Goal: Task Accomplishment & Management: Manage account settings

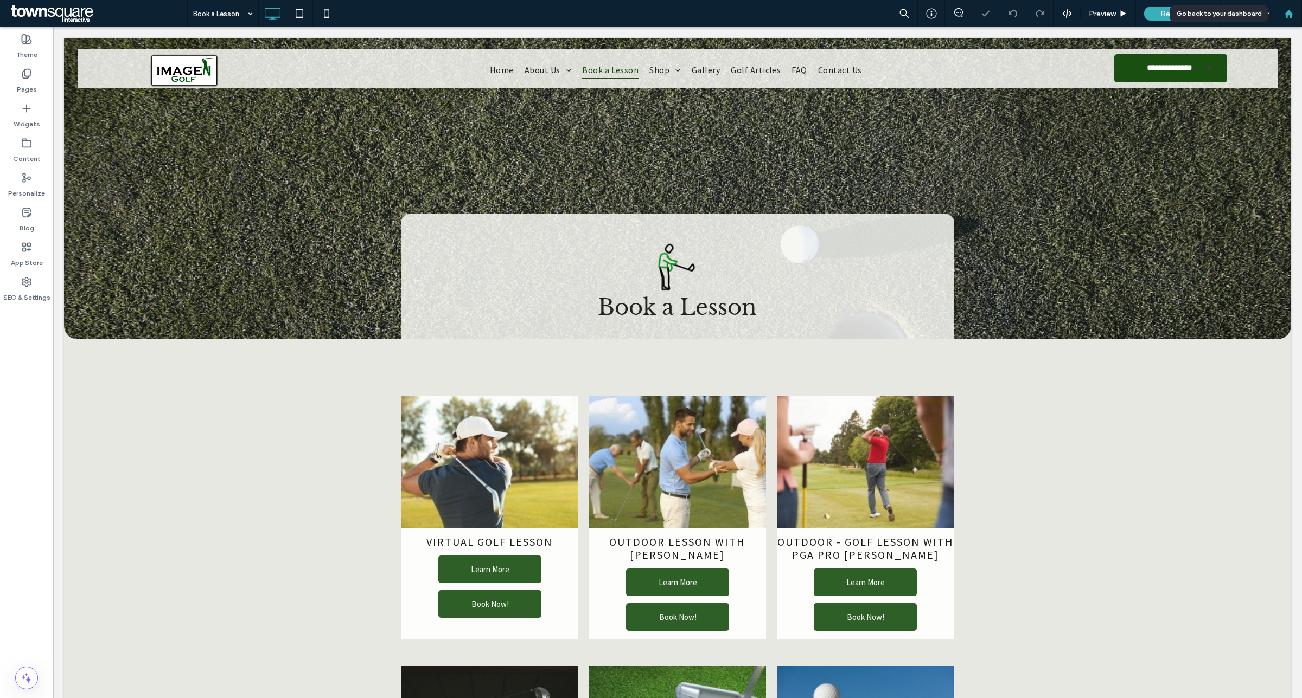
click at [1284, 12] on icon at bounding box center [1288, 13] width 9 height 9
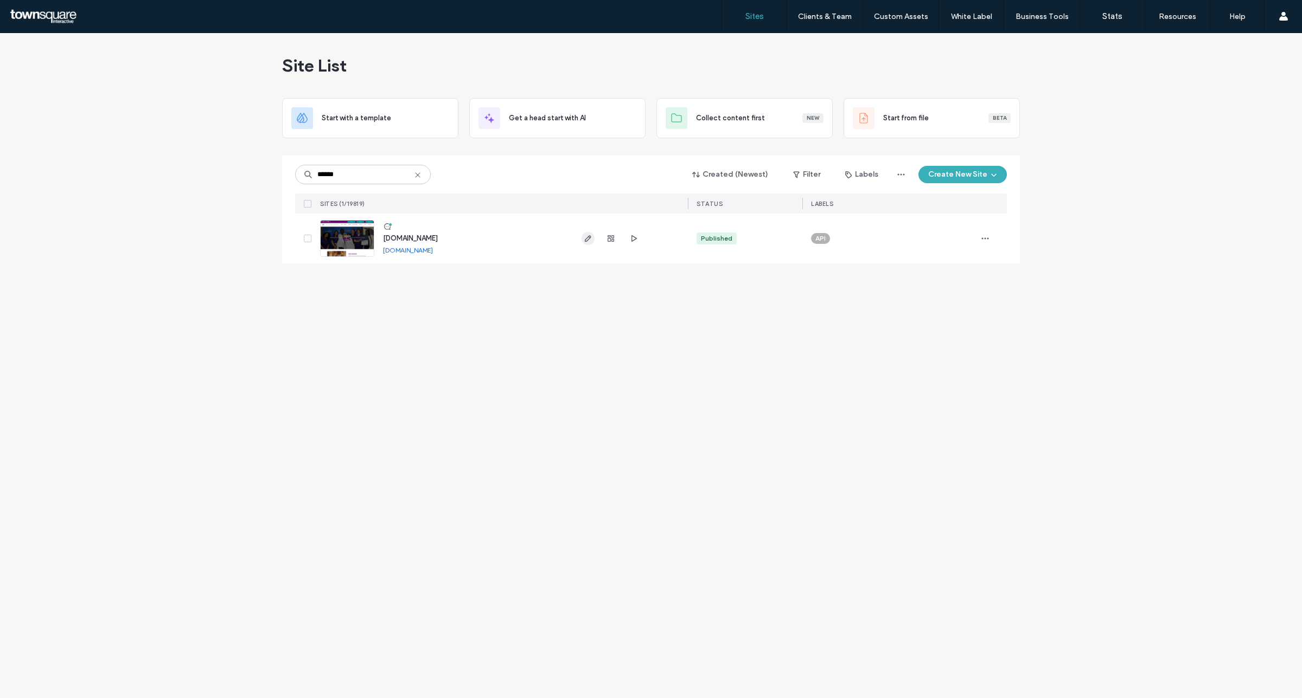
type input "******"
click at [590, 237] on use "button" at bounding box center [588, 238] width 7 height 7
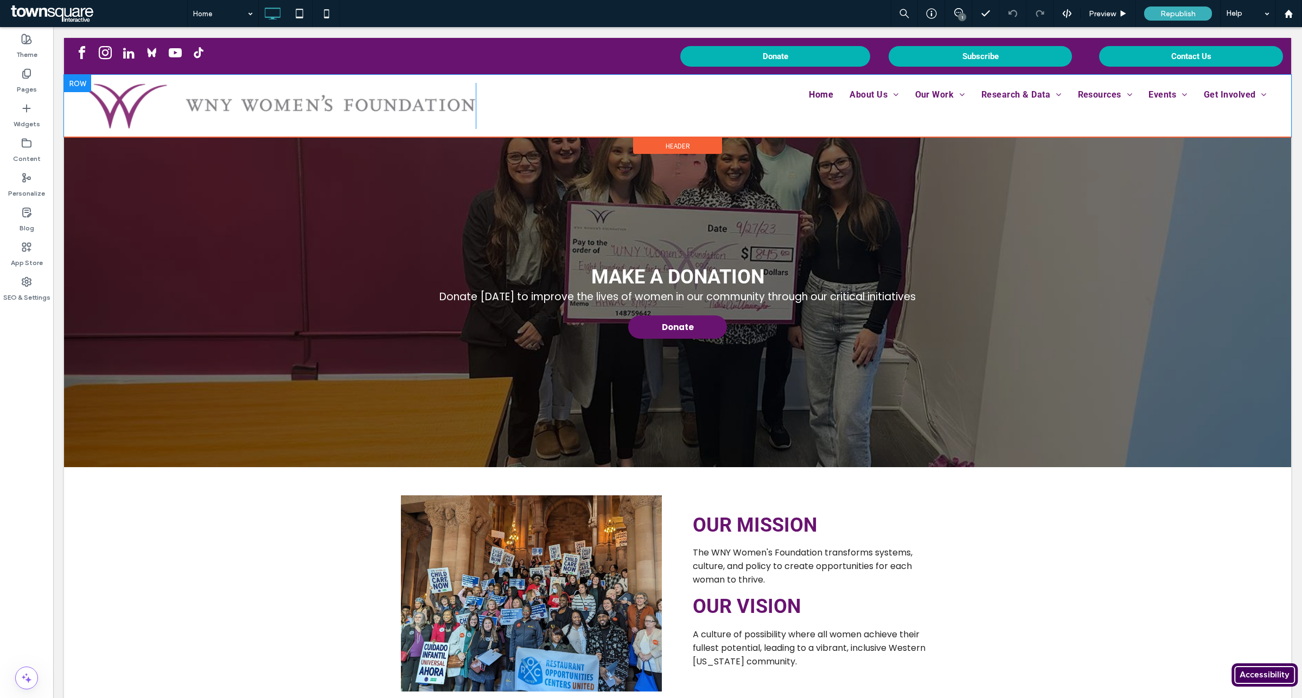
click at [726, 75] on div "Click To Paste Home About Us Leaders Finances Employment & Internships Partners…" at bounding box center [677, 106] width 1227 height 62
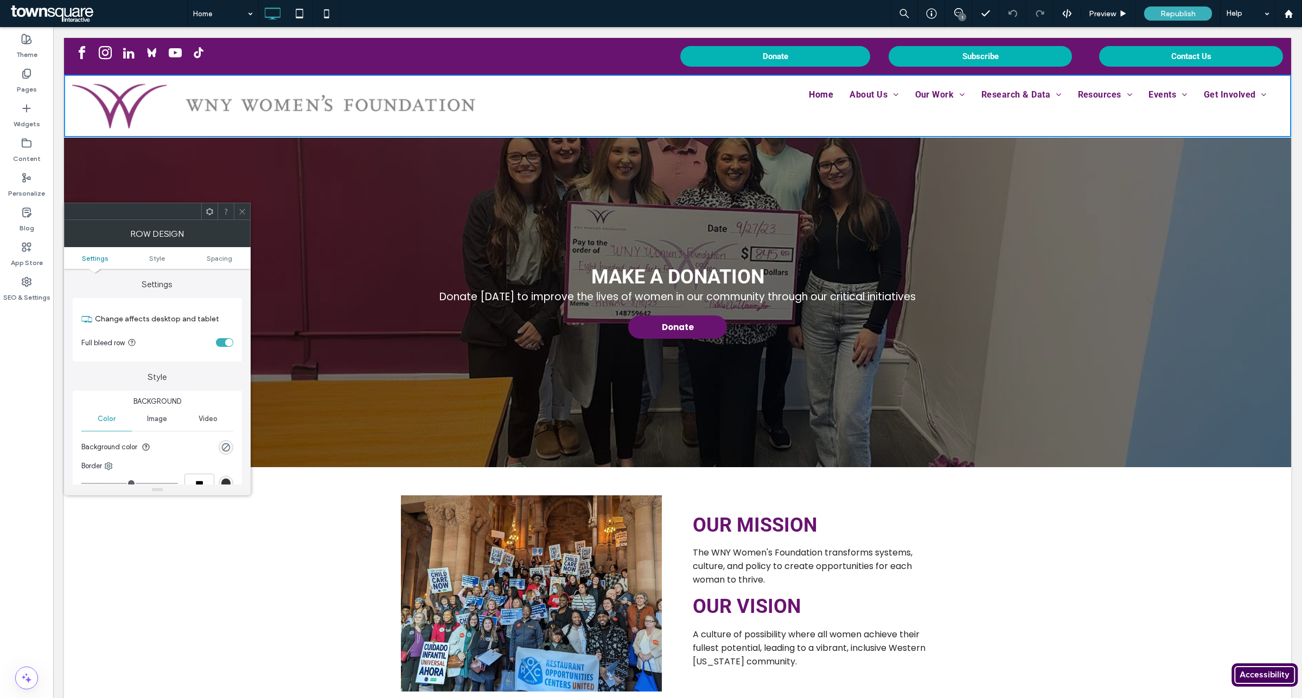
click at [240, 215] on icon at bounding box center [242, 212] width 8 height 8
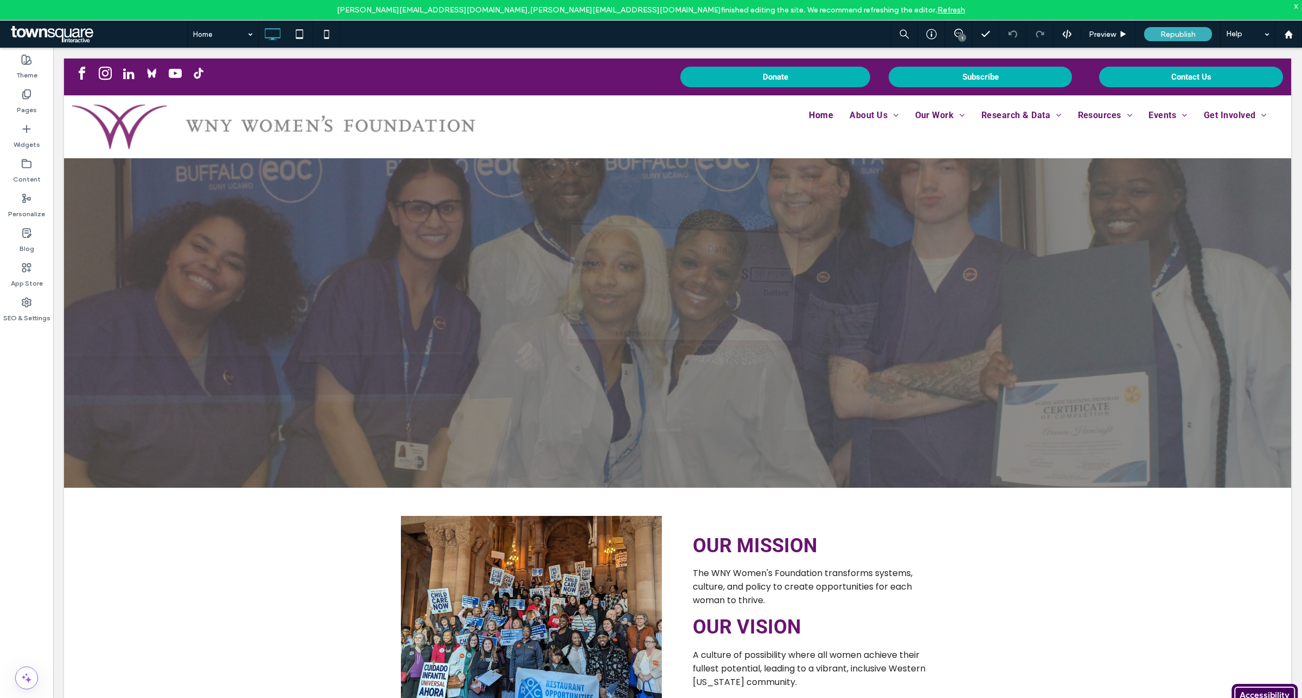
click at [937, 12] on link "Refresh" at bounding box center [951, 9] width 28 height 9
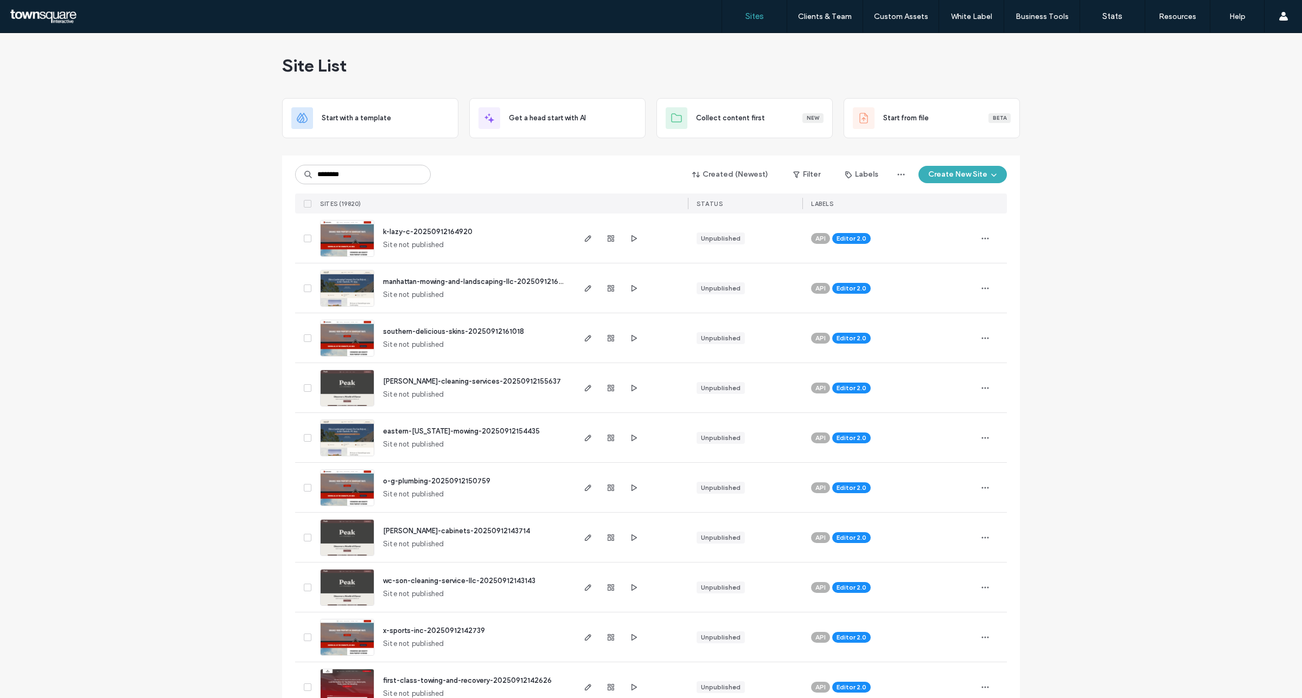
type input "********"
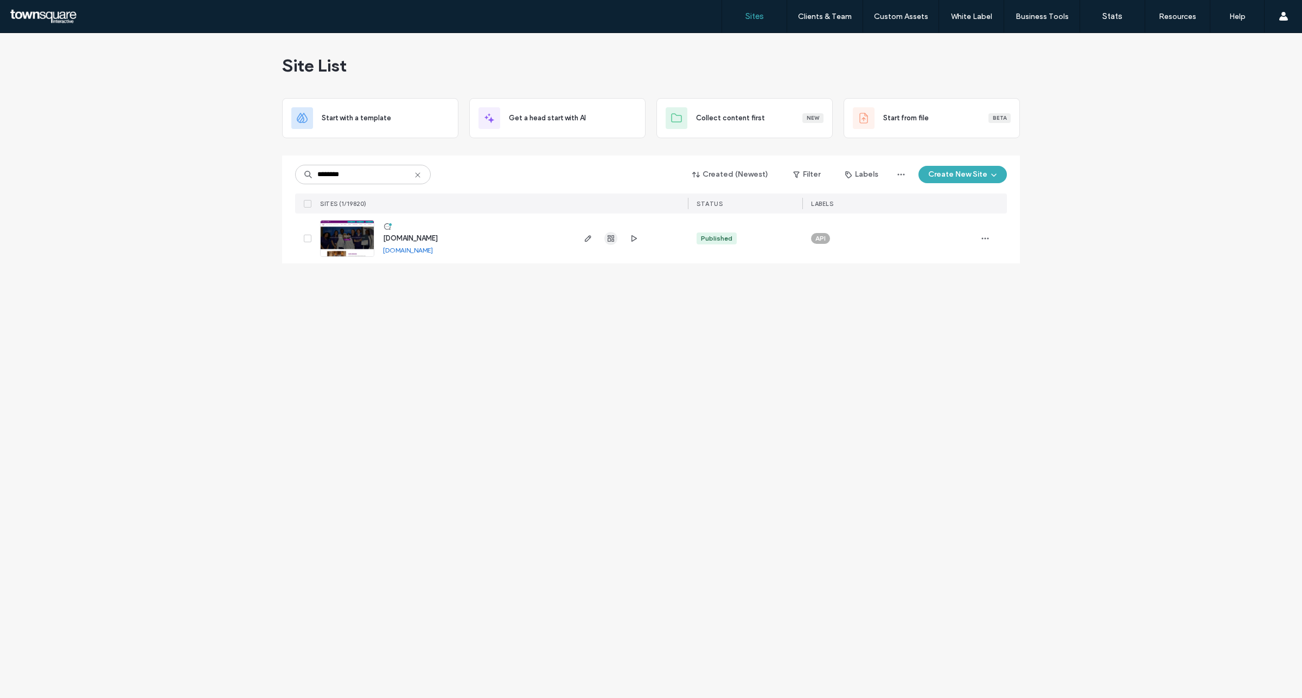
click at [606, 242] on icon "button" at bounding box center [610, 238] width 9 height 9
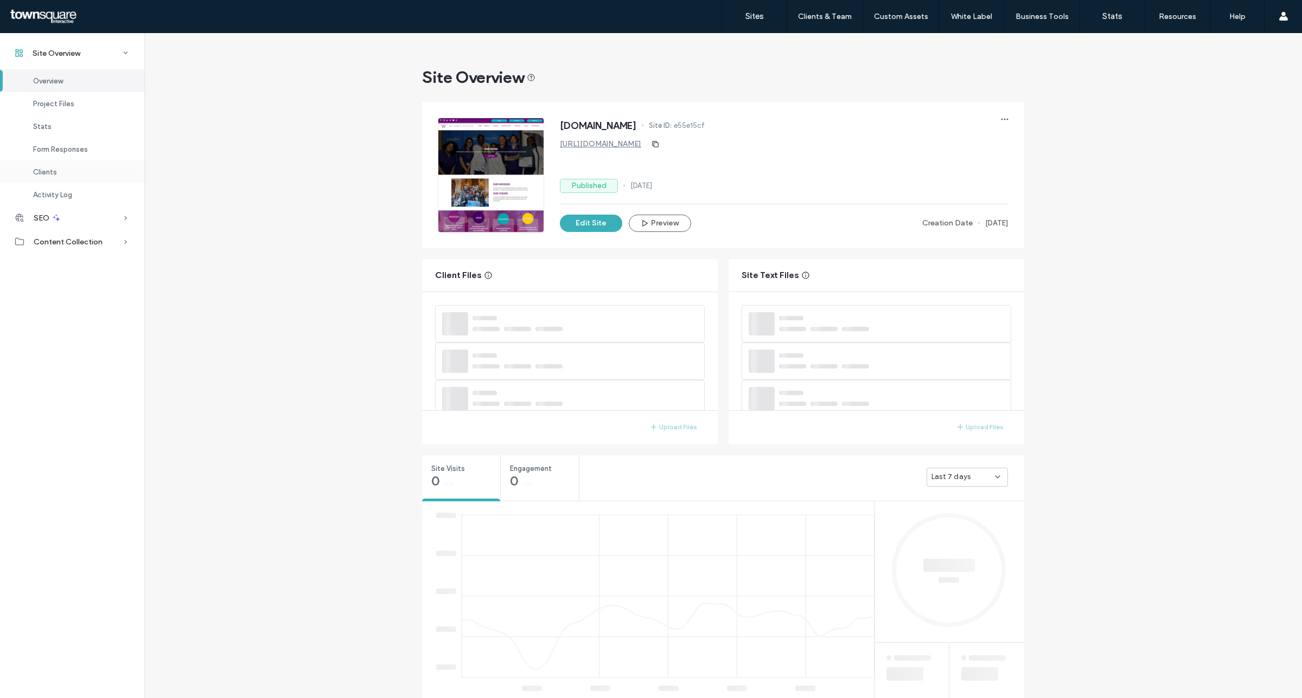
click at [90, 175] on div "Clients" at bounding box center [72, 172] width 144 height 23
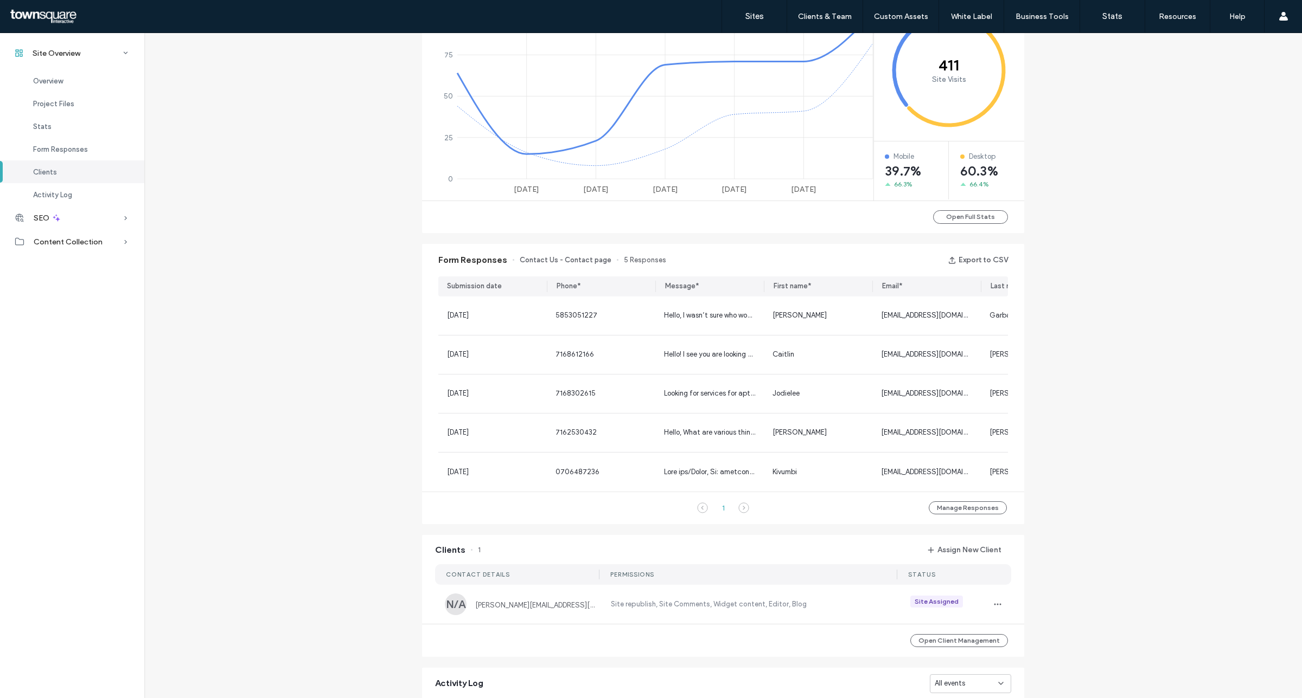
scroll to position [812, 0]
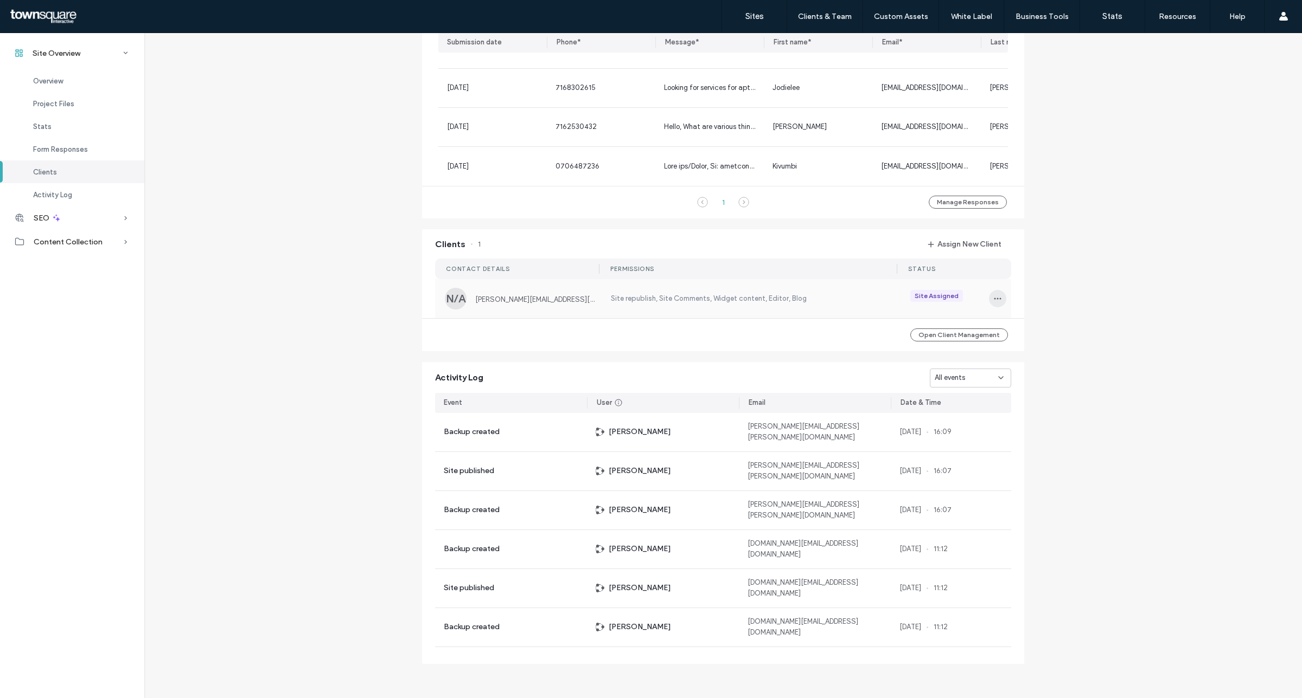
click at [995, 299] on icon "button" at bounding box center [997, 298] width 9 height 9
click at [1054, 326] on span "Edit Permissions" at bounding box center [1033, 327] width 52 height 11
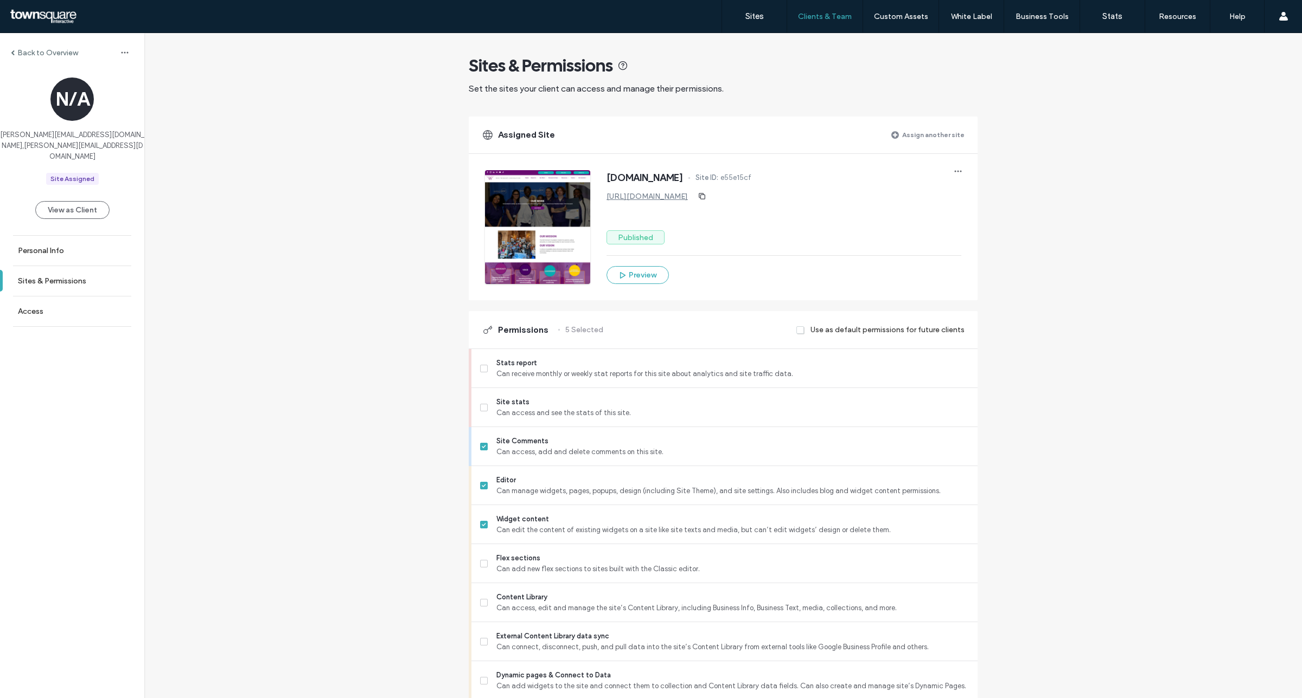
click at [34, 54] on label "Back to Overview" at bounding box center [47, 52] width 61 height 9
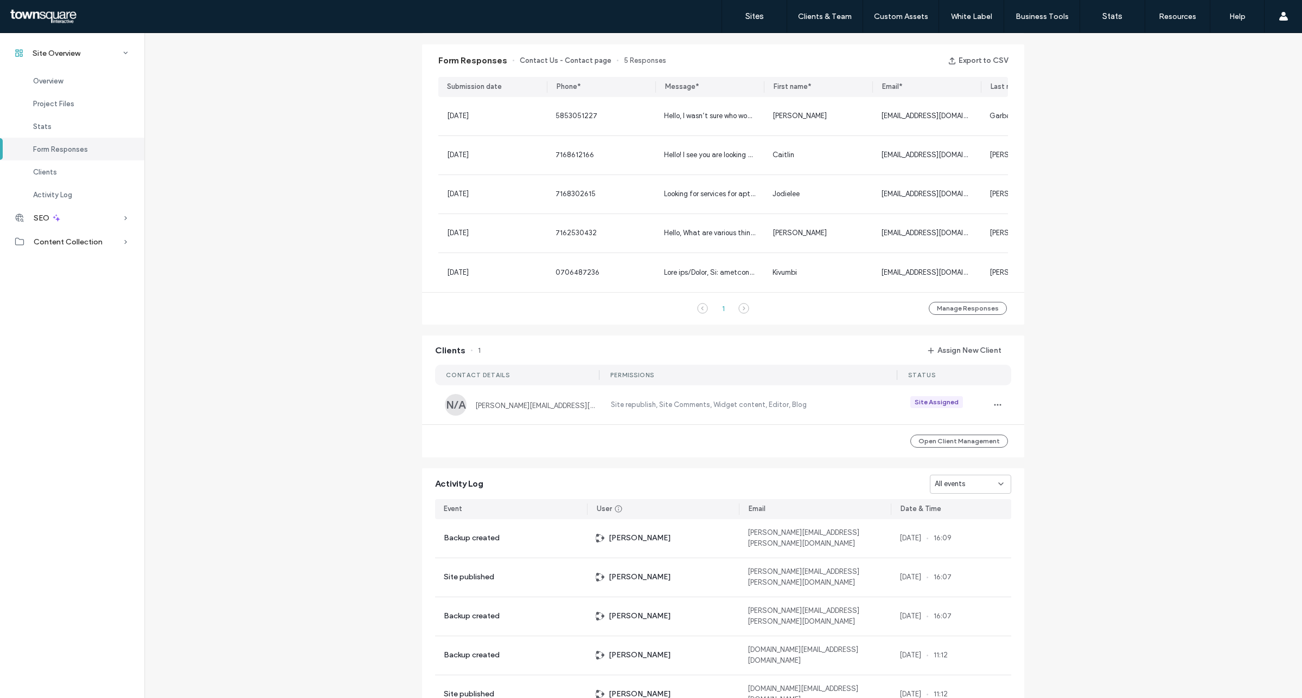
scroll to position [812, 0]
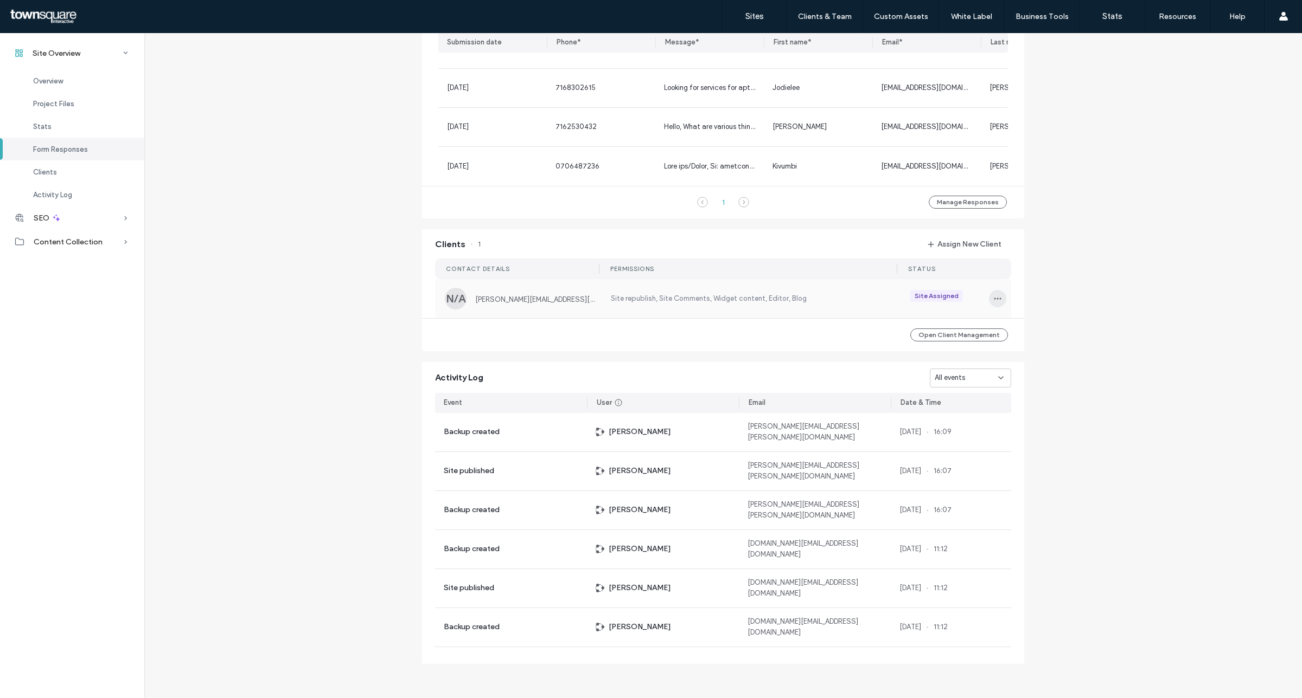
click at [993, 294] on icon "button" at bounding box center [997, 298] width 9 height 9
click at [1025, 351] on span "Manage Access" at bounding box center [1032, 347] width 51 height 11
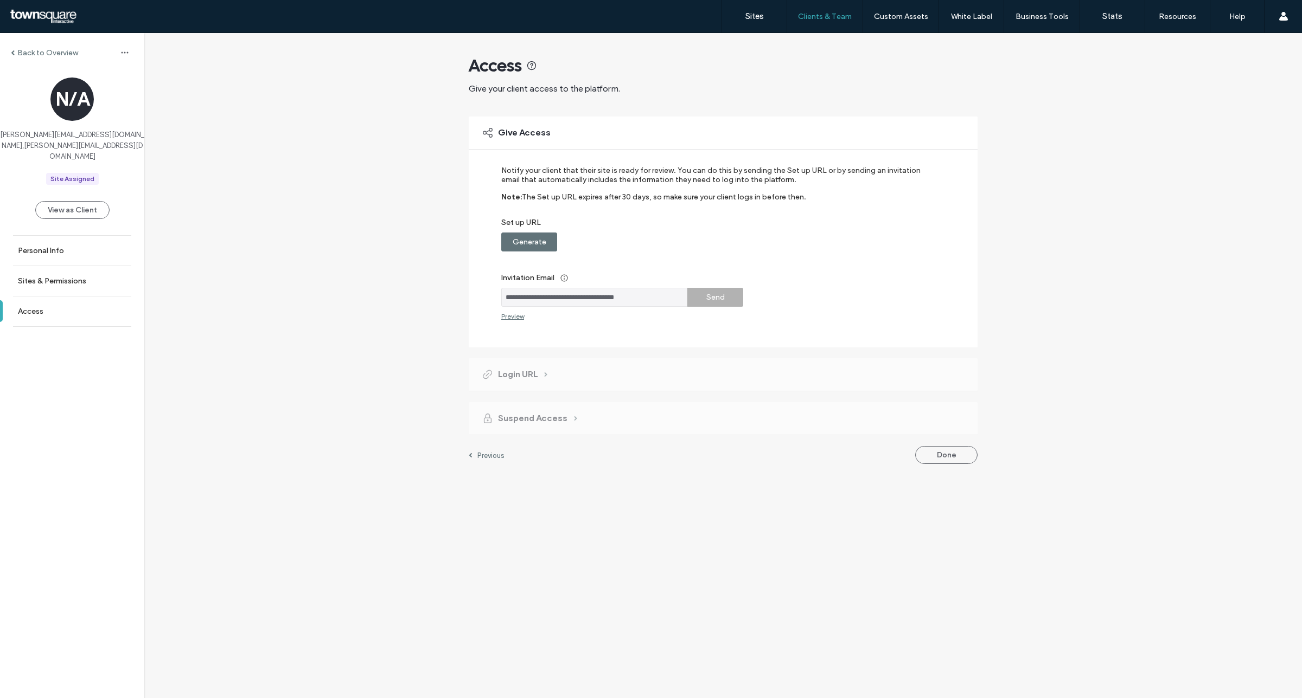
click at [670, 301] on input "**********" at bounding box center [594, 297] width 186 height 19
click at [668, 300] on input "**********" at bounding box center [594, 297] width 186 height 19
click at [652, 293] on input "**********" at bounding box center [594, 297] width 186 height 19
drag, startPoint x: 533, startPoint y: 305, endPoint x: 654, endPoint y: 307, distance: 121.0
click at [674, 305] on input "**********" at bounding box center [594, 297] width 186 height 19
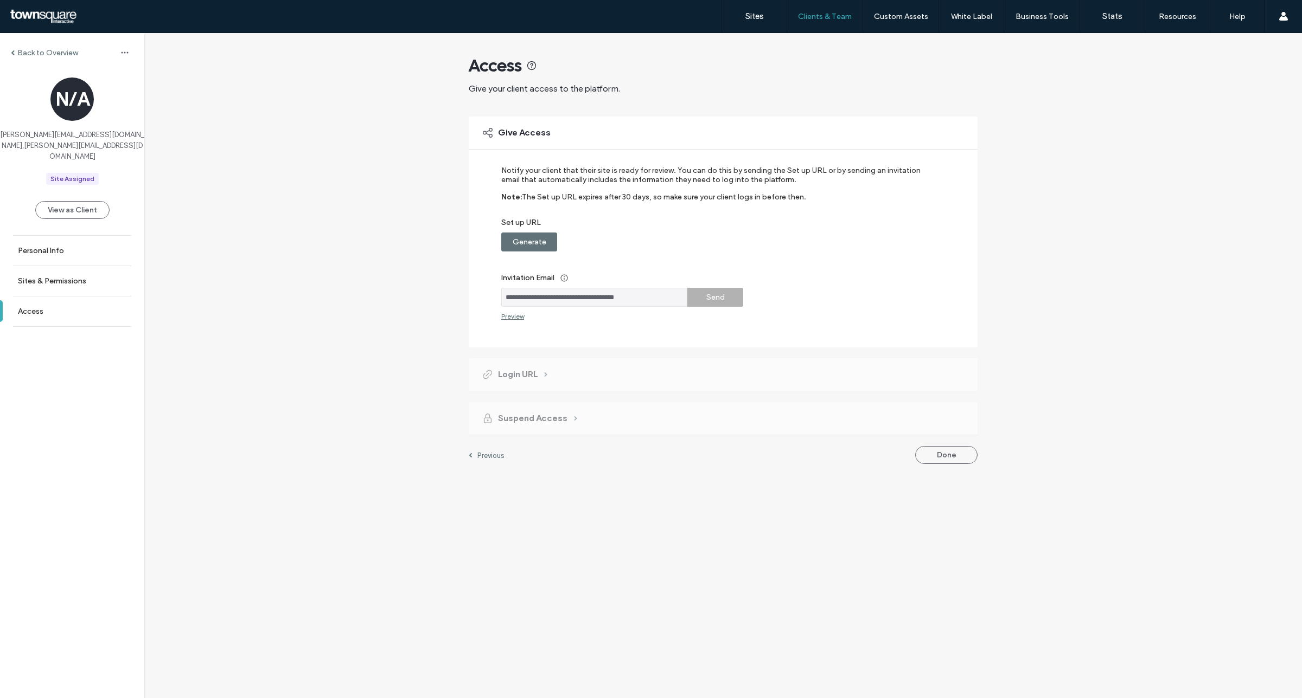
click at [590, 303] on input "**********" at bounding box center [594, 297] width 186 height 19
click at [531, 244] on label "Generate" at bounding box center [529, 242] width 34 height 20
click at [711, 241] on label "Copy" at bounding box center [716, 242] width 20 height 20
click at [18, 49] on label "Back to Overview" at bounding box center [47, 52] width 61 height 9
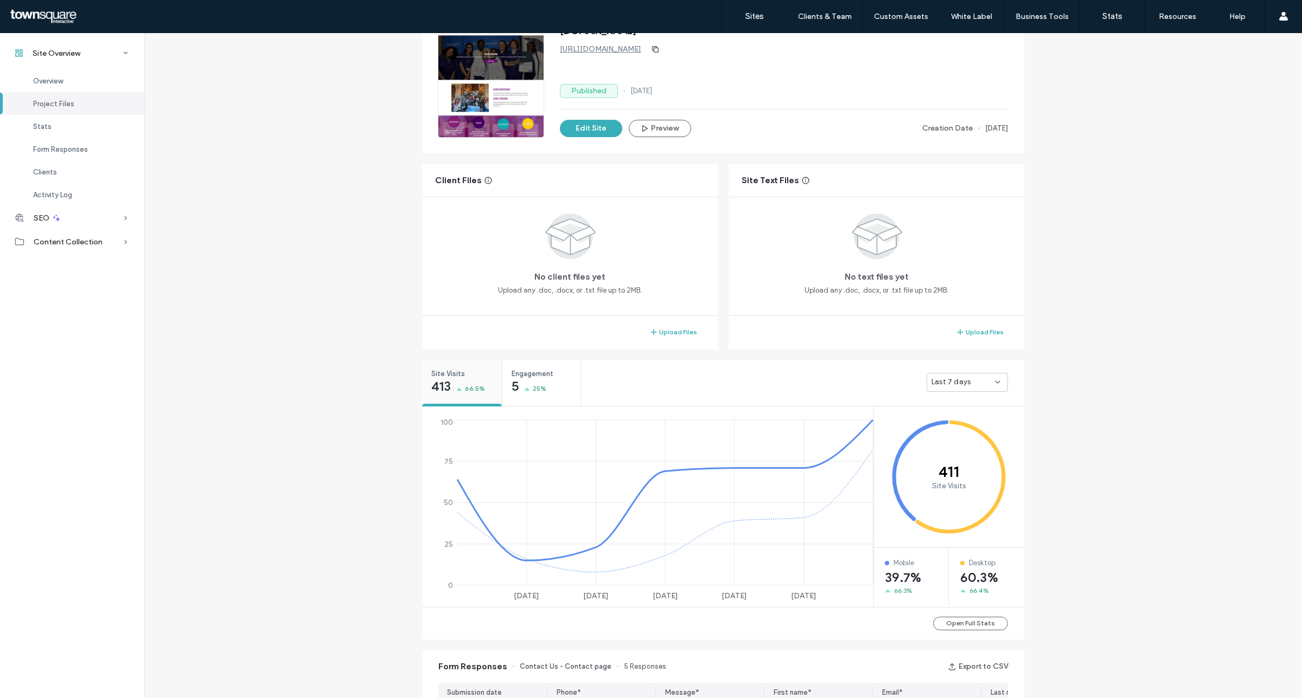
scroll to position [339, 0]
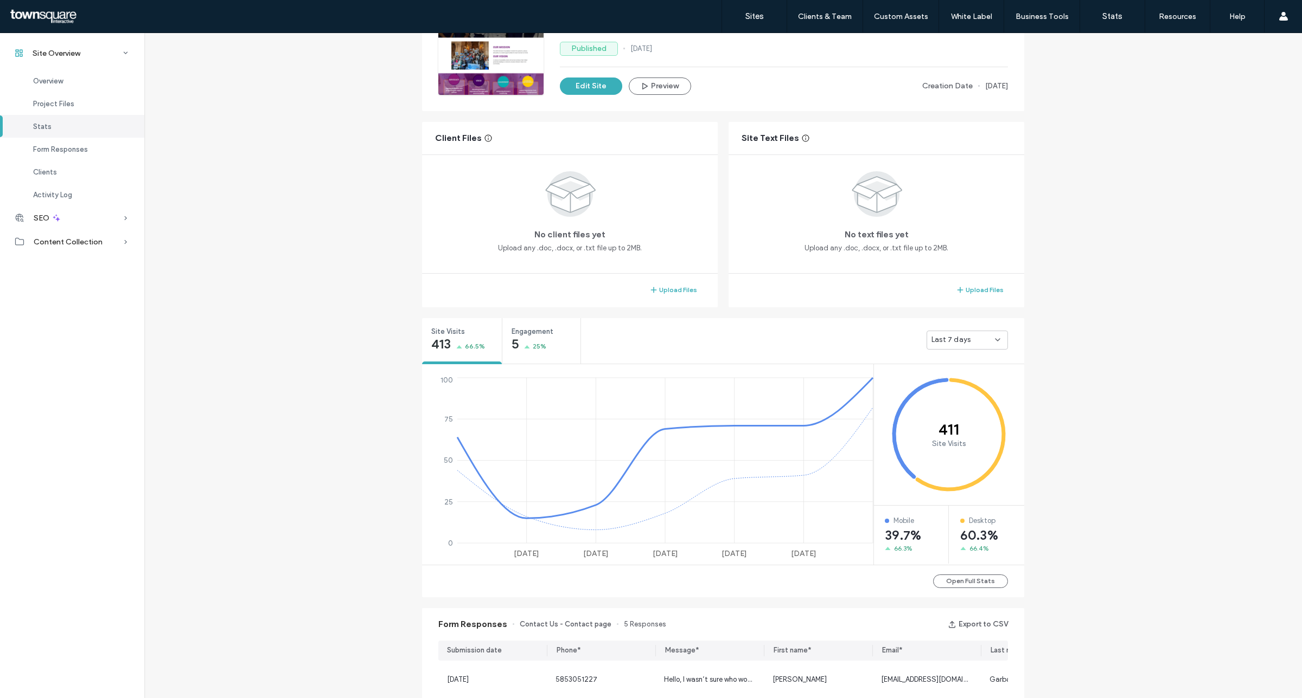
scroll to position [136, 0]
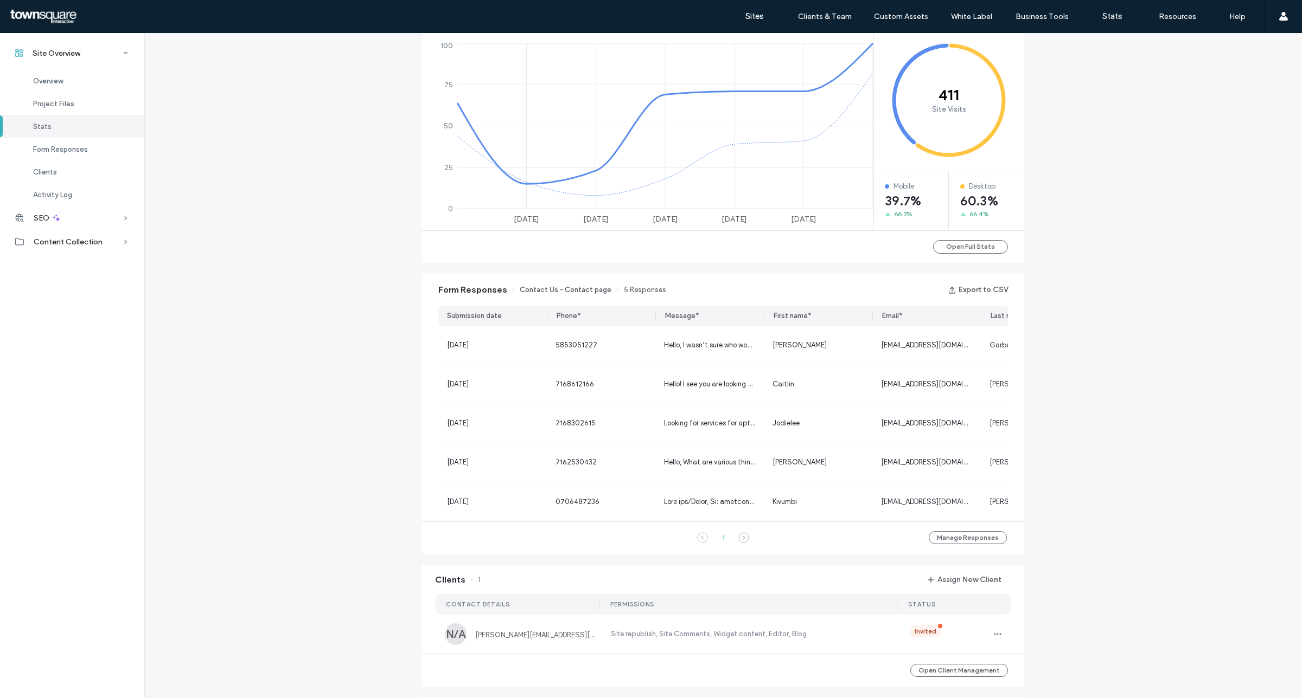
scroll to position [475, 0]
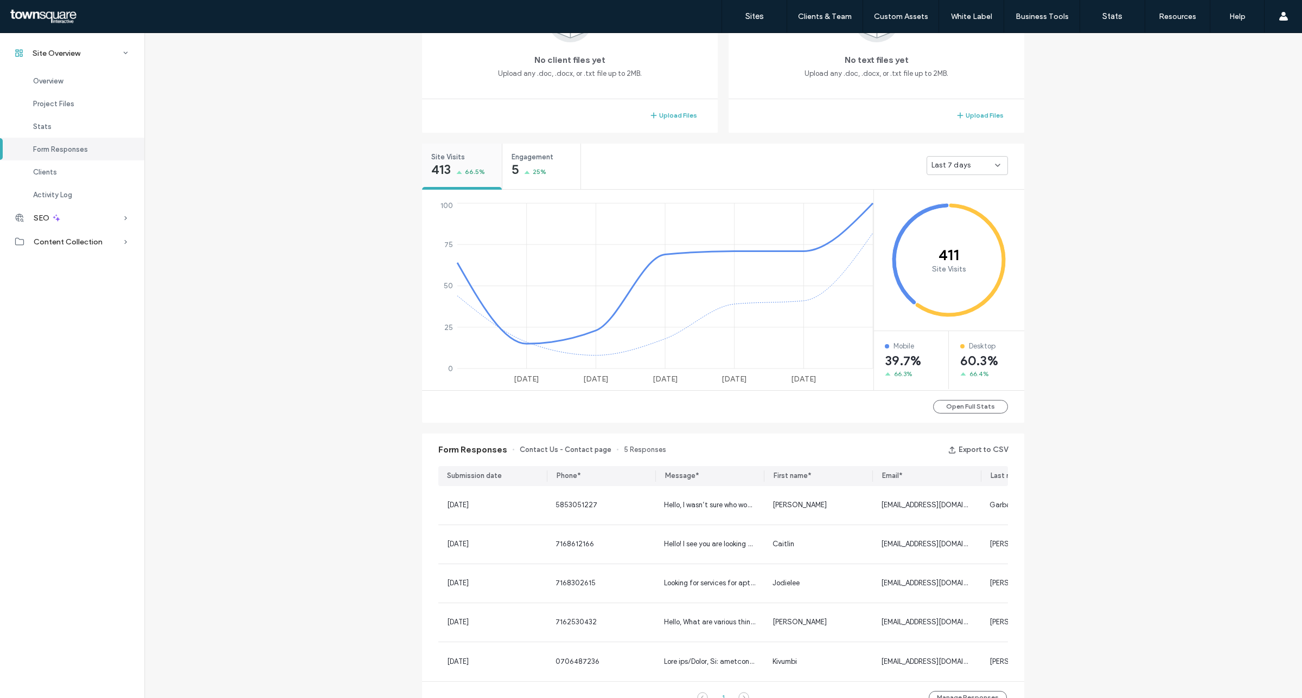
scroll to position [270, 0]
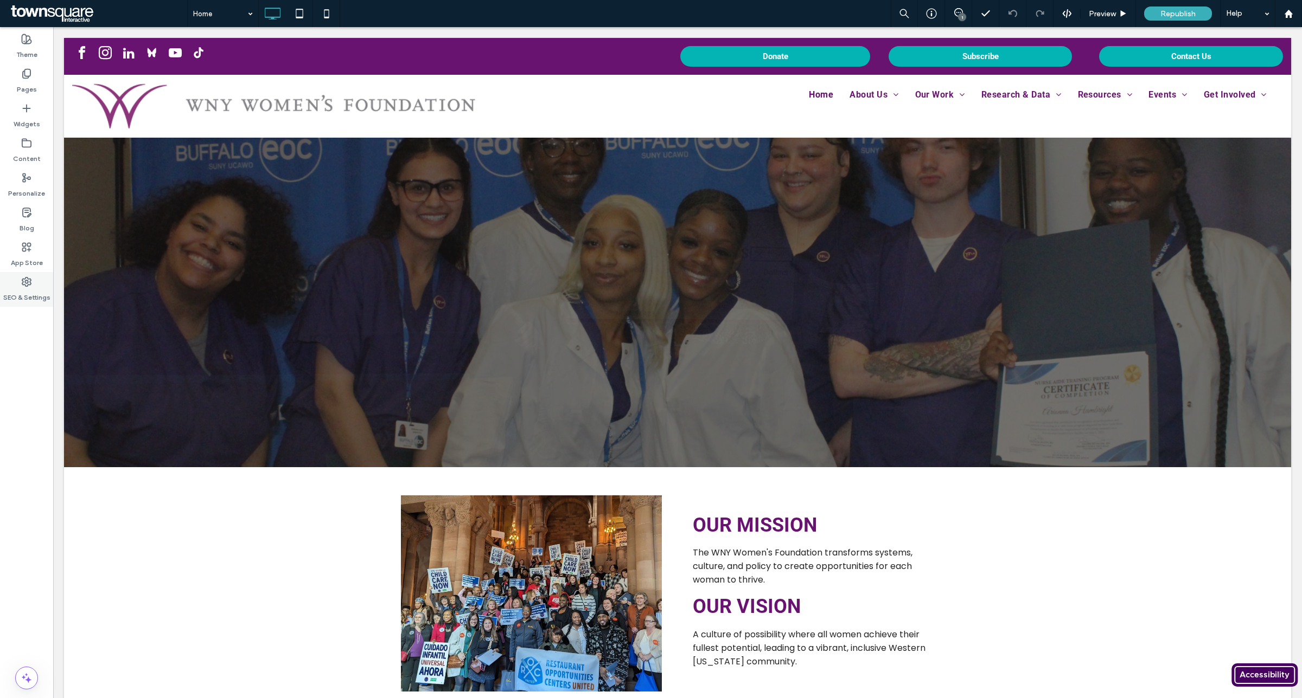
click at [33, 294] on label "SEO & Settings" at bounding box center [26, 294] width 47 height 15
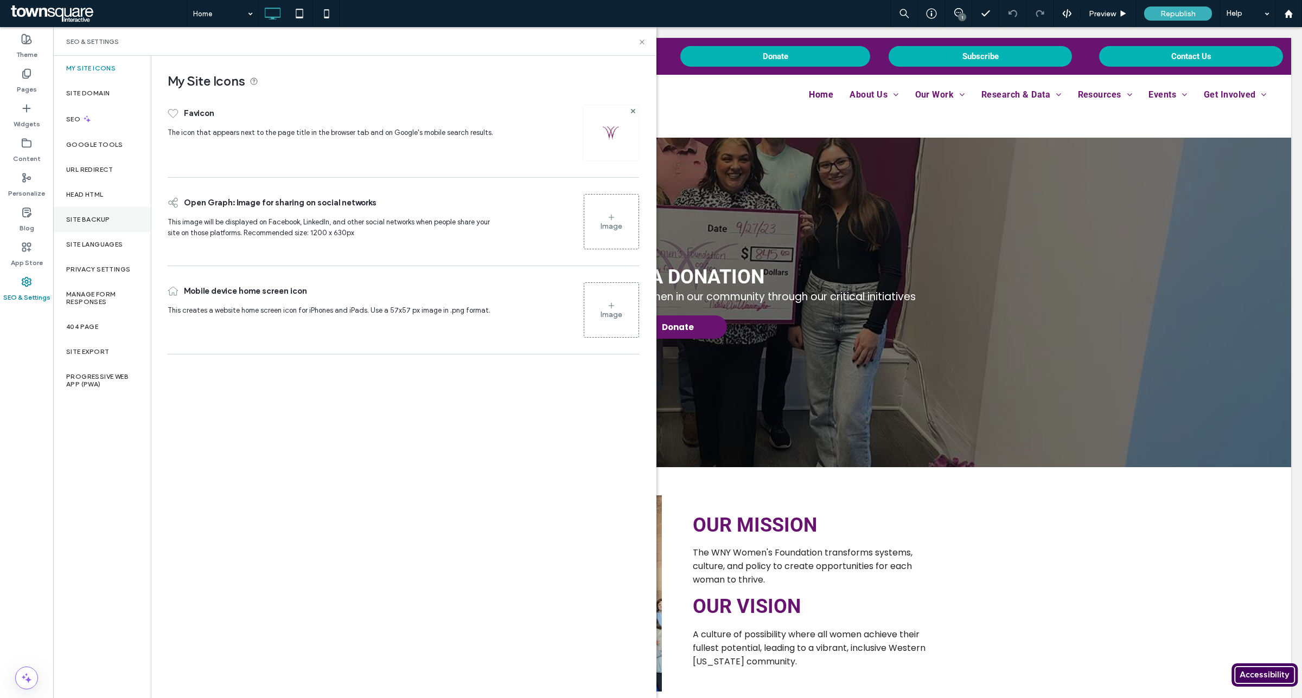
click at [89, 230] on div "Site Backup" at bounding box center [102, 219] width 98 height 25
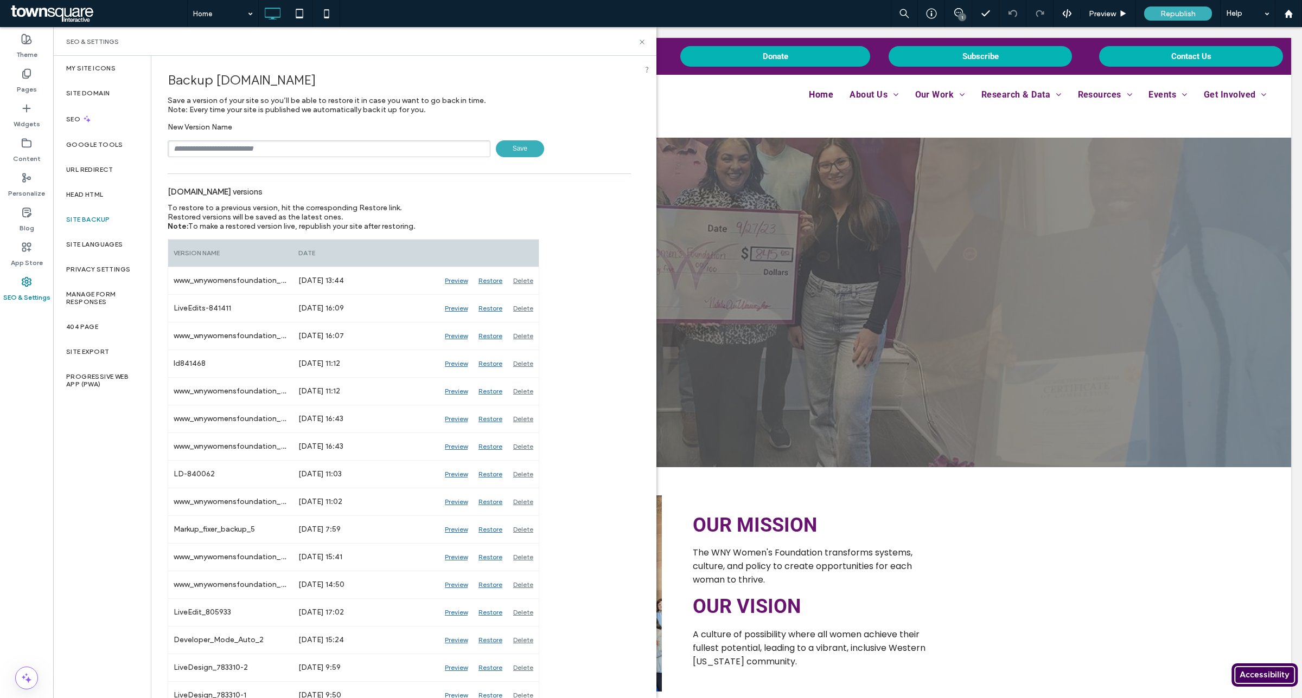
click at [640, 52] on div "SEO & Settings" at bounding box center [354, 41] width 603 height 29
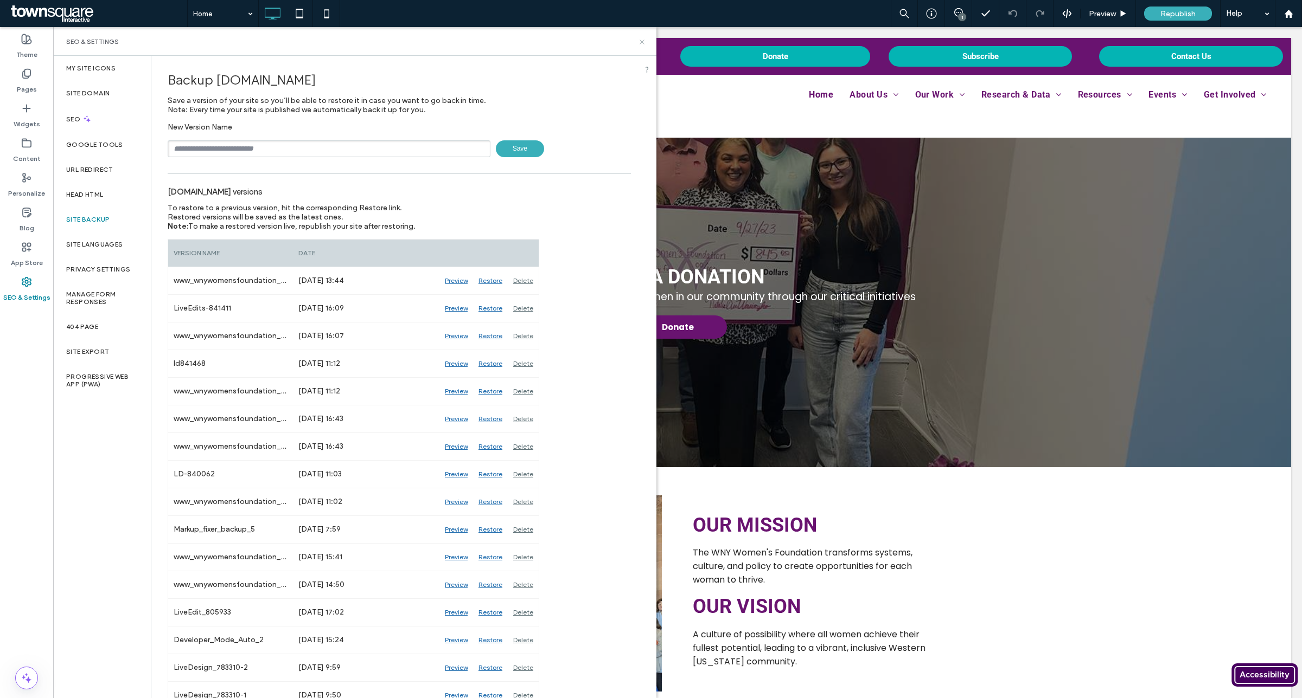
click at [638, 41] on icon at bounding box center [642, 42] width 8 height 8
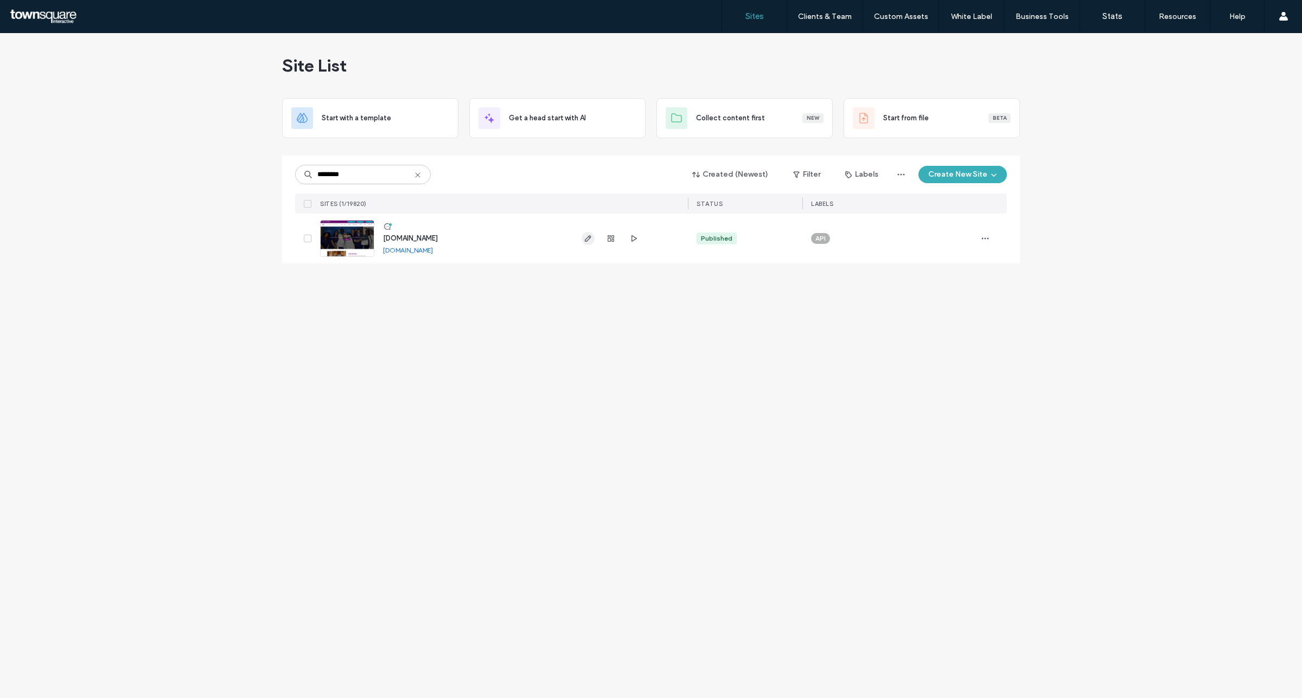
type input "********"
click at [589, 245] on span "button" at bounding box center [587, 238] width 13 height 13
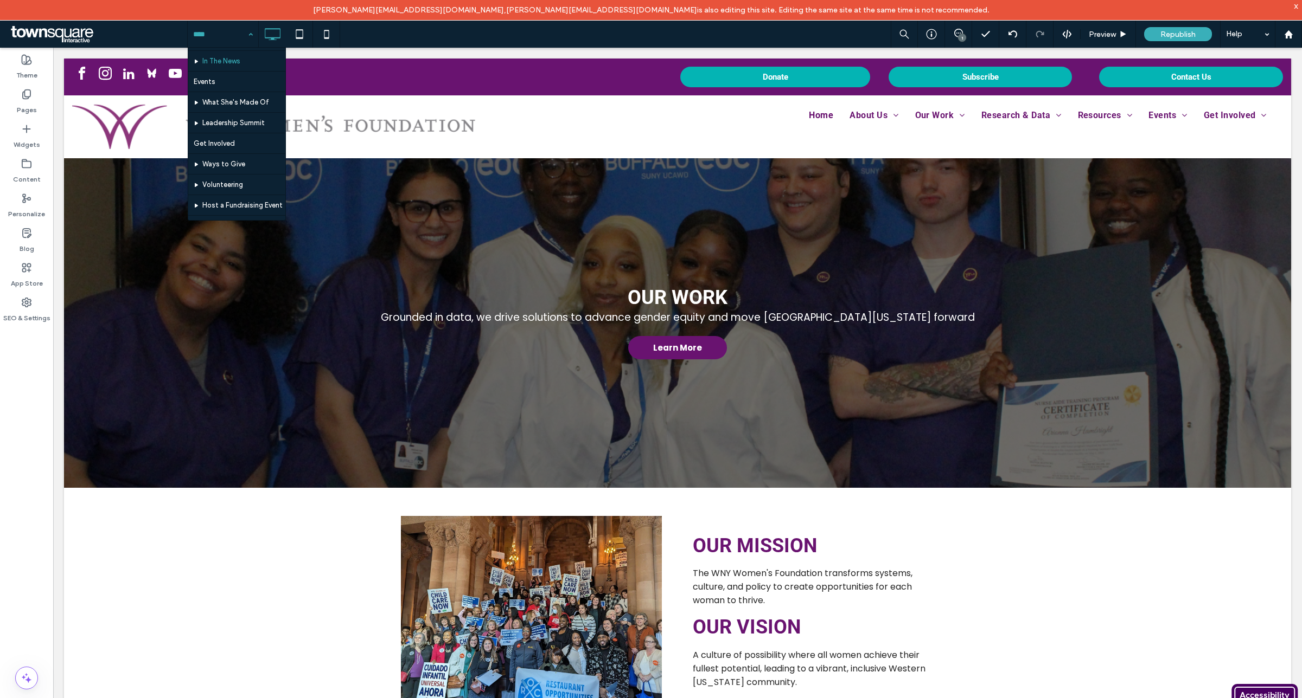
scroll to position [664, 0]
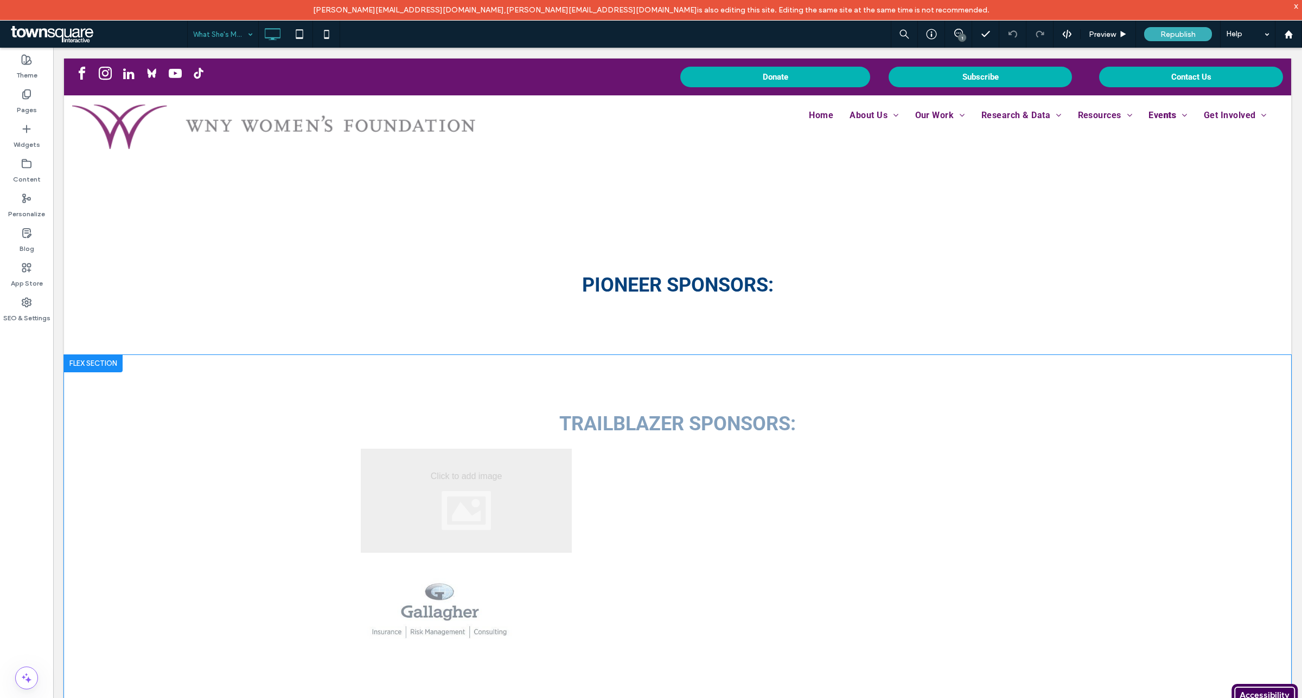
scroll to position [1762, 0]
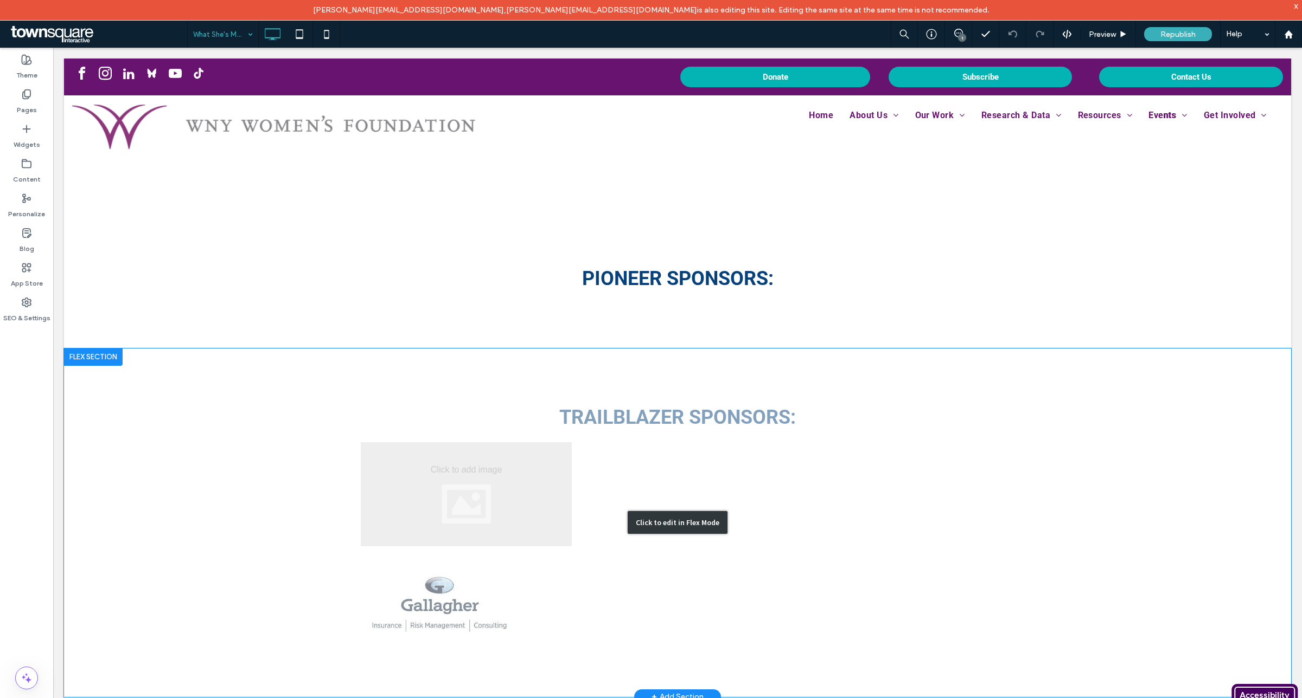
click at [452, 483] on div "Click to edit in Flex Mode" at bounding box center [677, 523] width 1227 height 349
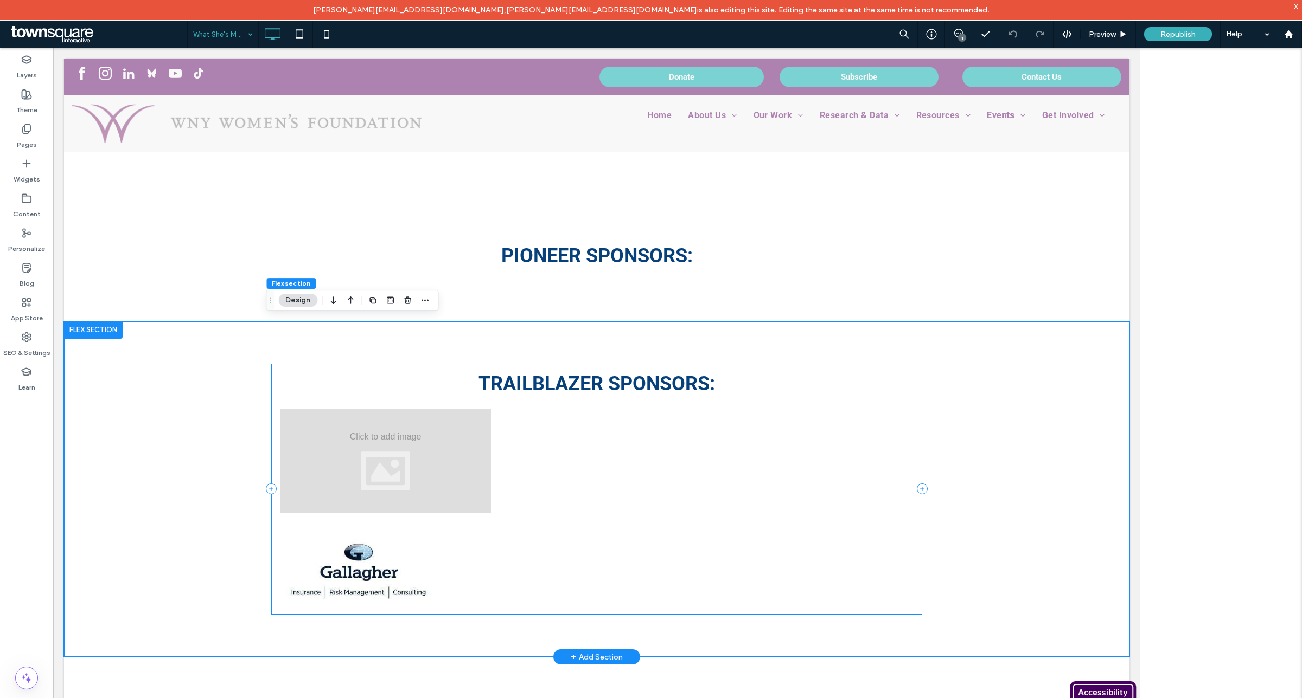
scroll to position [1598, 0]
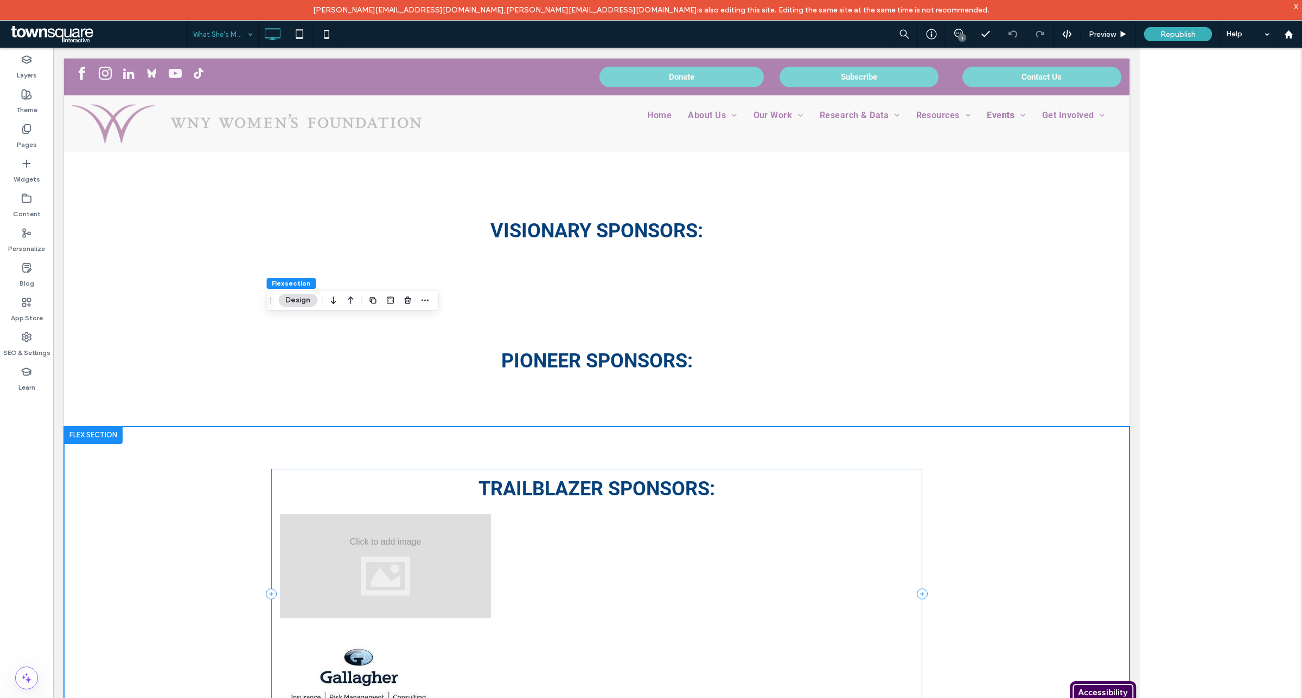
click at [324, 480] on div "trailblazer Sponsors:" at bounding box center [596, 594] width 651 height 251
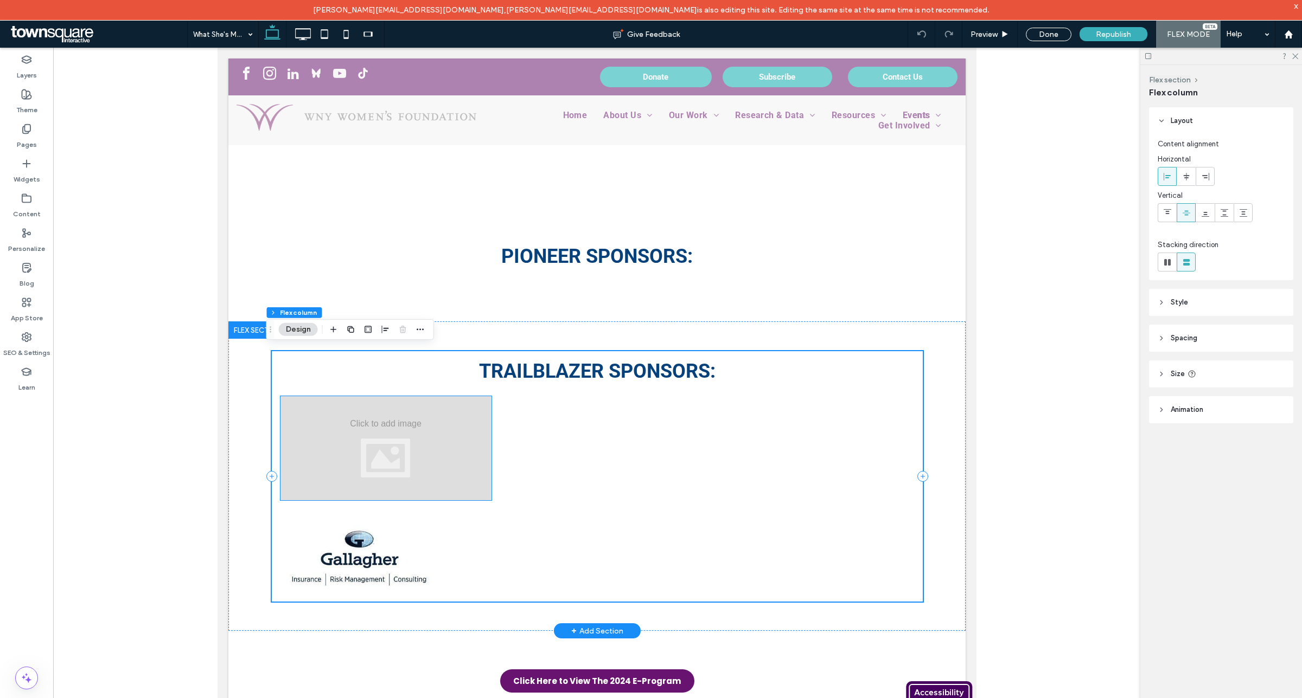
click at [441, 464] on div at bounding box center [385, 448] width 211 height 104
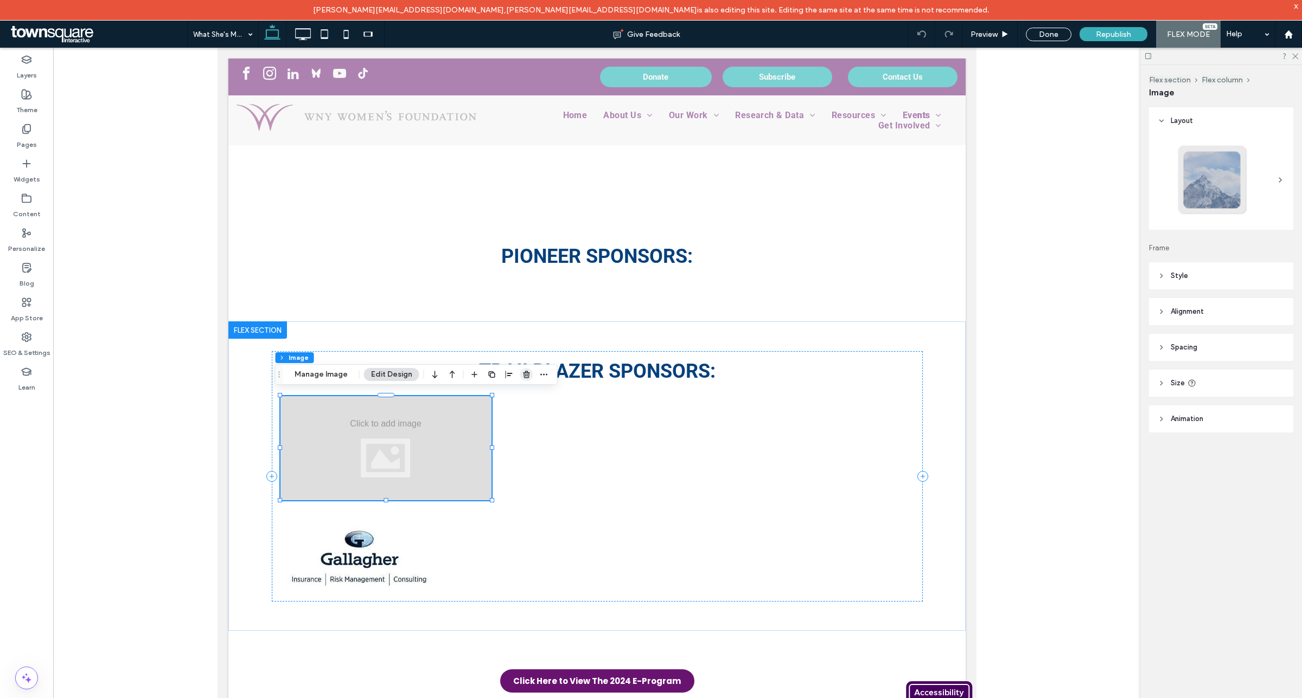
click at [527, 377] on icon "button" at bounding box center [526, 374] width 9 height 9
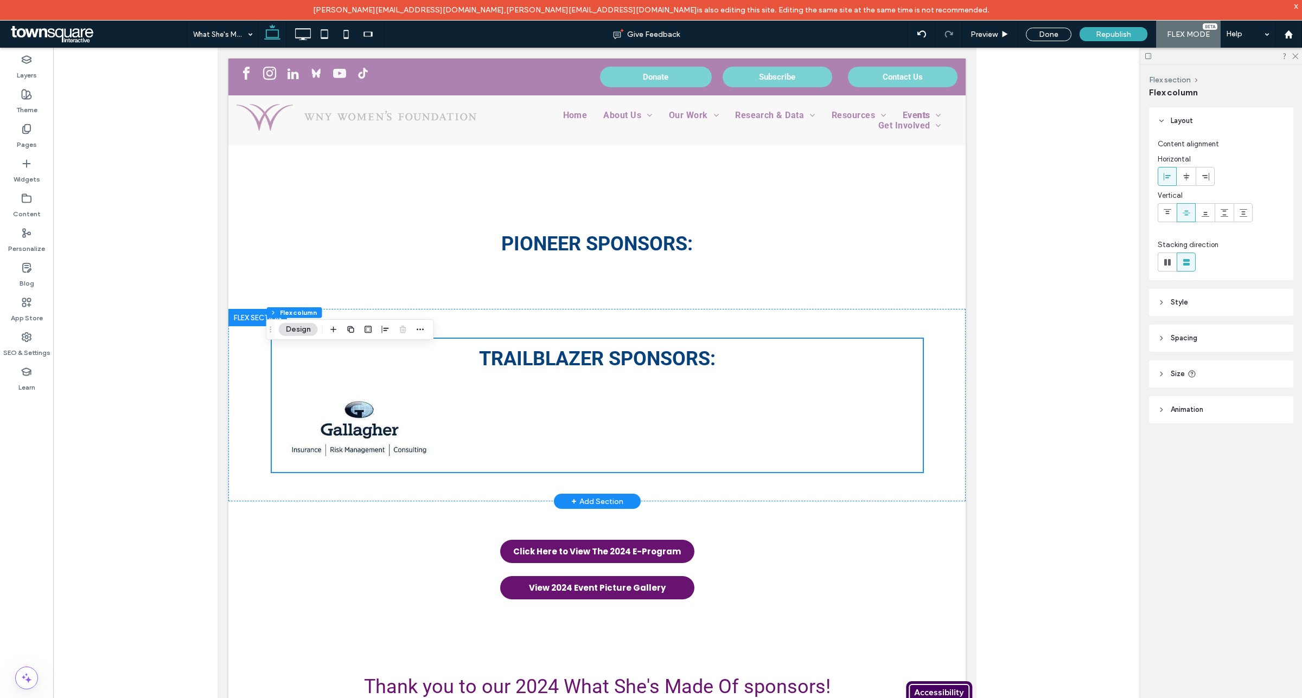
scroll to position [1585, 0]
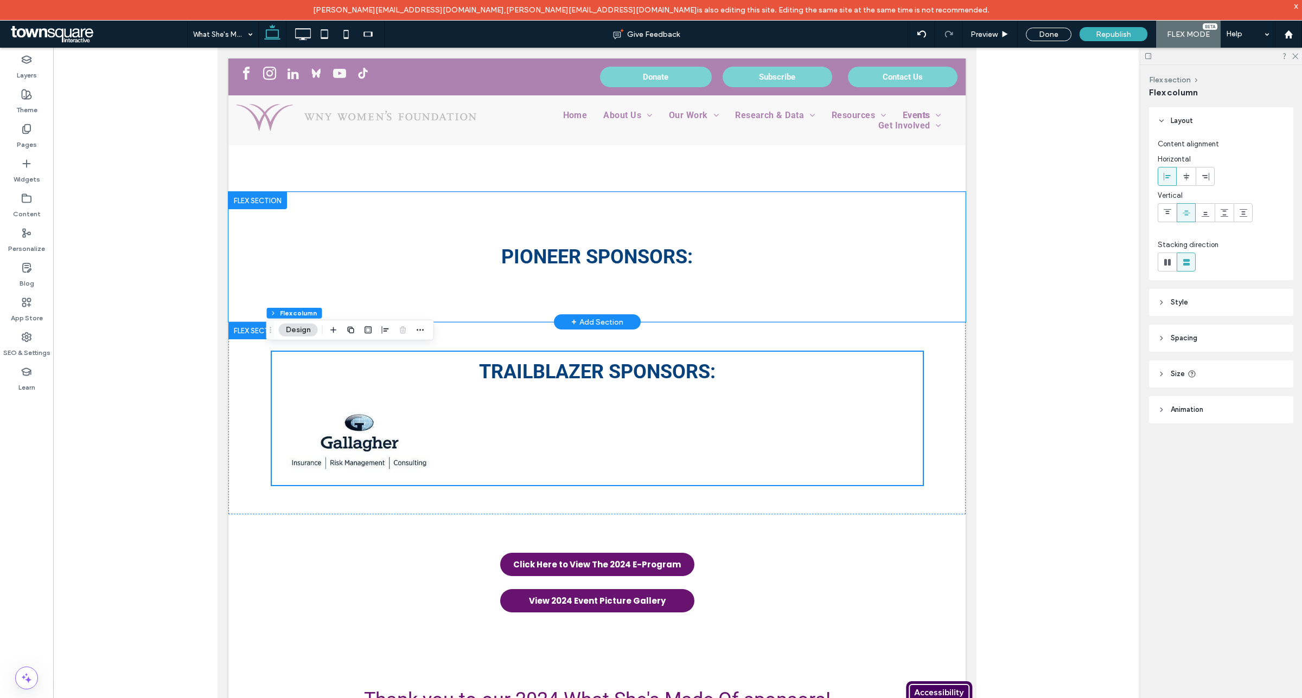
click at [640, 275] on div "pioneer Sponsors:" at bounding box center [596, 257] width 651 height 71
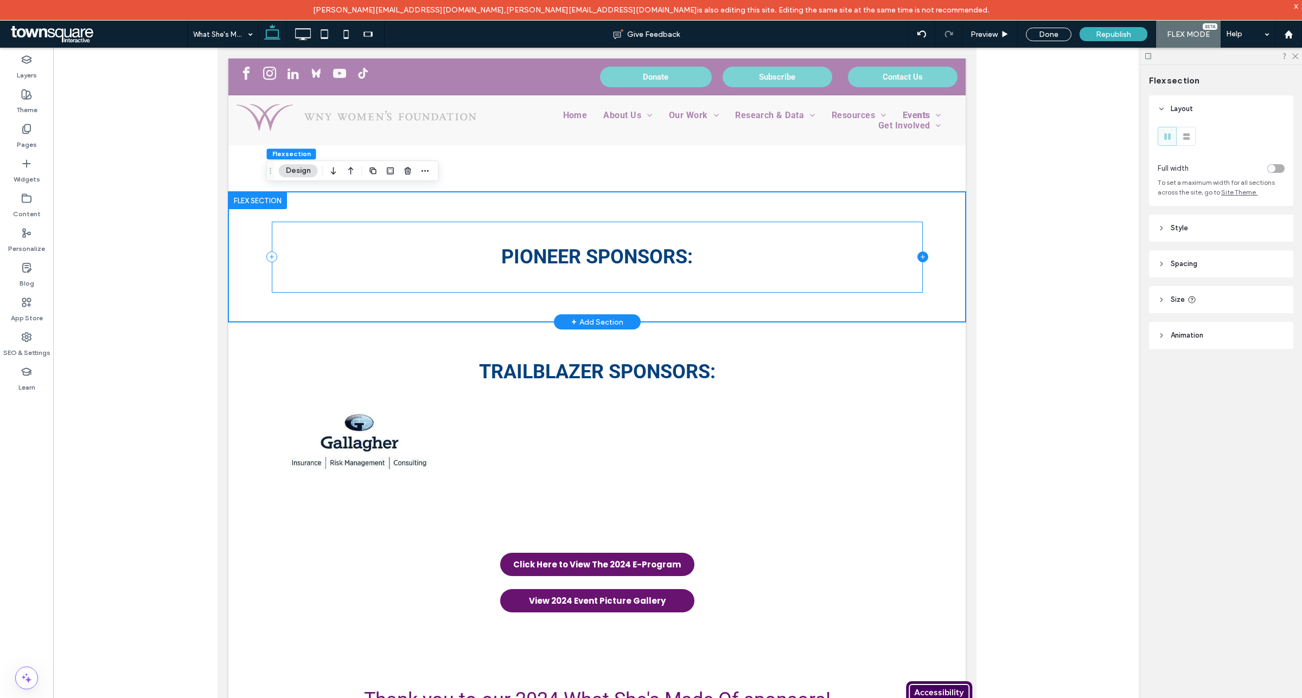
click at [916, 252] on icon at bounding box center [921, 257] width 11 height 11
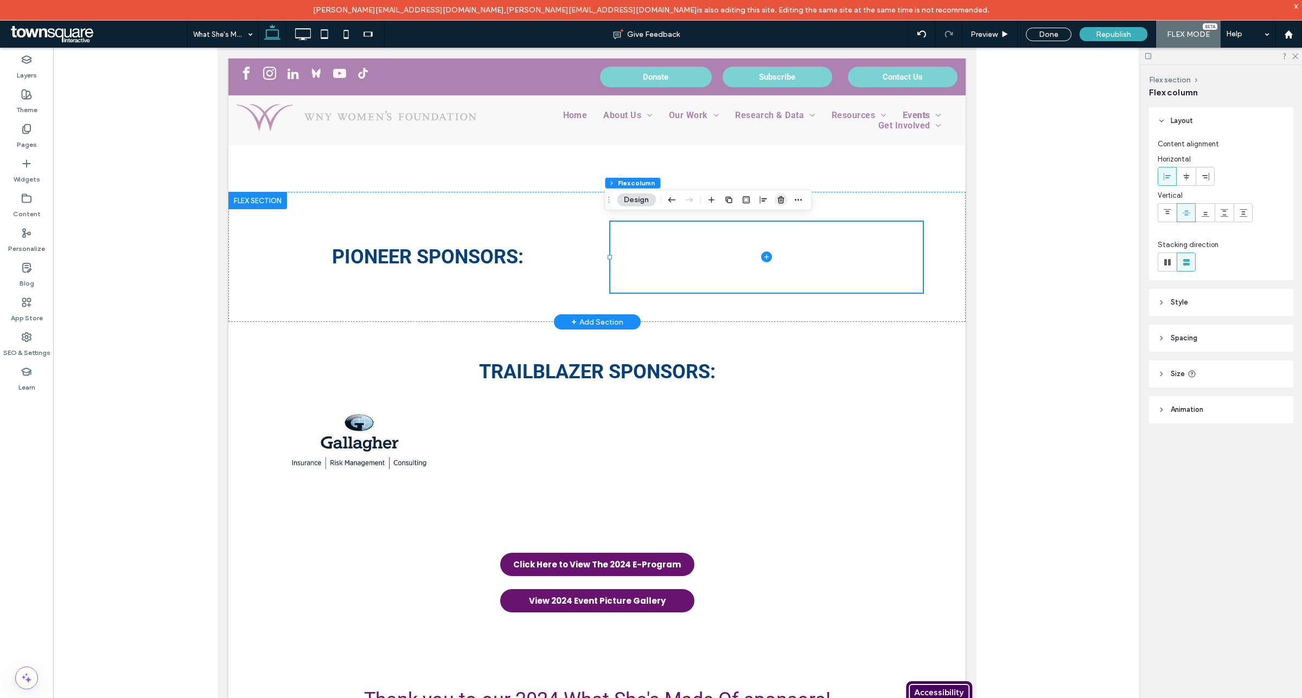
click at [781, 202] on icon "button" at bounding box center [780, 200] width 9 height 9
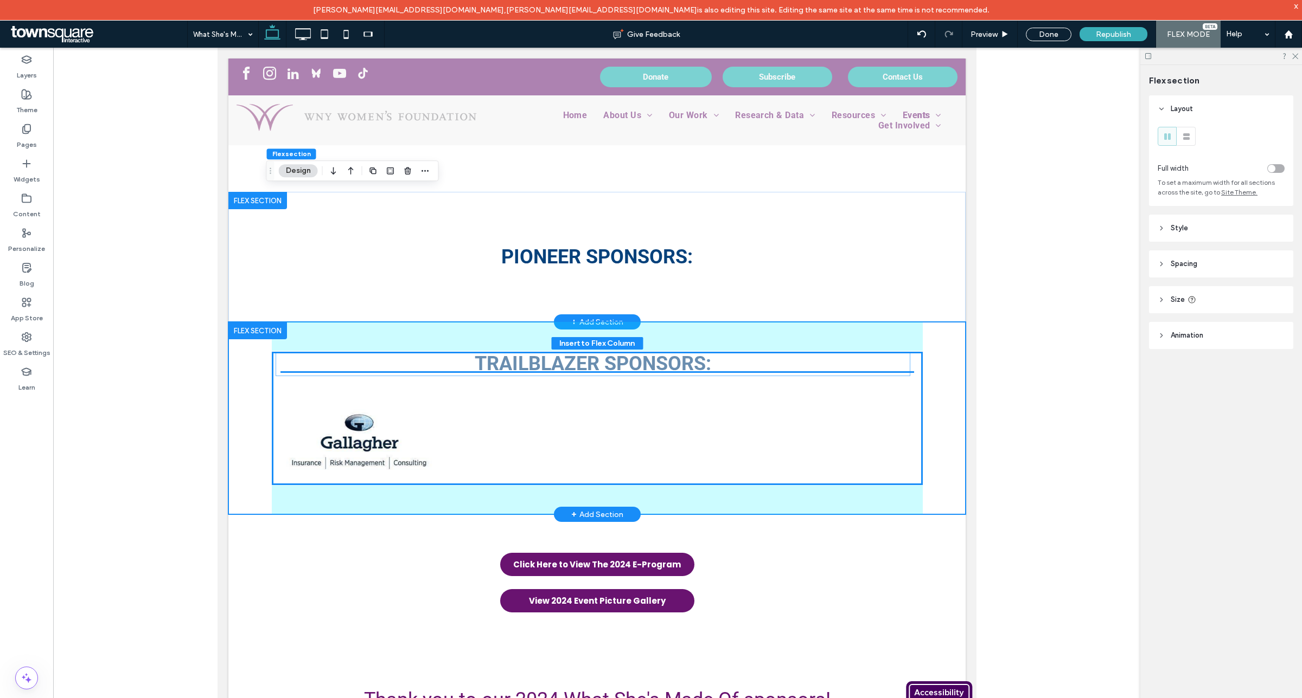
drag, startPoint x: 557, startPoint y: 371, endPoint x: 573, endPoint y: 348, distance: 27.8
click at [556, 358] on span "trailblazer Sponsors:" at bounding box center [592, 363] width 236 height 23
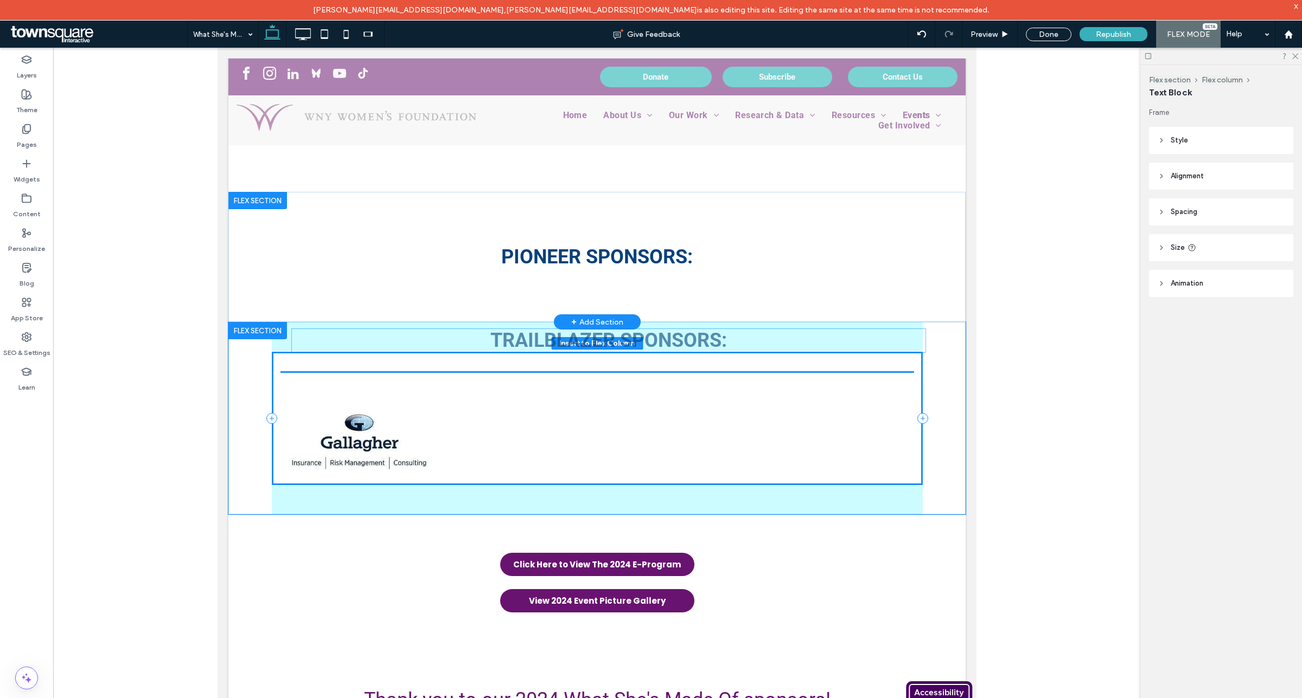
drag, startPoint x: 573, startPoint y: 348, endPoint x: 572, endPoint y: 301, distance: 47.2
click at [572, 302] on div "pioneer Sponsors:" at bounding box center [596, 257] width 651 height 130
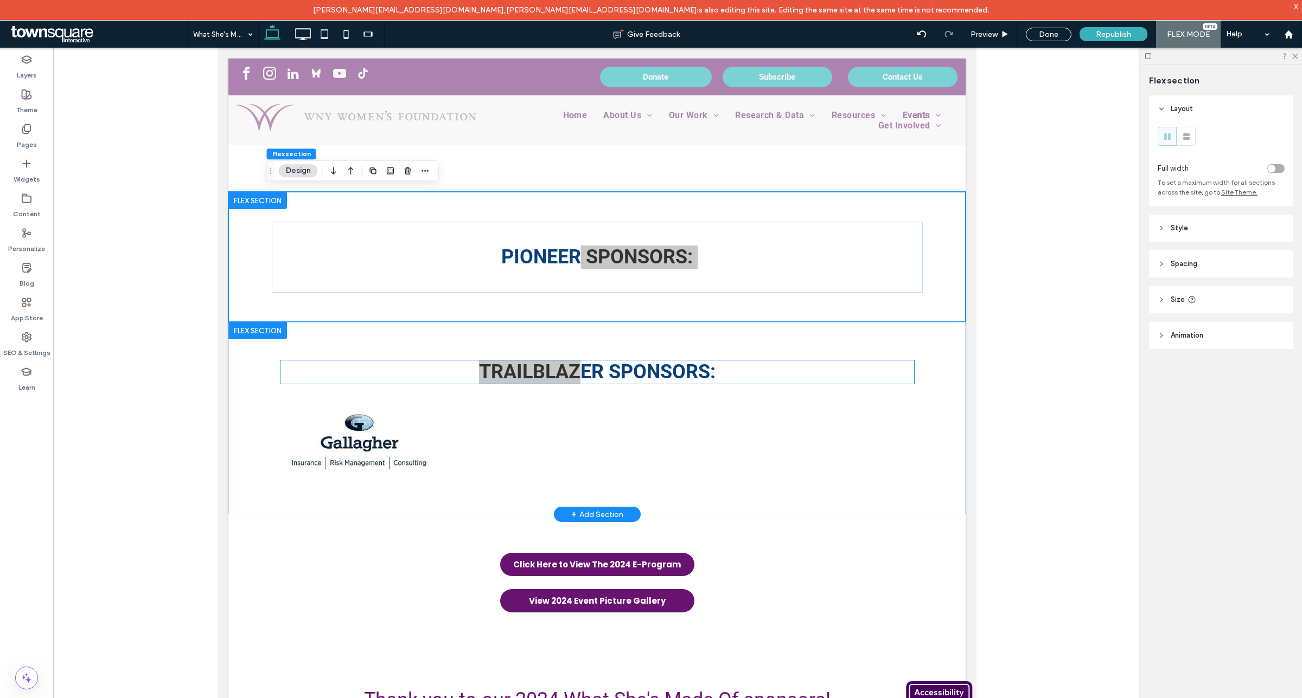
drag, startPoint x: 572, startPoint y: 301, endPoint x: 578, endPoint y: 363, distance: 62.6
click at [578, 363] on div "Individual Tickets Sponsorship Opportunities Section Click to edit in Flex Mode…" at bounding box center [596, 144] width 737 height 3169
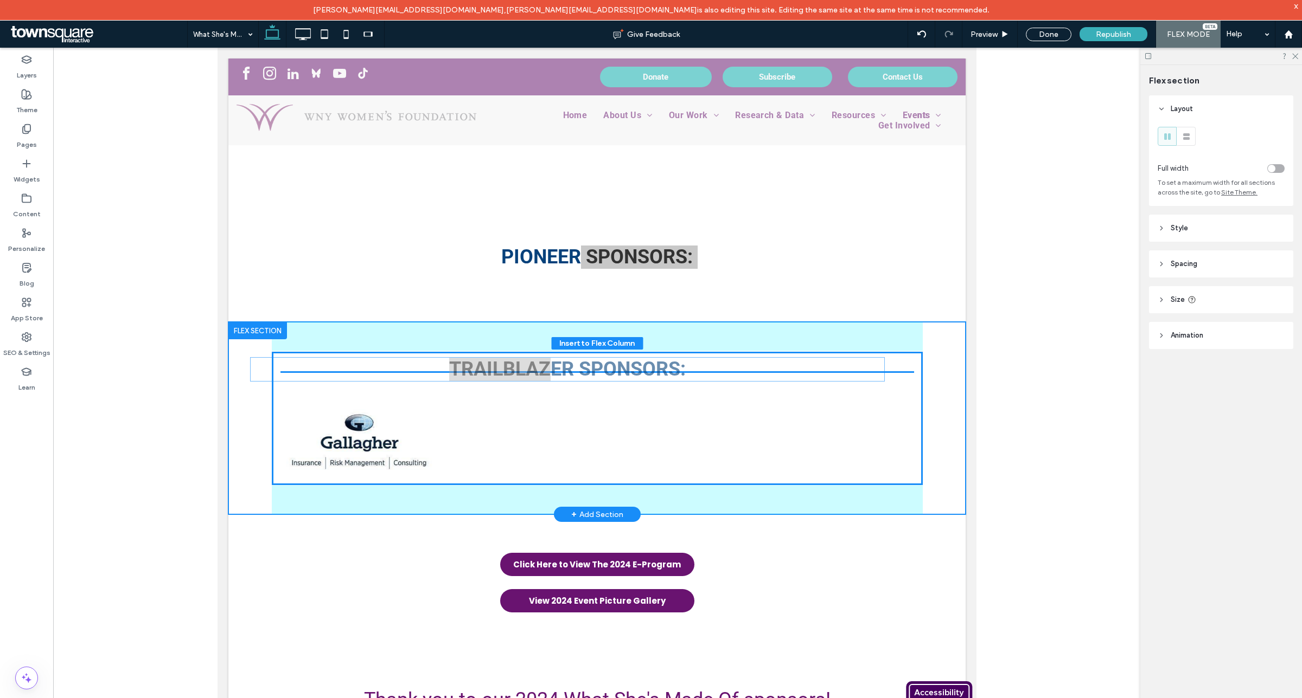
drag, startPoint x: 460, startPoint y: 343, endPoint x: 433, endPoint y: 360, distance: 32.1
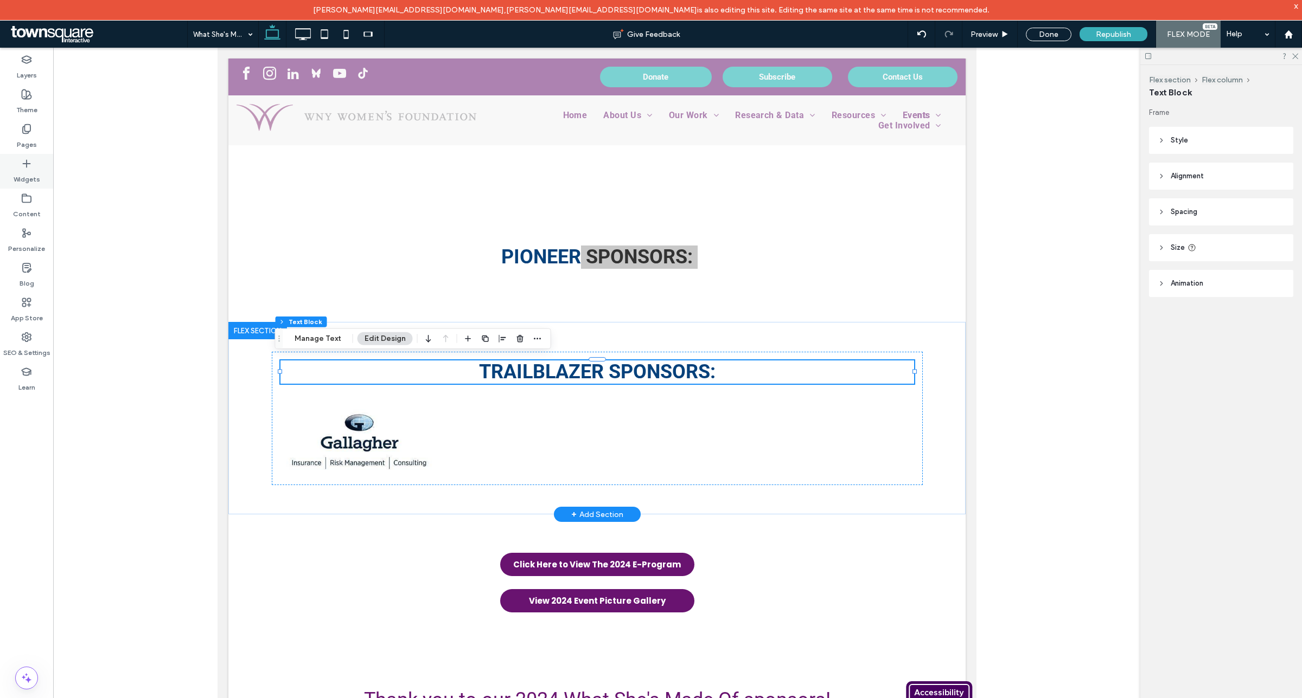
click at [30, 164] on icon at bounding box center [26, 163] width 11 height 11
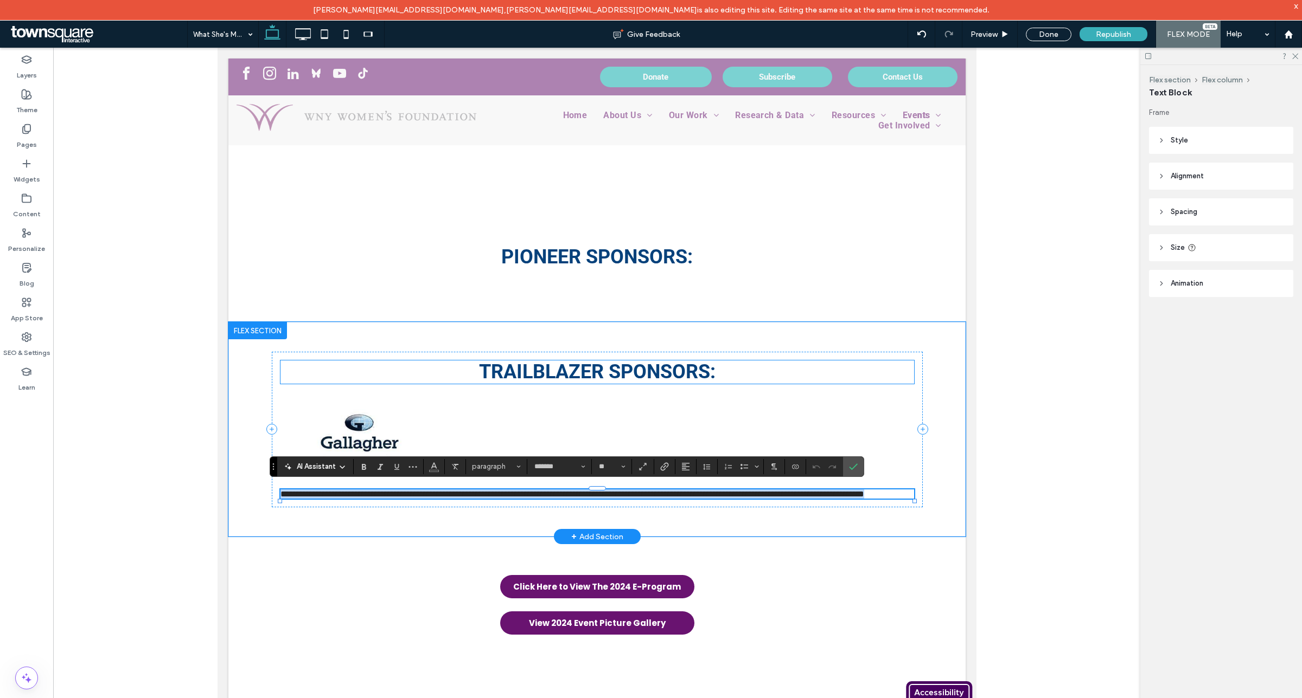
type input "*******"
type input "**"
click at [855, 467] on use "Confirm" at bounding box center [853, 467] width 9 height 7
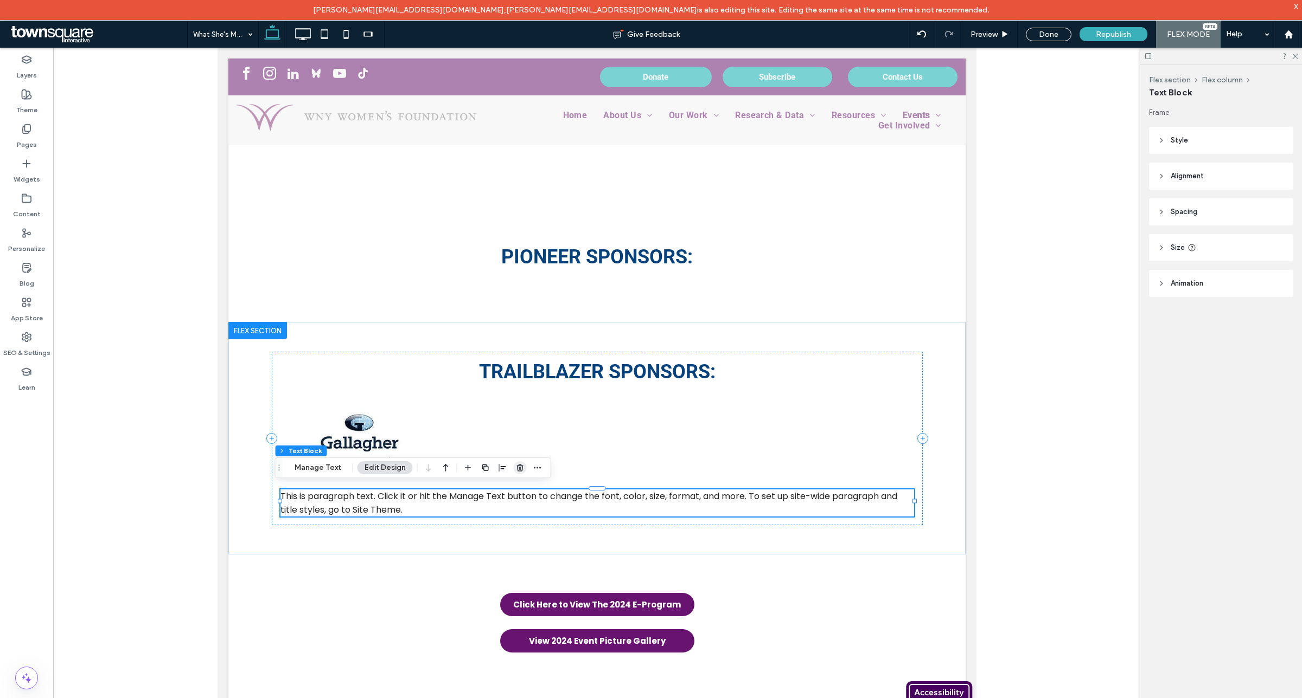
drag, startPoint x: 521, startPoint y: 467, endPoint x: 312, endPoint y: 425, distance: 212.5
click at [521, 467] on use "button" at bounding box center [519, 467] width 7 height 7
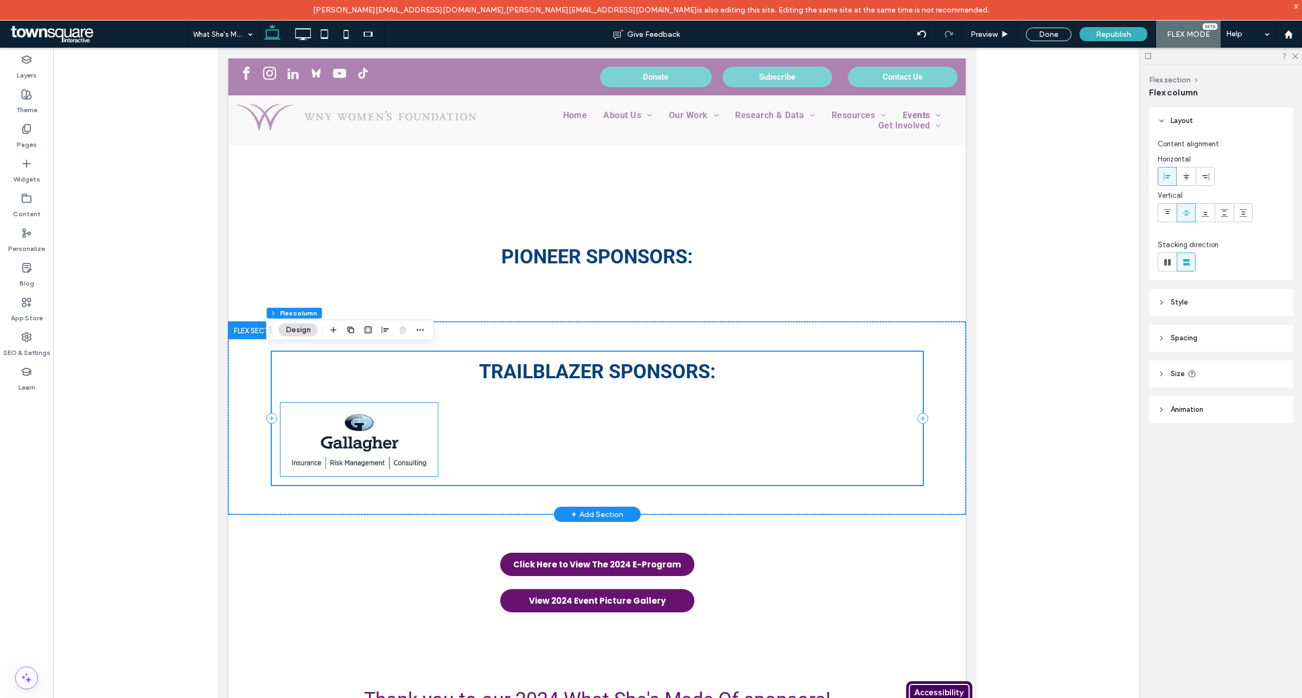
click at [379, 437] on img at bounding box center [358, 440] width 157 height 74
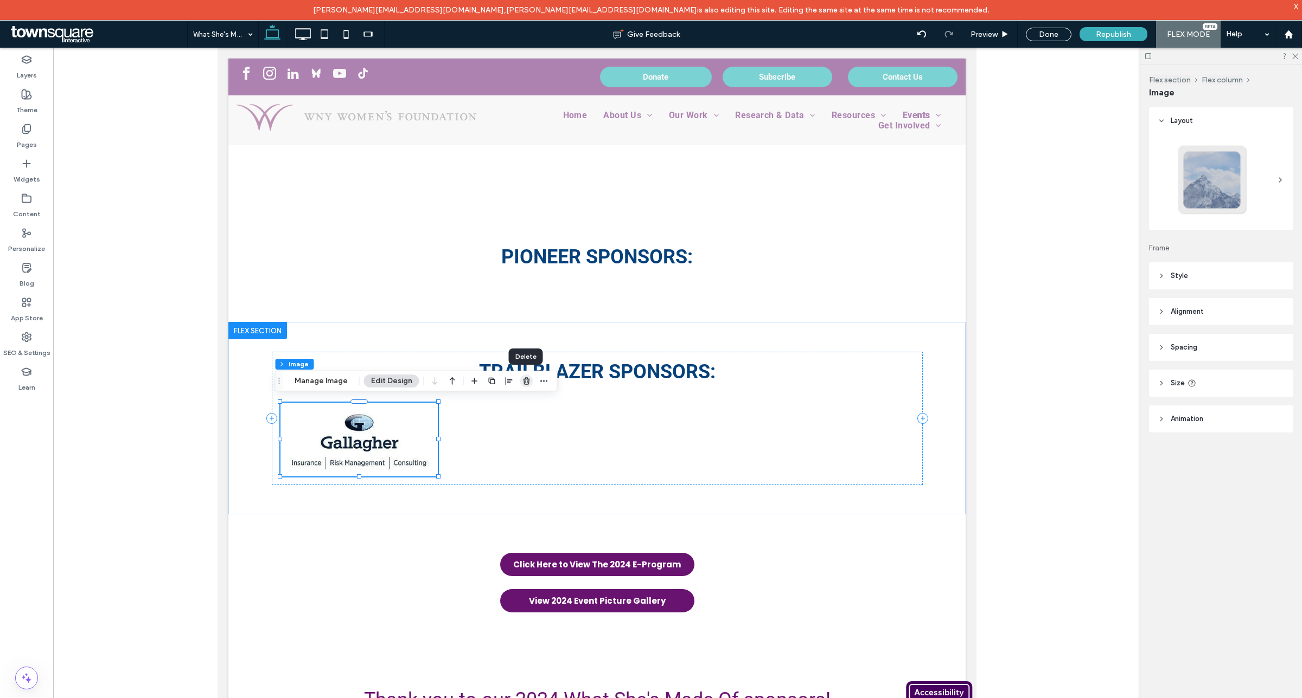
drag, startPoint x: 522, startPoint y: 376, endPoint x: 304, endPoint y: 332, distance: 221.9
click at [522, 376] on span "button" at bounding box center [526, 381] width 13 height 13
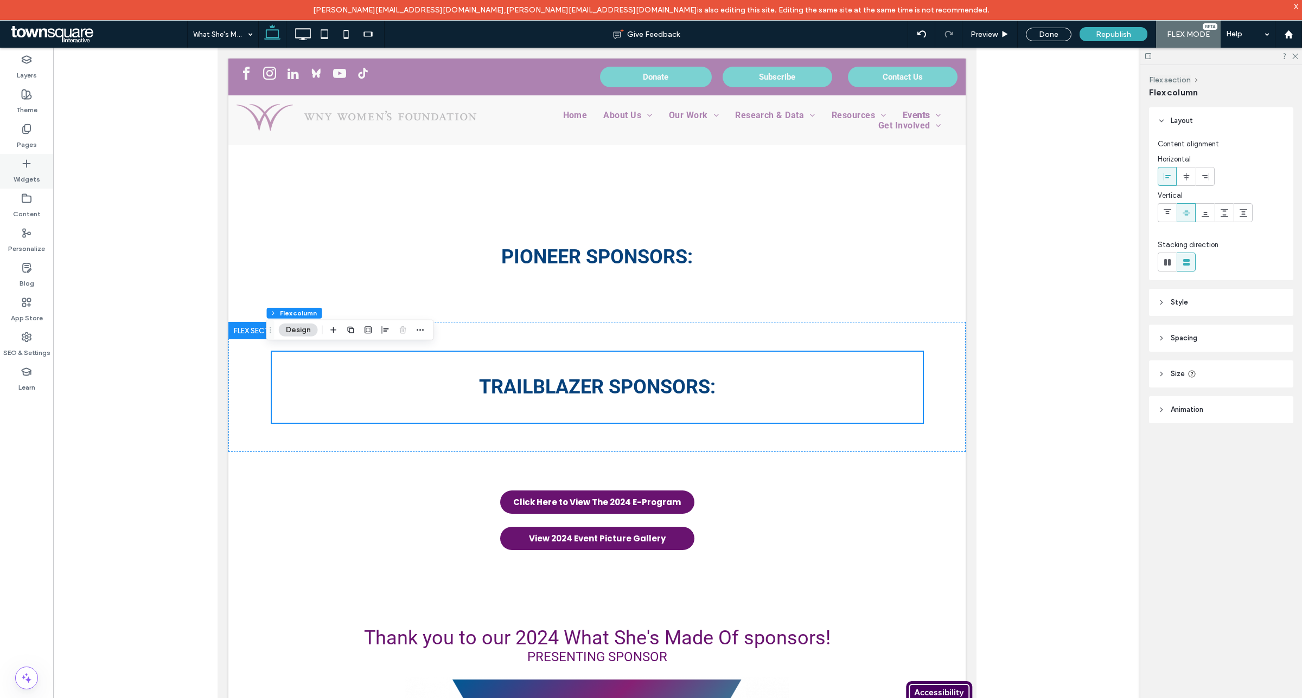
click at [23, 175] on label "Widgets" at bounding box center [27, 176] width 27 height 15
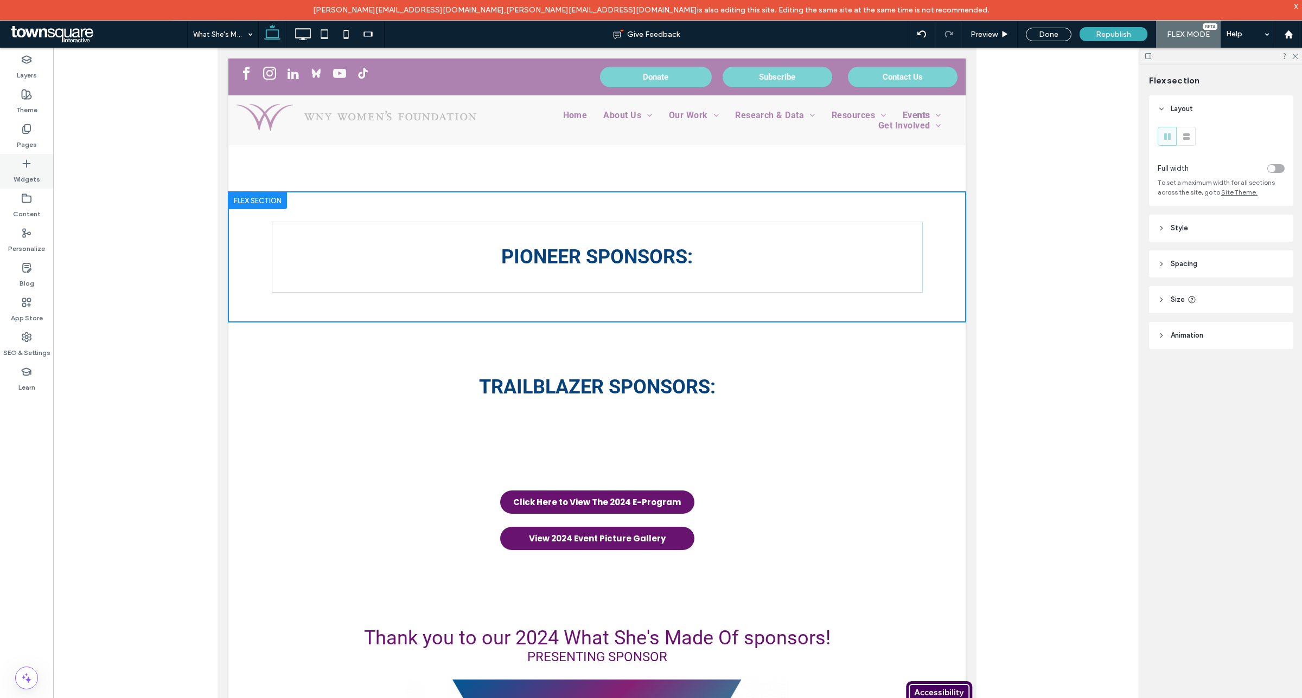
click at [28, 169] on icon at bounding box center [26, 163] width 11 height 11
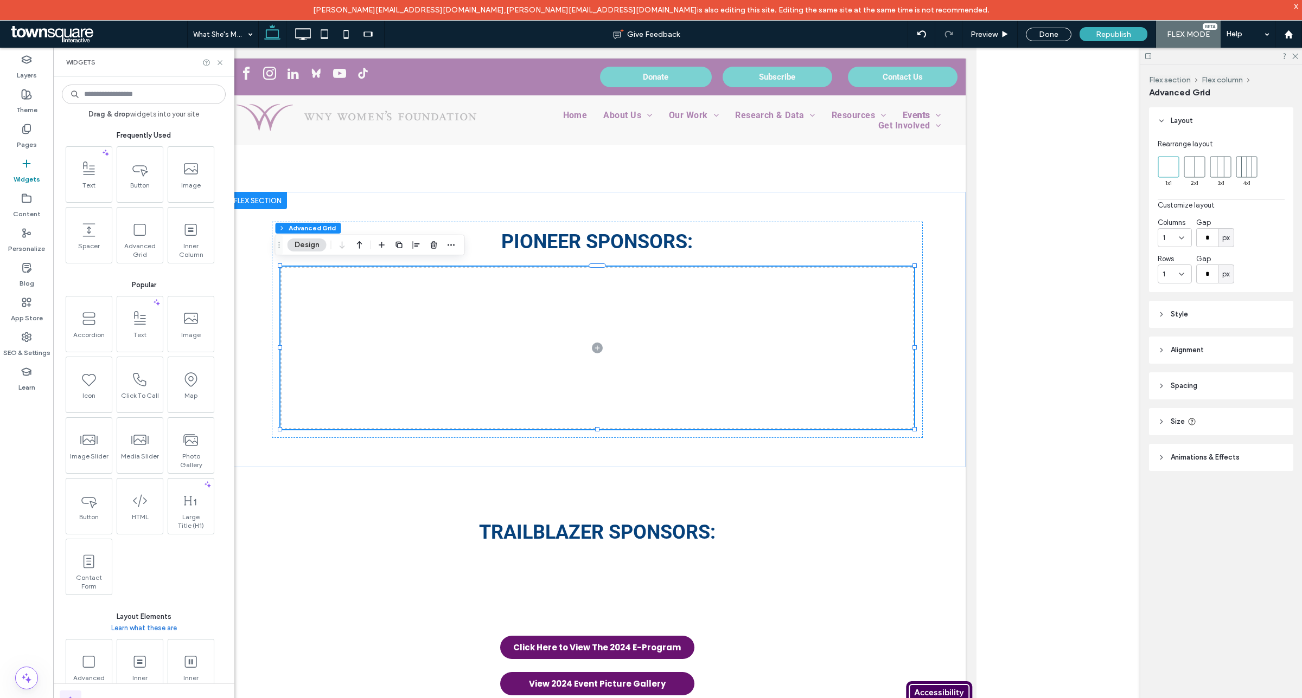
click at [147, 93] on input at bounding box center [144, 95] width 164 height 20
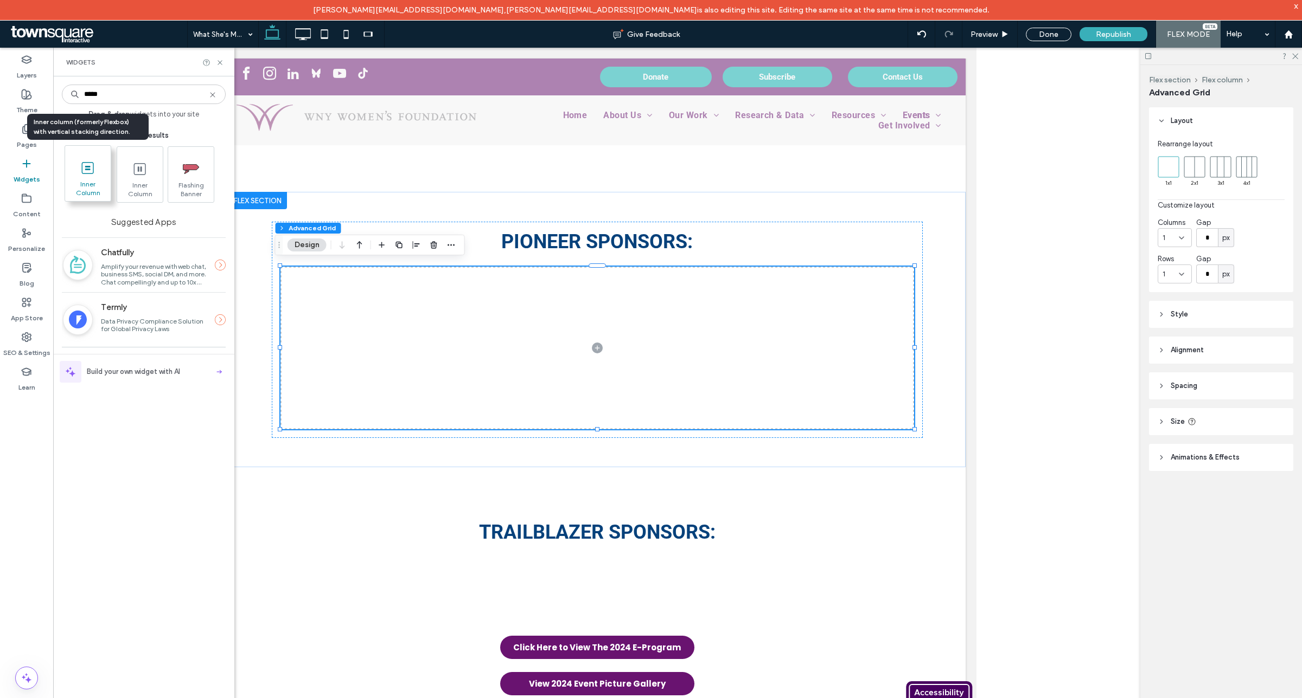
type input "*****"
click at [81, 162] on icon at bounding box center [87, 167] width 17 height 17
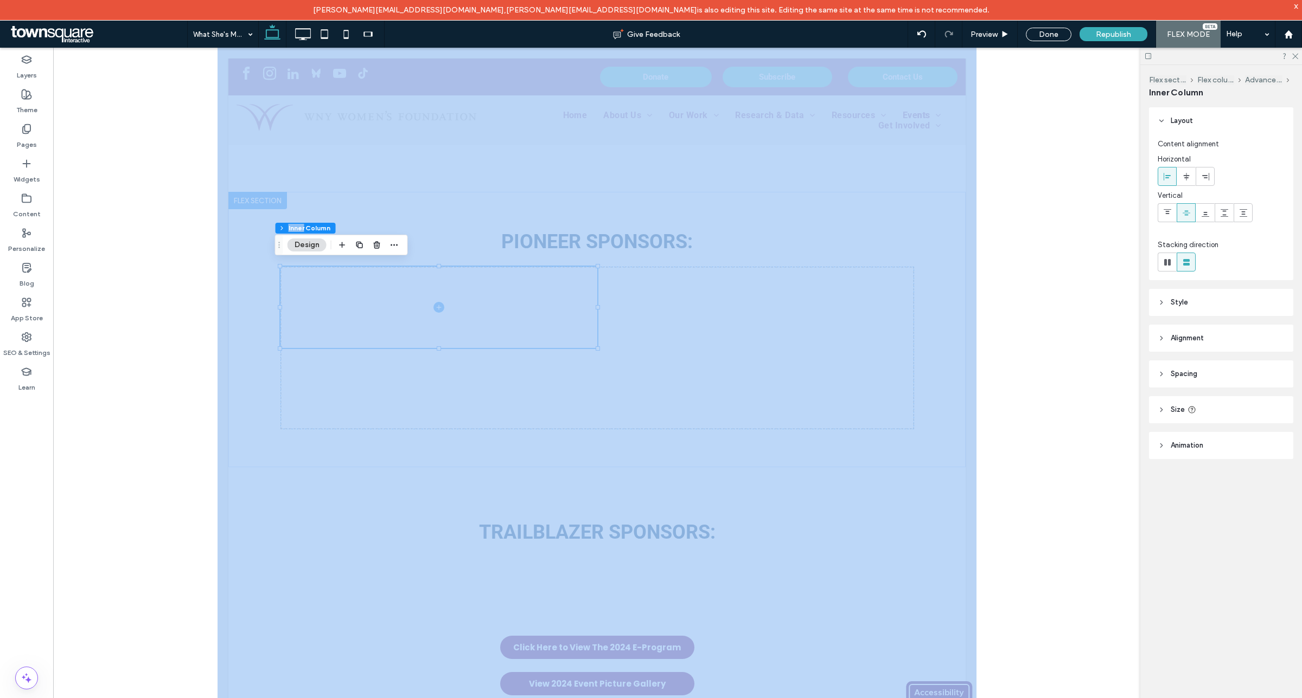
drag, startPoint x: 298, startPoint y: 209, endPoint x: 335, endPoint y: 287, distance: 86.4
click at [464, 292] on span at bounding box center [438, 307] width 317 height 81
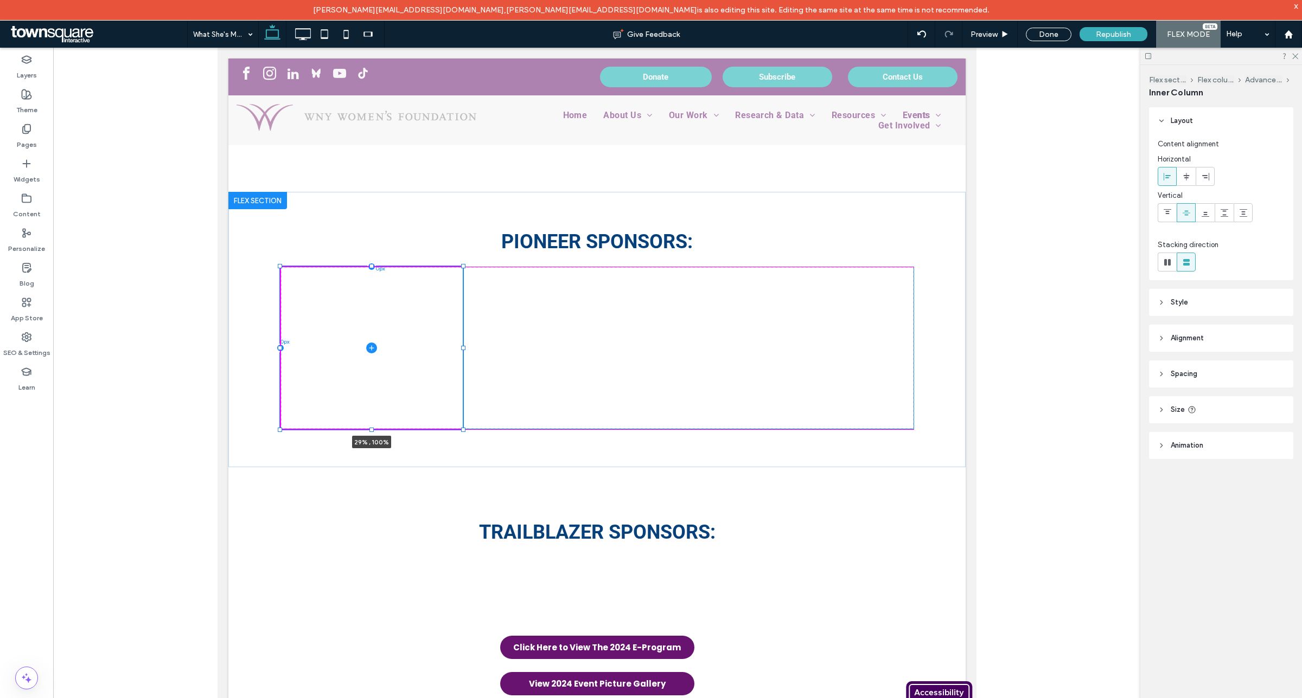
drag, startPoint x: 593, startPoint y: 343, endPoint x: 459, endPoint y: 421, distance: 155.2
click at [460, 427] on div at bounding box center [462, 429] width 4 height 4
type input "**"
type input "***"
type input "****"
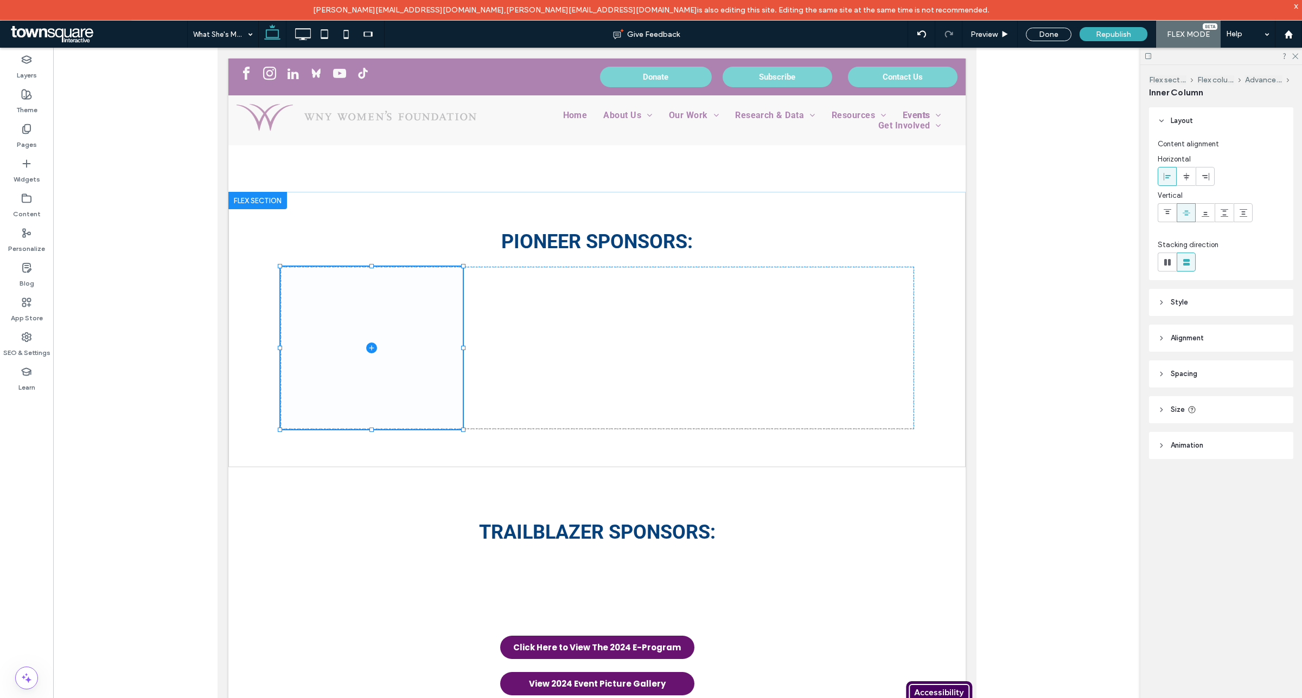
type input "***"
click at [361, 247] on icon "button" at bounding box center [359, 245] width 9 height 9
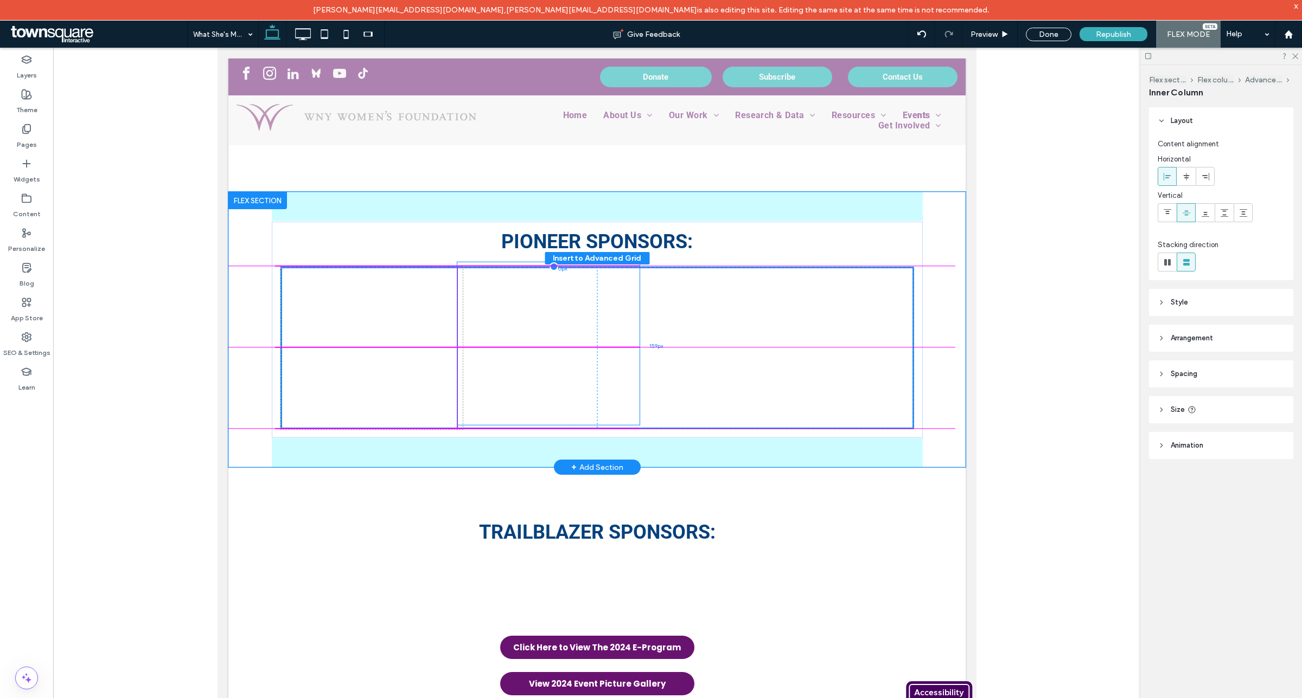
drag, startPoint x: 406, startPoint y: 329, endPoint x: 591, endPoint y: 330, distance: 184.4
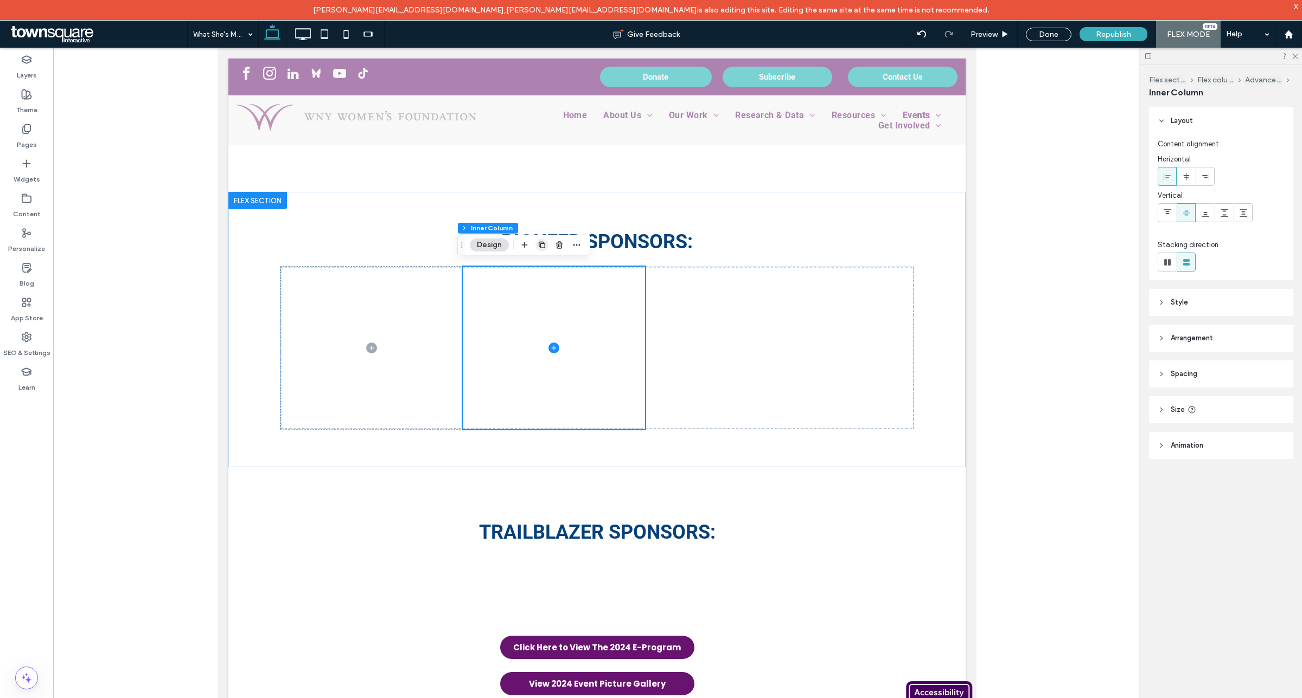
click at [541, 247] on icon "button" at bounding box center [541, 245] width 9 height 9
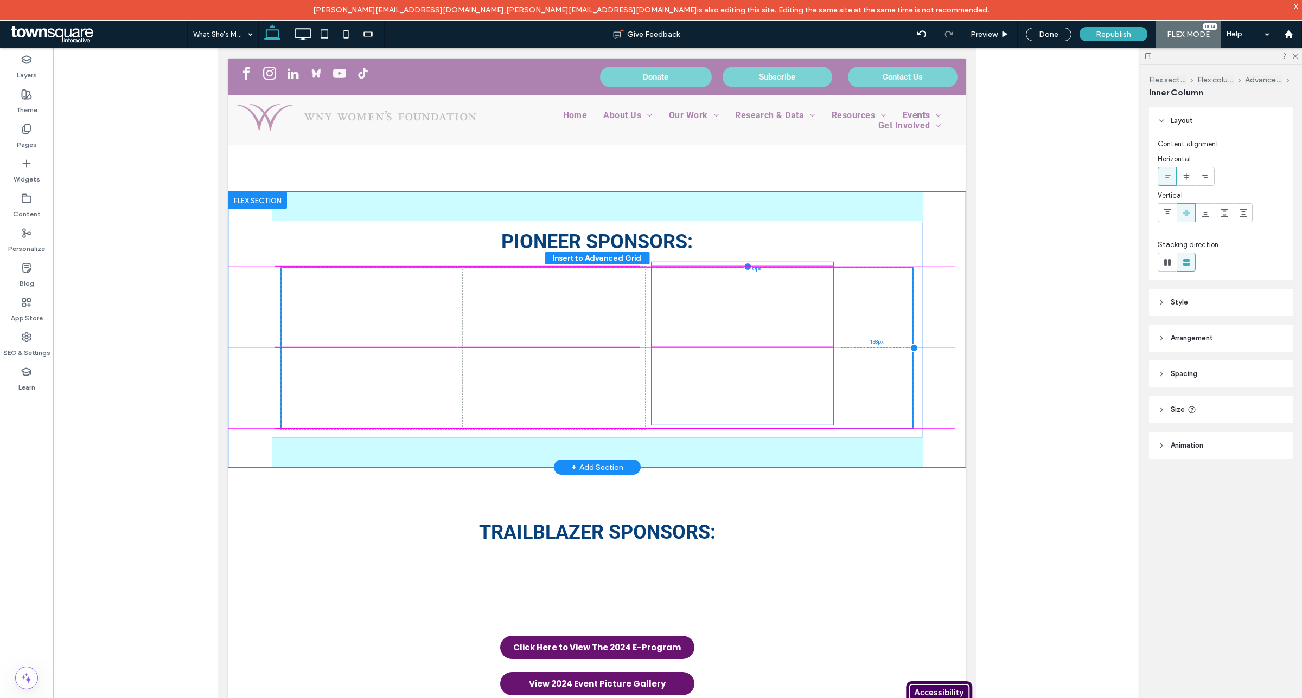
drag, startPoint x: 536, startPoint y: 319, endPoint x: 729, endPoint y: 317, distance: 193.6
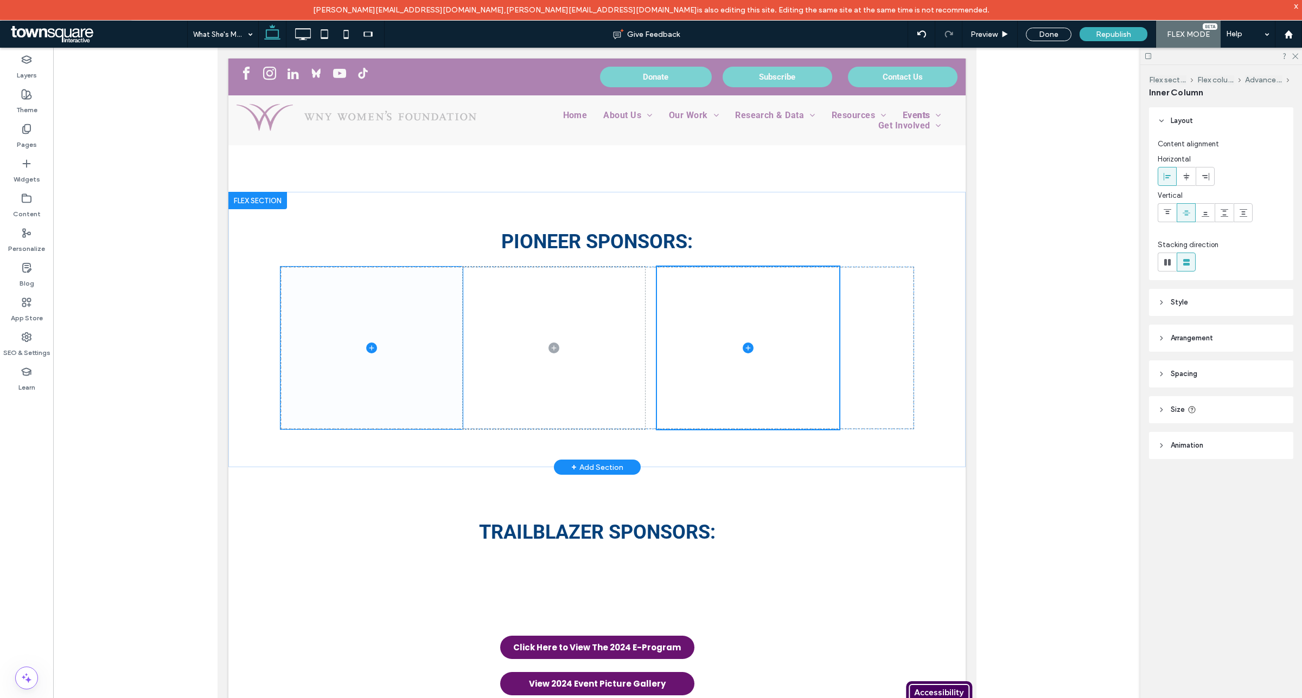
drag, startPoint x: 511, startPoint y: 356, endPoint x: 438, endPoint y: 358, distance: 73.2
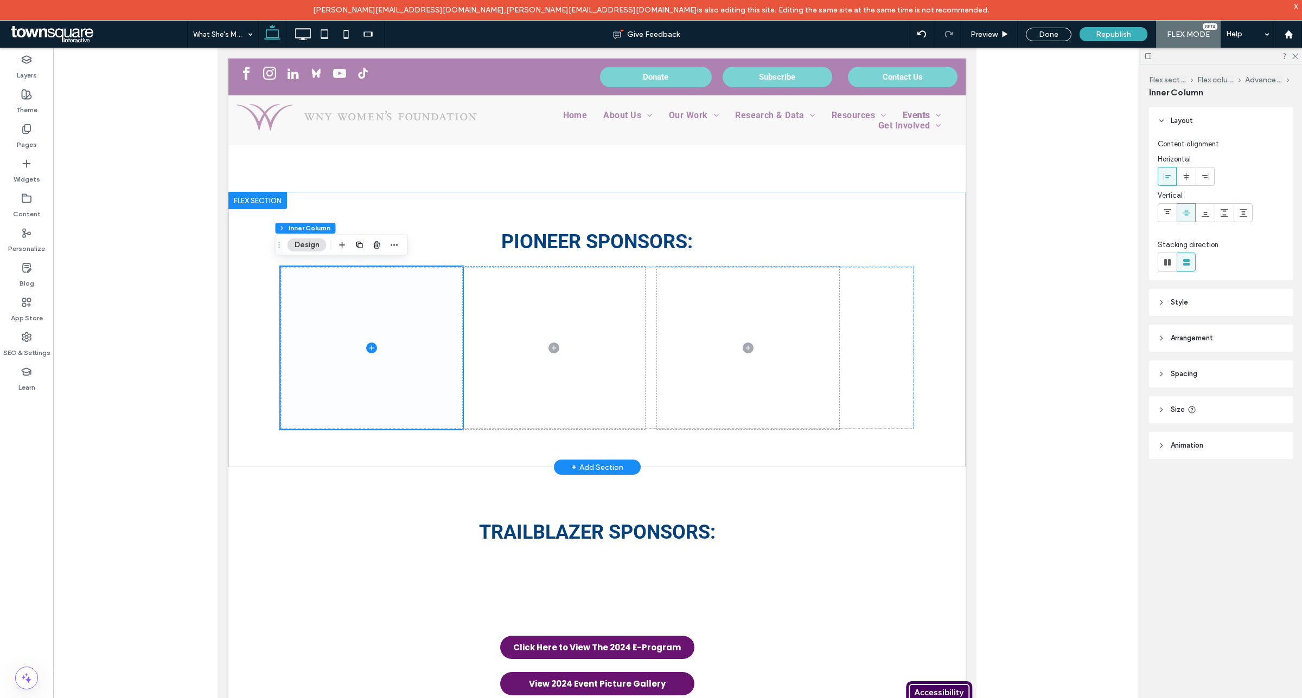
click at [444, 348] on span at bounding box center [371, 348] width 182 height 163
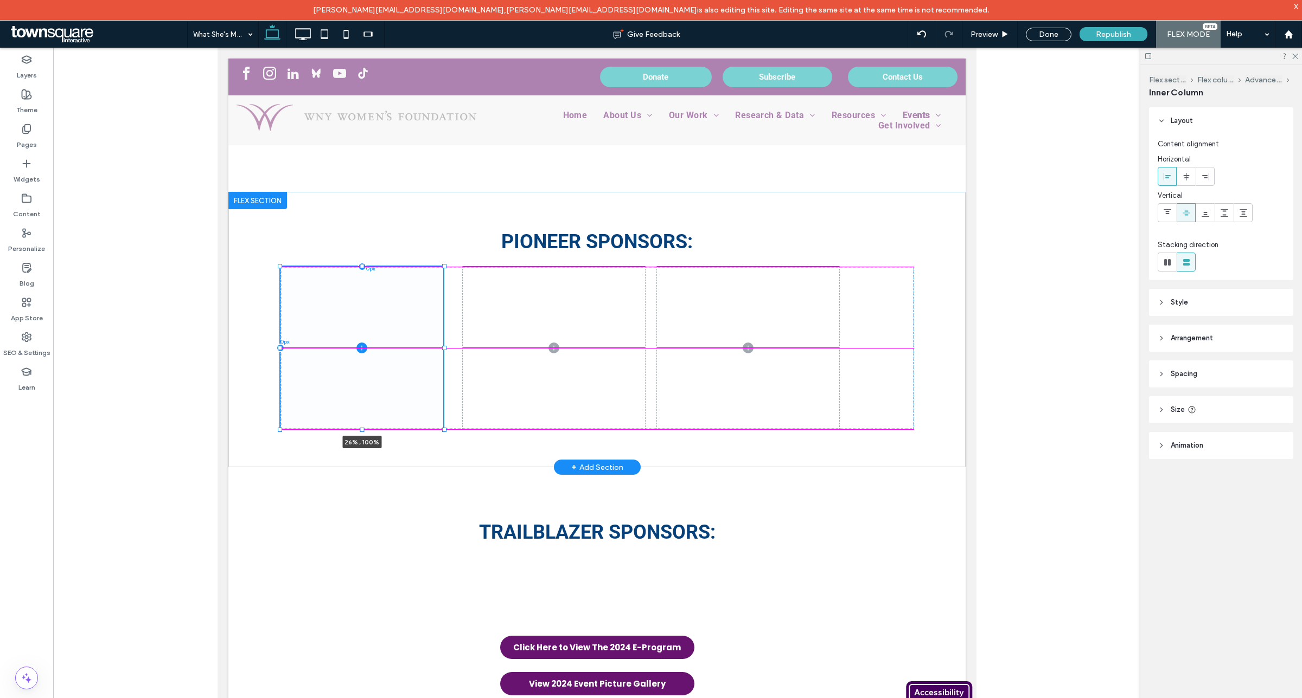
drag, startPoint x: 456, startPoint y: 343, endPoint x: 437, endPoint y: 345, distance: 19.1
click at [441, 346] on div at bounding box center [443, 348] width 4 height 4
type input "**"
type input "****"
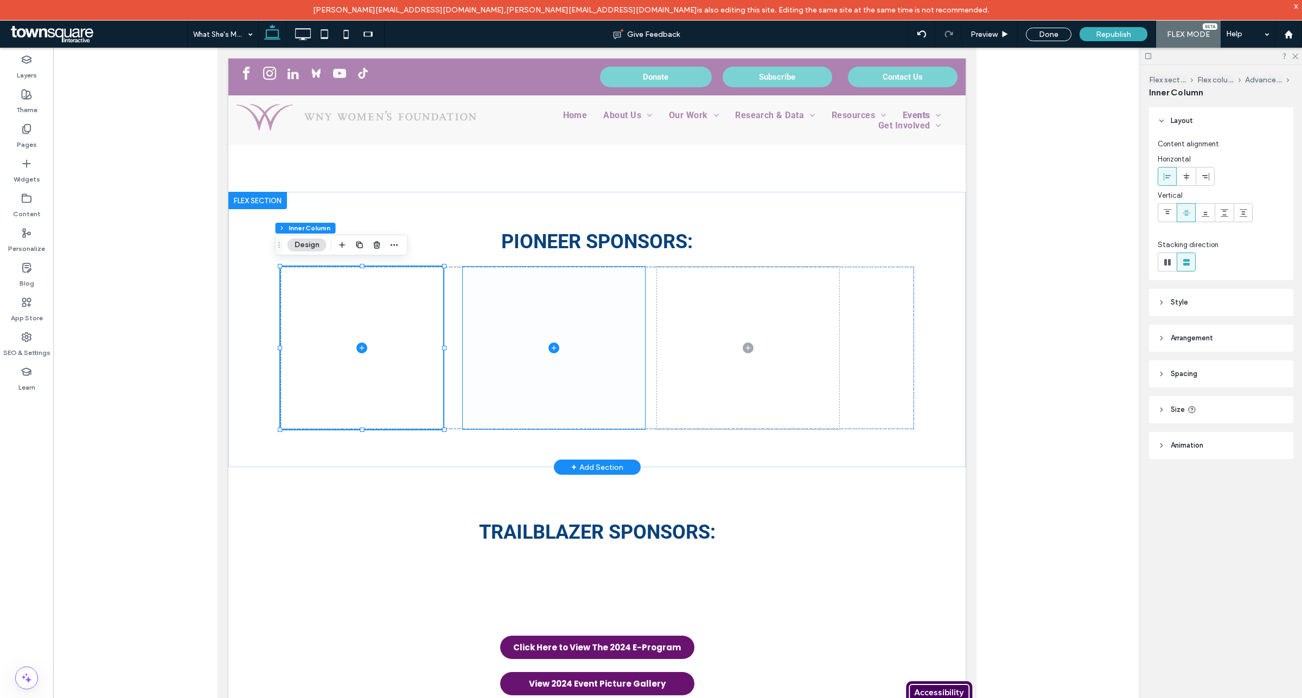
click at [515, 339] on span at bounding box center [553, 348] width 182 height 163
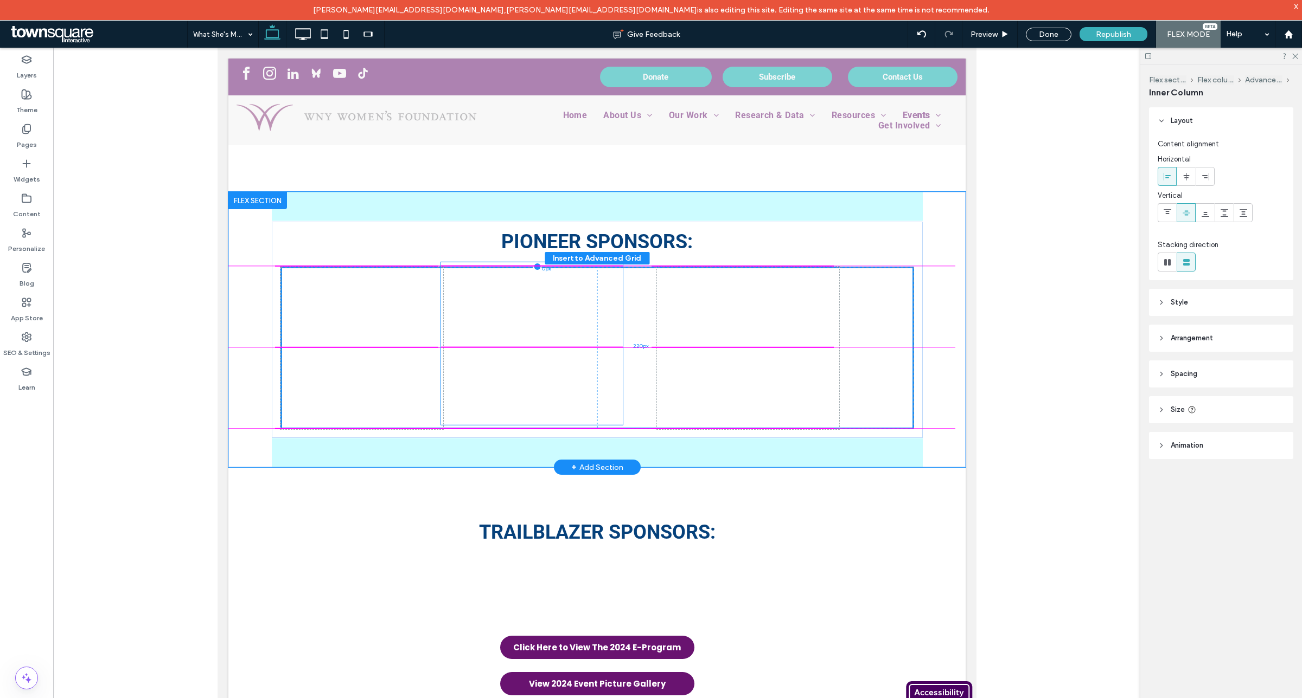
drag, startPoint x: 504, startPoint y: 340, endPoint x: 485, endPoint y: 341, distance: 19.0
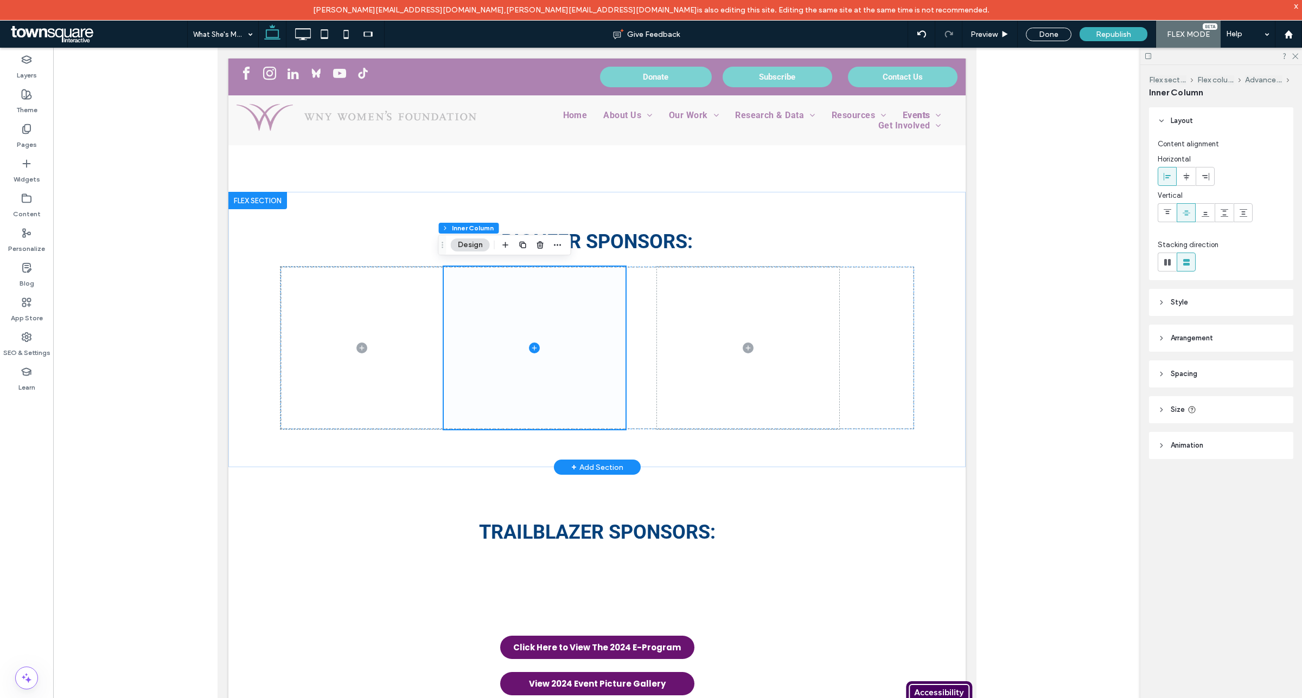
click at [611, 345] on span at bounding box center [534, 348] width 182 height 163
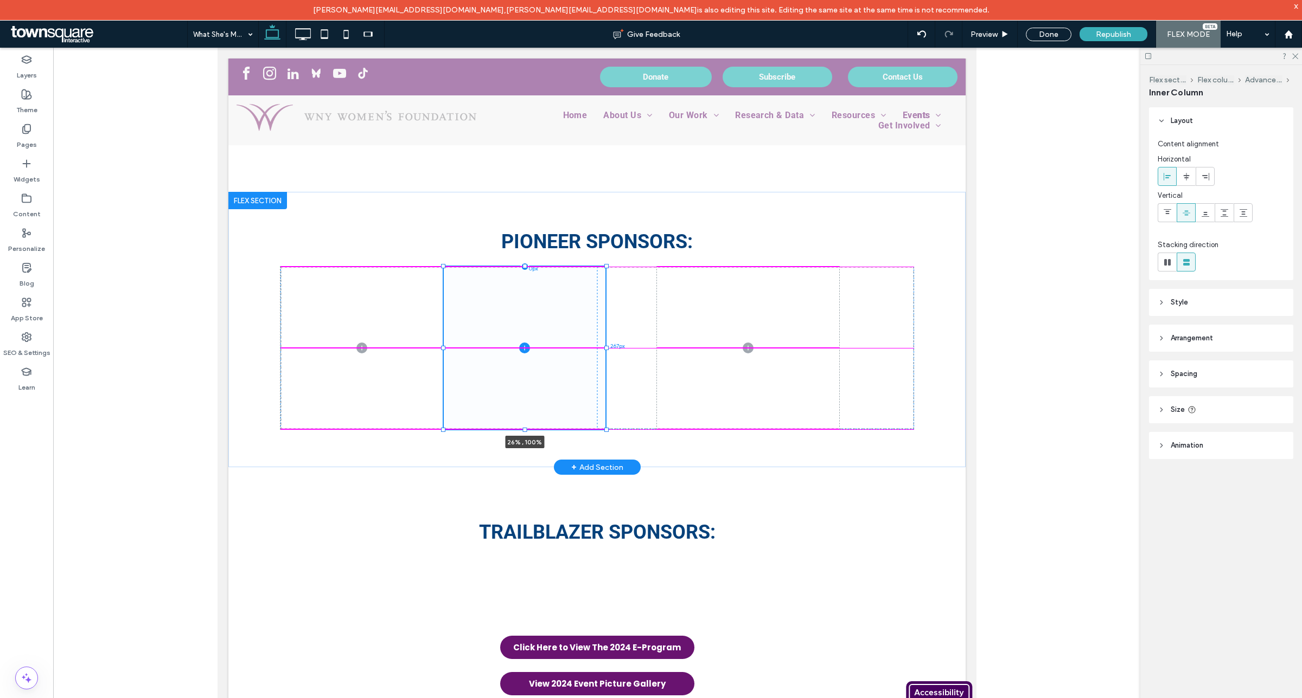
drag, startPoint x: 621, startPoint y: 345, endPoint x: 601, endPoint y: 349, distance: 20.3
click at [601, 349] on div "26% , 100% 267px 0px" at bounding box center [596, 348] width 633 height 163
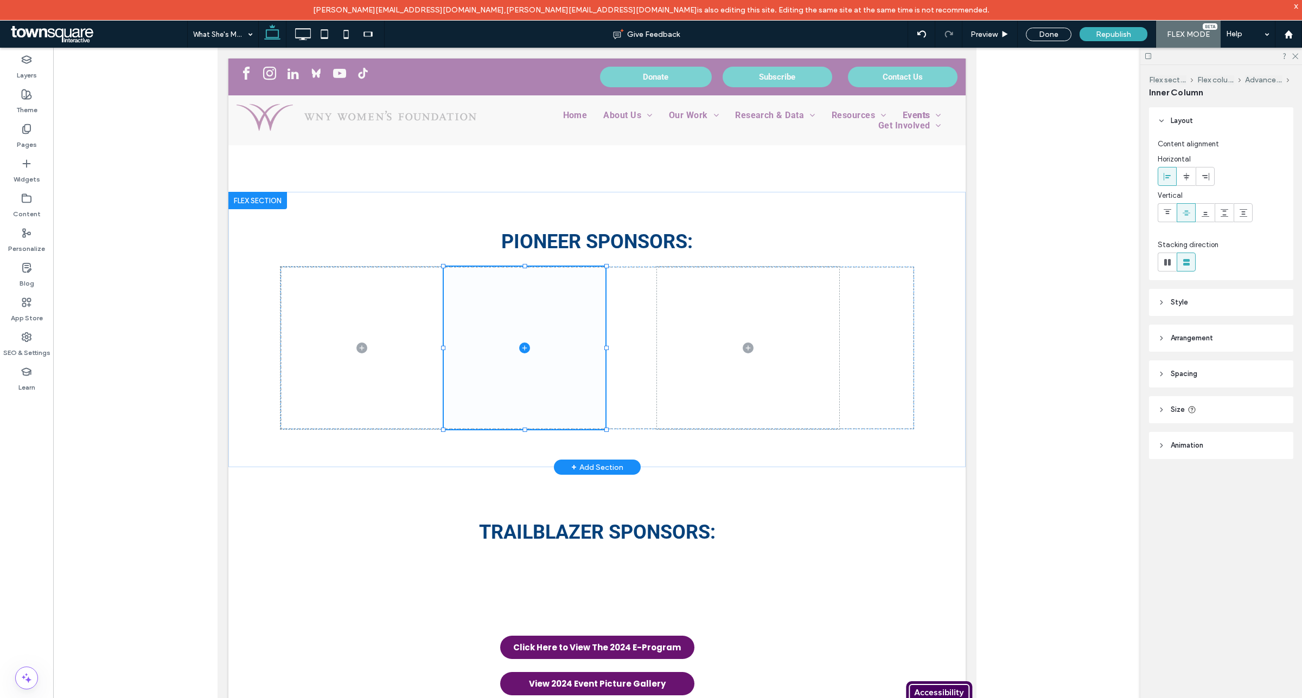
type input "**"
type input "****"
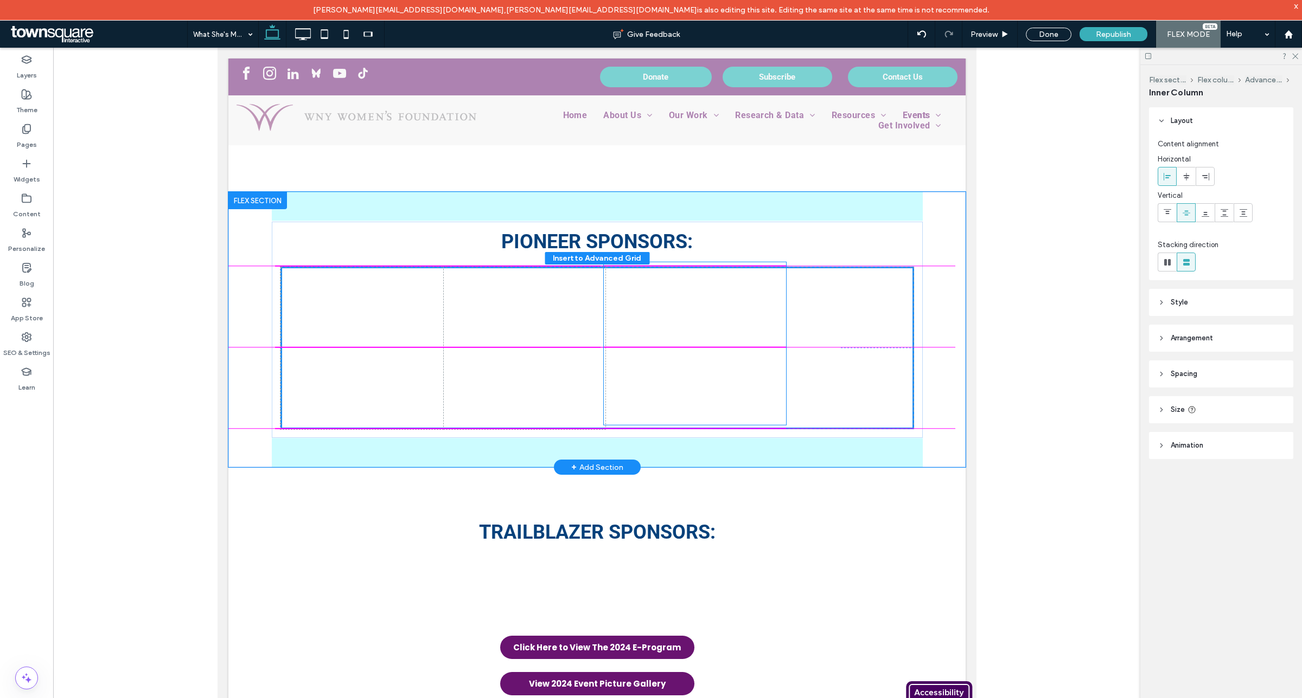
drag, startPoint x: 696, startPoint y: 346, endPoint x: 649, endPoint y: 345, distance: 47.7
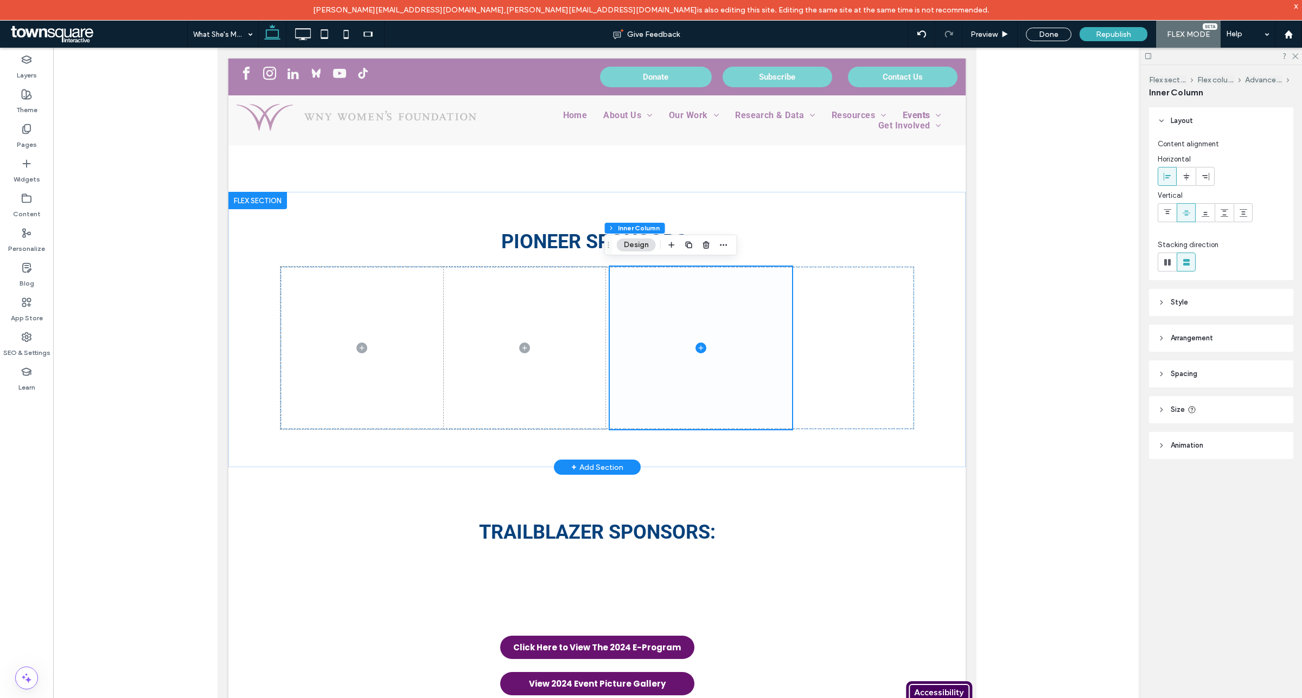
click at [742, 351] on span at bounding box center [700, 348] width 182 height 163
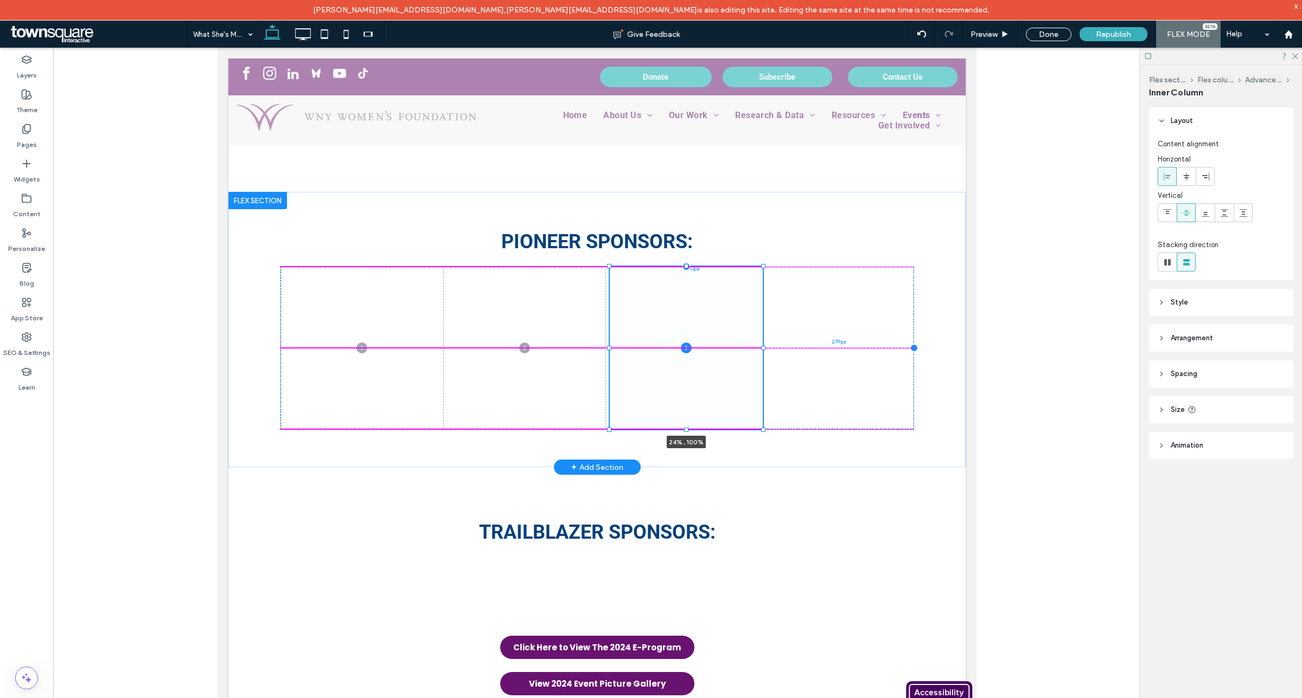
drag, startPoint x: 786, startPoint y: 345, endPoint x: 757, endPoint y: 351, distance: 29.9
click at [757, 351] on div "24% , 100% 279px 0px" at bounding box center [596, 348] width 633 height 163
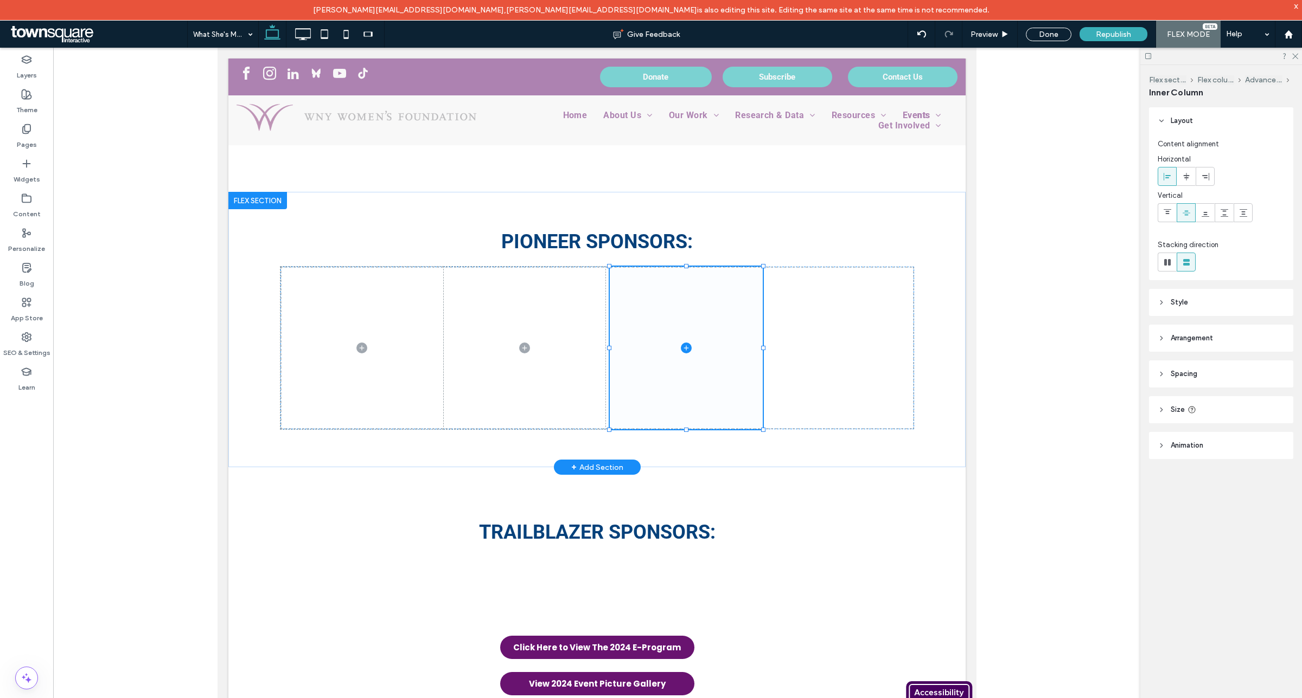
type input "**"
type input "****"
click at [731, 381] on span at bounding box center [681, 348] width 153 height 163
click at [683, 245] on use "button" at bounding box center [685, 245] width 7 height 7
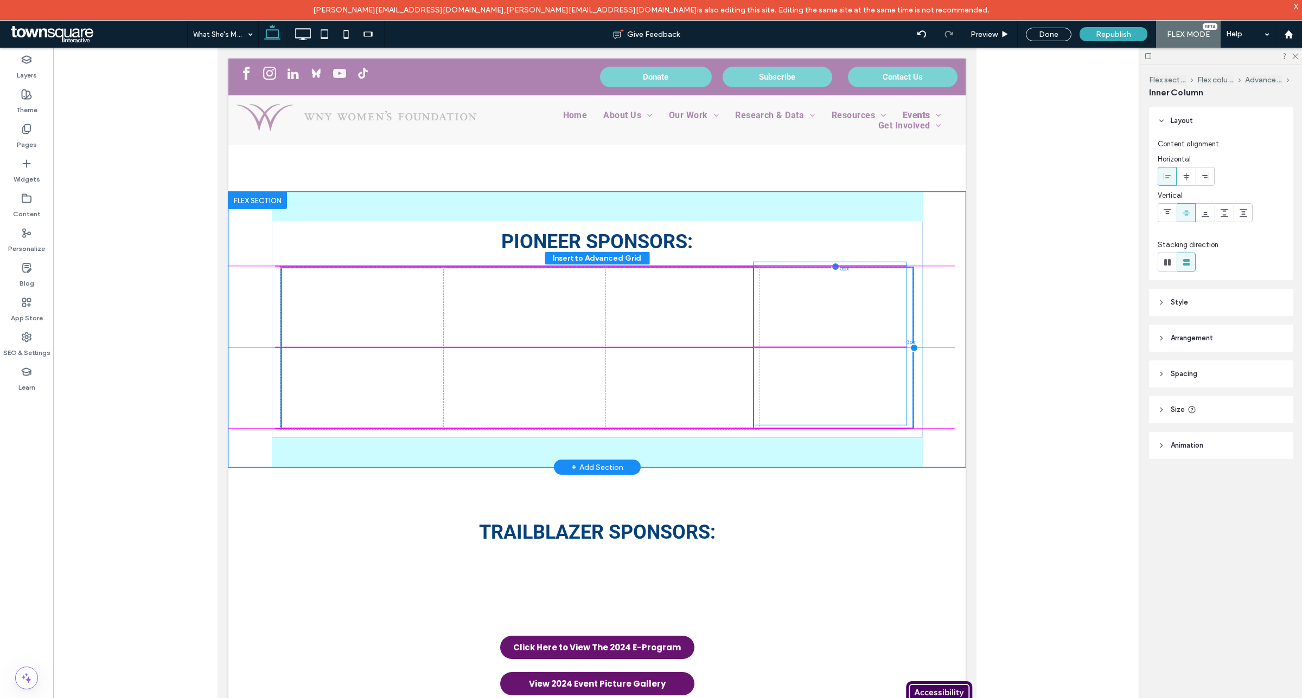
drag, startPoint x: 702, startPoint y: 304, endPoint x: 856, endPoint y: 305, distance: 153.5
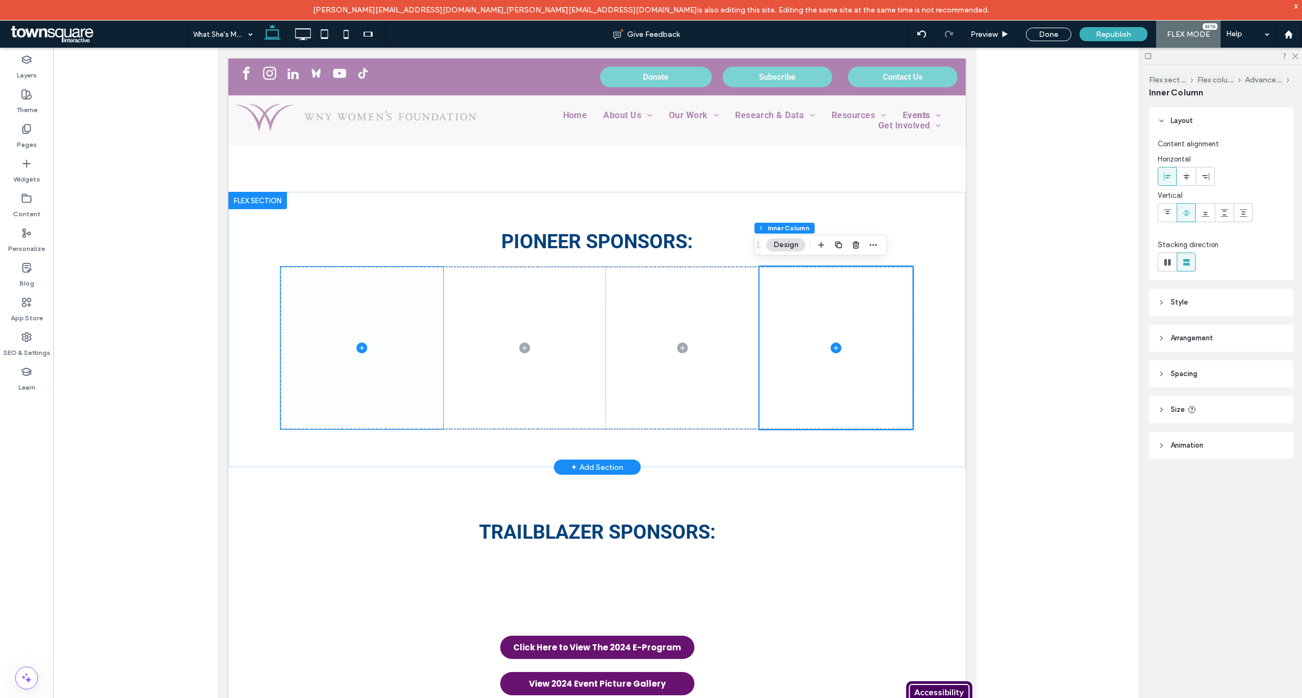
drag, startPoint x: 351, startPoint y: 344, endPoint x: 329, endPoint y: 342, distance: 22.9
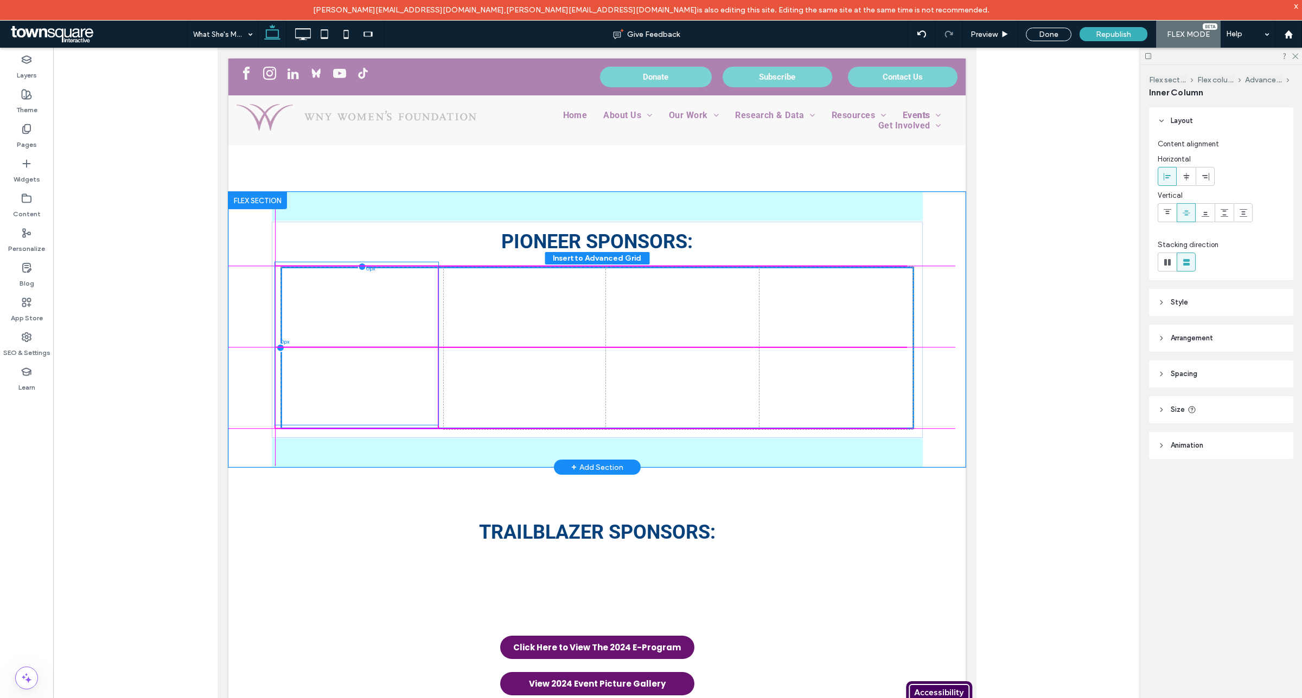
drag, startPoint x: 366, startPoint y: 353, endPoint x: 386, endPoint y: 352, distance: 19.5
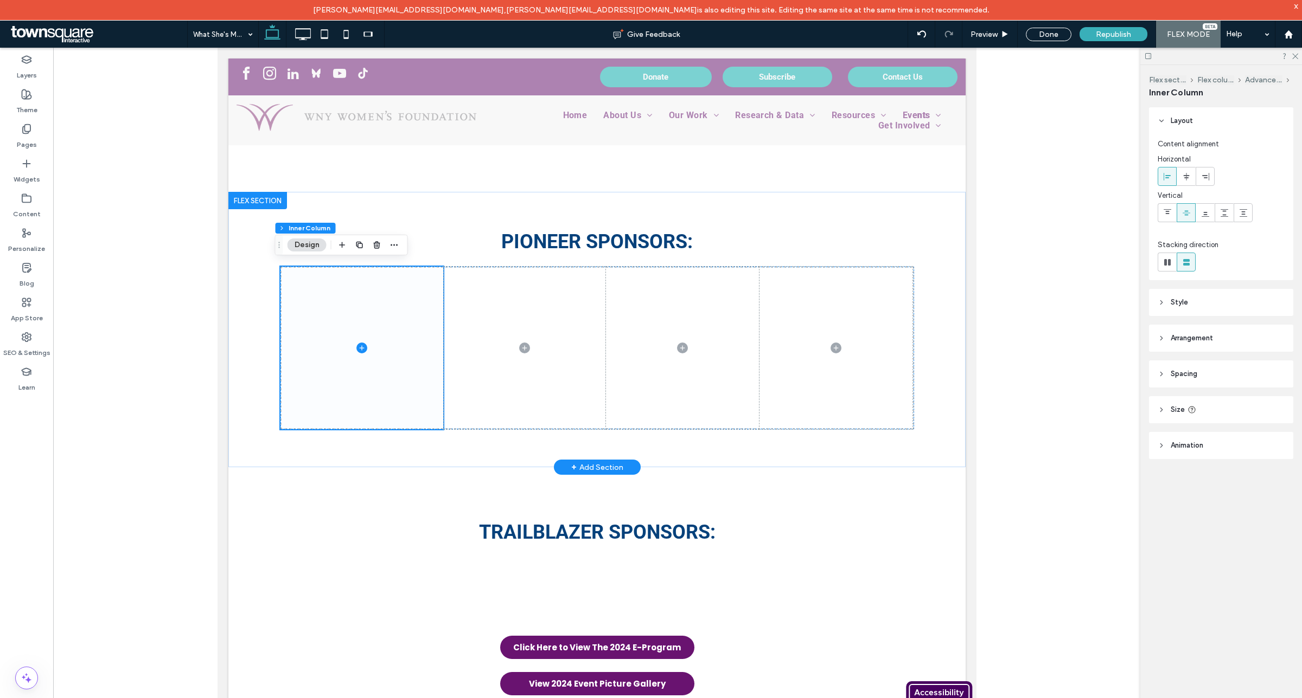
click at [356, 344] on icon at bounding box center [361, 348] width 11 height 11
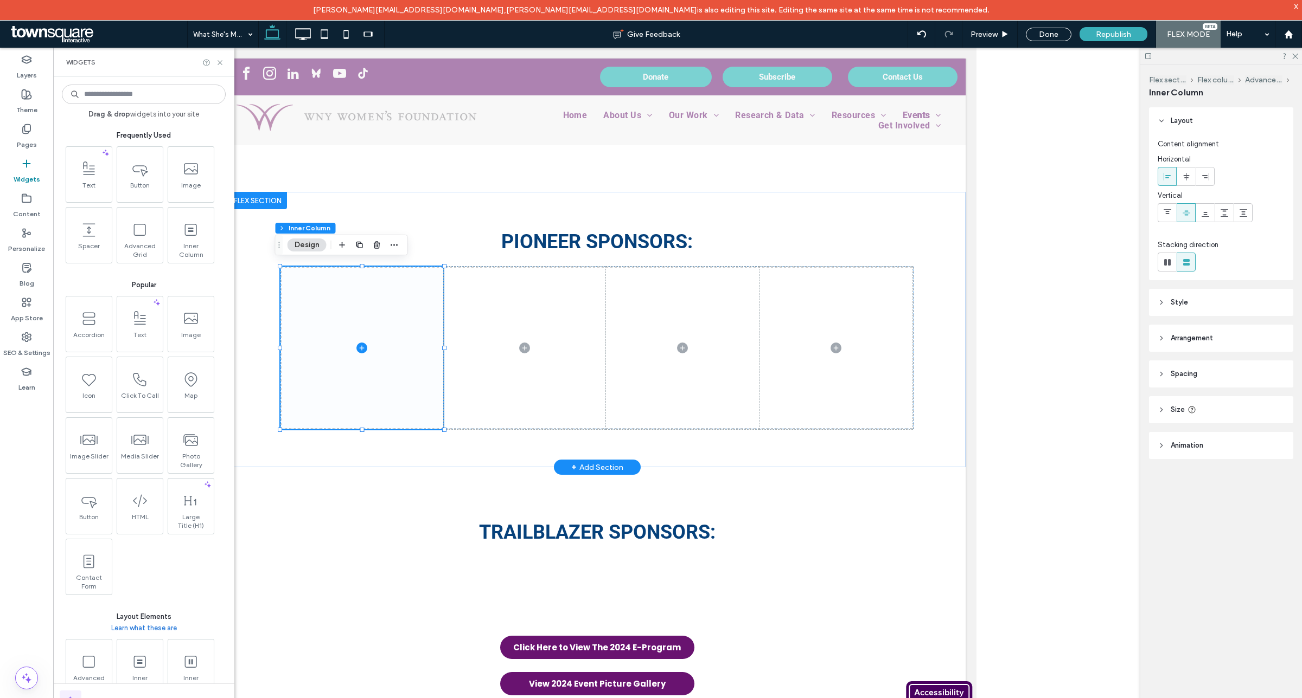
click at [356, 346] on icon at bounding box center [361, 348] width 11 height 11
click at [357, 343] on icon at bounding box center [361, 348] width 11 height 11
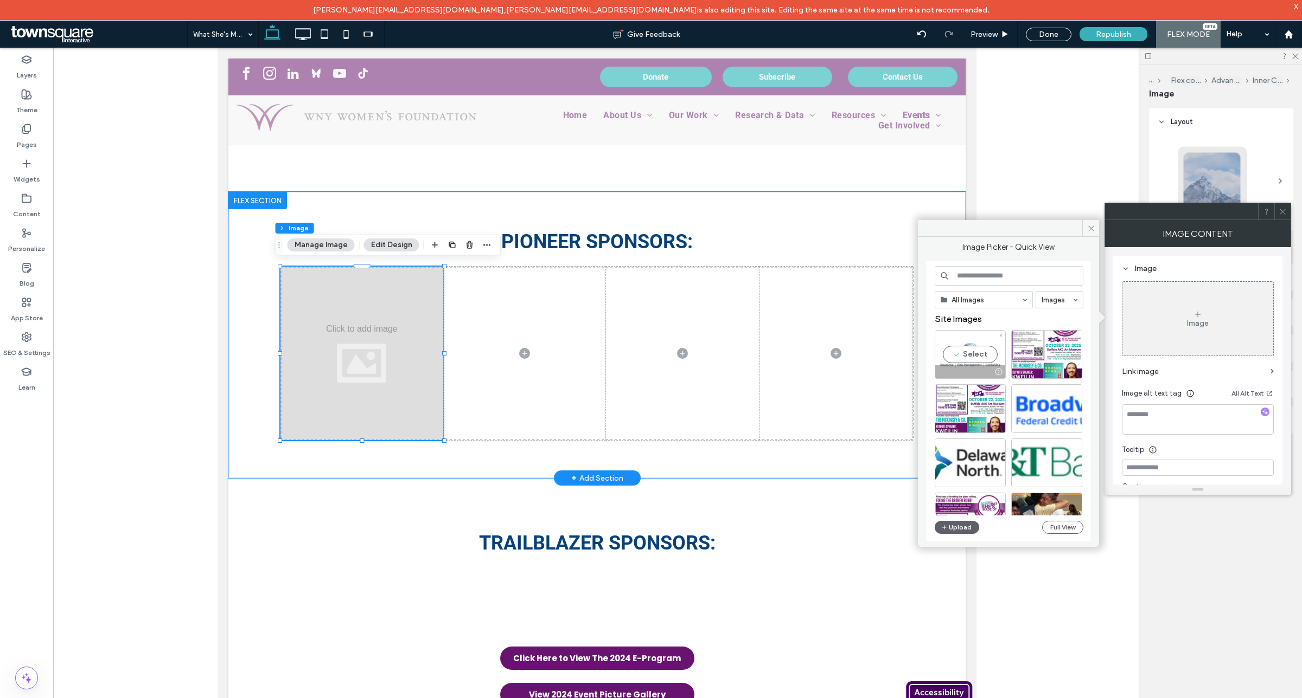
click at [965, 351] on div "Select" at bounding box center [969, 354] width 71 height 49
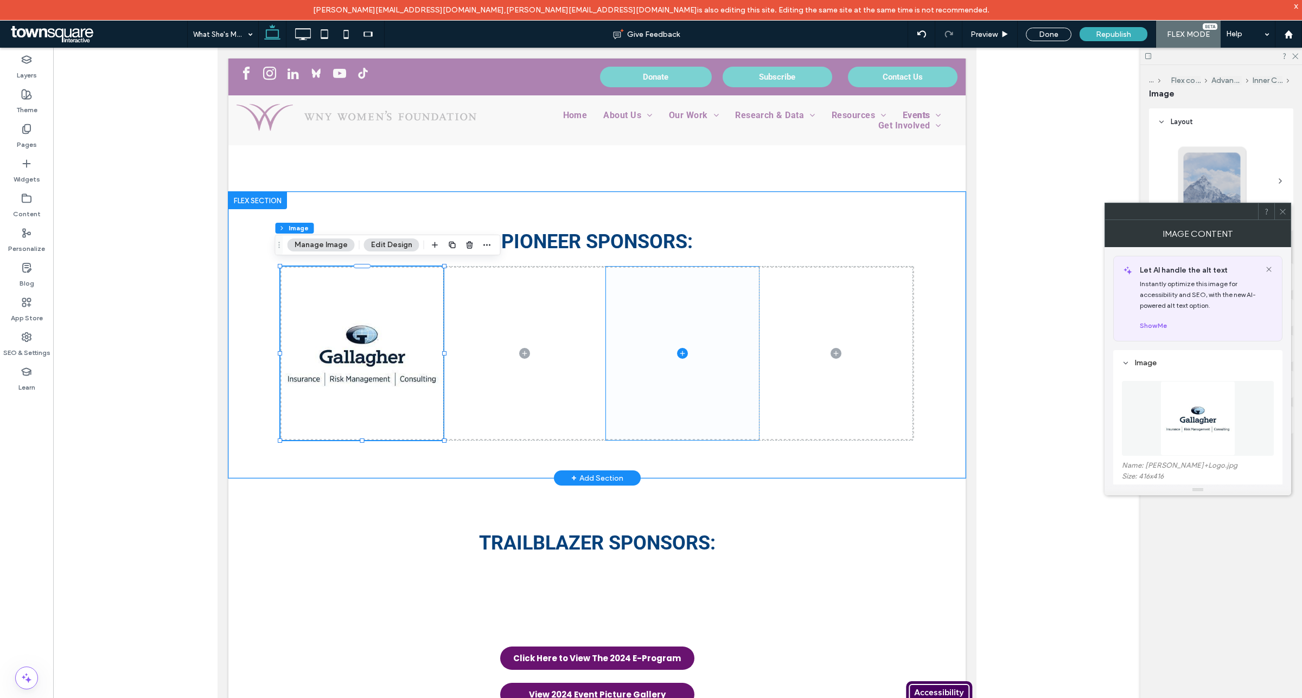
click at [708, 274] on span at bounding box center [681, 354] width 153 height 174
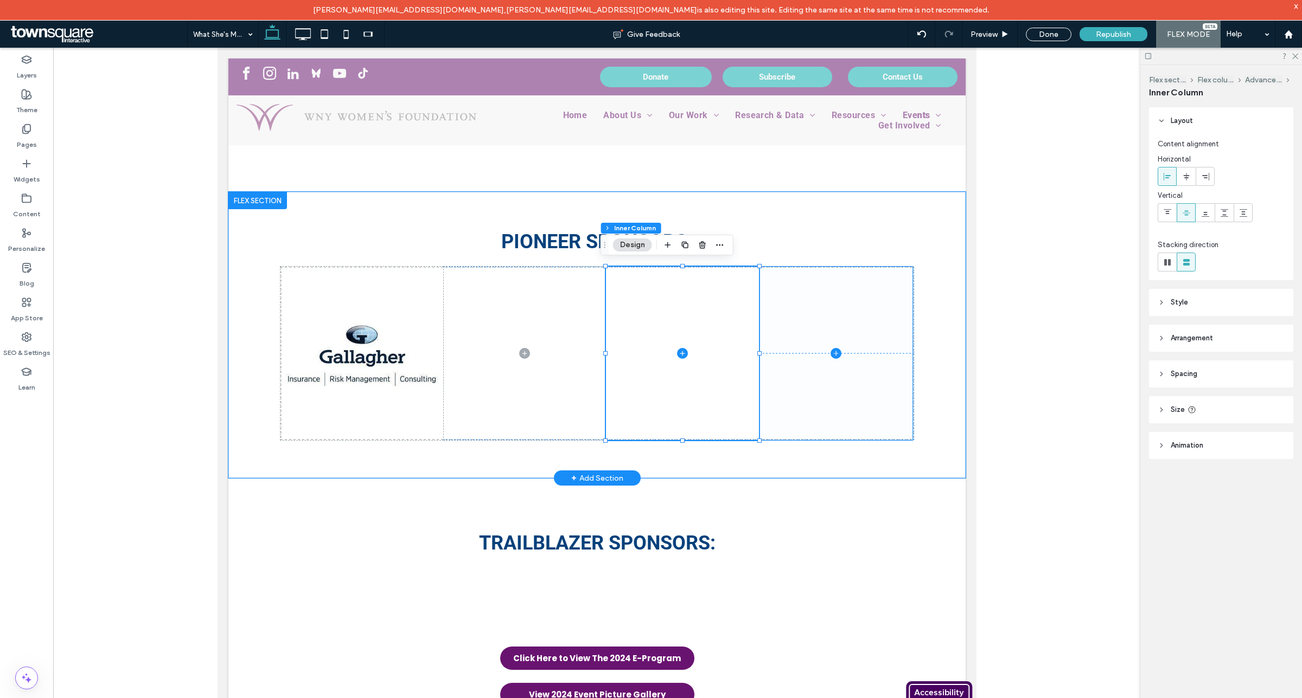
click at [811, 267] on span at bounding box center [835, 354] width 153 height 174
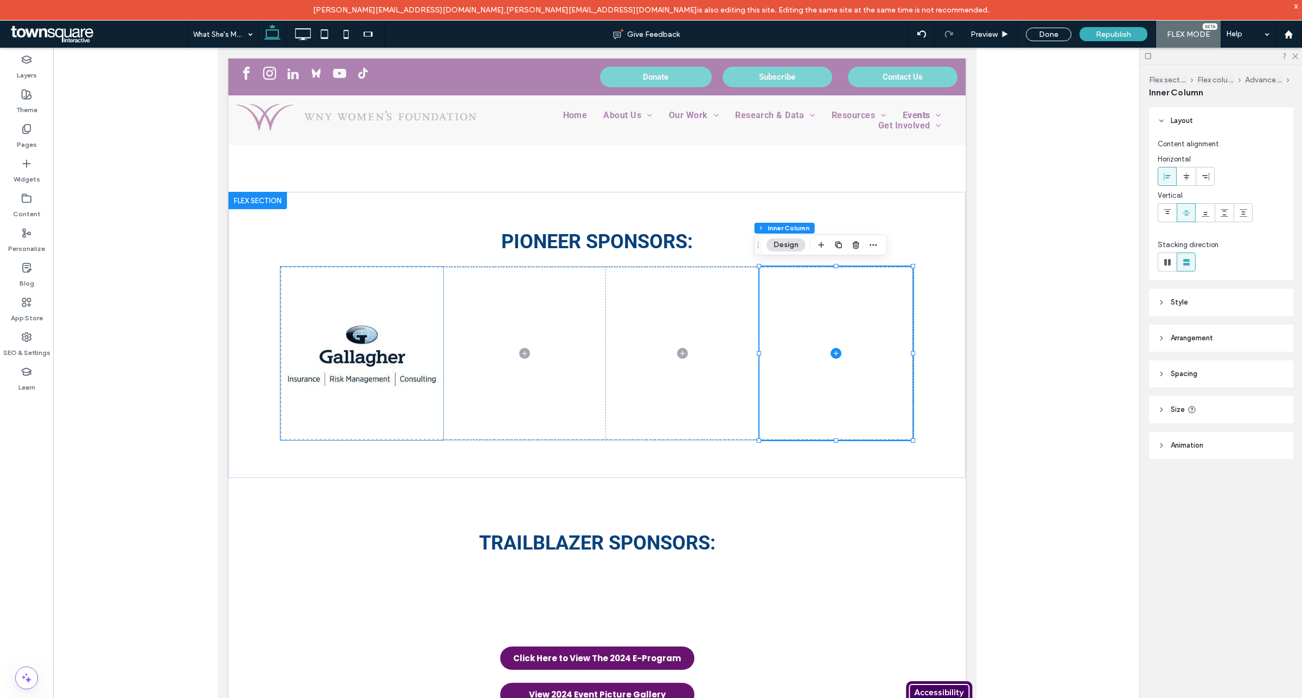
click at [432, 289] on img at bounding box center [361, 354] width 163 height 174
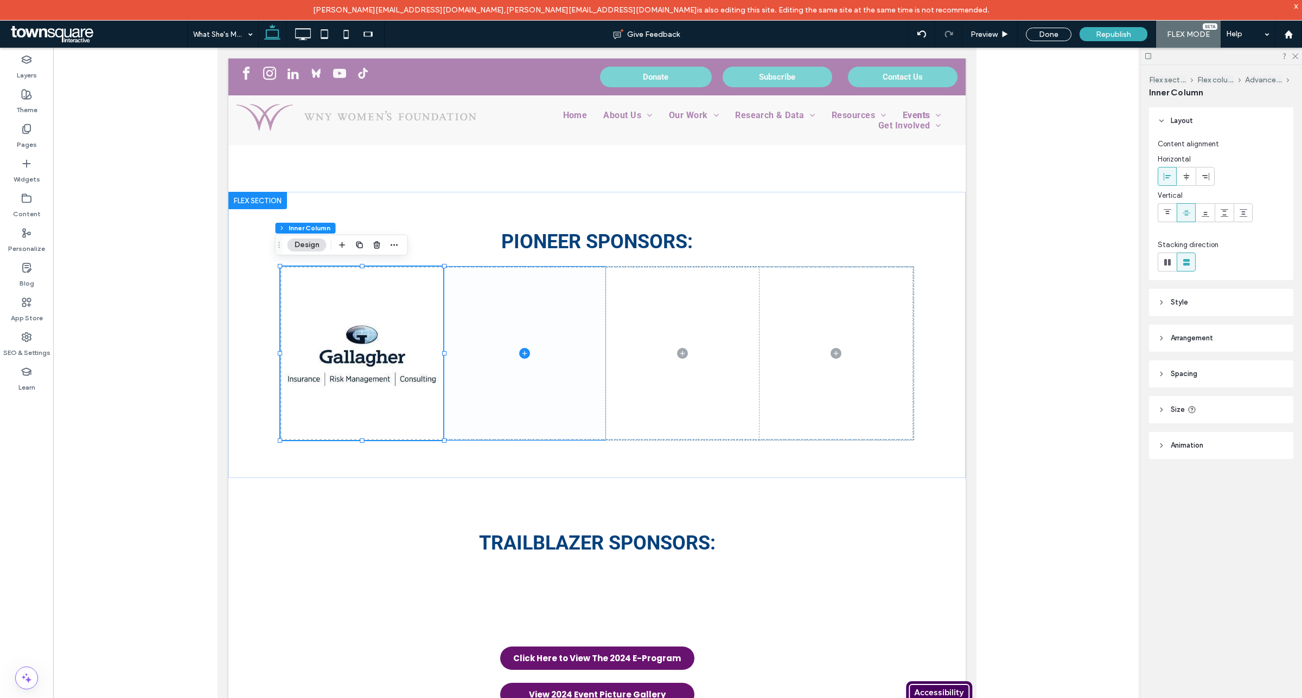
click at [445, 267] on span at bounding box center [524, 354] width 162 height 174
click at [285, 267] on img at bounding box center [361, 354] width 163 height 174
click at [271, 277] on div "pioneer Sponsors: 0px 0px" at bounding box center [596, 335] width 651 height 227
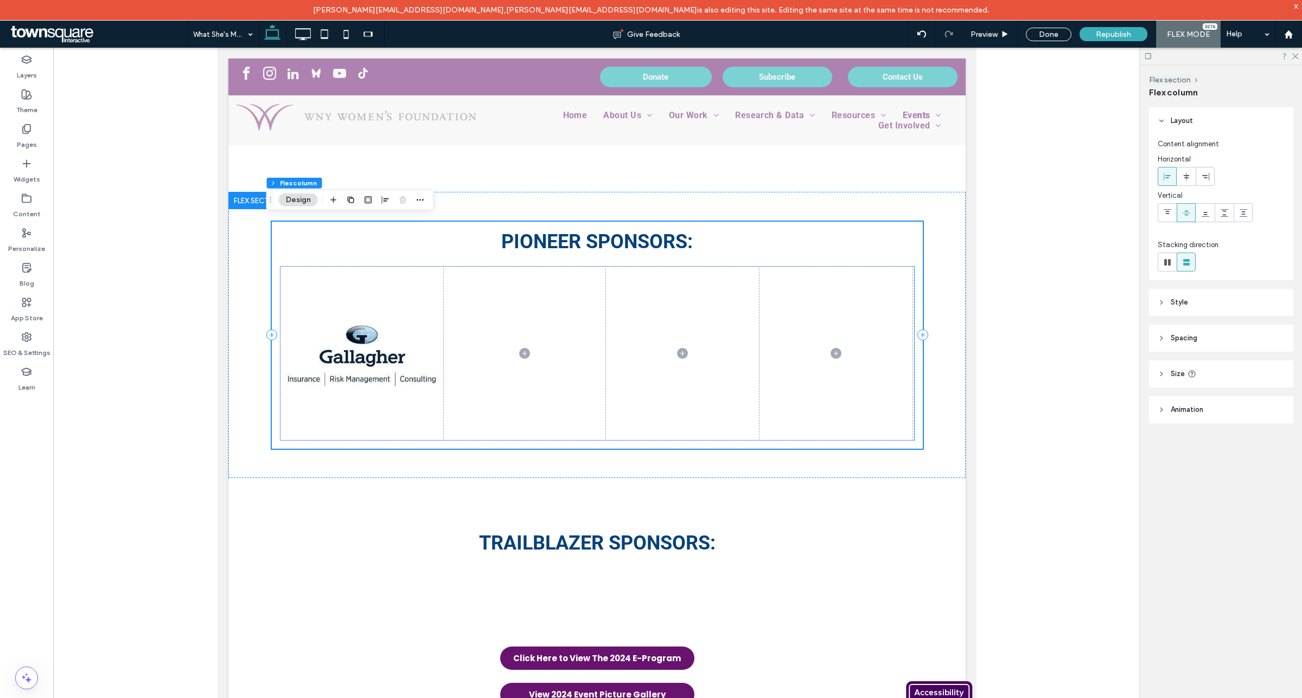
click at [293, 308] on img at bounding box center [361, 354] width 163 height 174
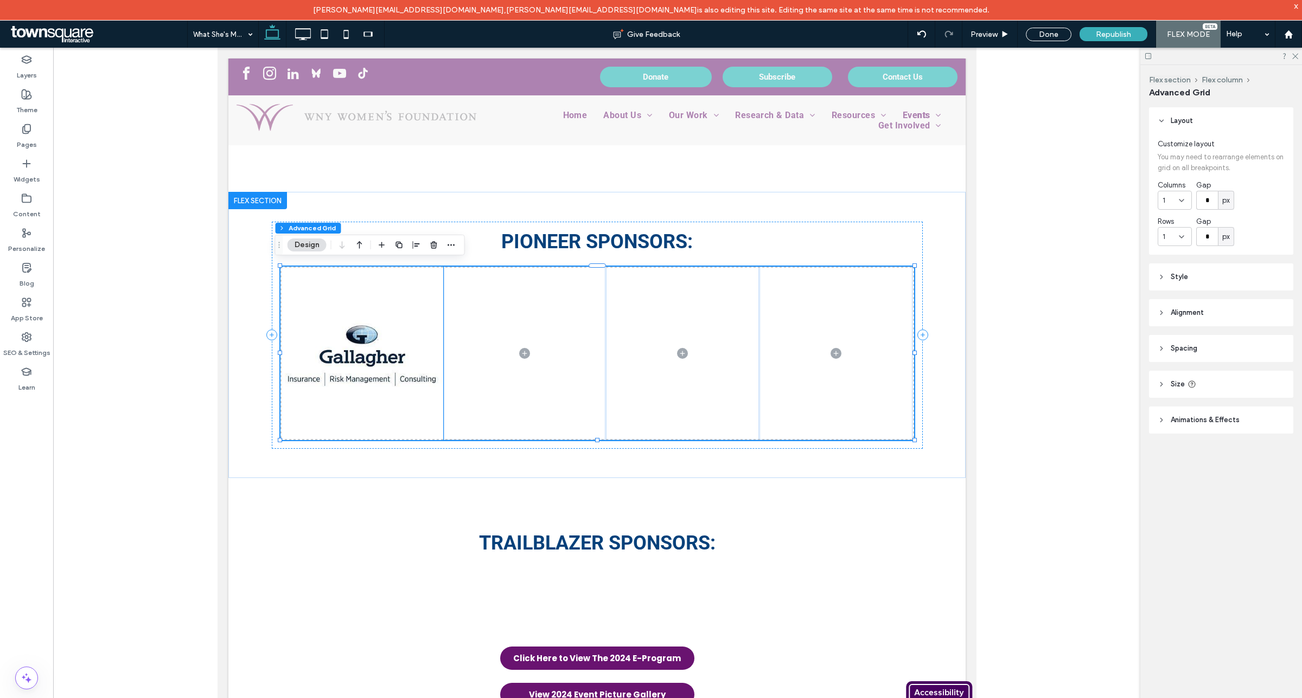
drag, startPoint x: 284, startPoint y: 261, endPoint x: 292, endPoint y: 306, distance: 45.7
click at [292, 308] on div "pioneer Sponsors:" at bounding box center [596, 335] width 651 height 286
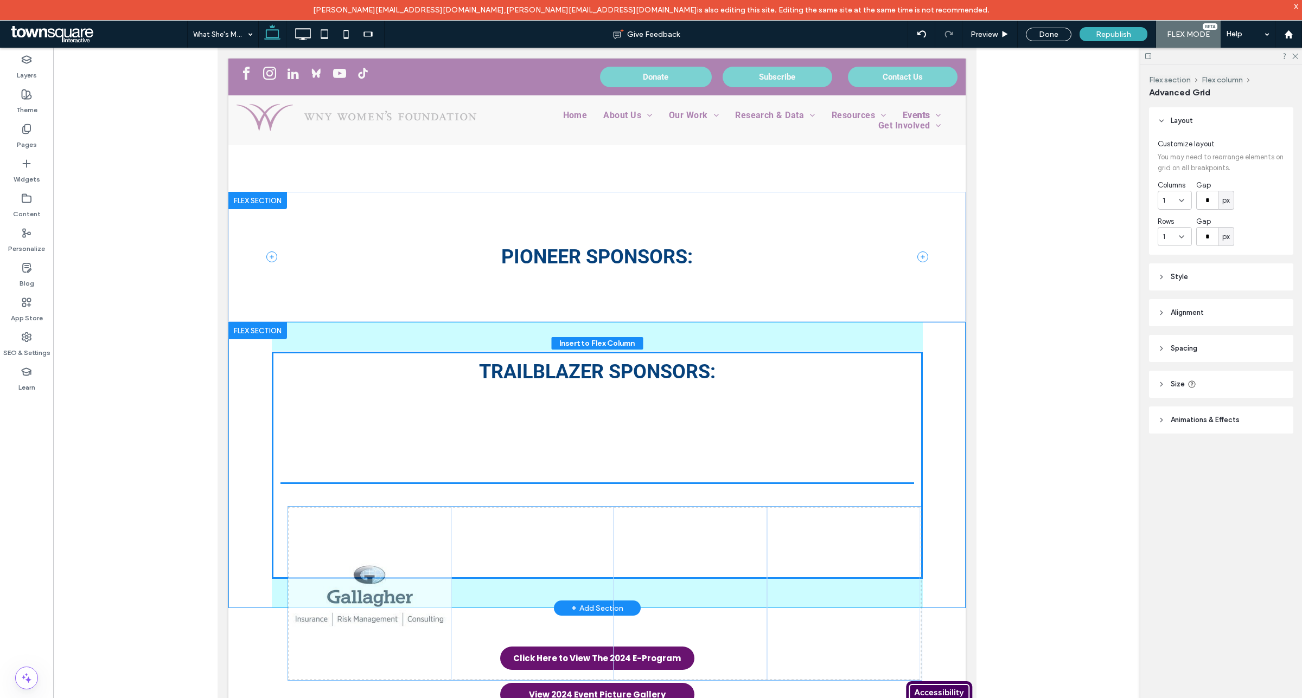
drag, startPoint x: 507, startPoint y: 293, endPoint x: 751, endPoint y: 543, distance: 349.0
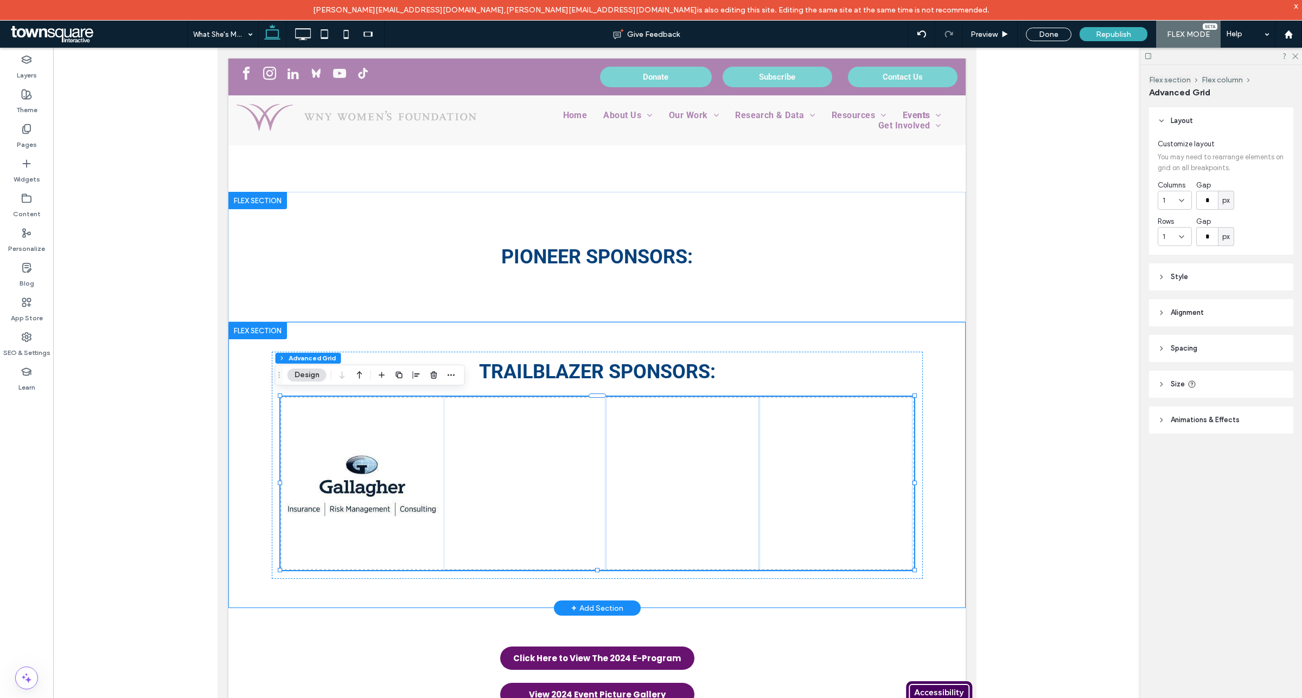
click at [1101, 434] on div at bounding box center [596, 382] width 1087 height 669
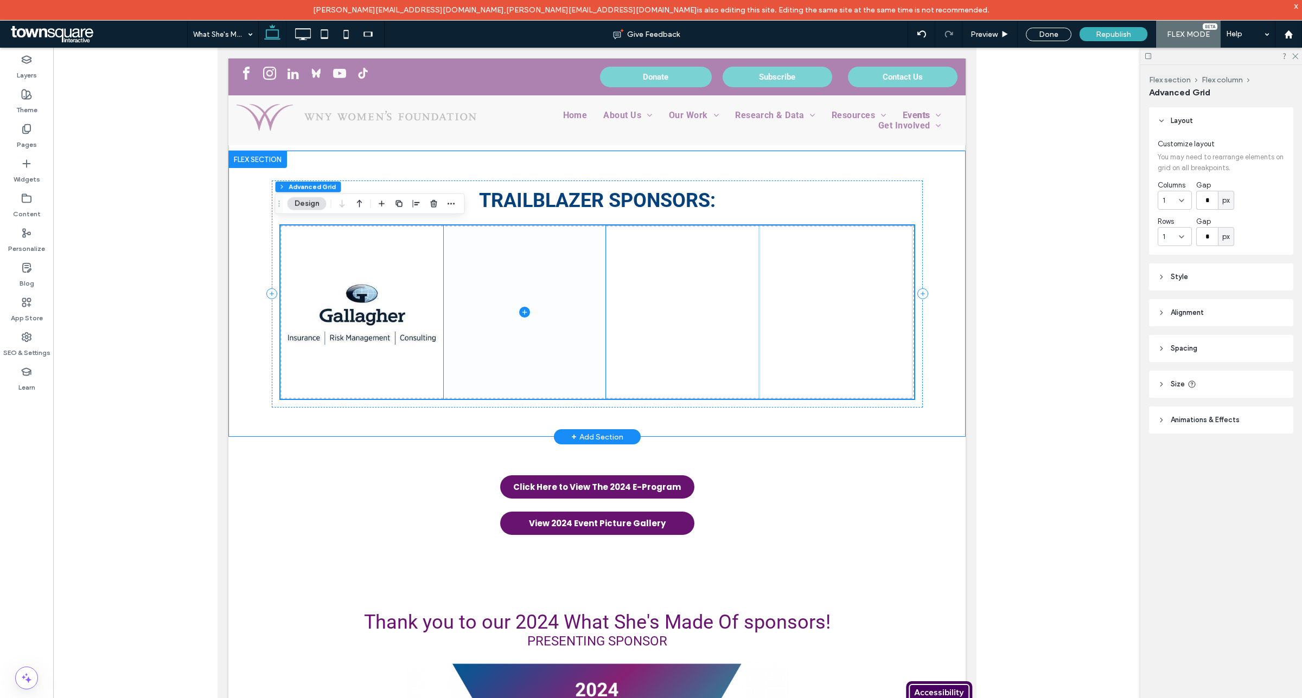
scroll to position [1716, 0]
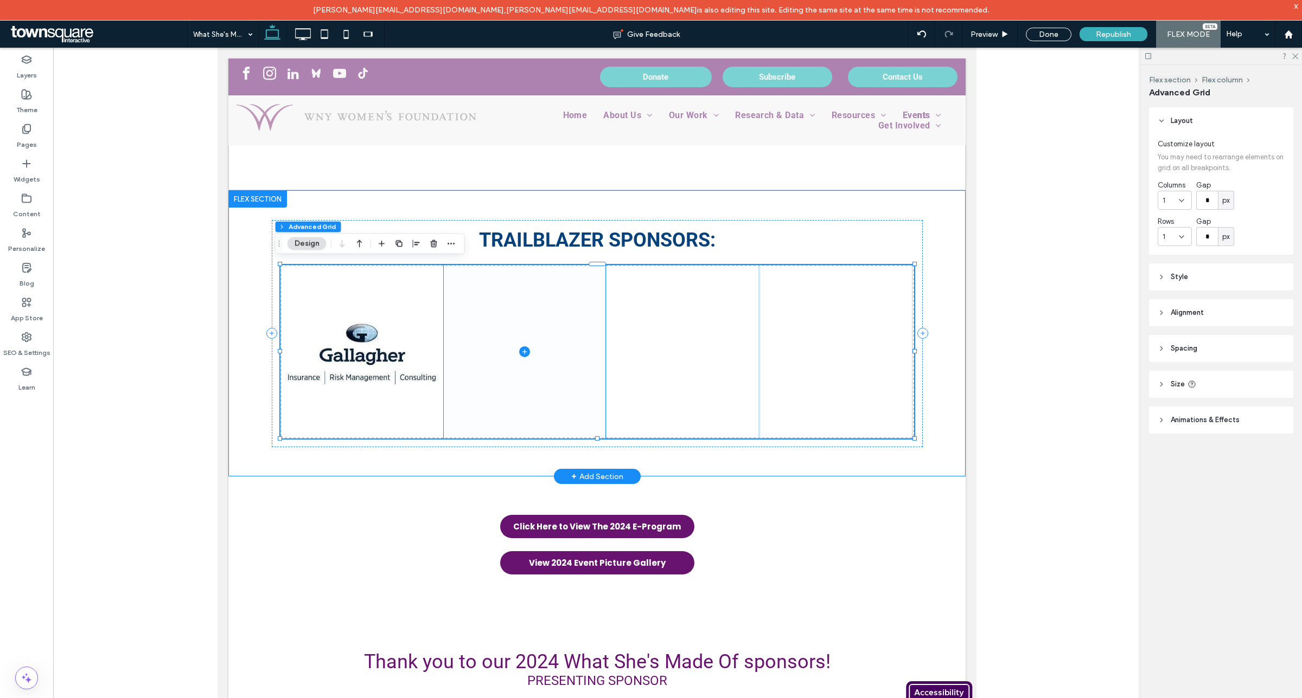
click at [521, 352] on icon at bounding box center [523, 352] width 11 height 11
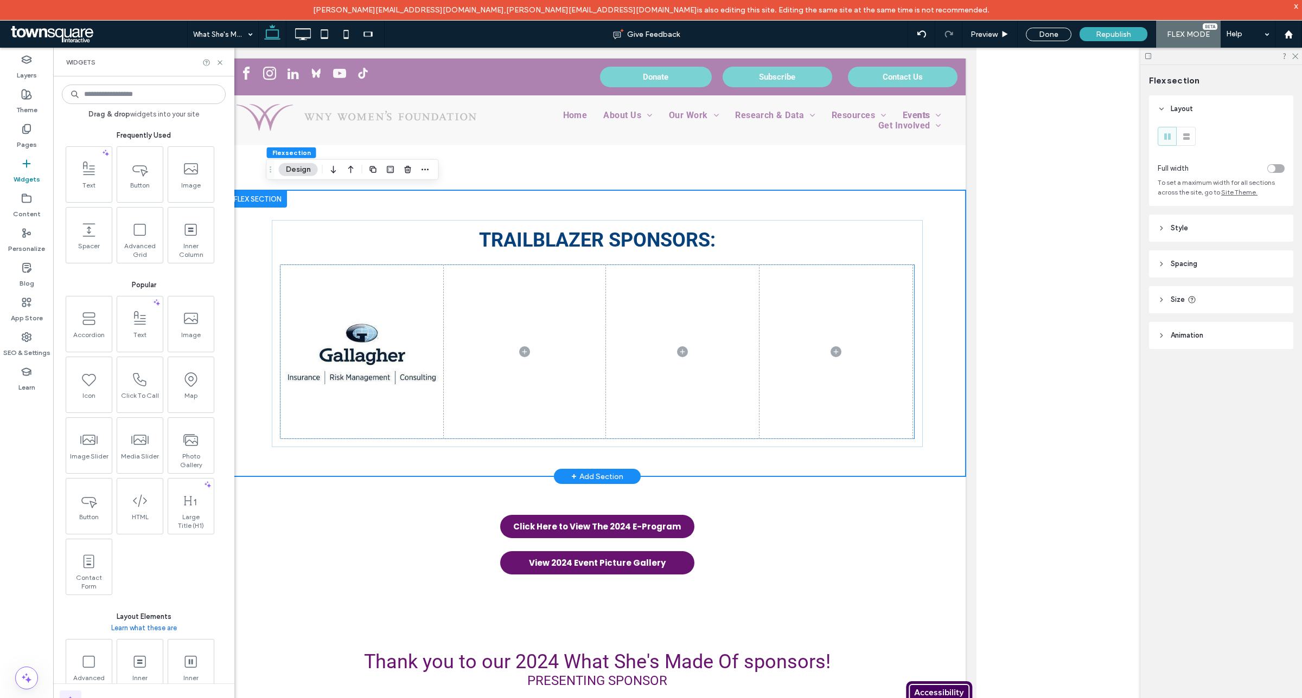
click at [521, 351] on icon at bounding box center [523, 351] width 5 height 1
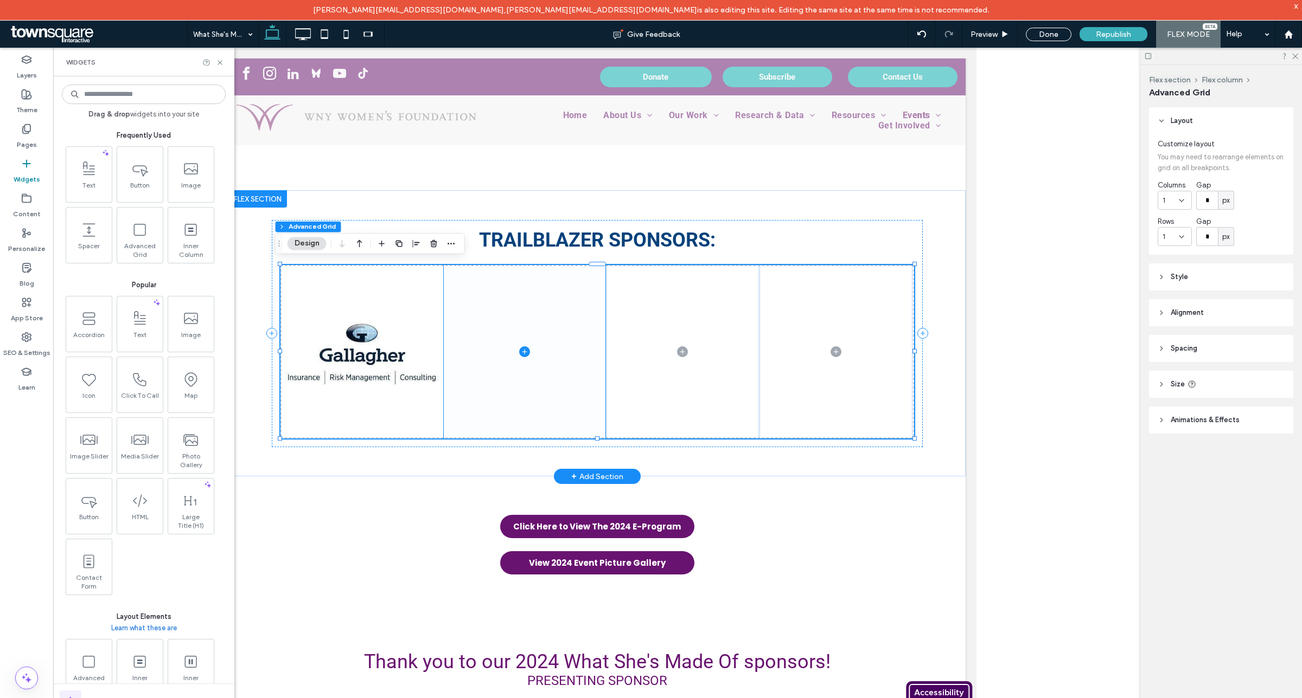
click at [518, 348] on icon at bounding box center [523, 352] width 11 height 11
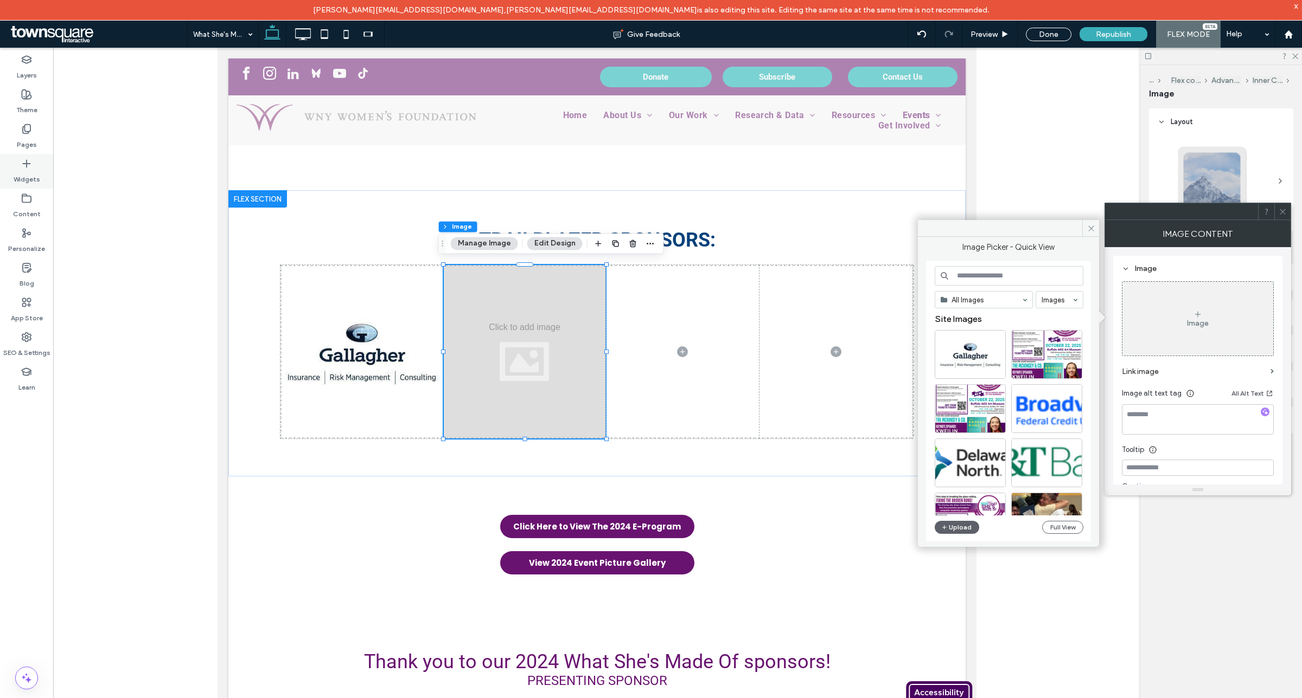
click at [36, 156] on div "Widgets" at bounding box center [26, 171] width 53 height 35
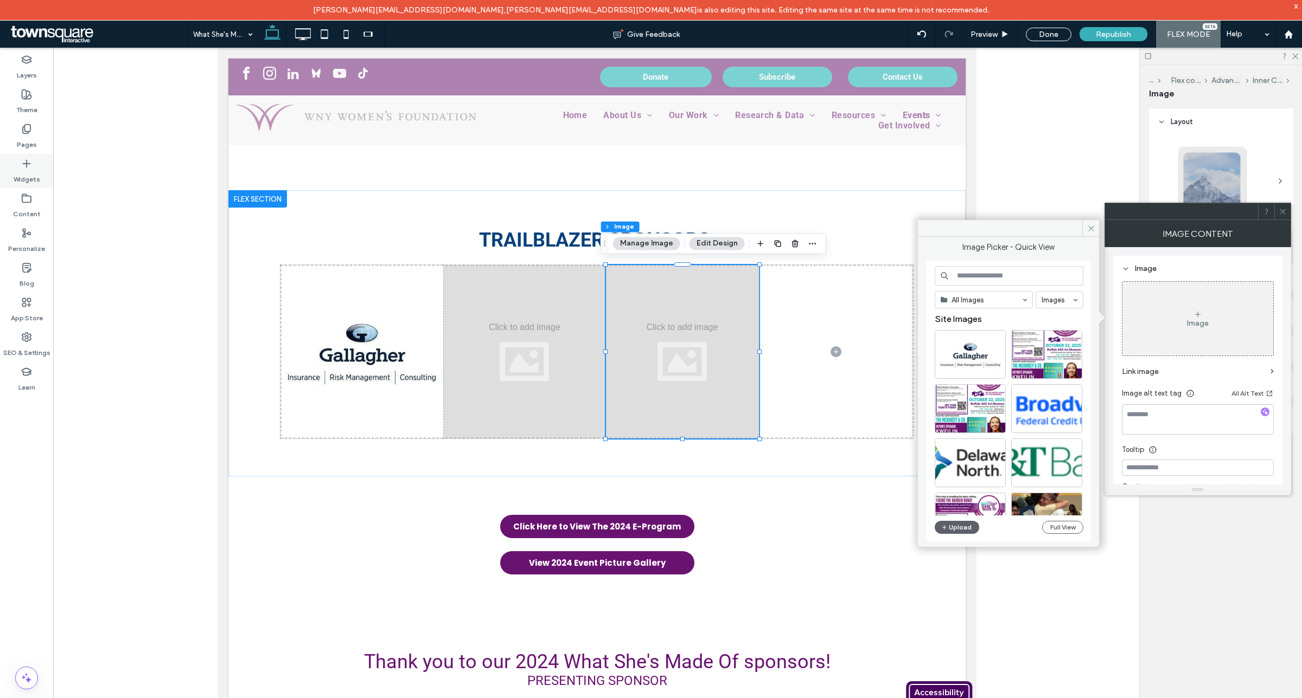
click at [27, 169] on label "Widgets" at bounding box center [27, 176] width 27 height 15
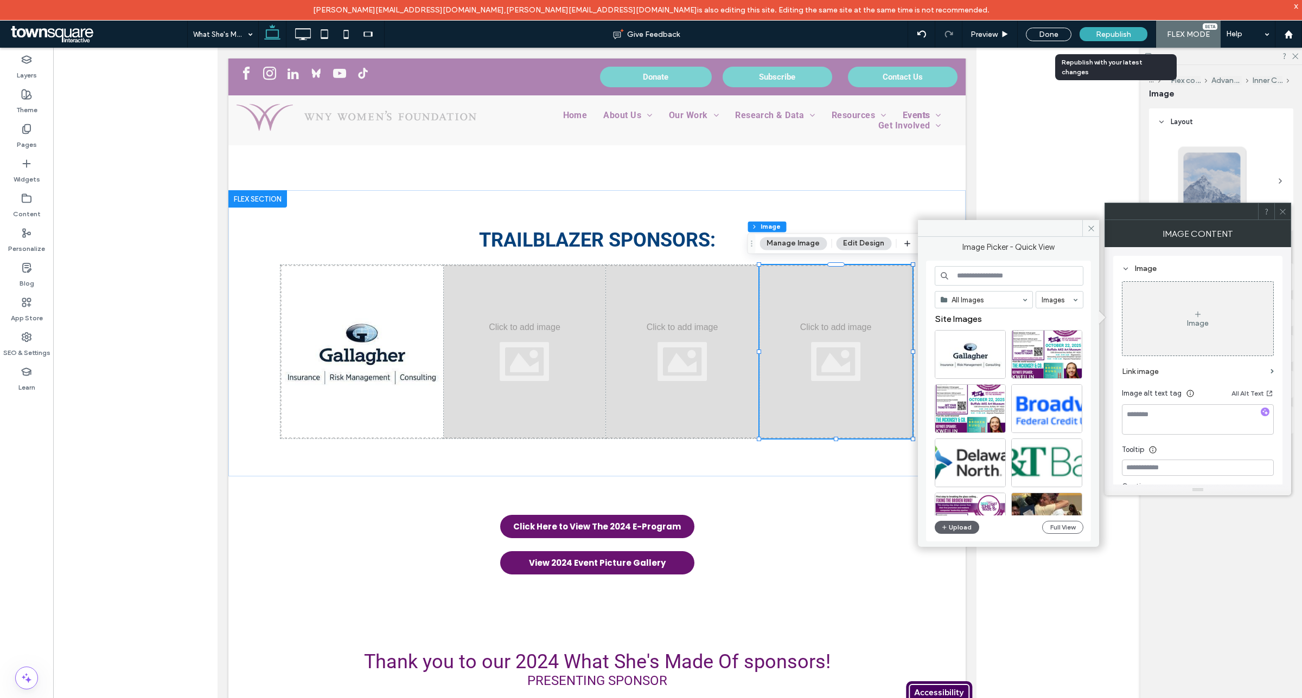
click at [1098, 34] on span "Republish" at bounding box center [1112, 34] width 35 height 9
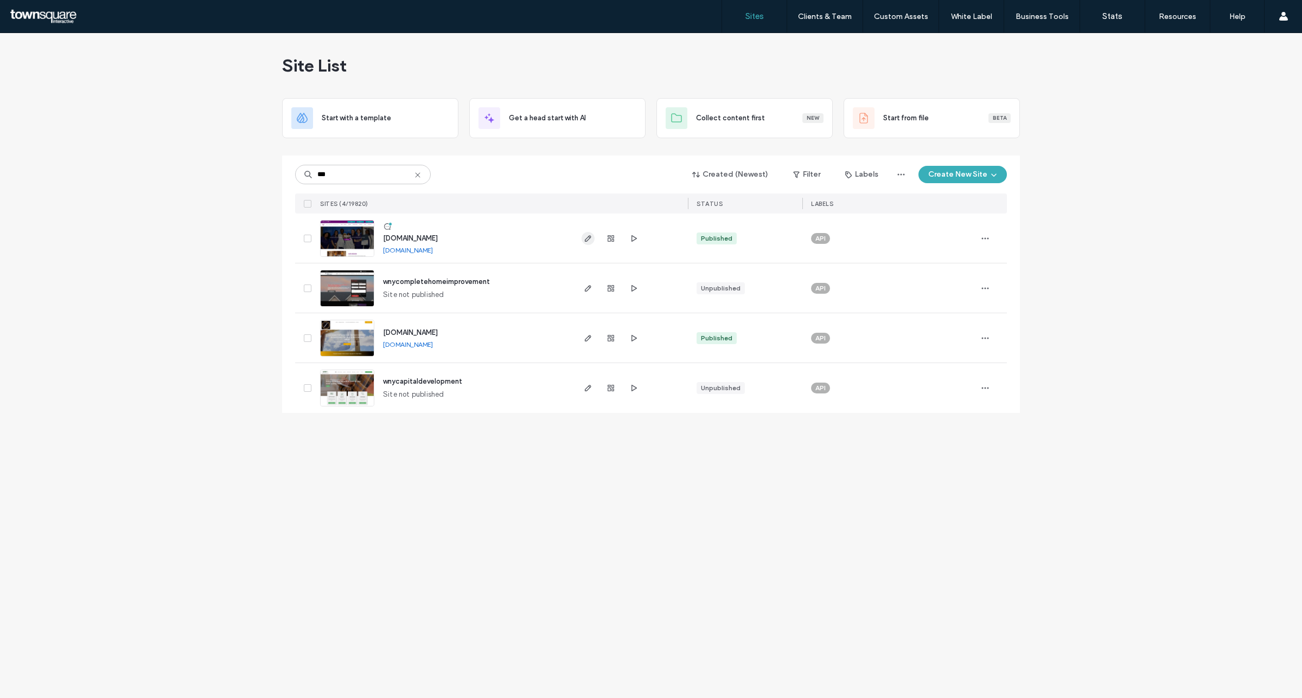
type input "***"
click at [590, 241] on icon "button" at bounding box center [588, 238] width 9 height 9
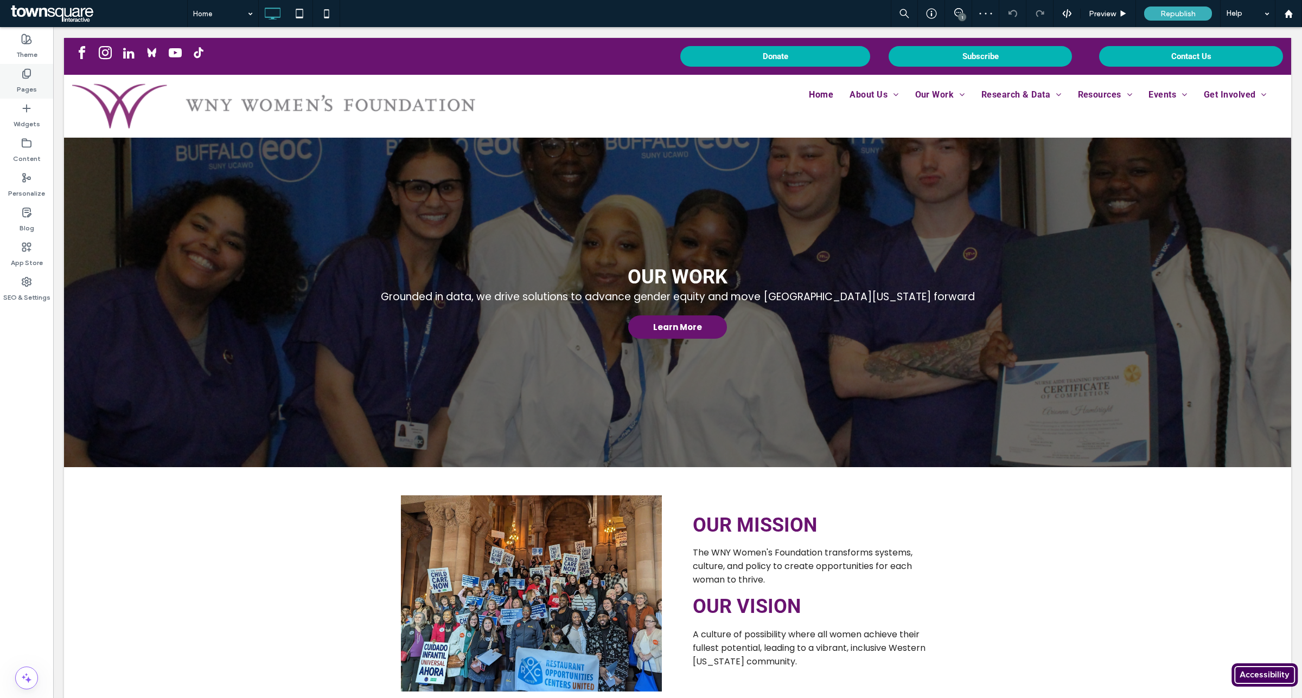
click at [30, 79] on div "Pages" at bounding box center [26, 81] width 53 height 35
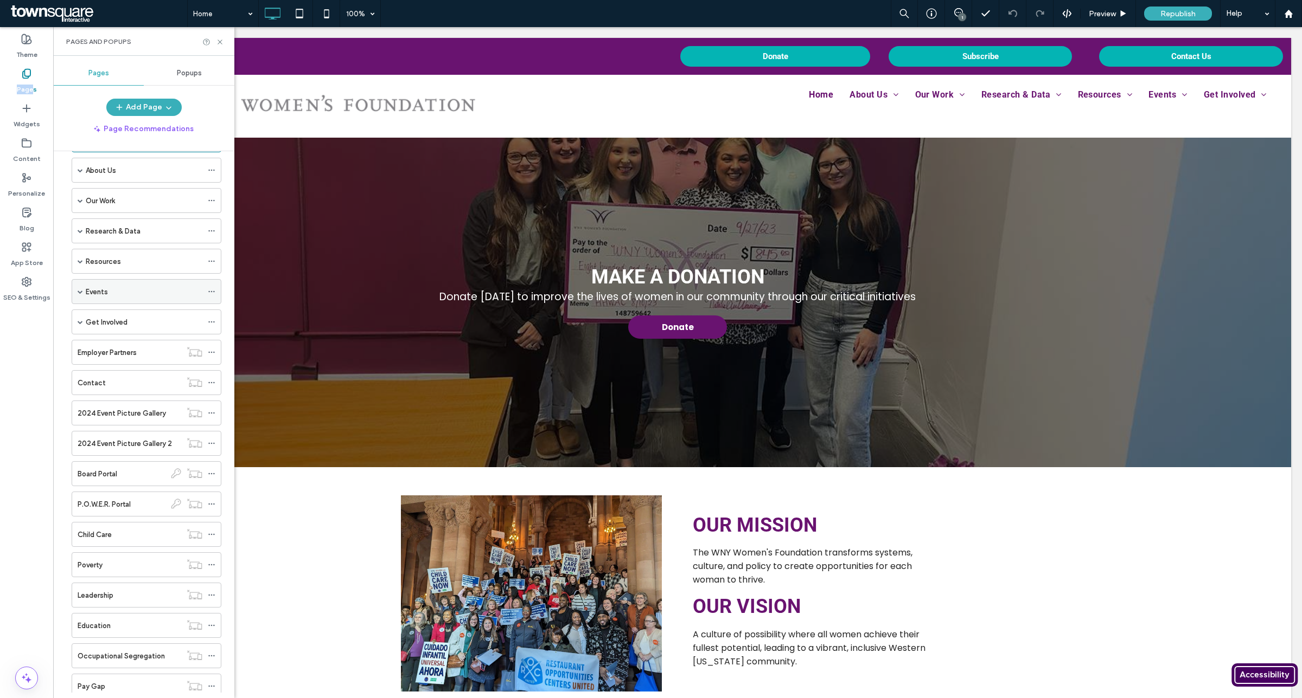
scroll to position [12, 0]
click at [80, 362] on span at bounding box center [80, 353] width 5 height 24
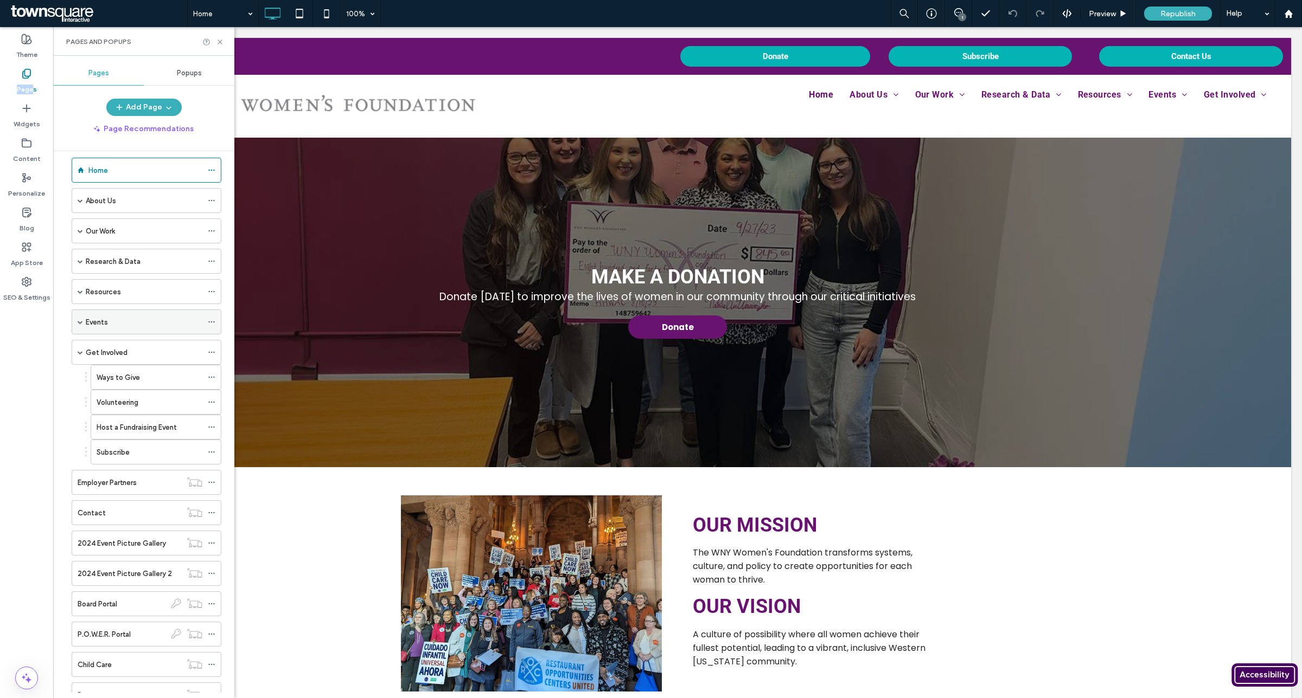
click at [81, 334] on span at bounding box center [80, 322] width 5 height 24
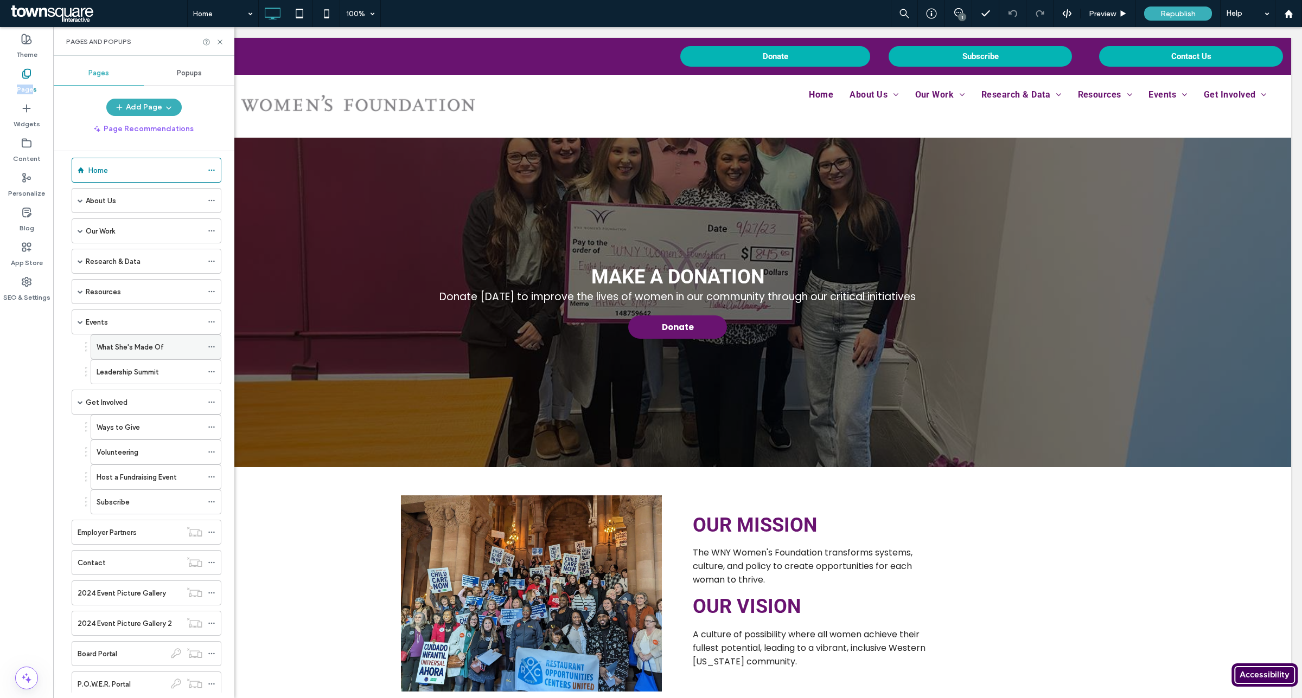
click at [110, 336] on div "What She's Made Of" at bounding box center [156, 347] width 131 height 25
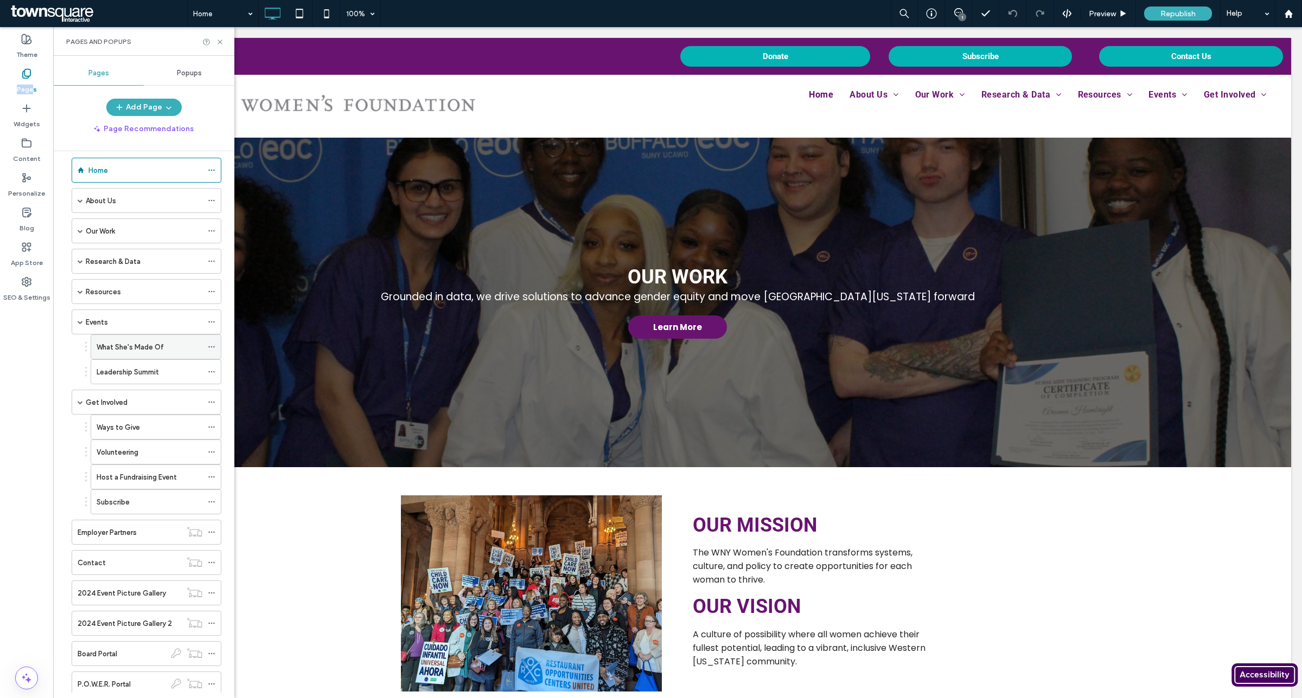
click at [137, 350] on label "What She's Made Of" at bounding box center [130, 347] width 67 height 19
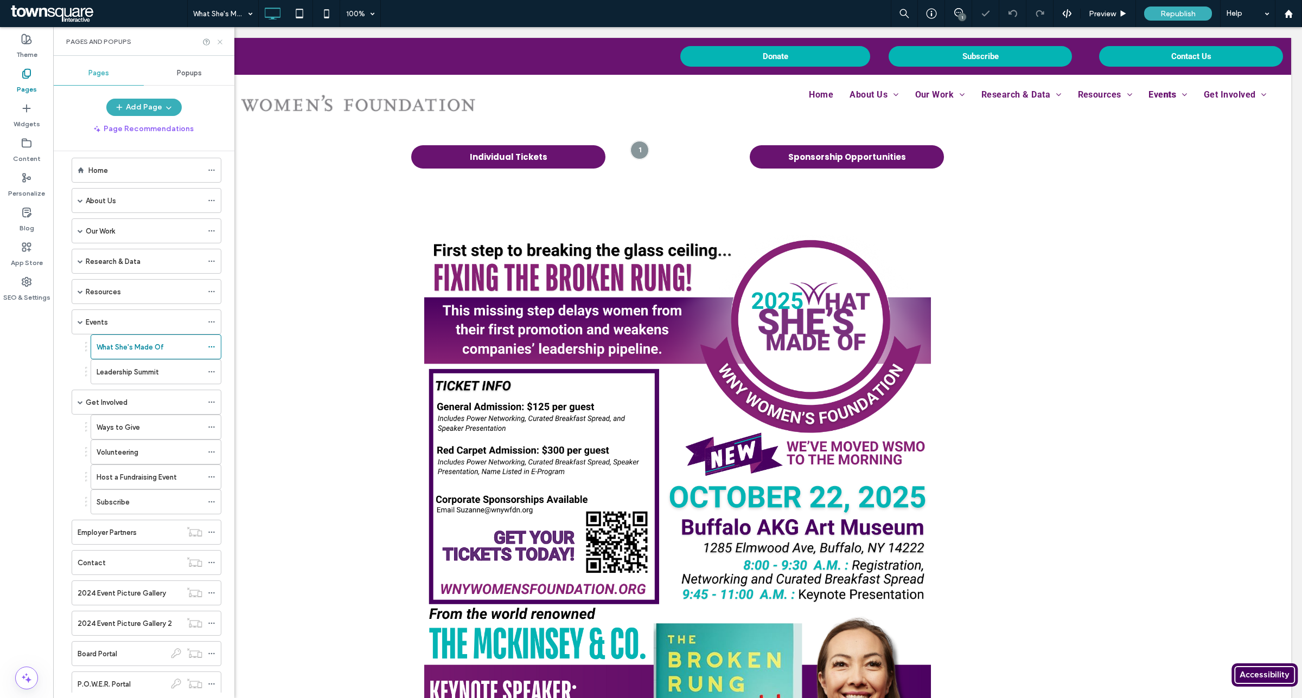
click at [223, 45] on icon at bounding box center [220, 42] width 8 height 8
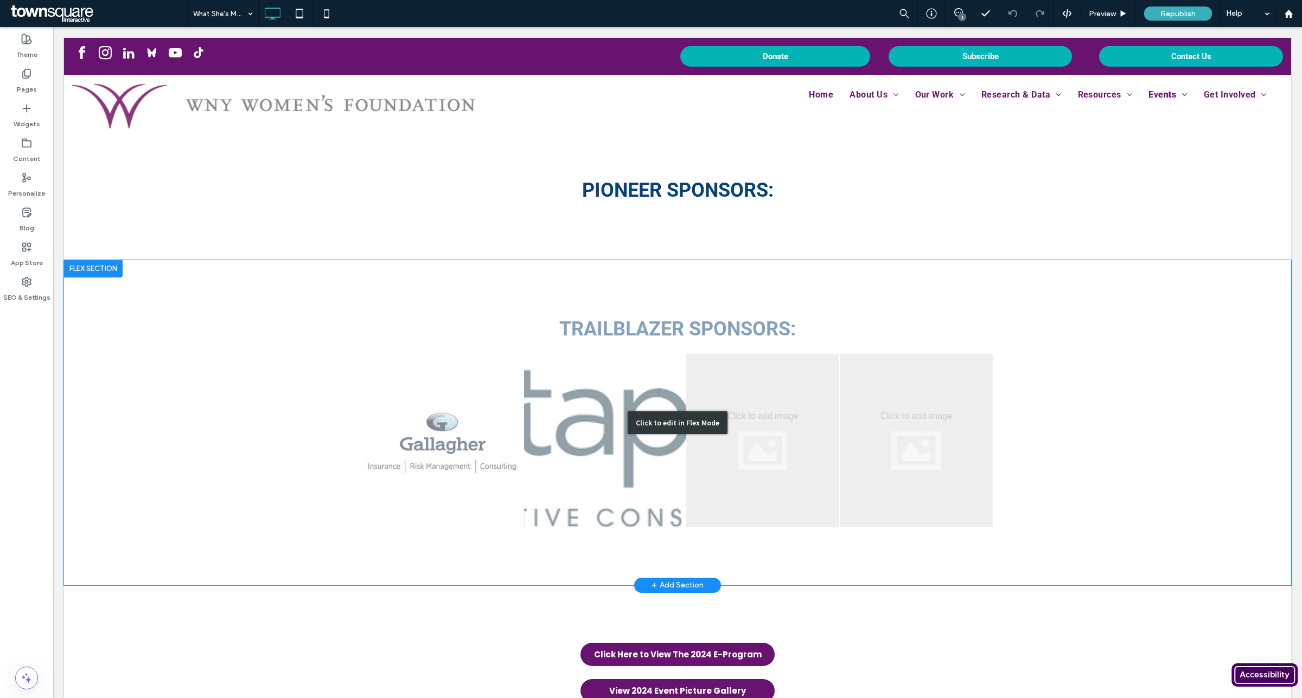
click at [594, 433] on div "Click to edit in Flex Mode" at bounding box center [677, 422] width 1227 height 325
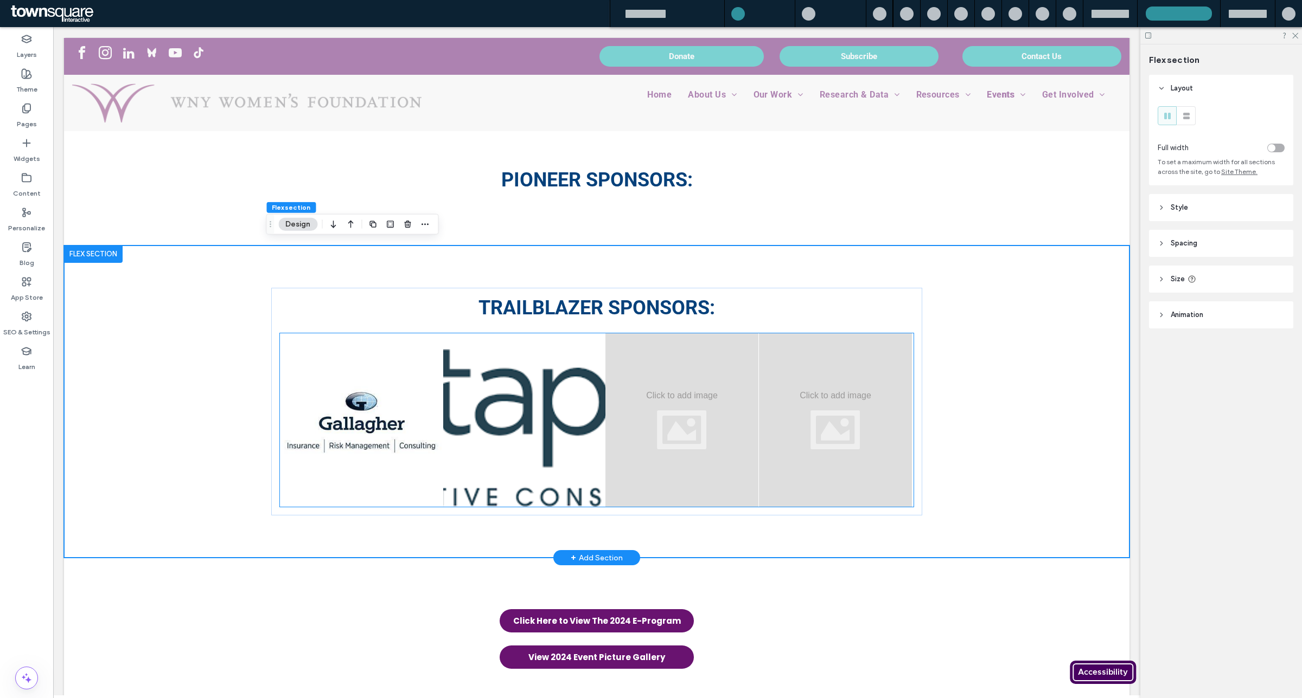
scroll to position [1653, 0]
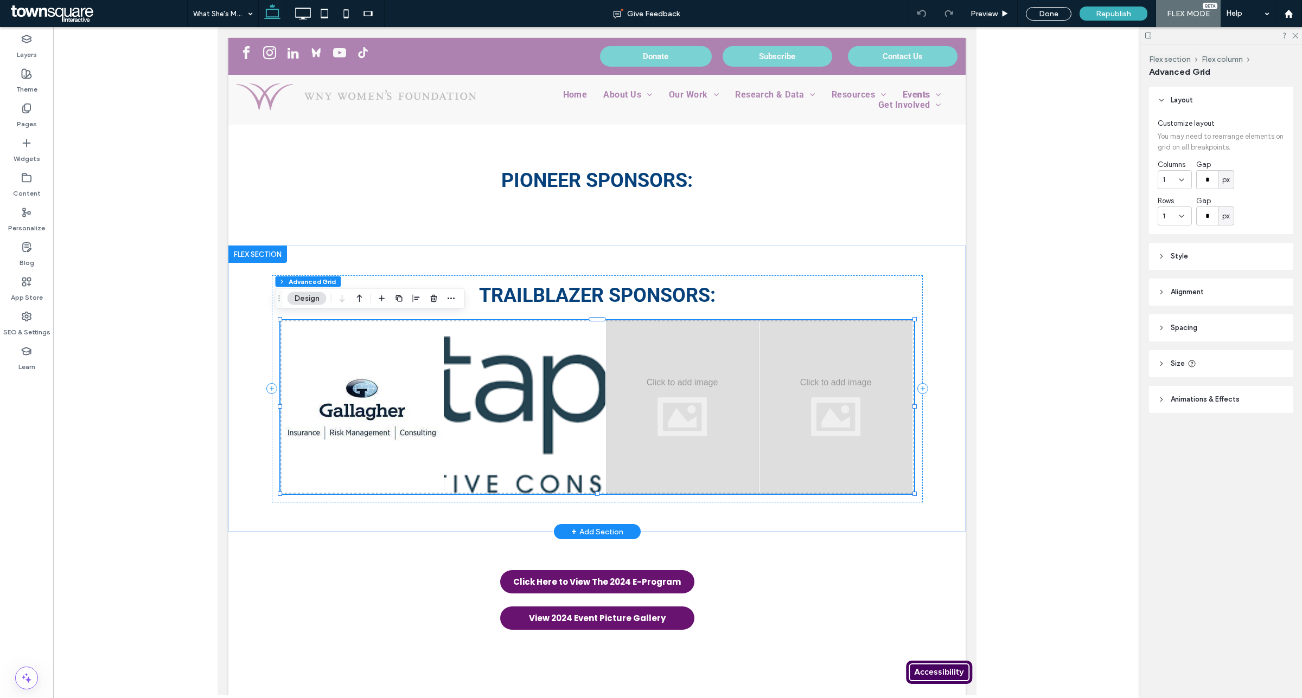
click at [1172, 259] on span "Style" at bounding box center [1178, 256] width 17 height 11
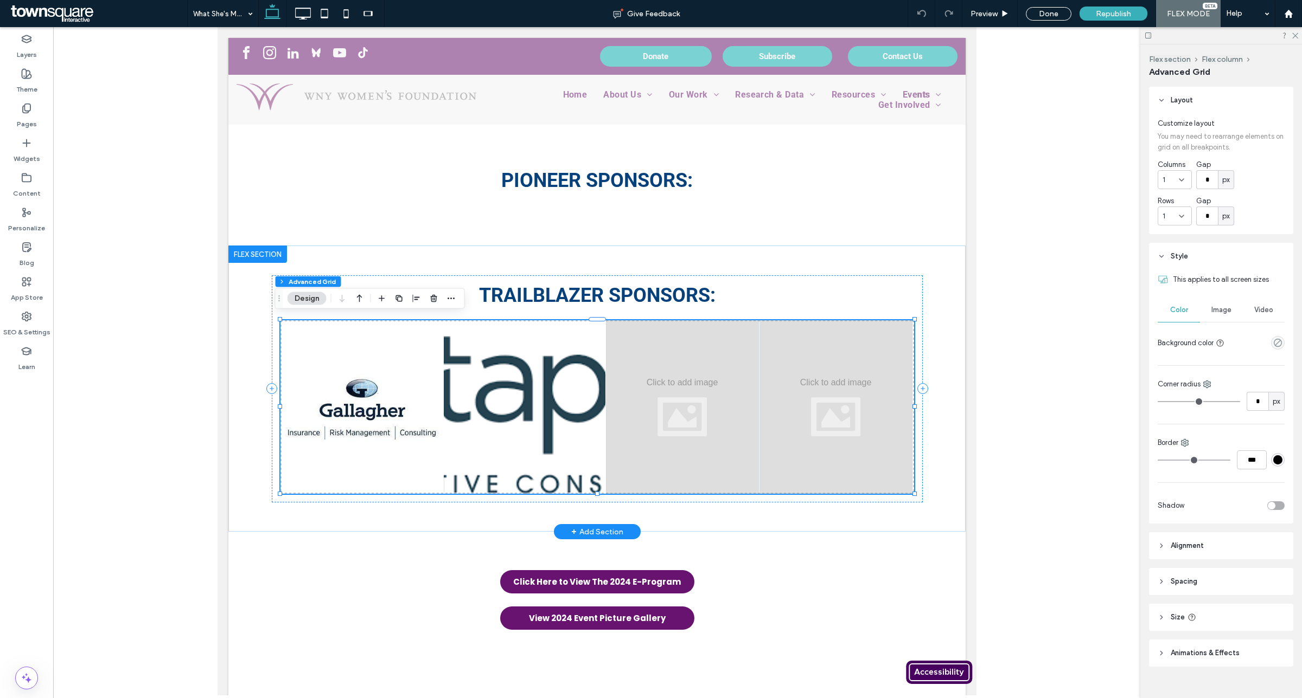
click at [1207, 541] on header "Alignment" at bounding box center [1221, 546] width 144 height 27
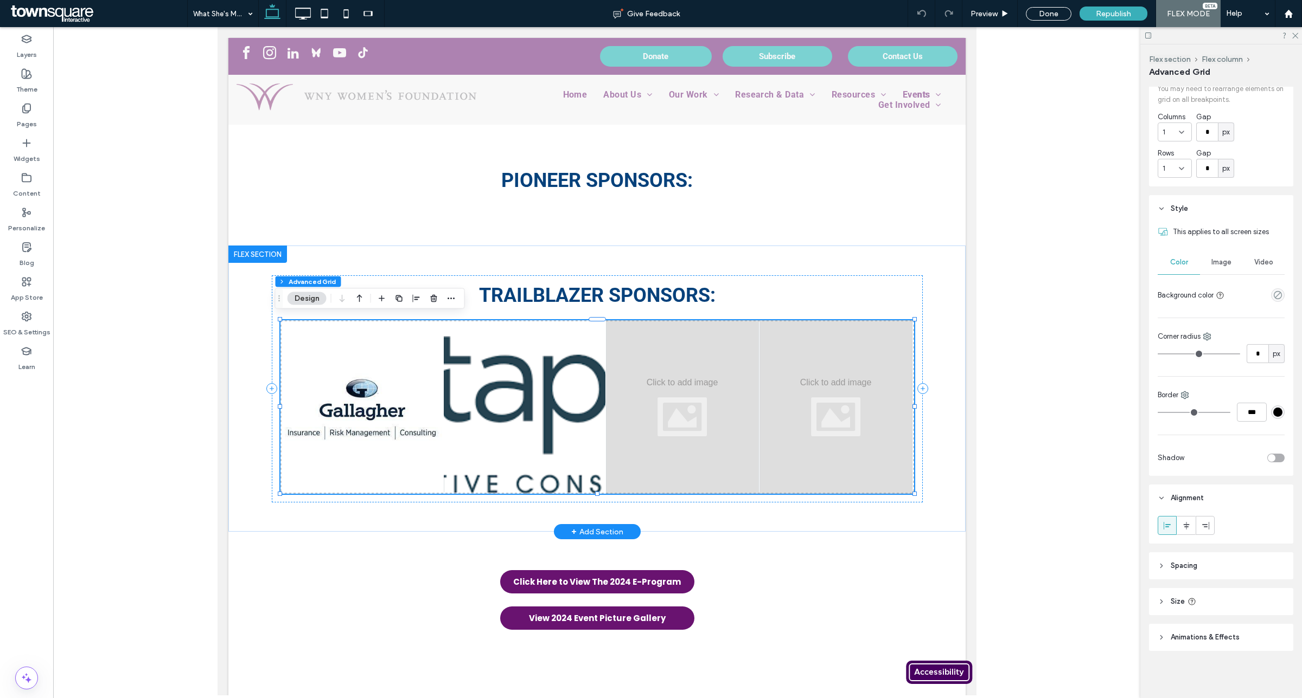
click at [1220, 560] on header "Spacing" at bounding box center [1221, 566] width 144 height 27
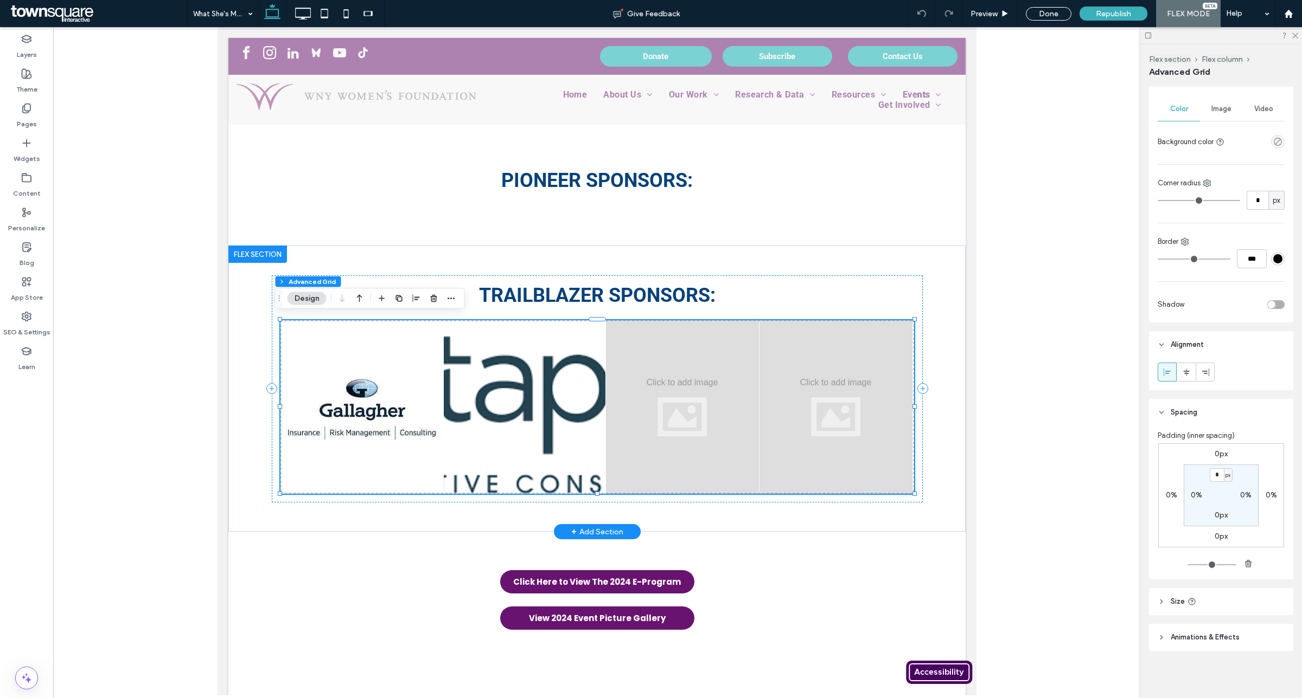
click at [1208, 613] on header "Size" at bounding box center [1221, 601] width 144 height 27
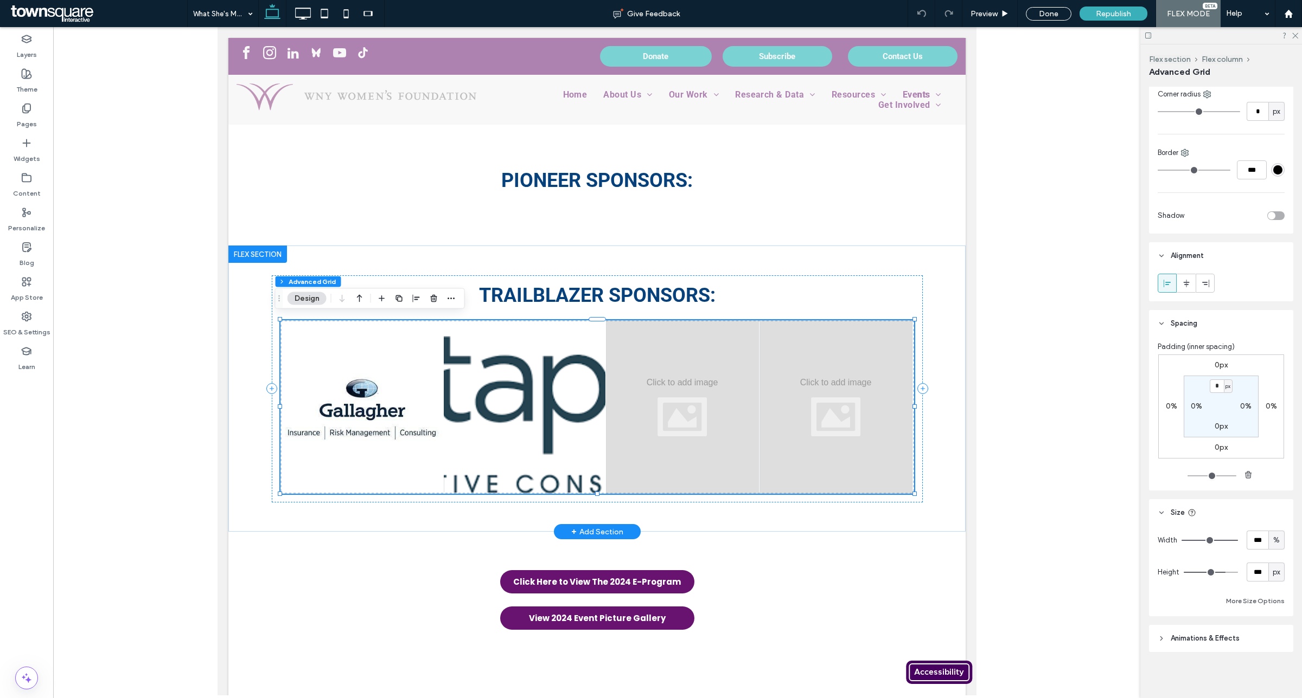
scroll to position [291, 0]
click at [1214, 632] on span "Animations & Effects" at bounding box center [1204, 637] width 69 height 11
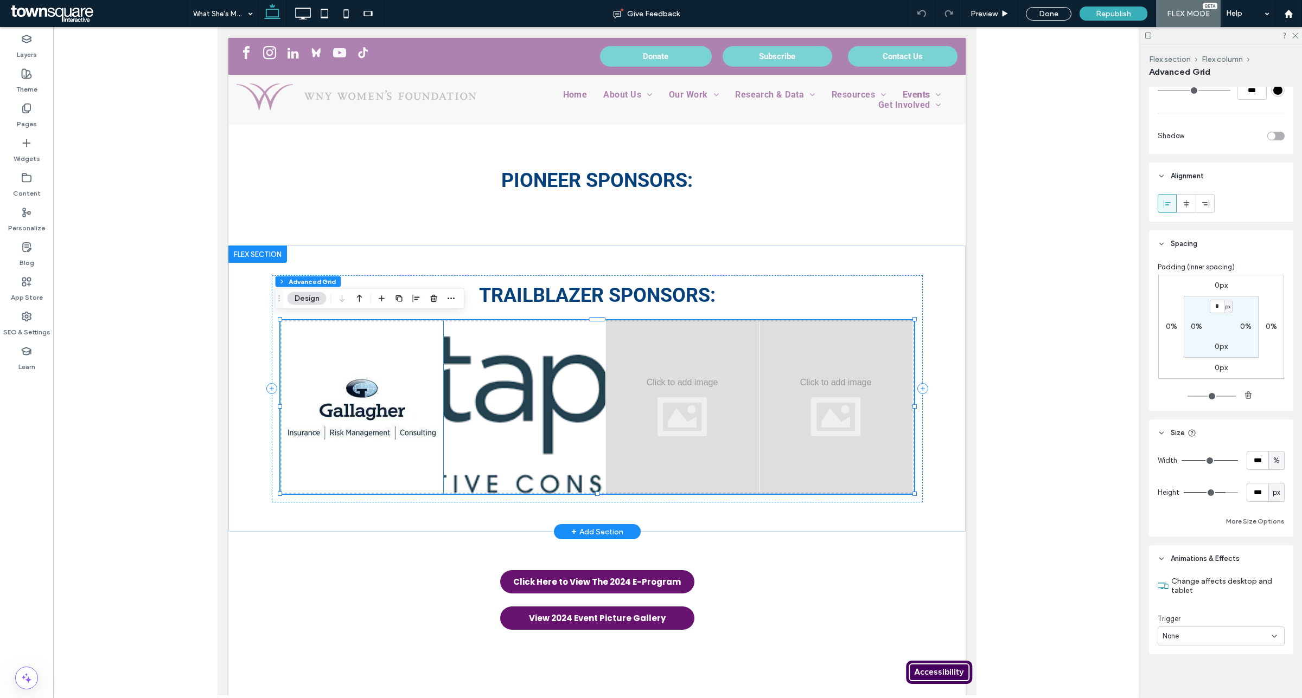
scroll to position [374, 0]
click at [502, 408] on img at bounding box center [524, 408] width 162 height 174
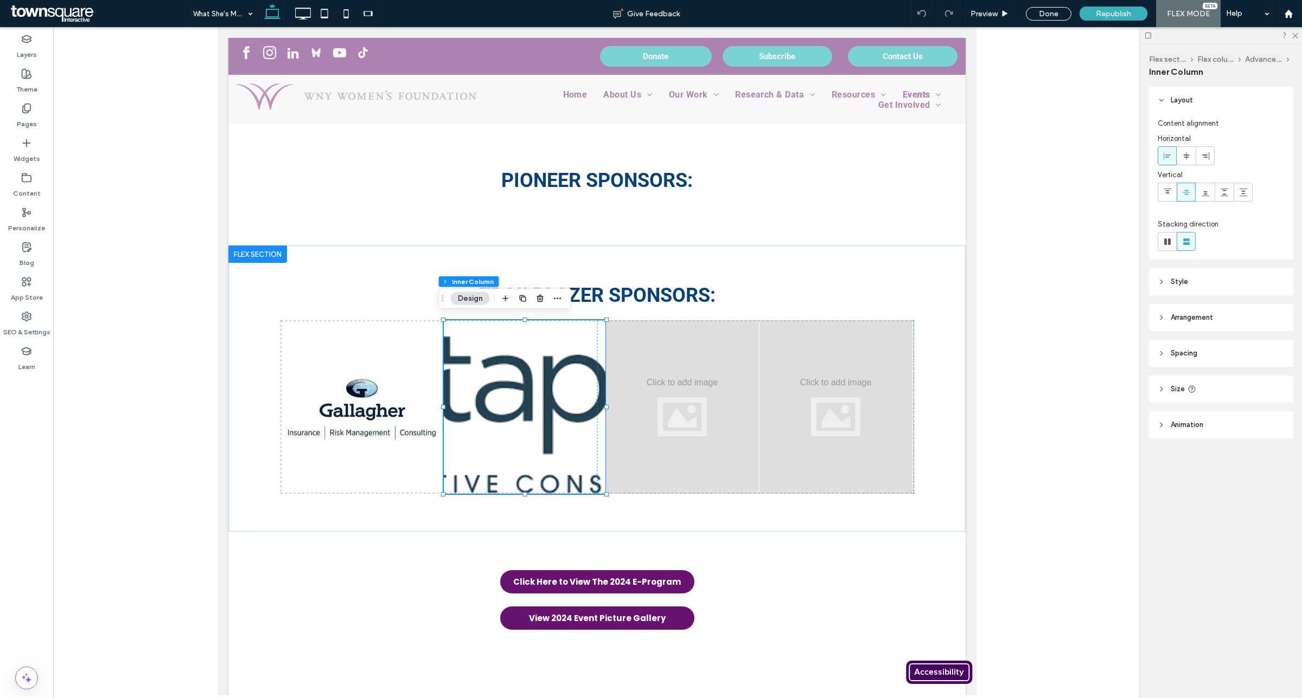
click at [1175, 432] on header "Animation" at bounding box center [1221, 425] width 144 height 27
click at [1204, 399] on header "Size" at bounding box center [1221, 389] width 144 height 27
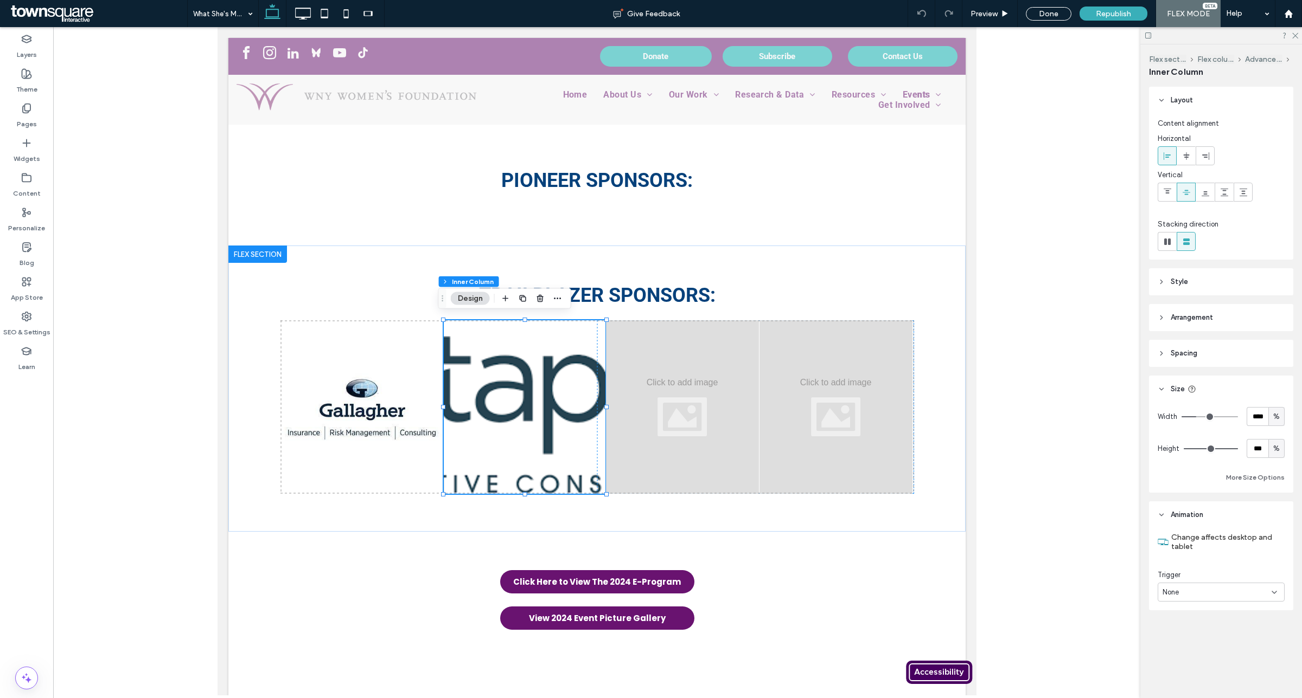
click at [1209, 357] on header "Spacing" at bounding box center [1221, 353] width 144 height 27
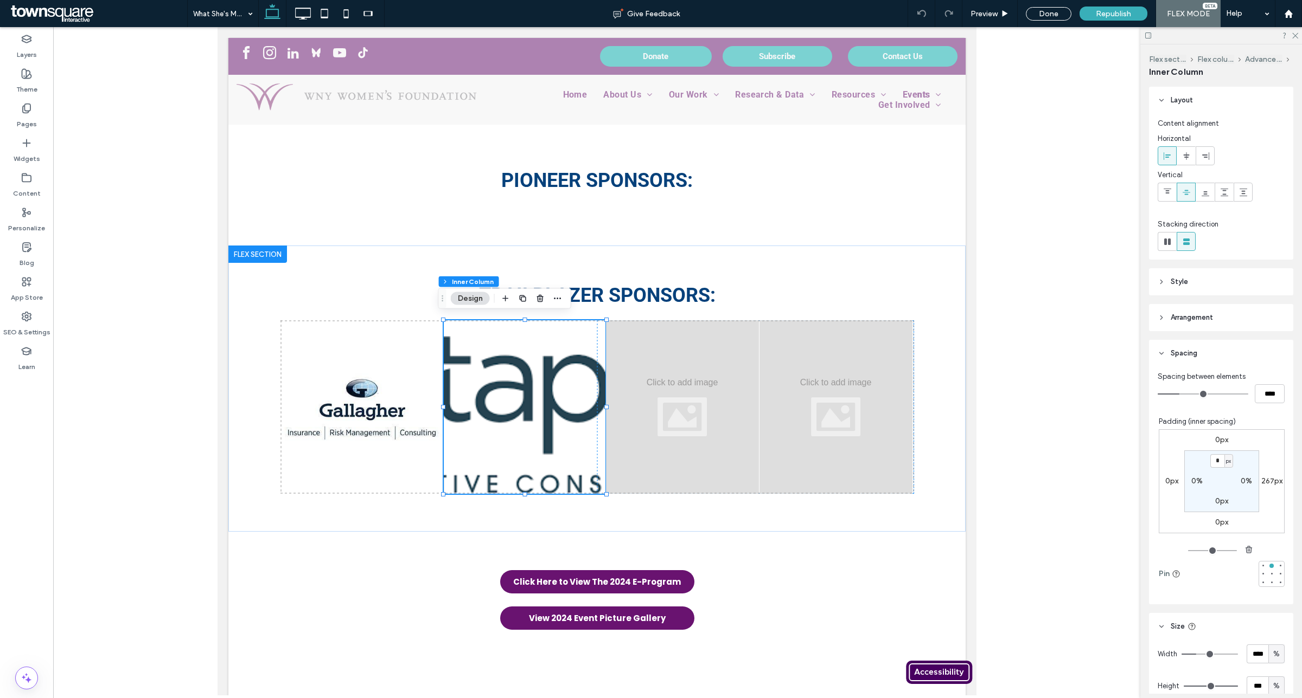
click at [1204, 325] on header "Arrangement" at bounding box center [1221, 317] width 144 height 27
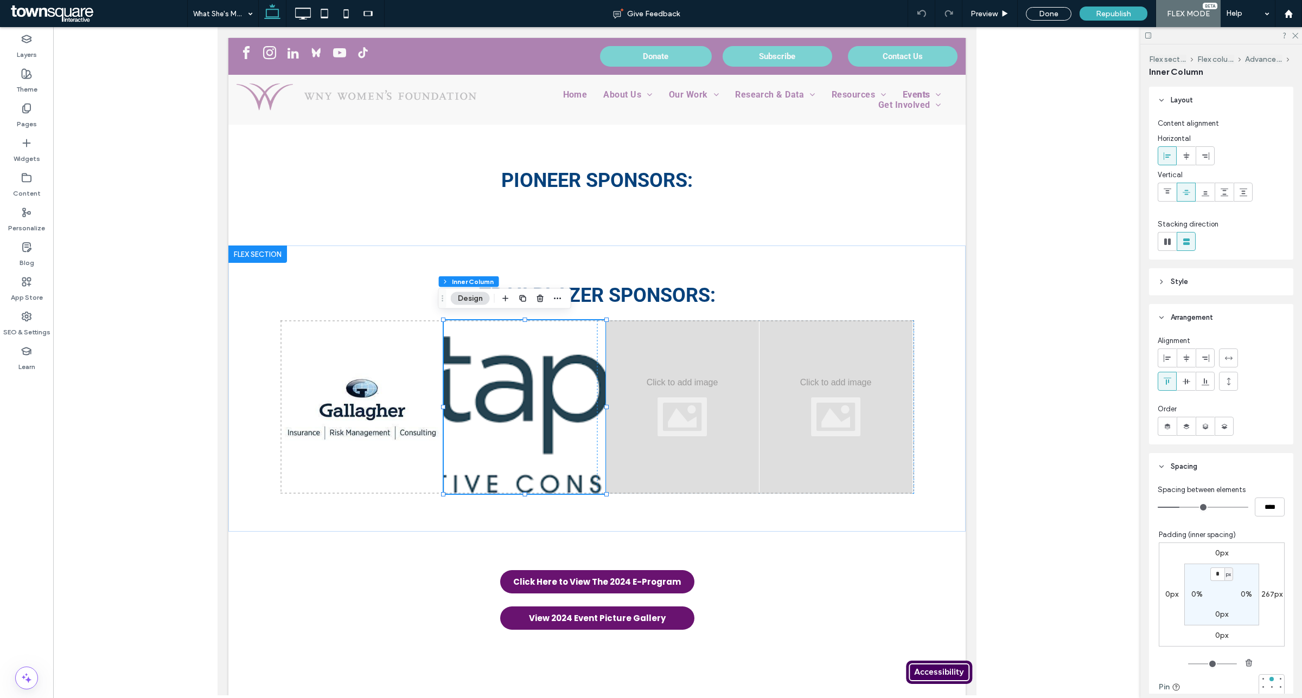
click at [1203, 277] on header "Style" at bounding box center [1221, 281] width 144 height 27
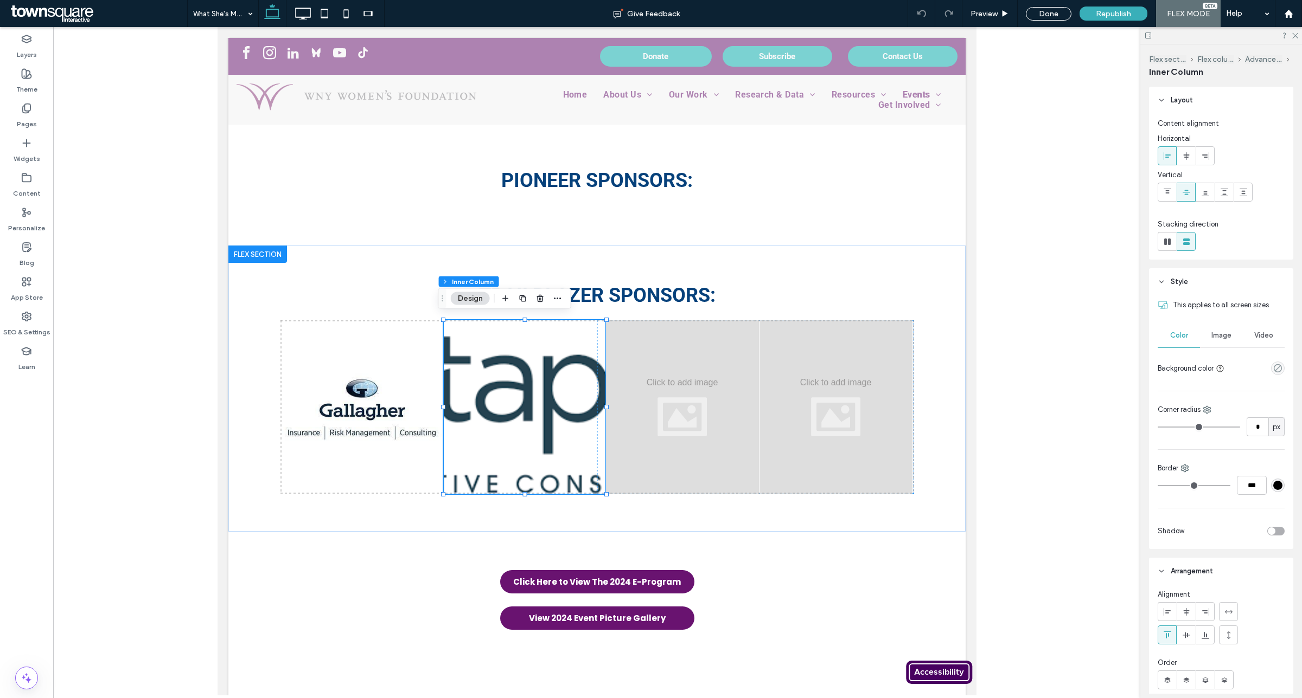
click at [1212, 335] on span "Image" at bounding box center [1221, 335] width 20 height 9
click at [1261, 332] on span "Video" at bounding box center [1263, 335] width 19 height 9
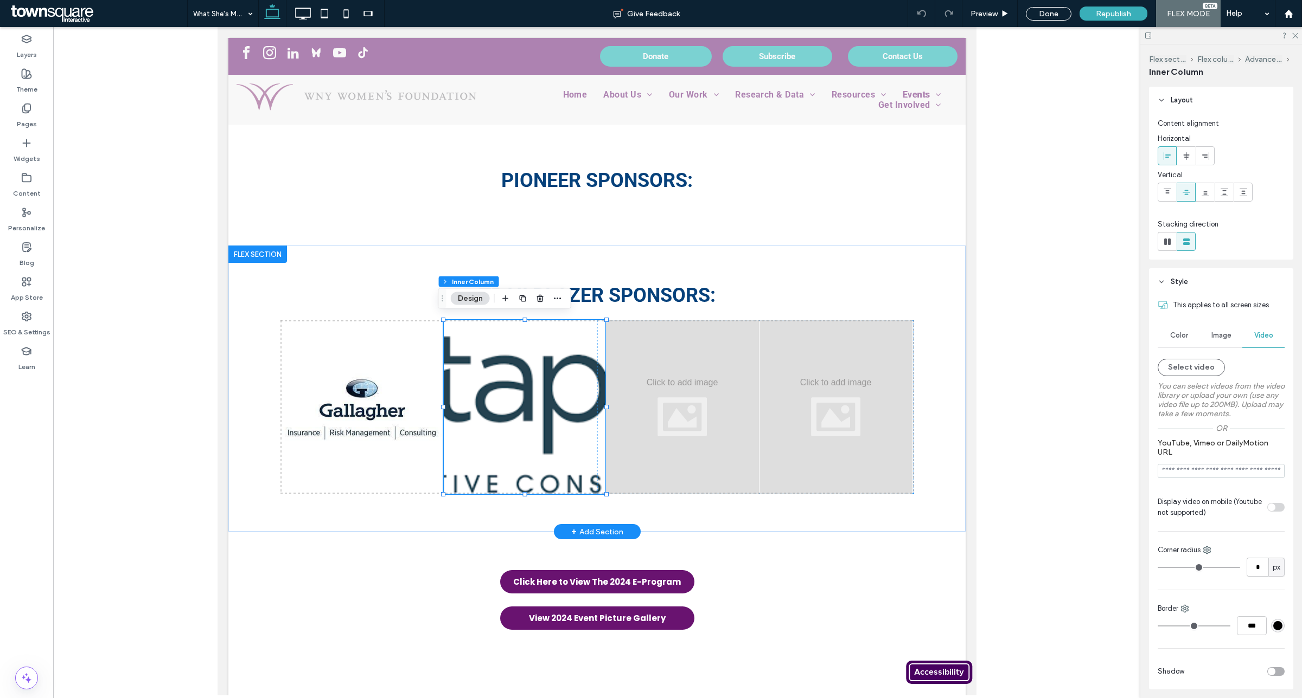
click at [530, 394] on img at bounding box center [524, 408] width 162 height 174
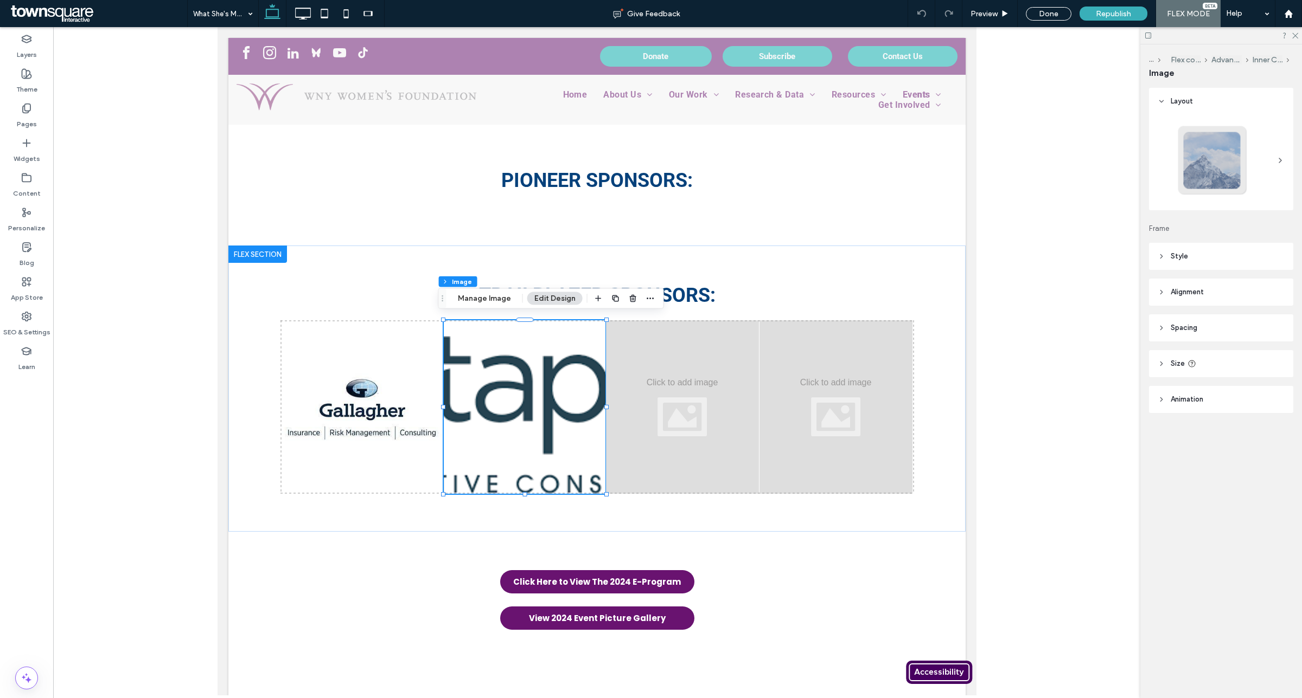
click at [554, 300] on button "Edit Design" at bounding box center [554, 298] width 55 height 13
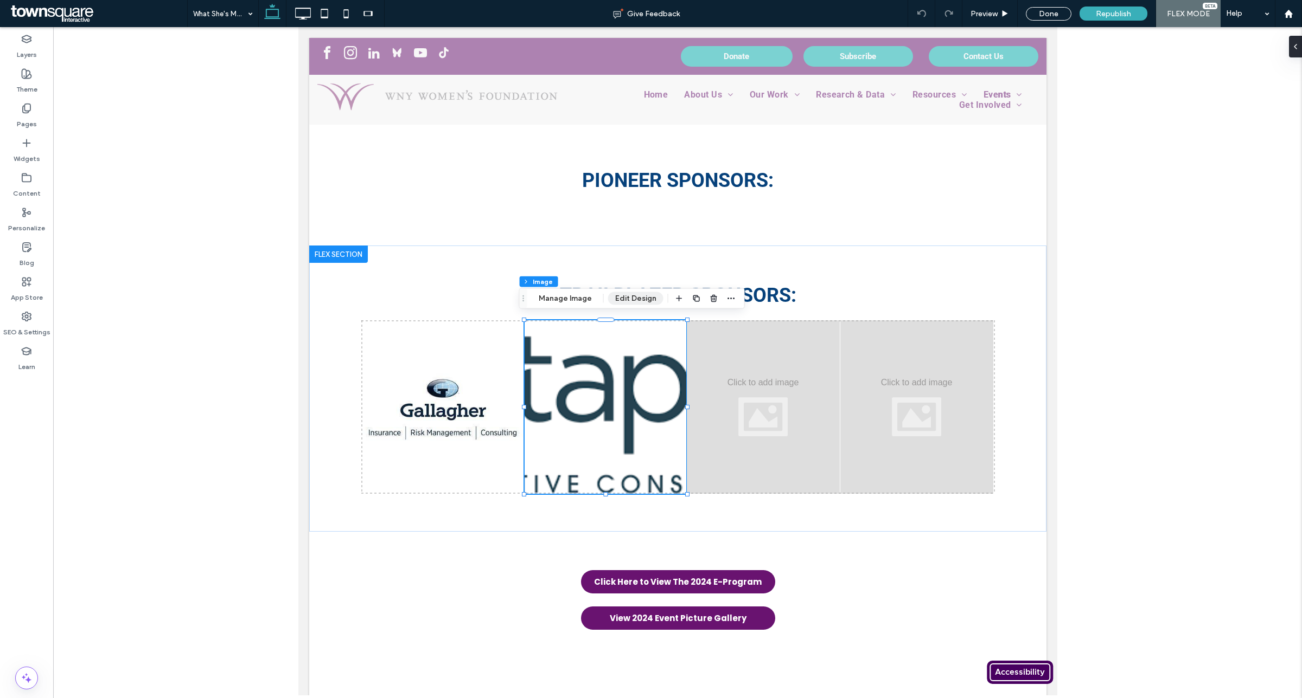
click at [643, 300] on button "Edit Design" at bounding box center [635, 298] width 55 height 13
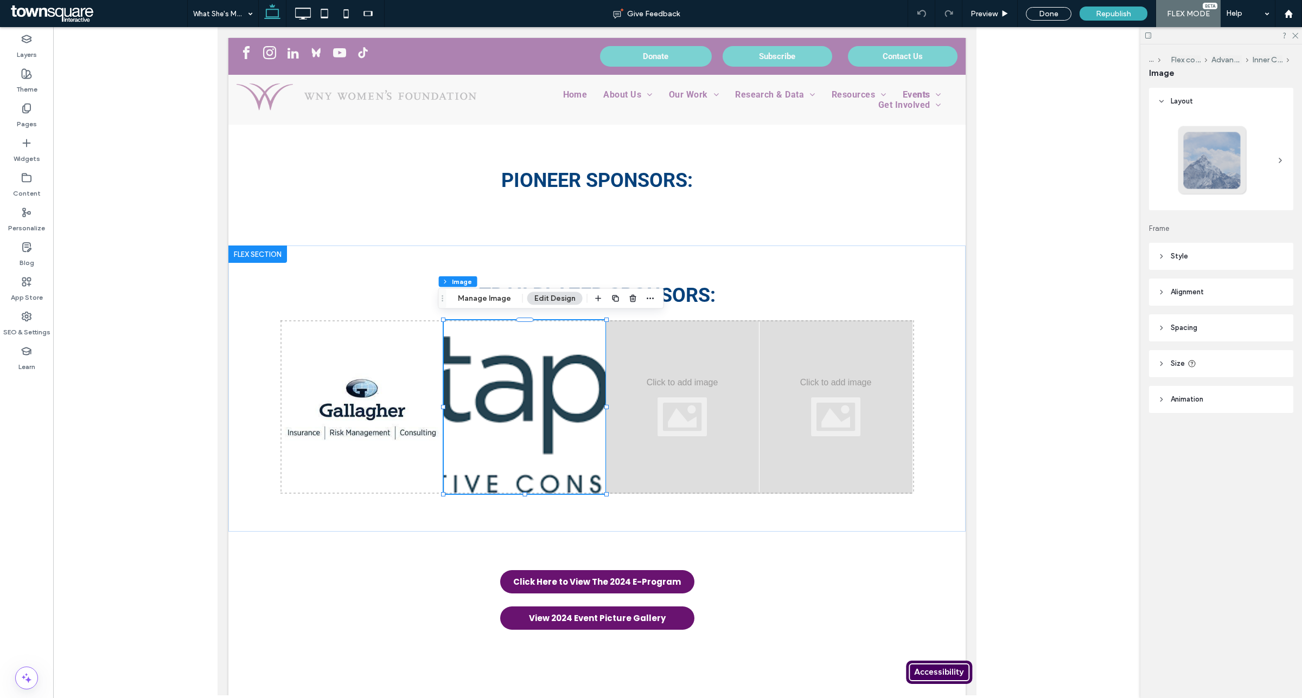
click at [1218, 404] on header "Animation" at bounding box center [1221, 399] width 144 height 27
click at [1235, 357] on header "Size" at bounding box center [1221, 363] width 144 height 27
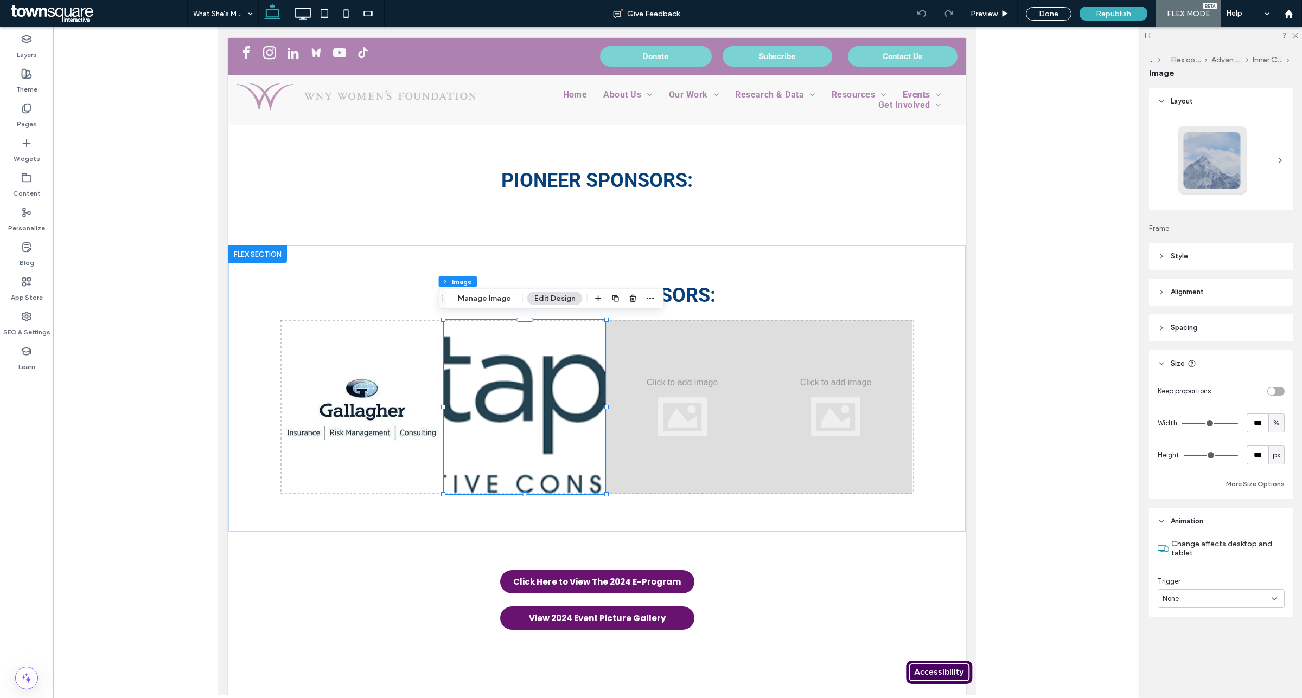
click at [1250, 318] on header "Spacing" at bounding box center [1221, 328] width 144 height 27
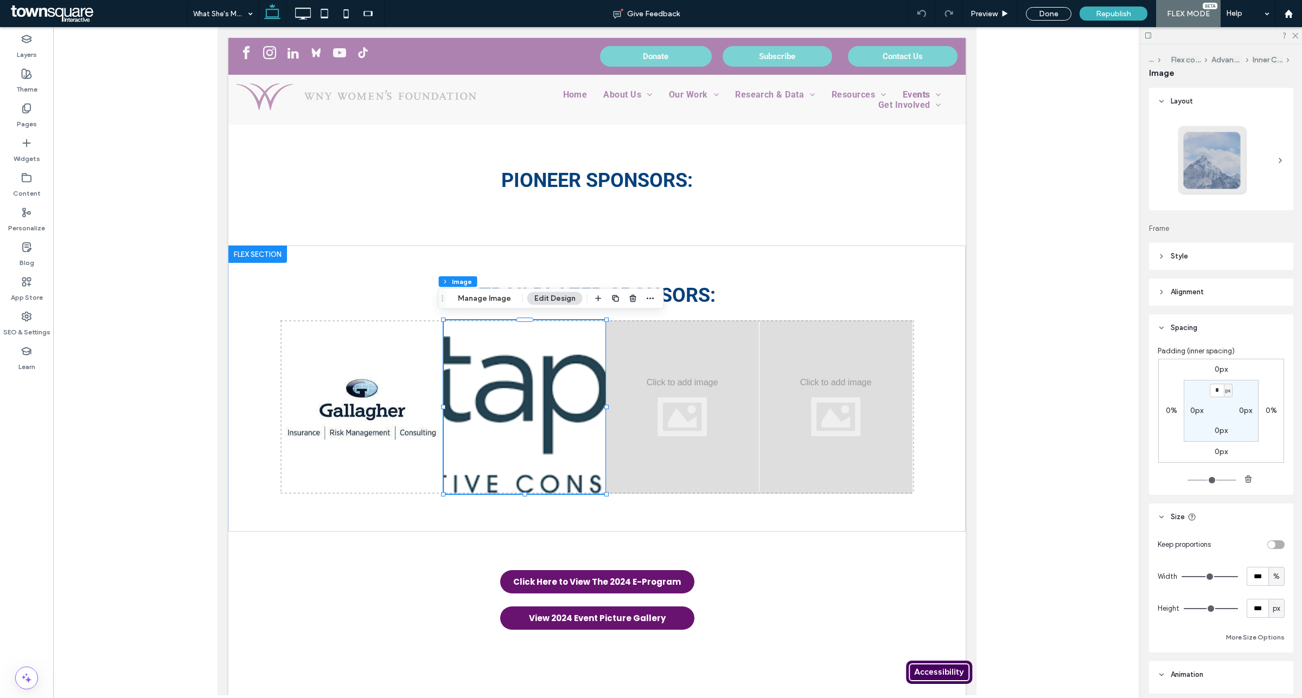
click at [1245, 296] on header "Alignment" at bounding box center [1221, 292] width 144 height 27
click at [1227, 255] on header "Style" at bounding box center [1221, 256] width 144 height 27
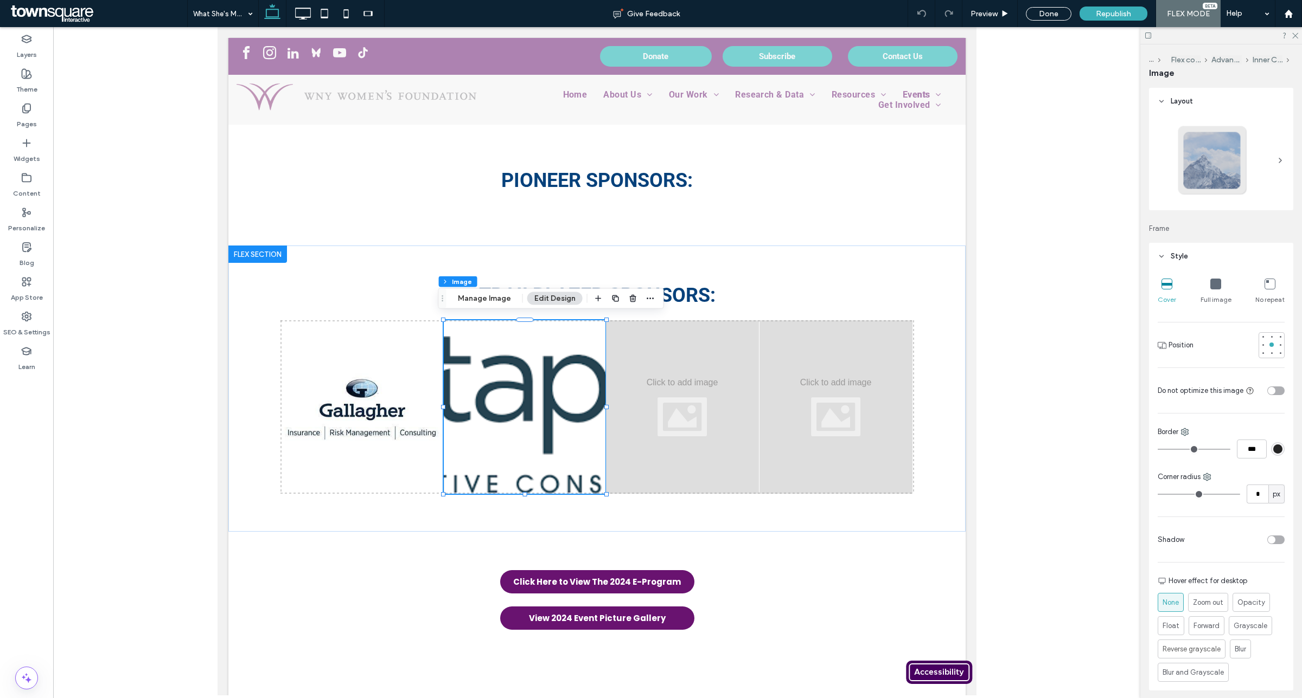
click at [1205, 286] on div "Full image" at bounding box center [1215, 291] width 31 height 35
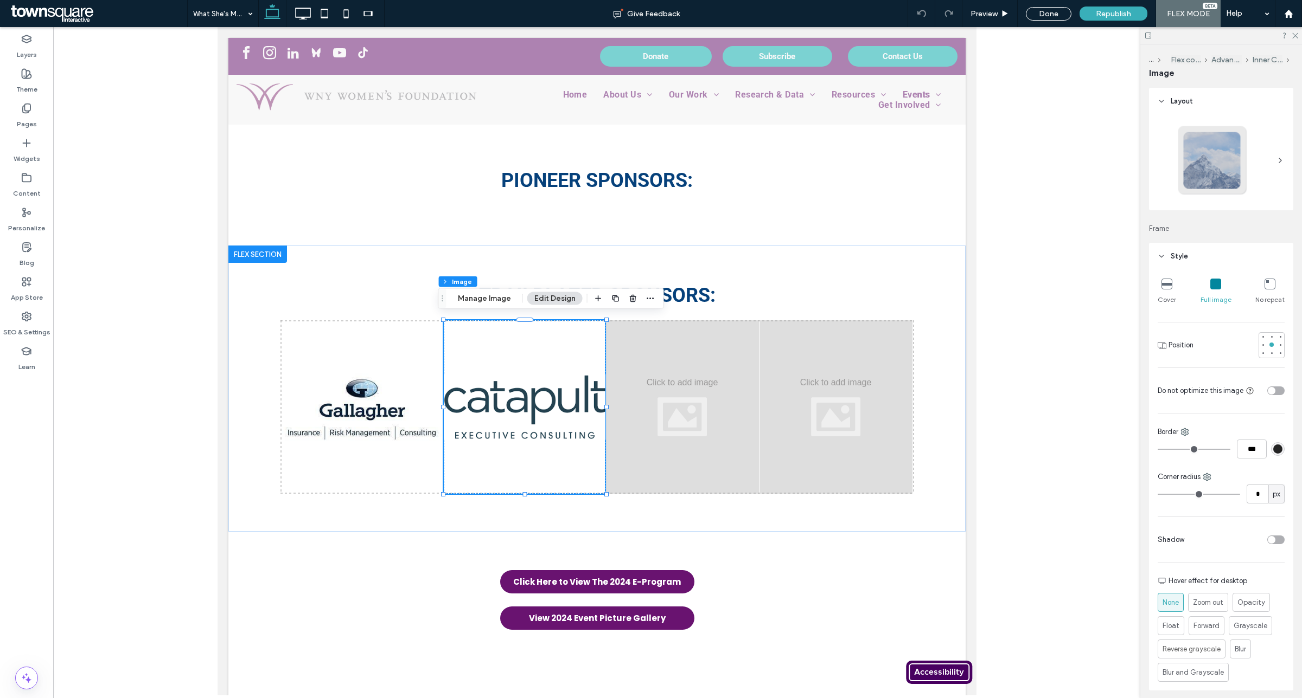
click at [1210, 286] on icon at bounding box center [1215, 284] width 11 height 11
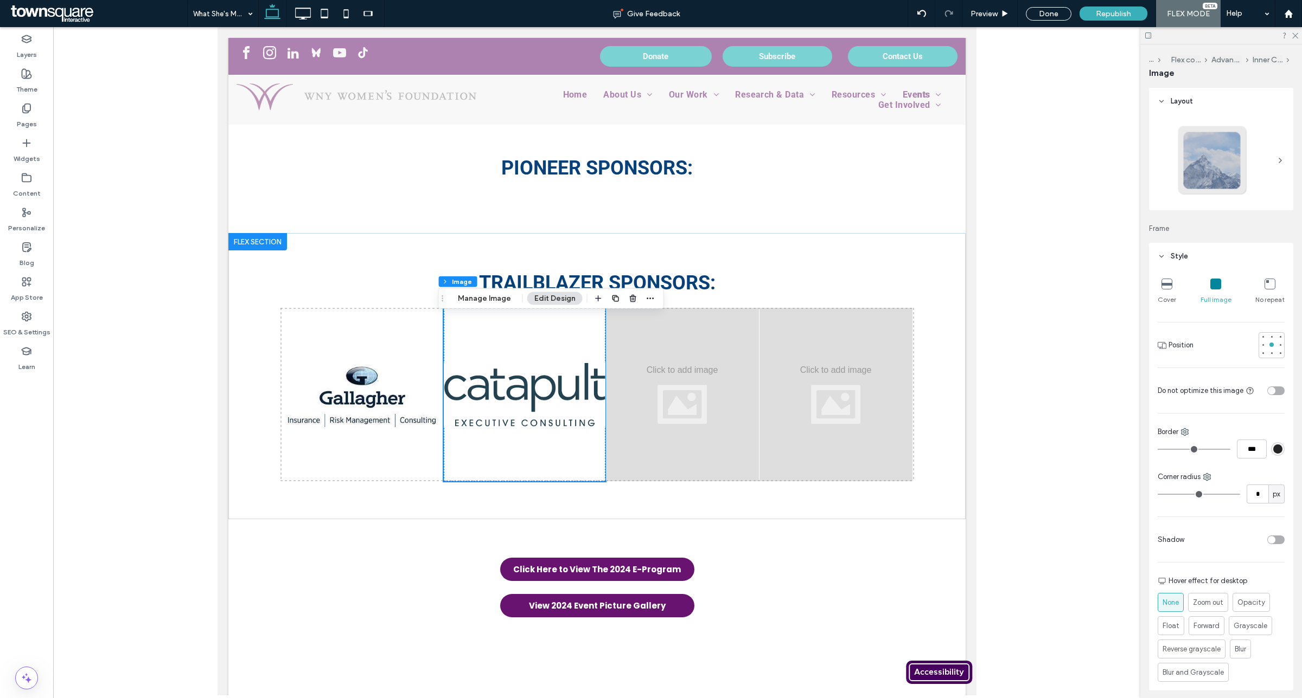
scroll to position [1641, 0]
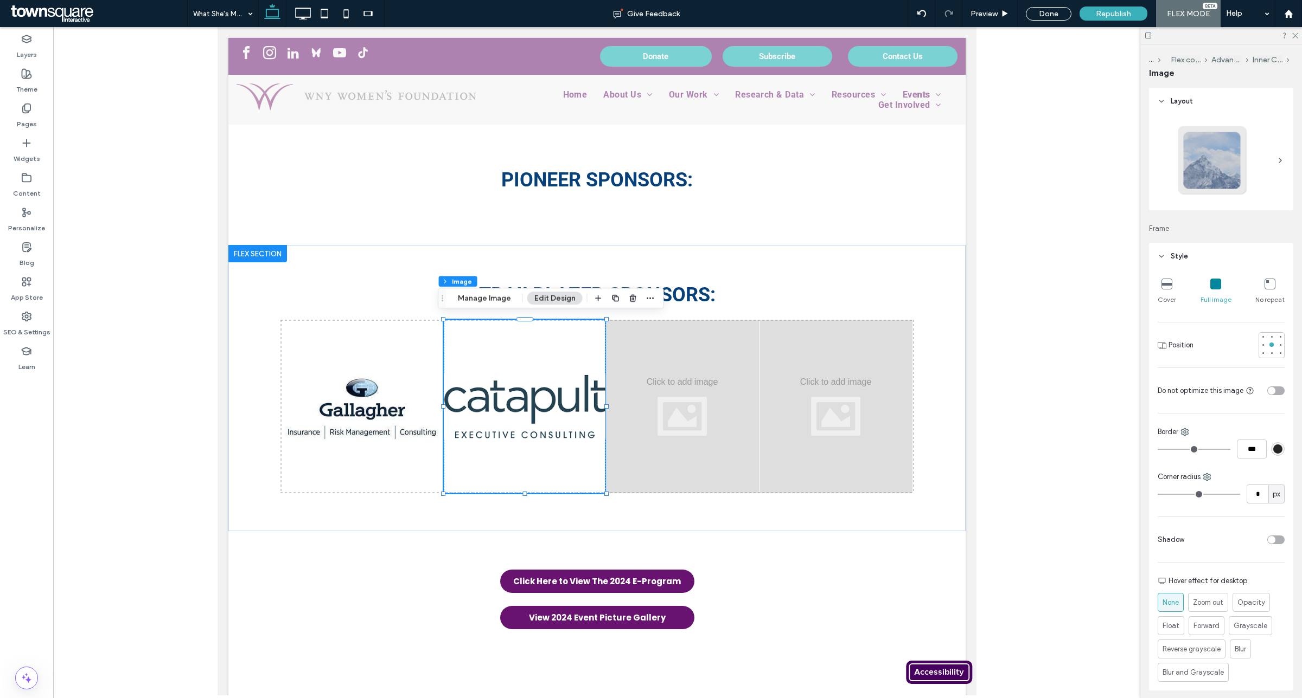
click at [1162, 279] on icon at bounding box center [1166, 284] width 11 height 11
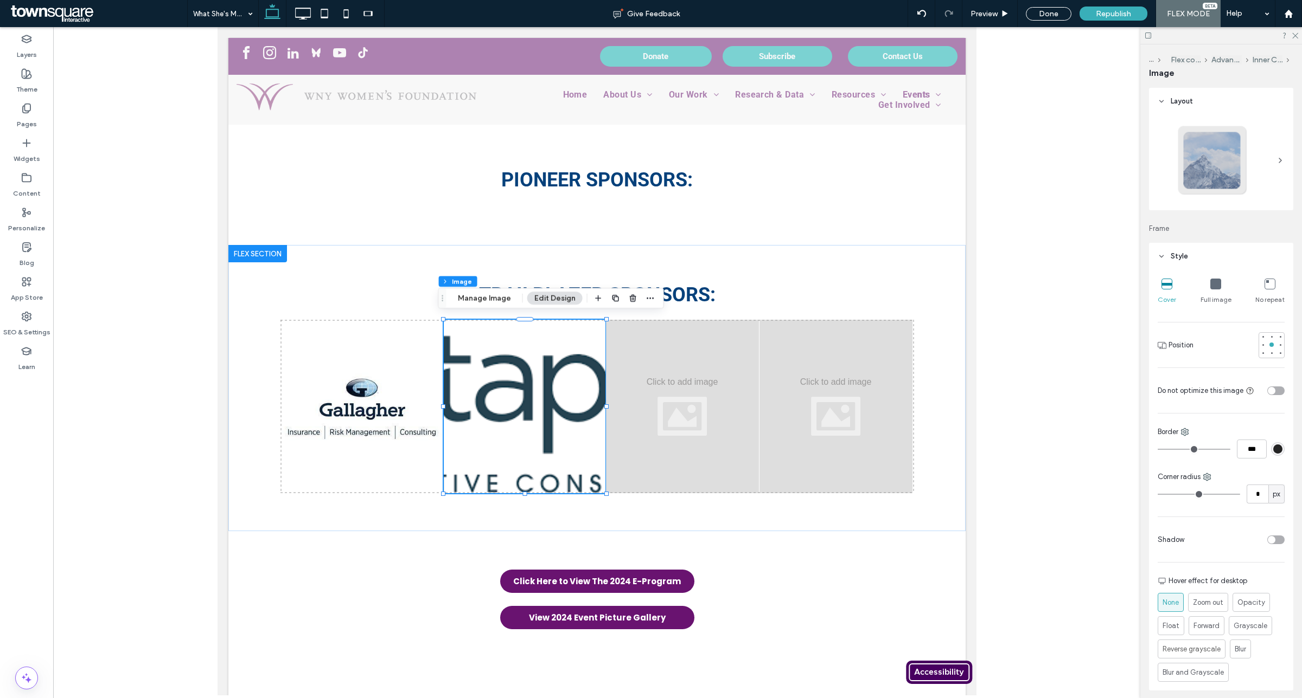
click at [1210, 287] on icon at bounding box center [1215, 284] width 11 height 11
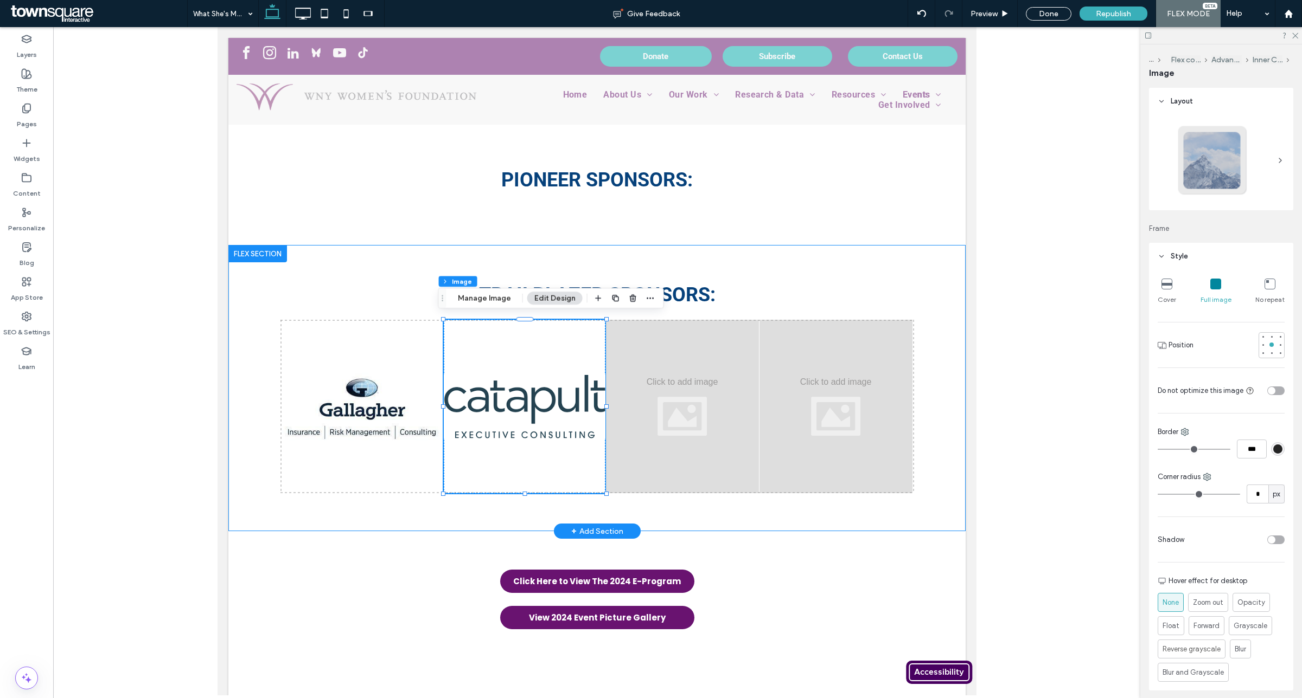
click at [743, 502] on div "trailblazer Sponsors:" at bounding box center [596, 388] width 651 height 286
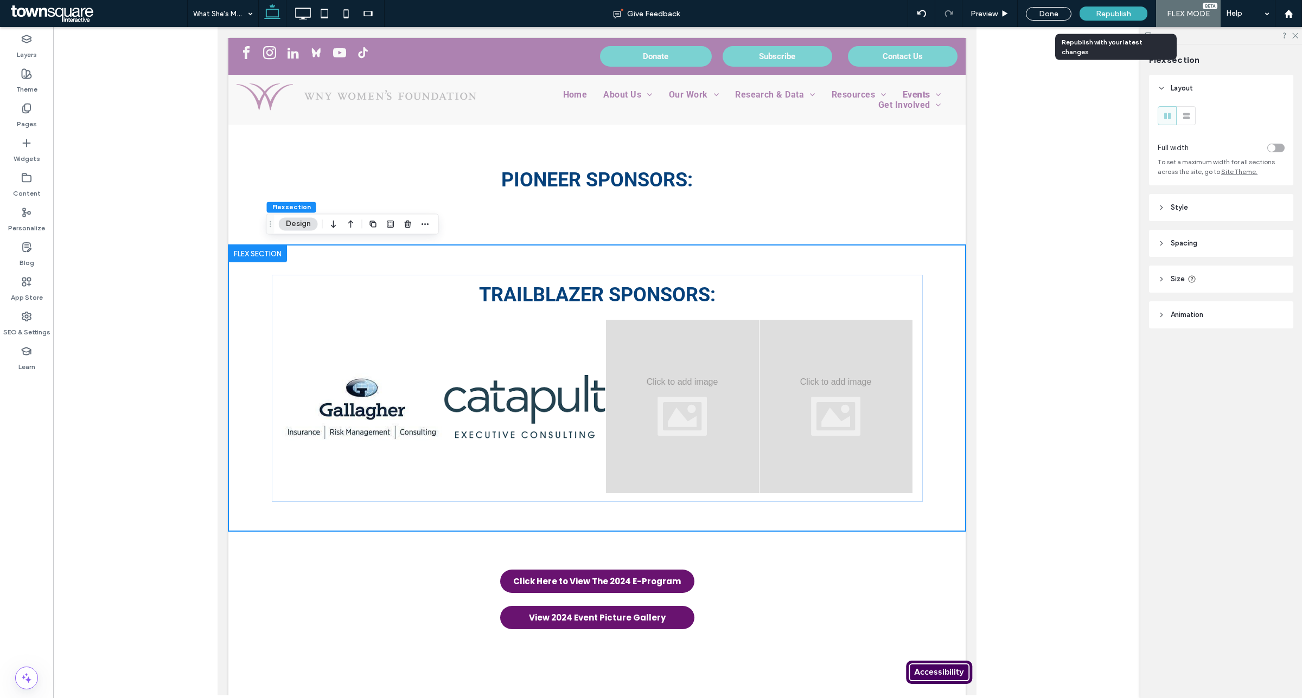
click at [1102, 14] on span "Republish" at bounding box center [1112, 13] width 35 height 9
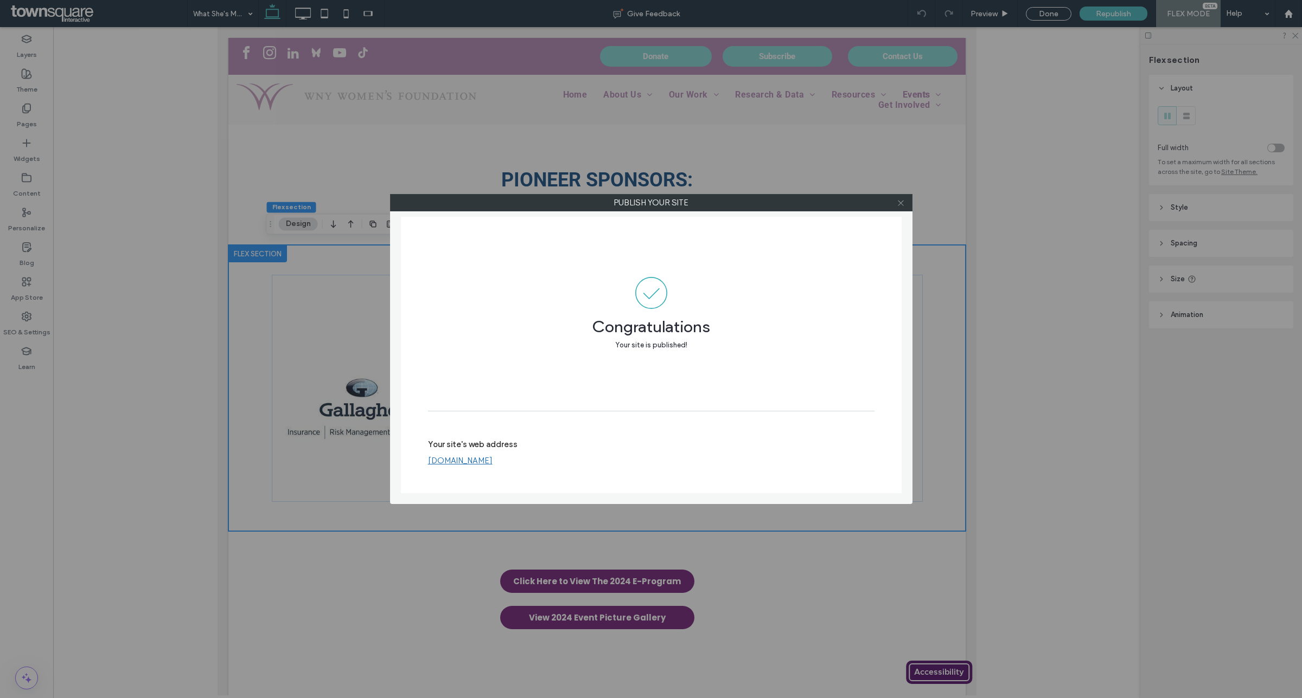
click at [898, 207] on span at bounding box center [900, 203] width 8 height 16
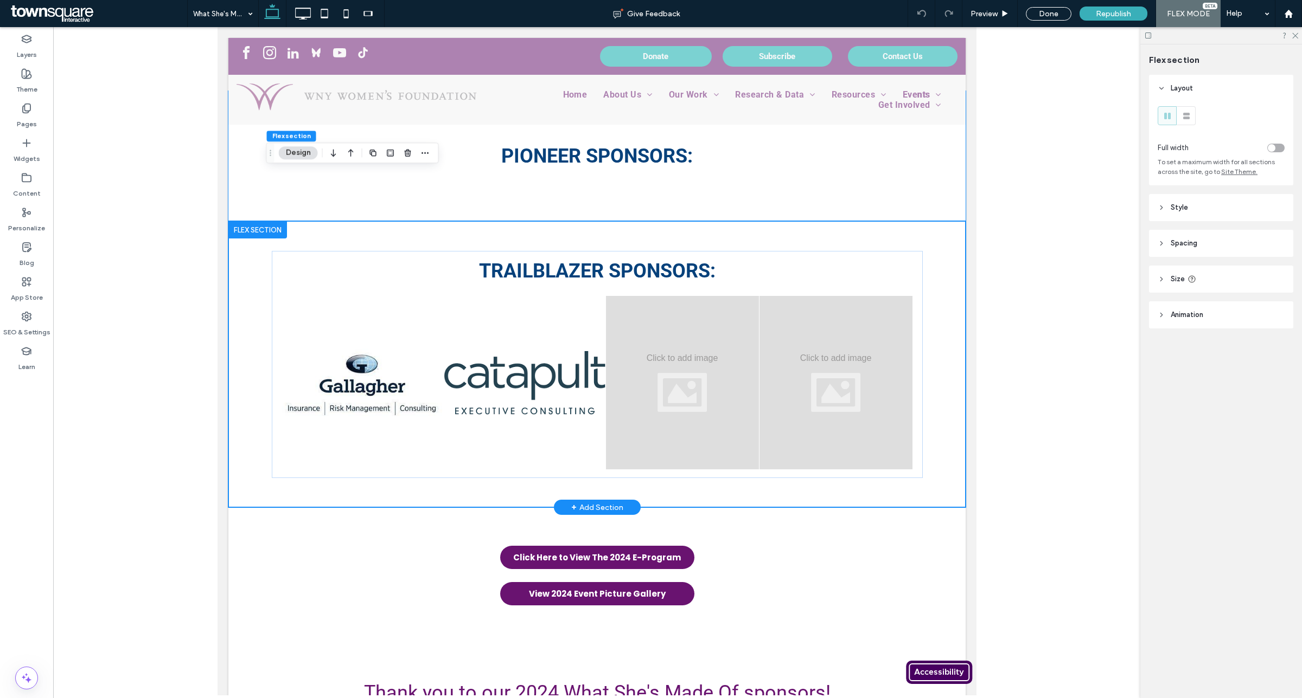
scroll to position [1581, 0]
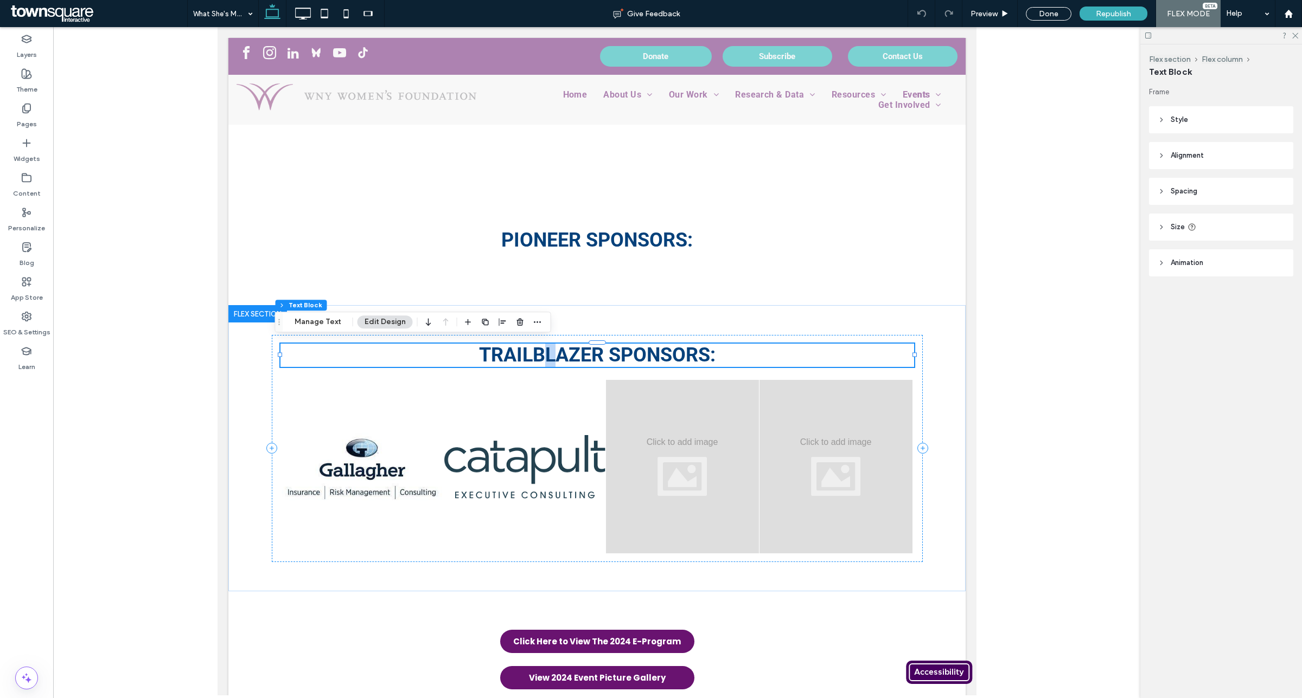
drag, startPoint x: 541, startPoint y: 310, endPoint x: 545, endPoint y: 351, distance: 40.8
click at [545, 351] on div "trailblazer Sponsors:" at bounding box center [596, 448] width 651 height 286
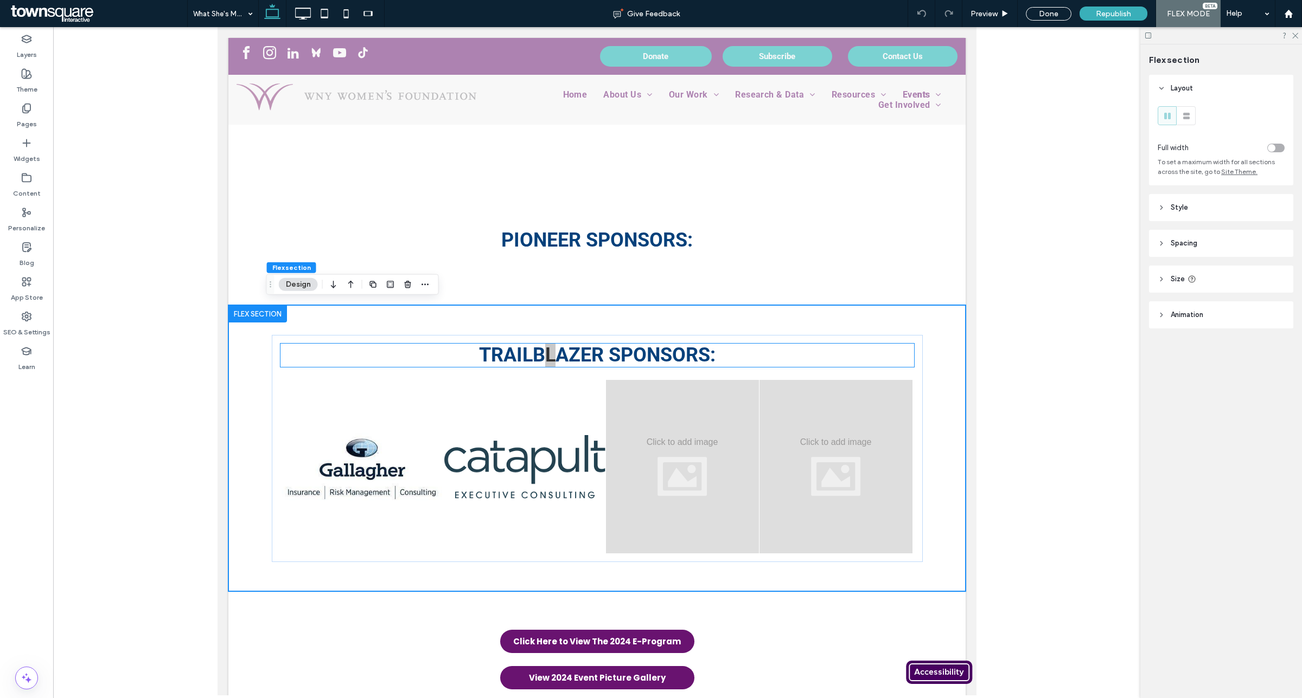
click at [595, 344] on span "trailblazer Sponsors:" at bounding box center [596, 355] width 236 height 23
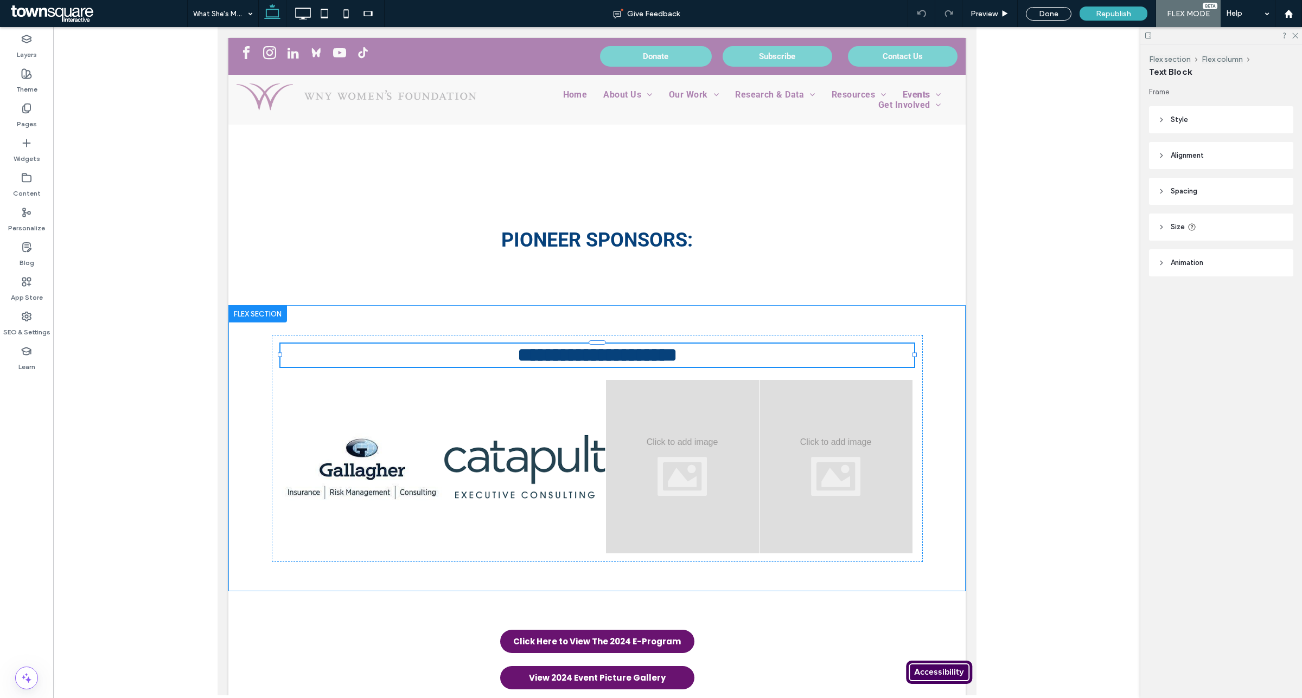
type input "******"
type input "**"
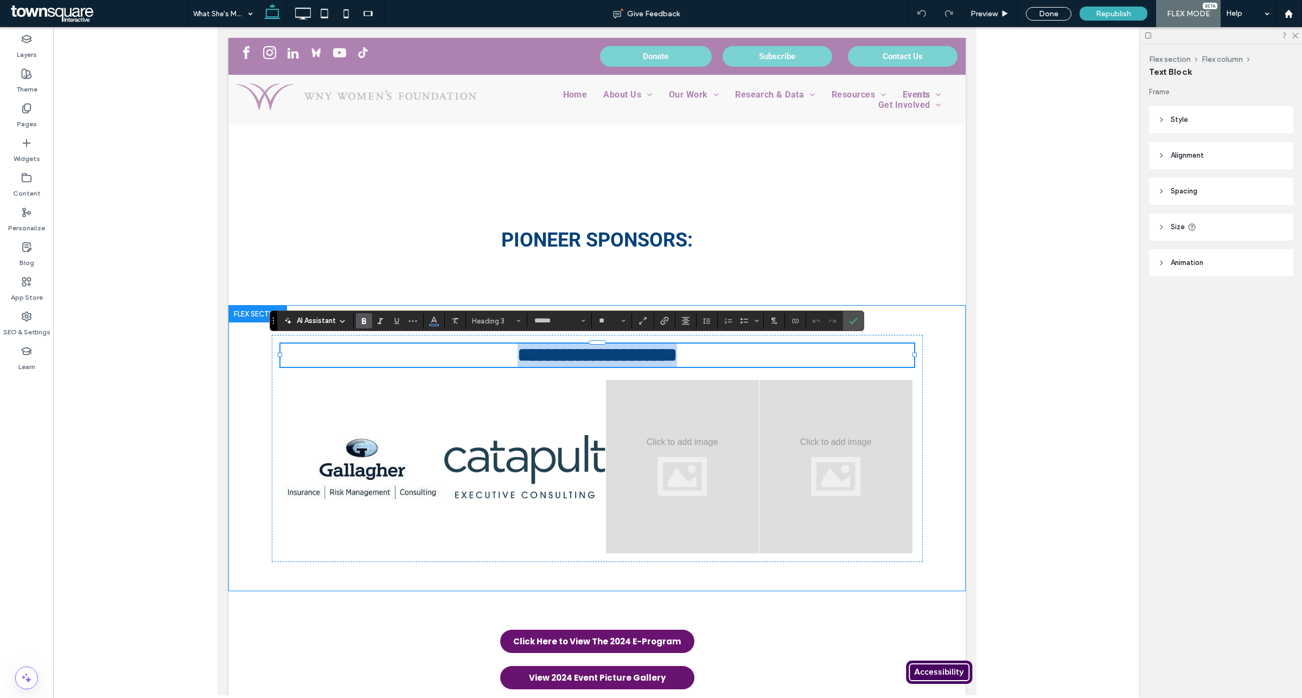
click at [607, 305] on div "**********" at bounding box center [596, 448] width 651 height 286
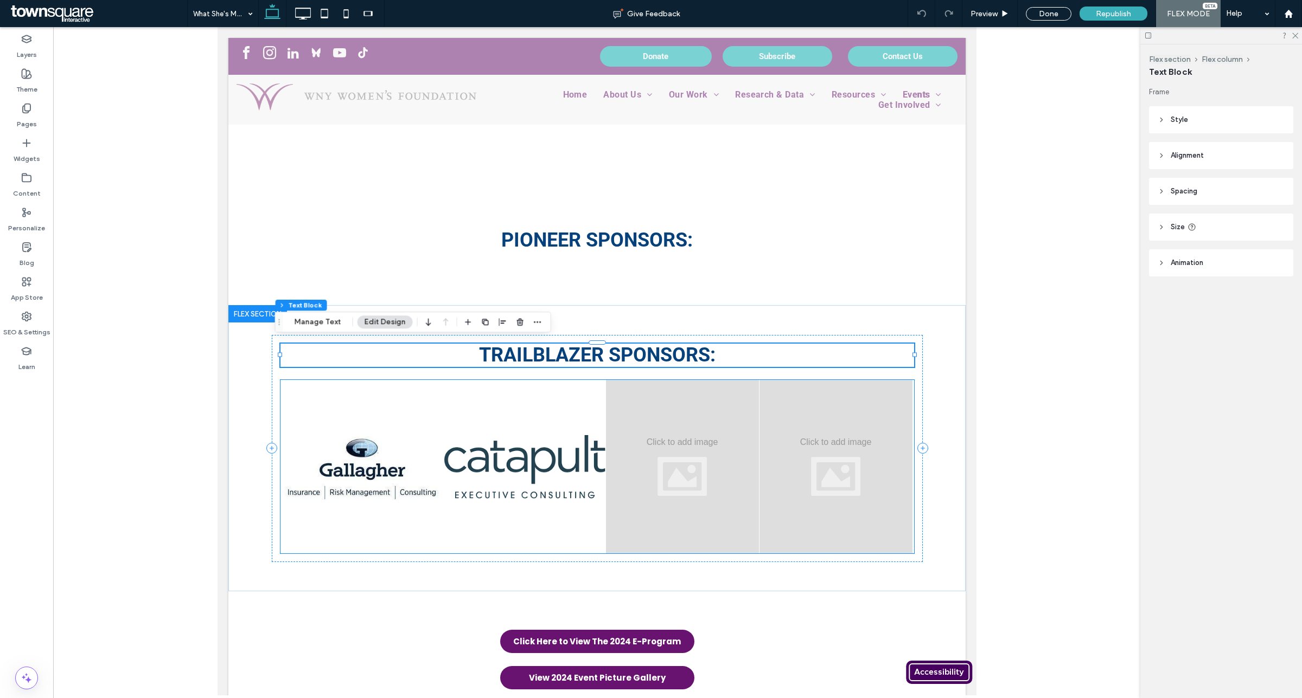
click at [759, 396] on div at bounding box center [835, 467] width 153 height 174
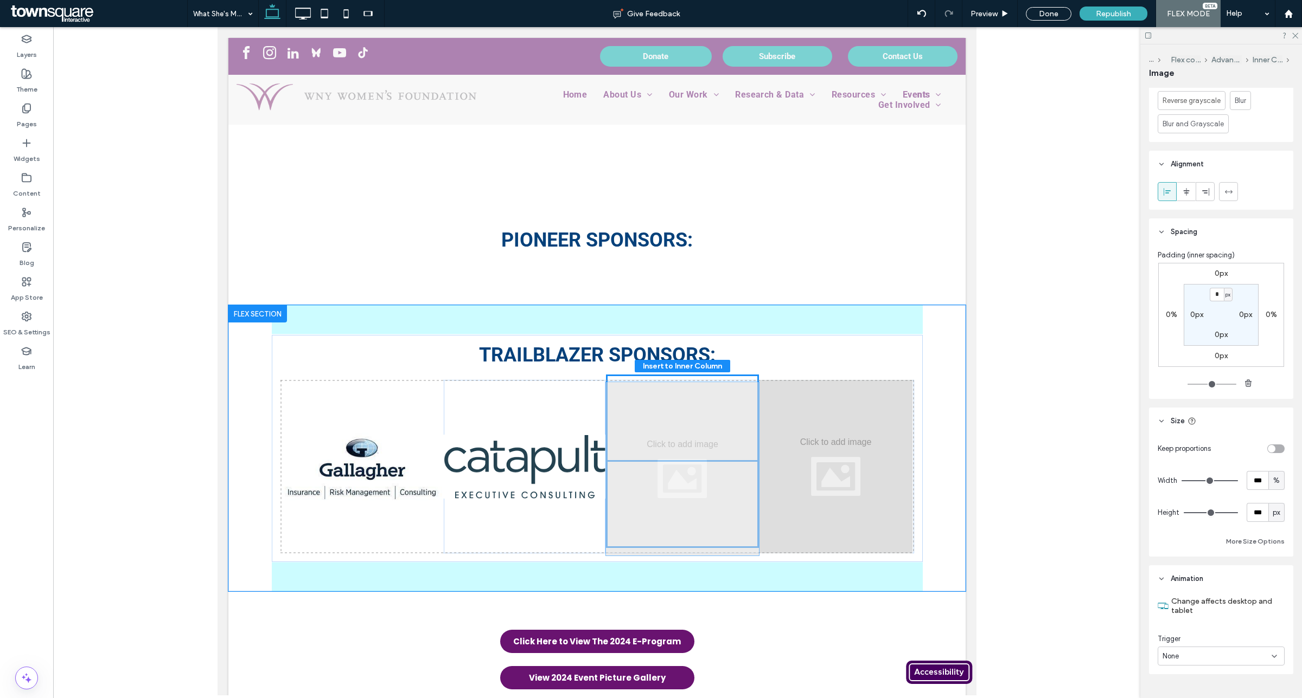
scroll to position [573, 0]
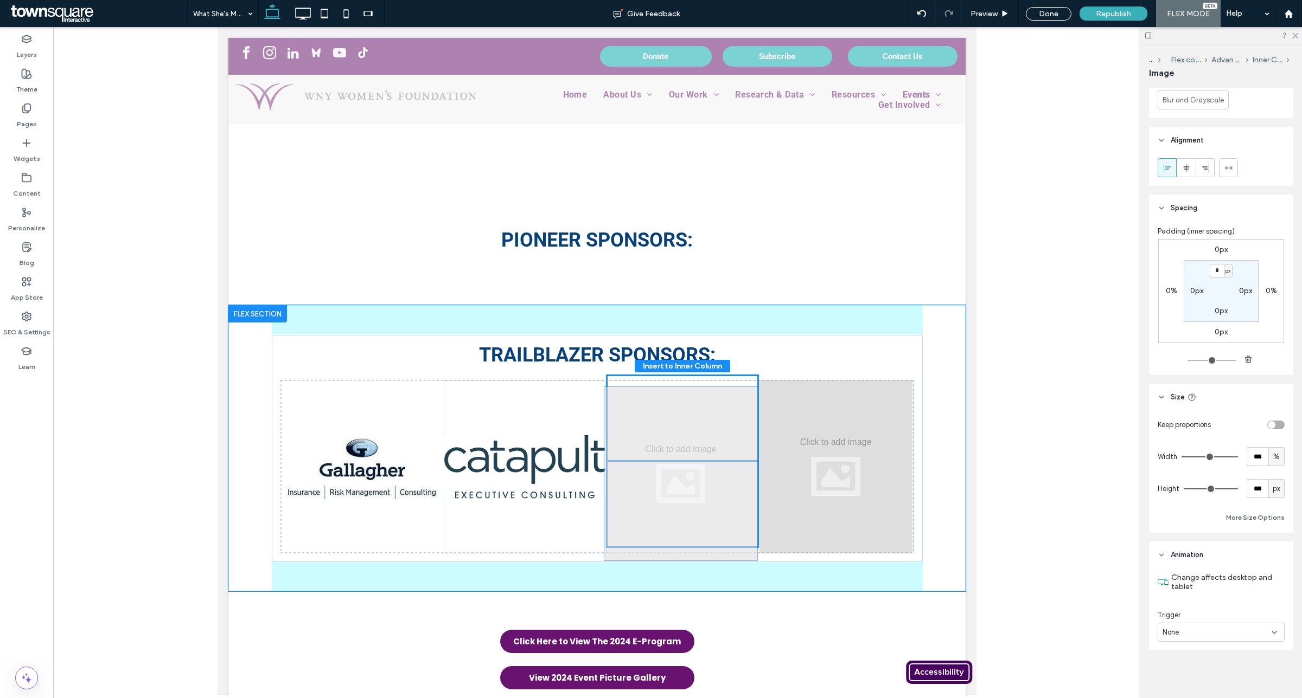
drag, startPoint x: 677, startPoint y: 424, endPoint x: 681, endPoint y: 432, distance: 9.5
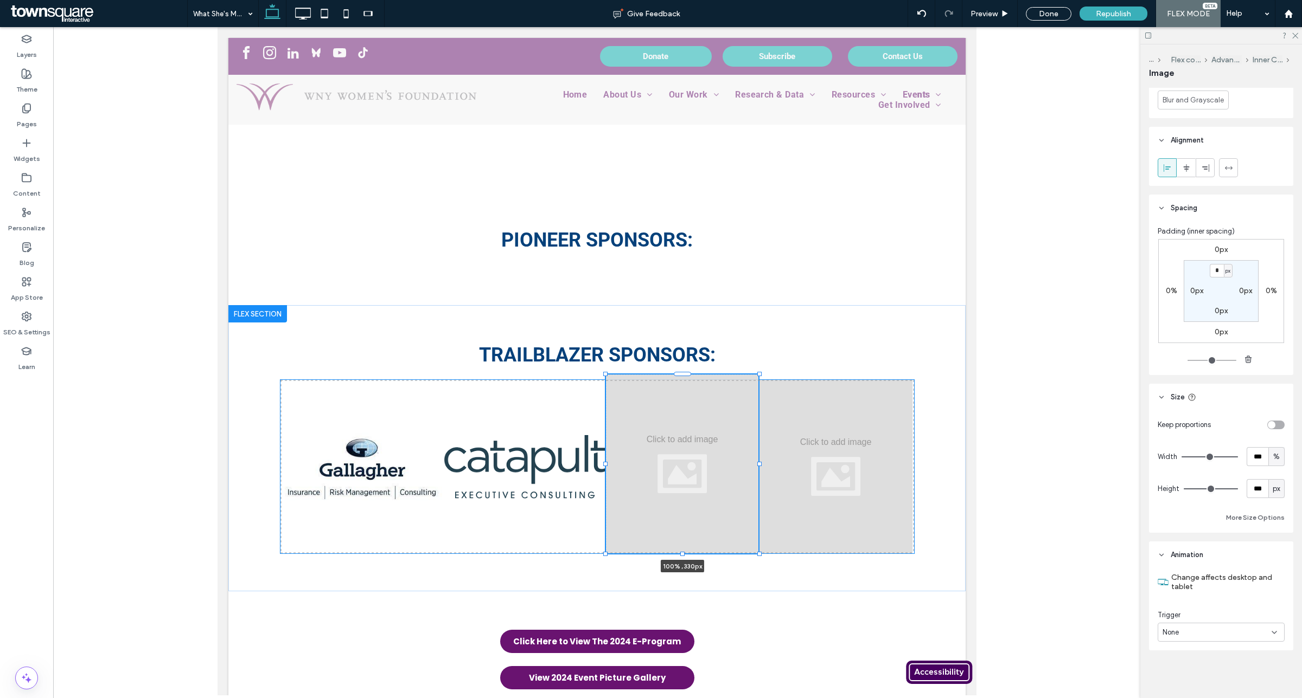
click at [680, 548] on div "100% , 330px" at bounding box center [596, 467] width 633 height 174
type input "***"
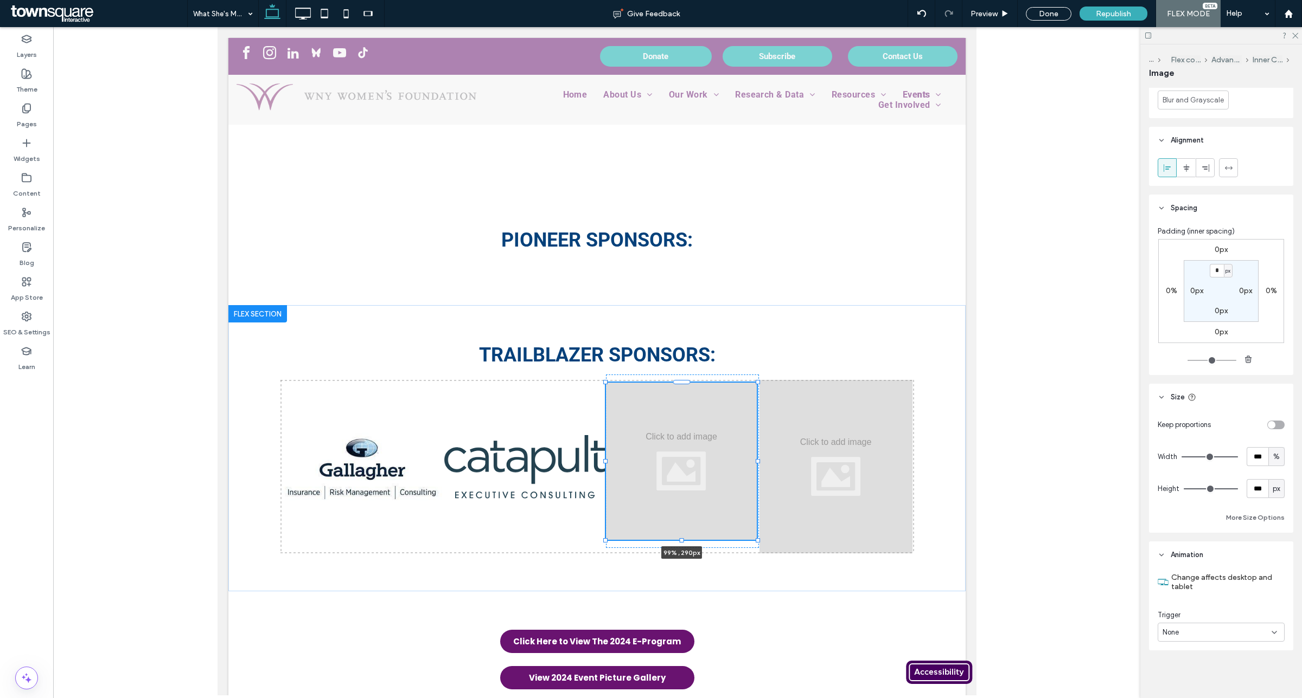
drag, startPoint x: 752, startPoint y: 371, endPoint x: 750, endPoint y: 381, distance: 9.9
click at [750, 381] on div "99% , 290px" at bounding box center [596, 467] width 633 height 174
type input "**"
type input "****"
type input "***"
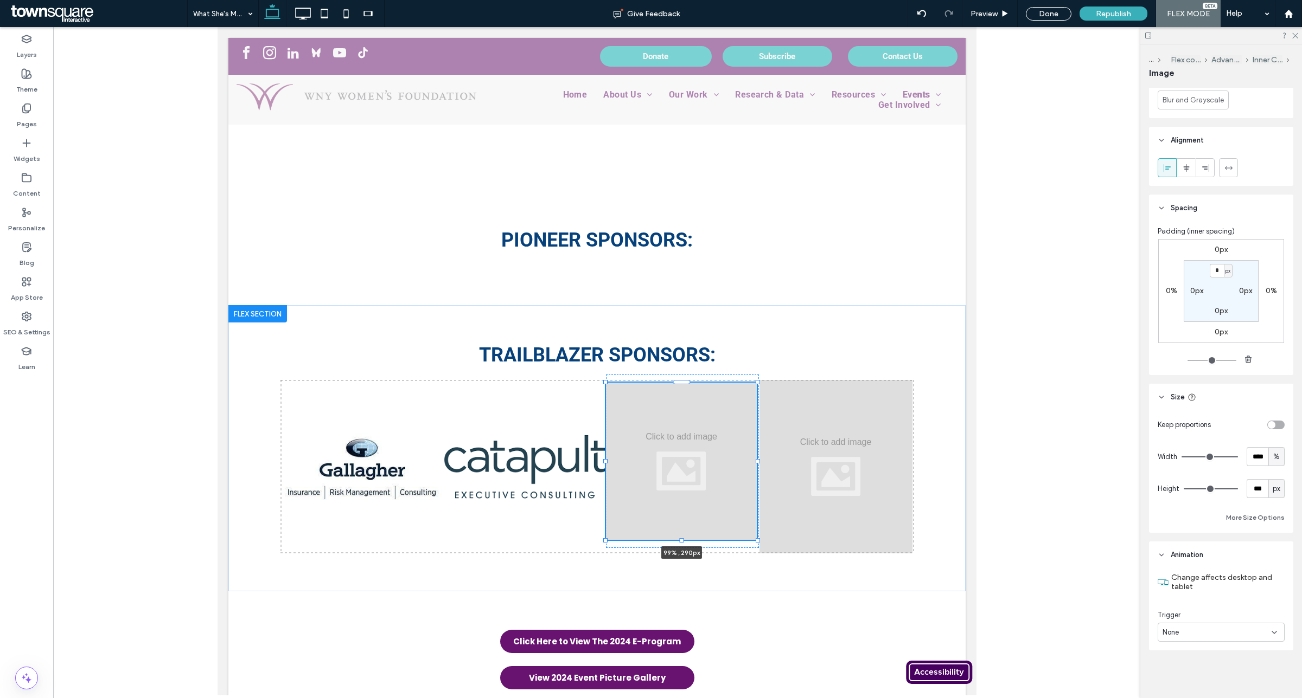
type input "***"
click at [678, 539] on div at bounding box center [680, 541] width 4 height 4
click at [606, 382] on div at bounding box center [605, 382] width 1 height 1
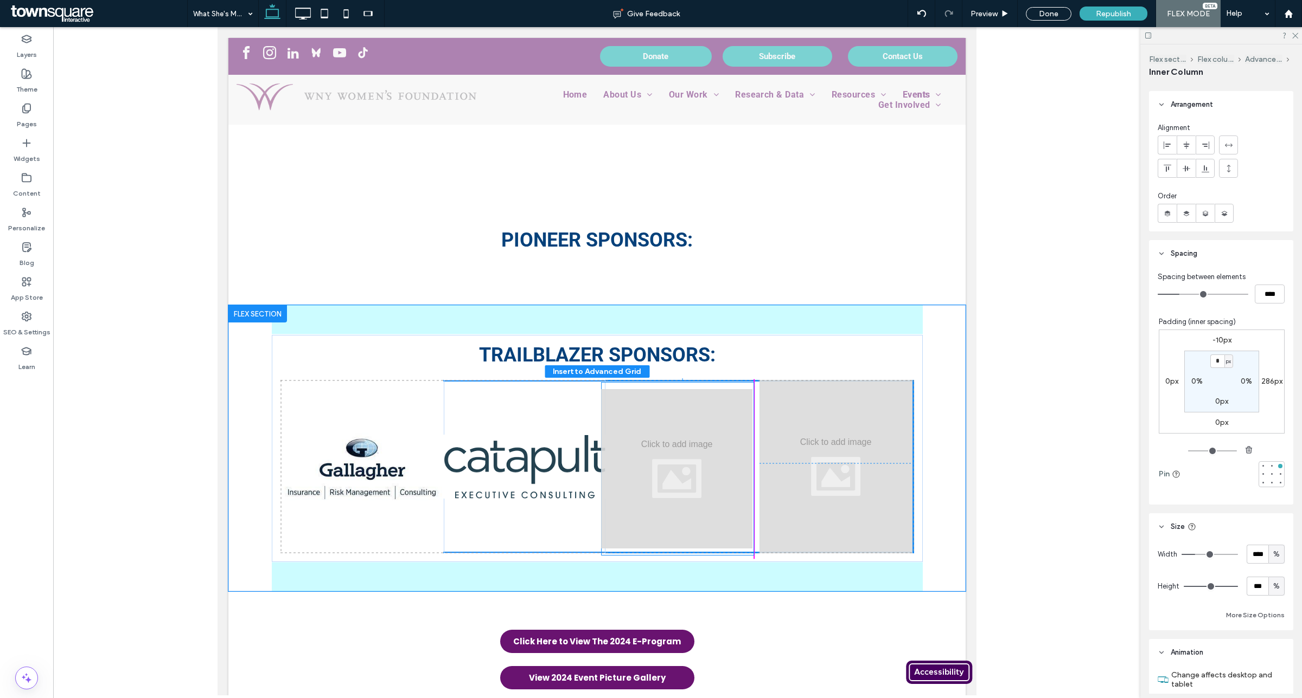
scroll to position [472, 0]
drag, startPoint x: 682, startPoint y: 406, endPoint x: 685, endPoint y: 418, distance: 12.2
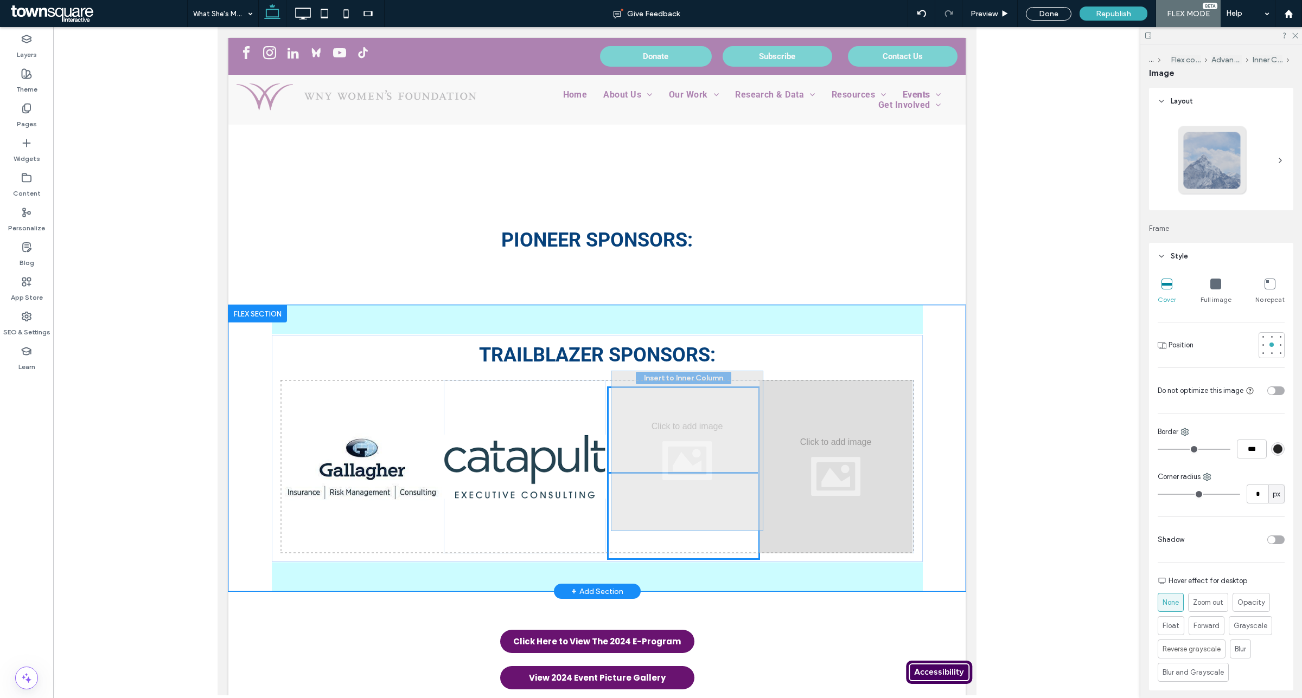
drag, startPoint x: 685, startPoint y: 508, endPoint x: 695, endPoint y: 490, distance: 20.4
drag, startPoint x: 661, startPoint y: 440, endPoint x: 664, endPoint y: 412, distance: 27.8
drag, startPoint x: 619, startPoint y: 427, endPoint x: 633, endPoint y: 439, distance: 18.9
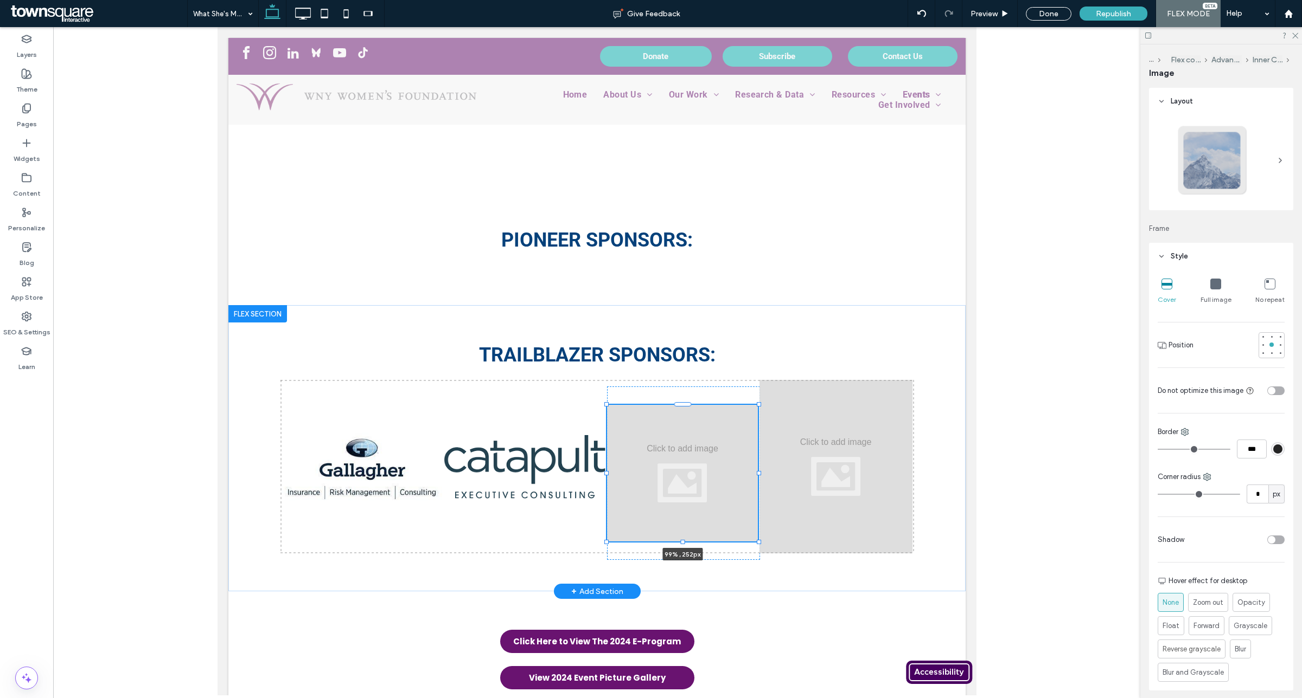
drag, startPoint x: 678, startPoint y: 548, endPoint x: 685, endPoint y: 537, distance: 13.4
click at [685, 537] on div "99% , 252px" at bounding box center [596, 467] width 633 height 174
type input "***"
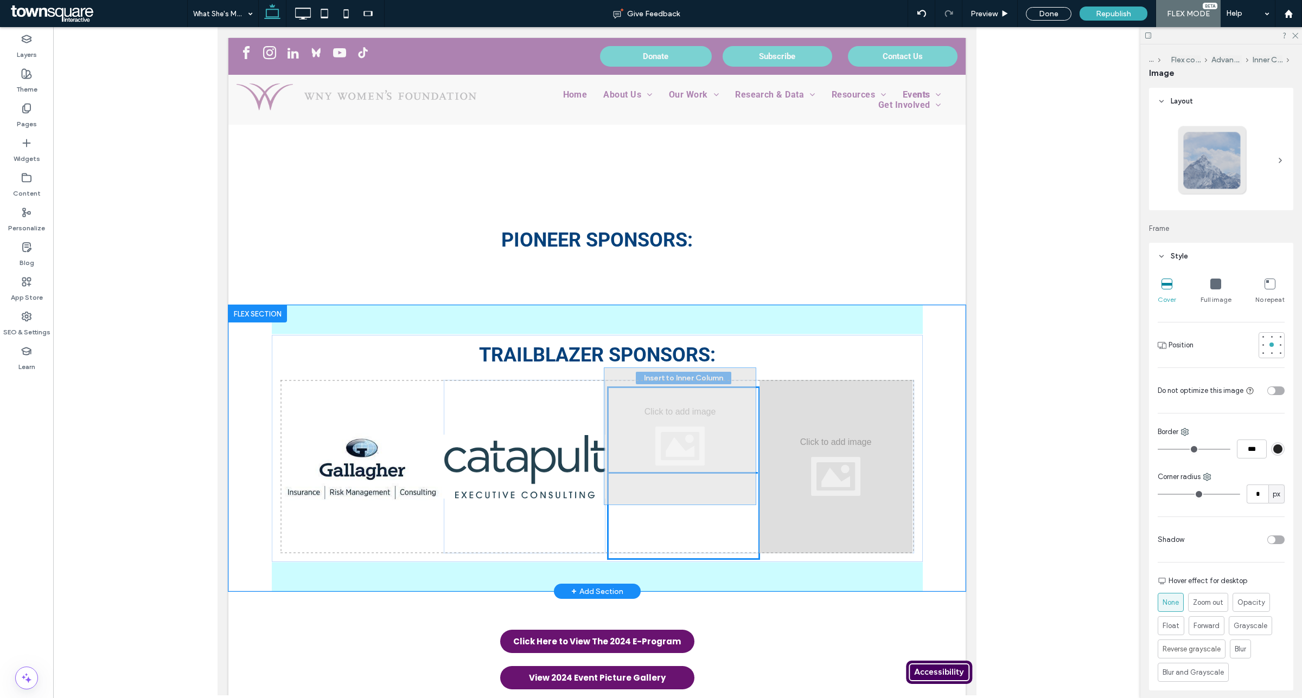
drag, startPoint x: 675, startPoint y: 467, endPoint x: 676, endPoint y: 443, distance: 25.0
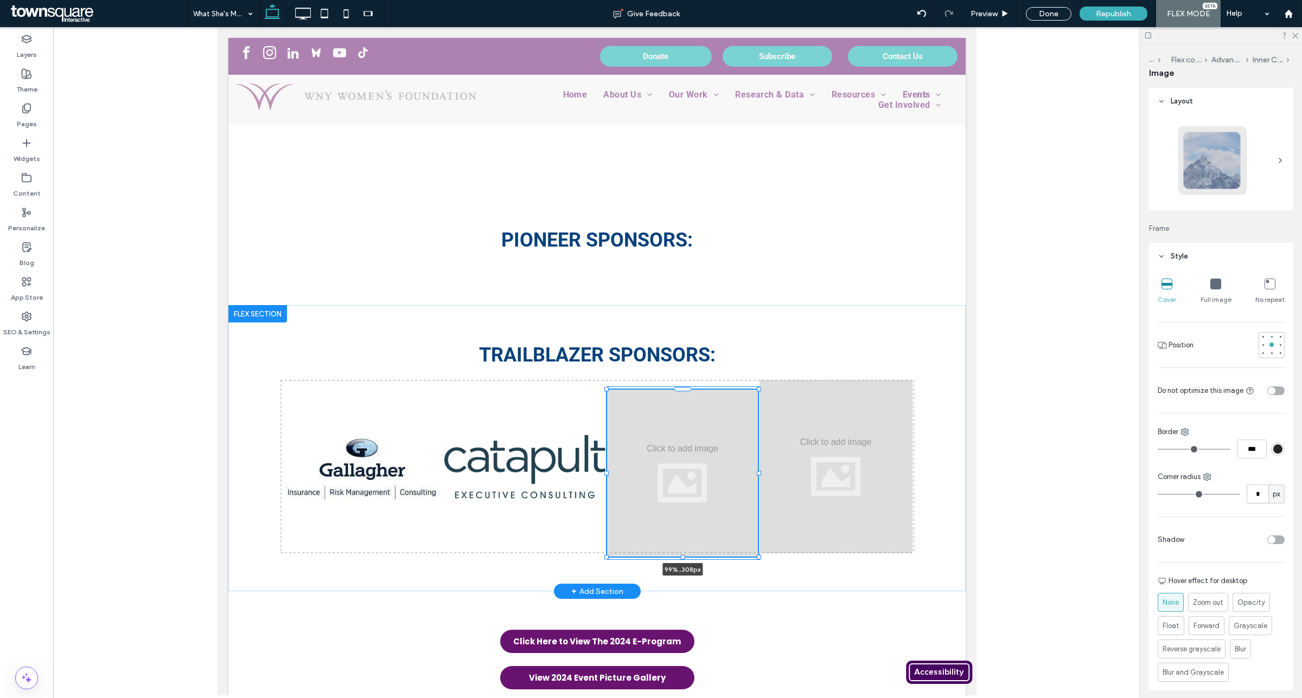
click at [680, 555] on div at bounding box center [682, 557] width 4 height 4
type input "***"
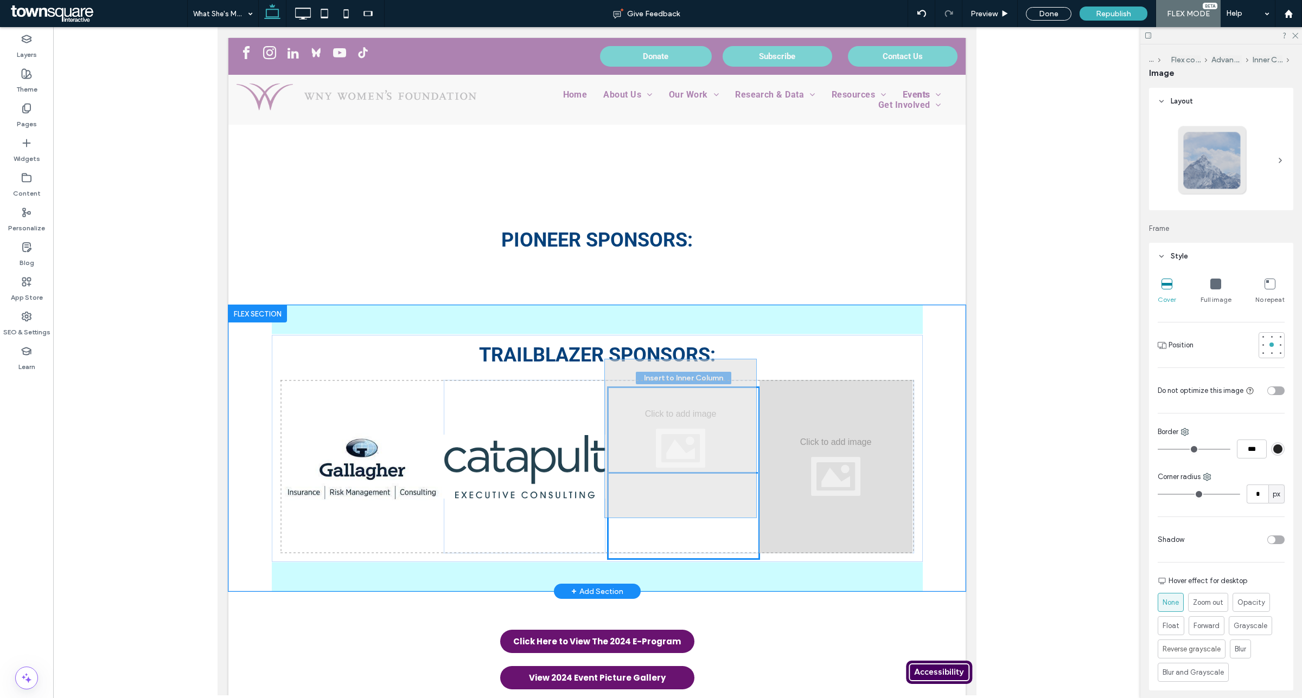
drag, startPoint x: 675, startPoint y: 505, endPoint x: 650, endPoint y: 478, distance: 36.5
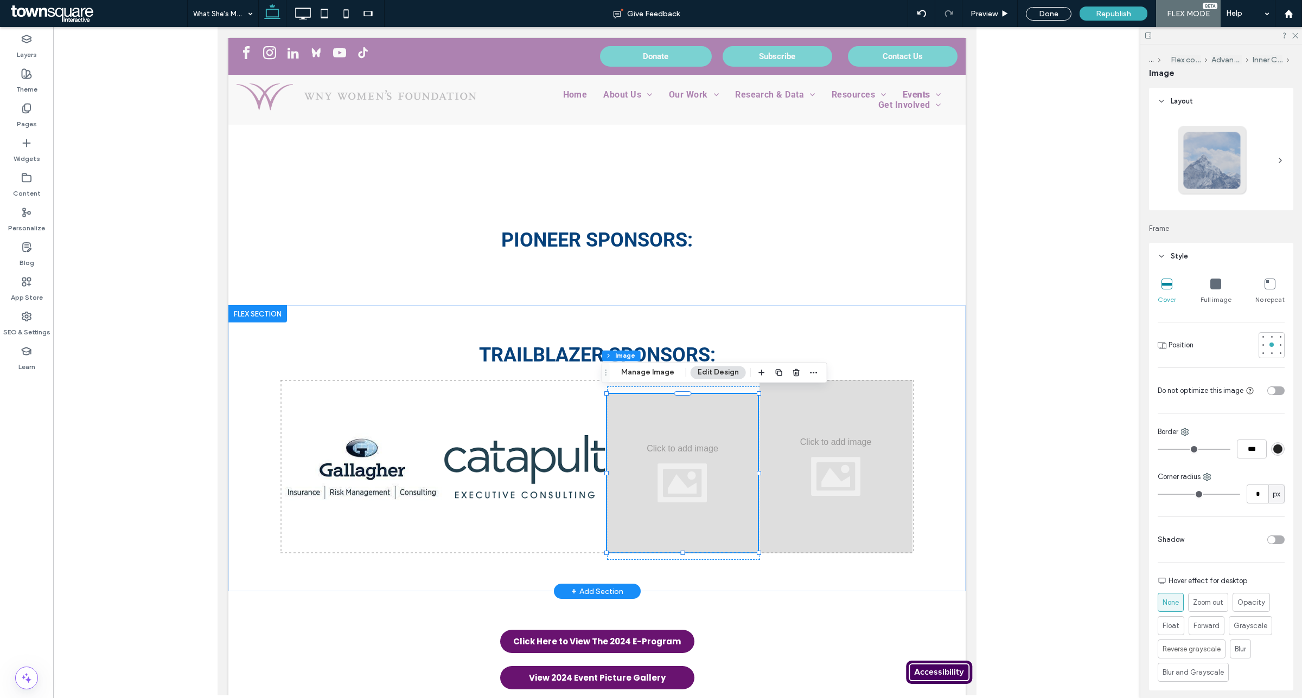
click at [656, 490] on div at bounding box center [681, 473] width 151 height 158
click at [658, 466] on div at bounding box center [681, 473] width 151 height 158
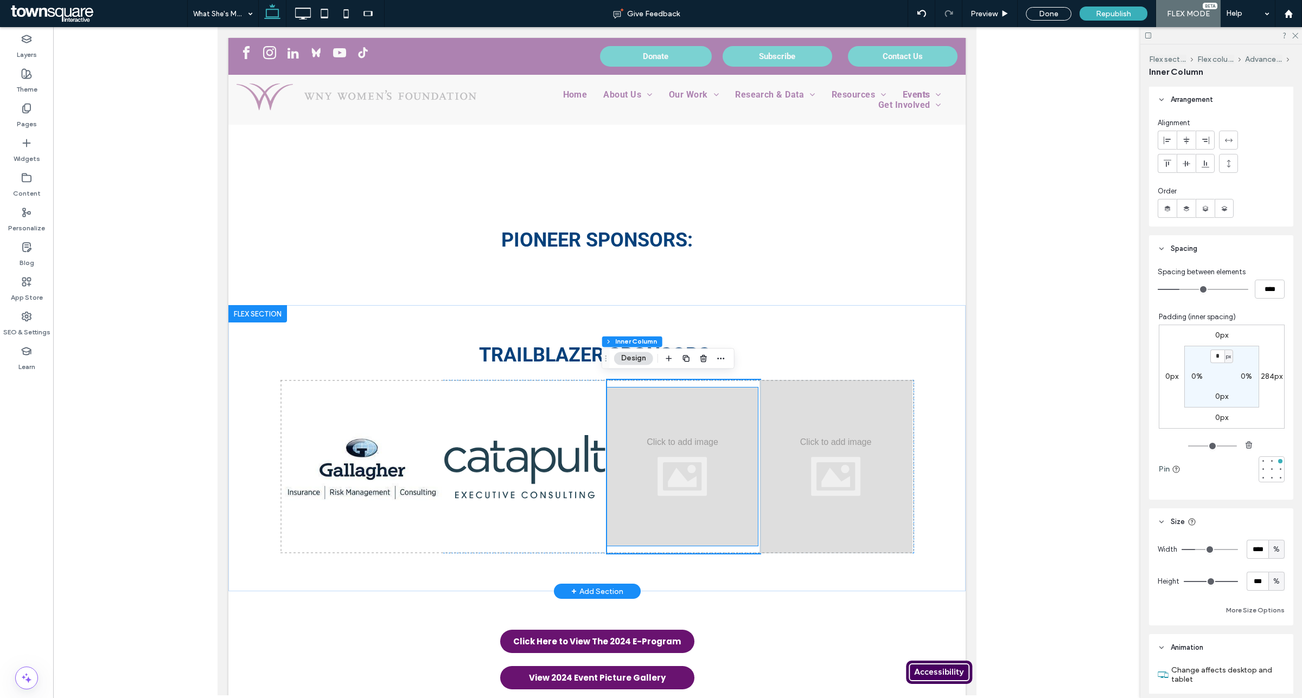
click at [686, 464] on div at bounding box center [681, 467] width 151 height 158
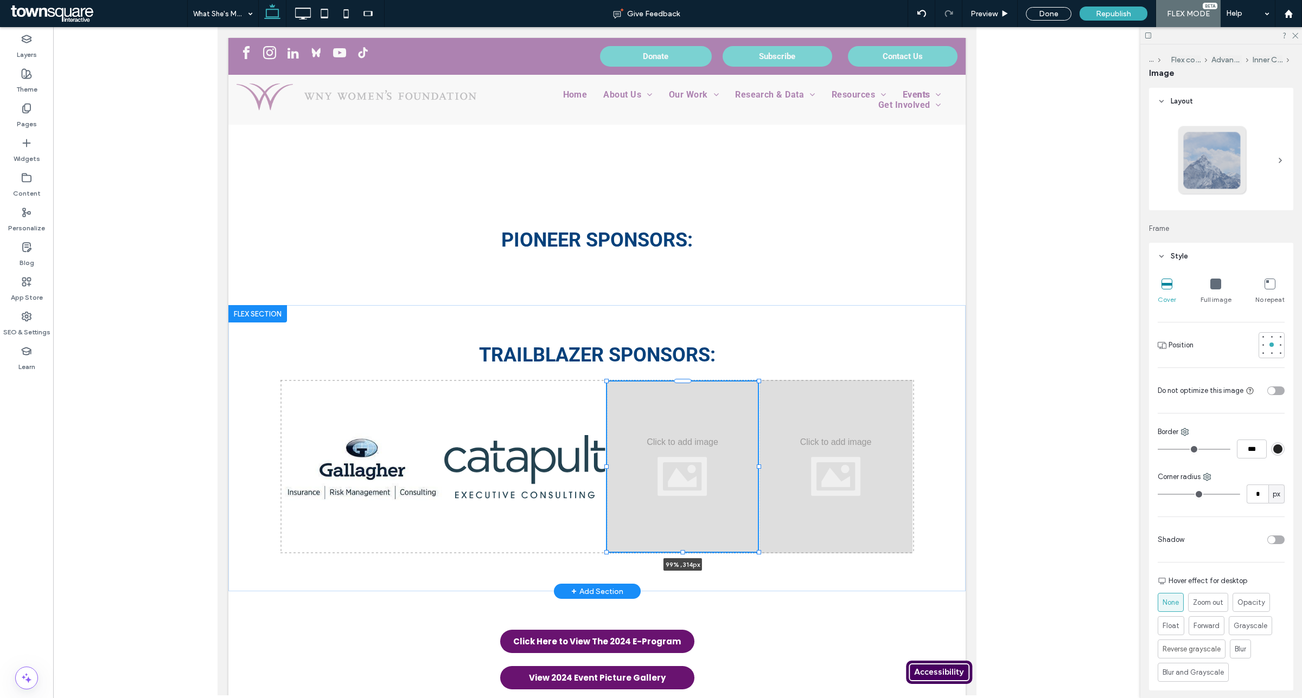
drag, startPoint x: 677, startPoint y: 540, endPoint x: 681, endPoint y: 546, distance: 7.1
click at [681, 546] on div "99% , 314px" at bounding box center [596, 467] width 633 height 174
type input "***"
drag, startPoint x: 1053, startPoint y: 7, endPoint x: 1045, endPoint y: 4, distance: 8.1
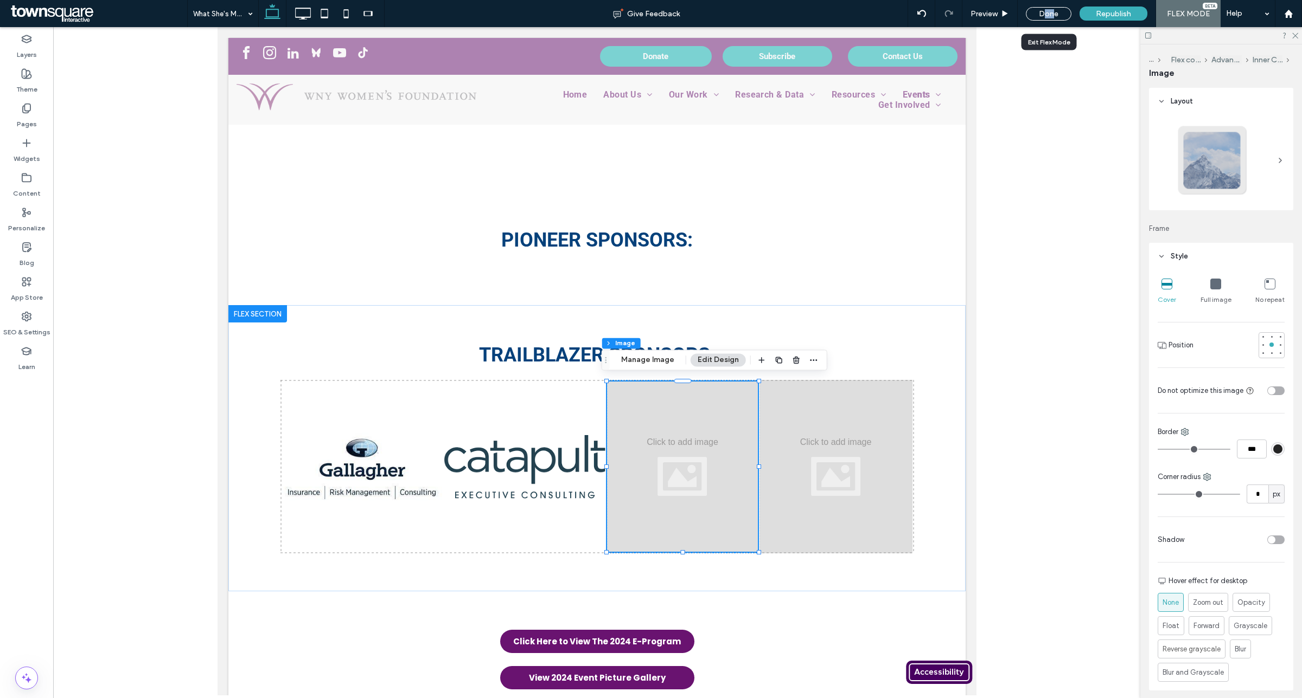
click at [1045, 4] on div "Done" at bounding box center [1048, 13] width 62 height 27
drag, startPoint x: 26, startPoint y: 98, endPoint x: 23, endPoint y: 120, distance: 22.5
click at [26, 98] on div "Theme" at bounding box center [26, 81] width 53 height 35
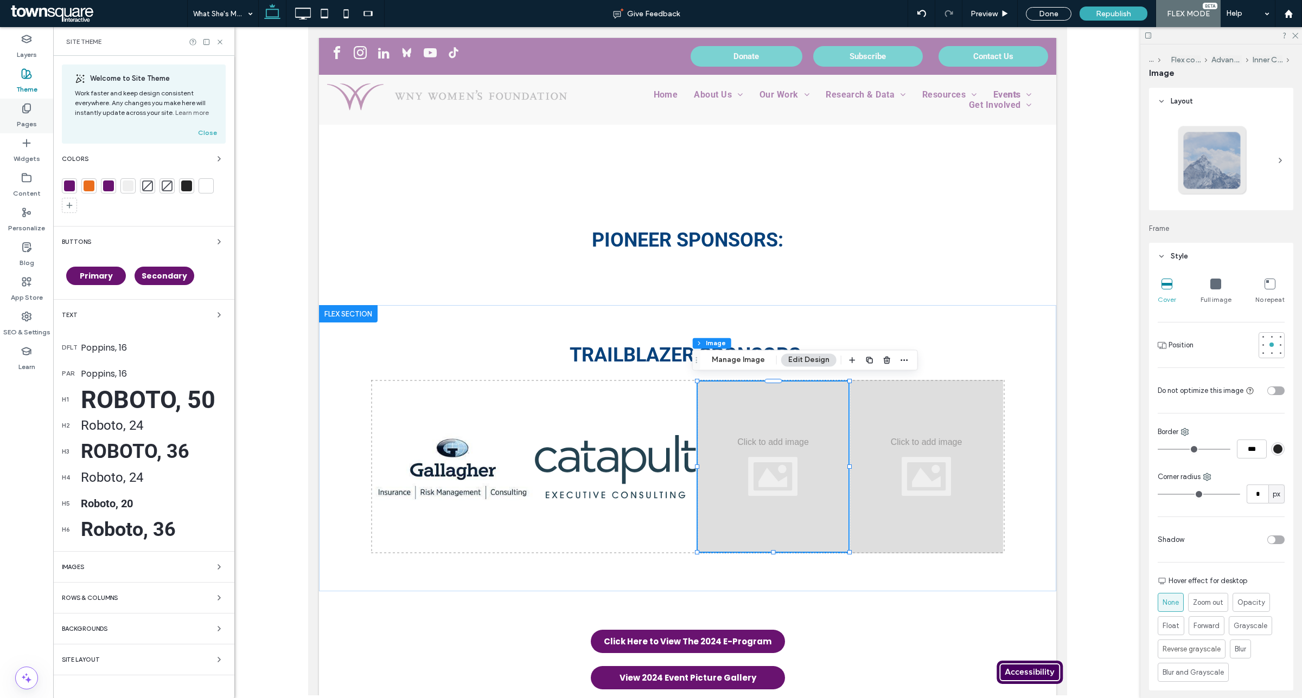
click at [15, 102] on div "Pages" at bounding box center [26, 116] width 53 height 35
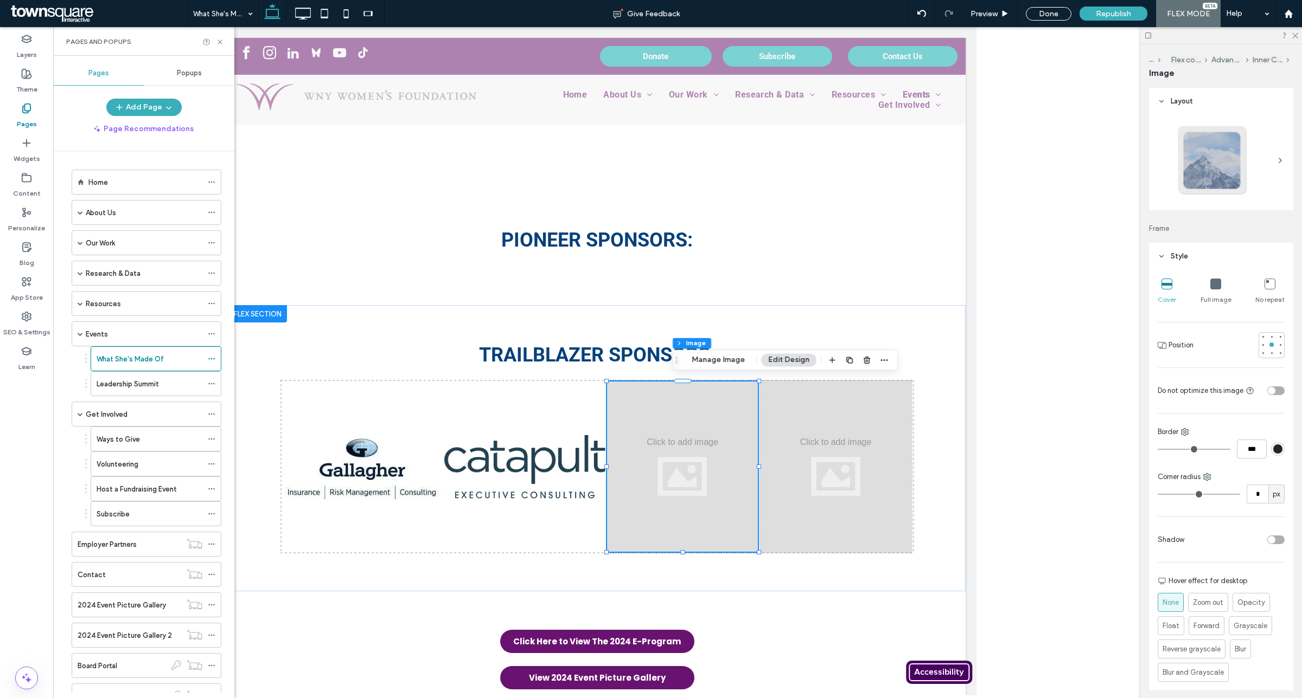
click at [28, 113] on use at bounding box center [27, 108] width 8 height 9
click at [102, 174] on div "Home" at bounding box center [145, 182] width 114 height 24
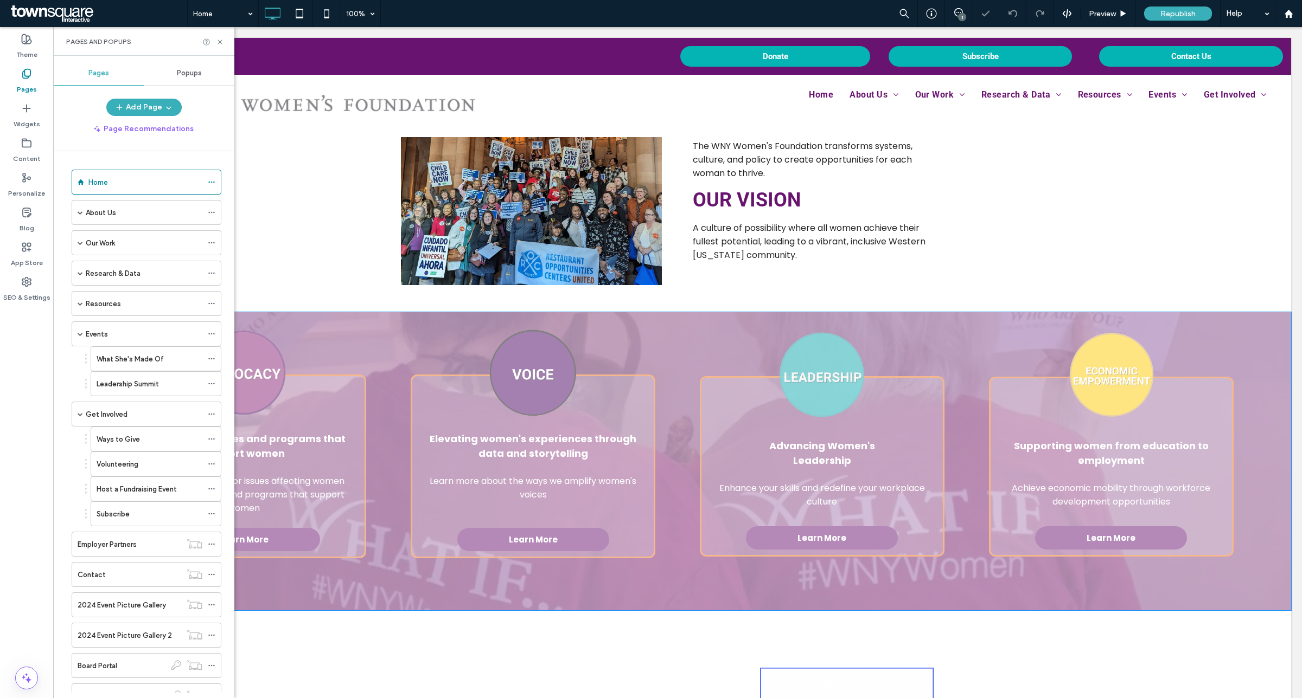
scroll to position [407, 0]
click at [581, 459] on div "Click to edit in Flex Mode" at bounding box center [677, 461] width 1227 height 298
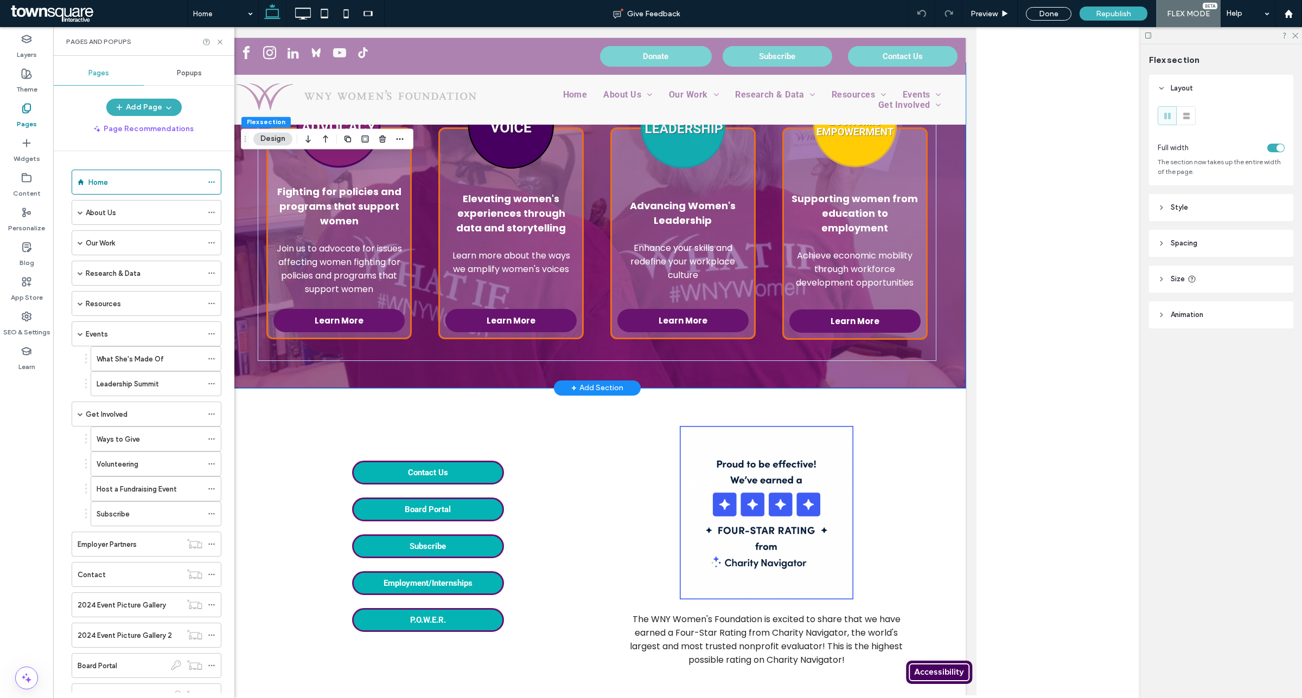
scroll to position [542, 0]
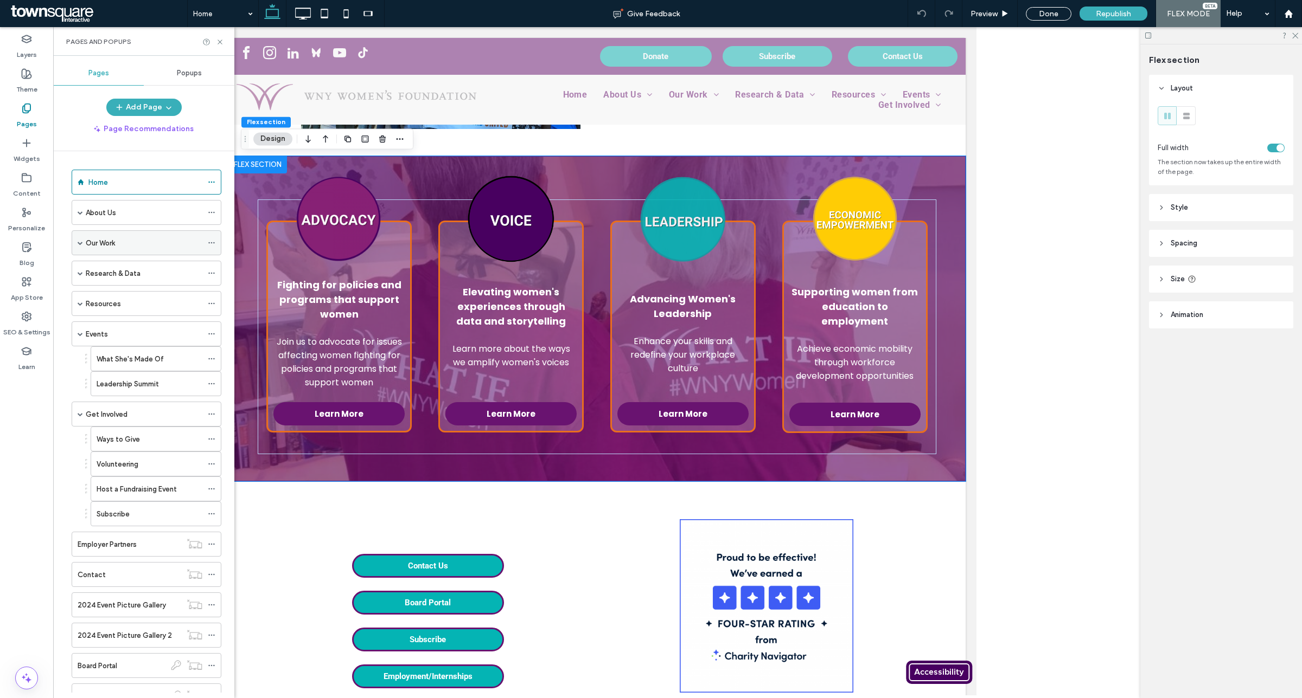
click at [143, 249] on div "Our Work" at bounding box center [144, 243] width 117 height 11
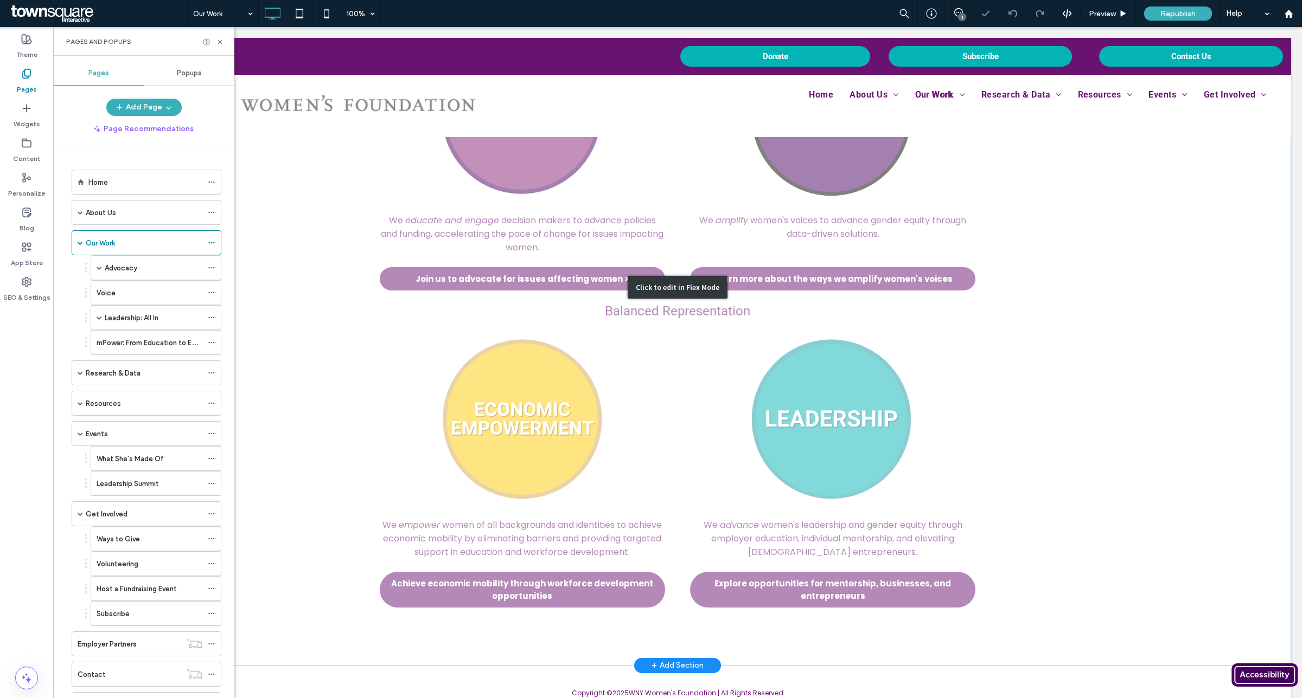
scroll to position [131, 0]
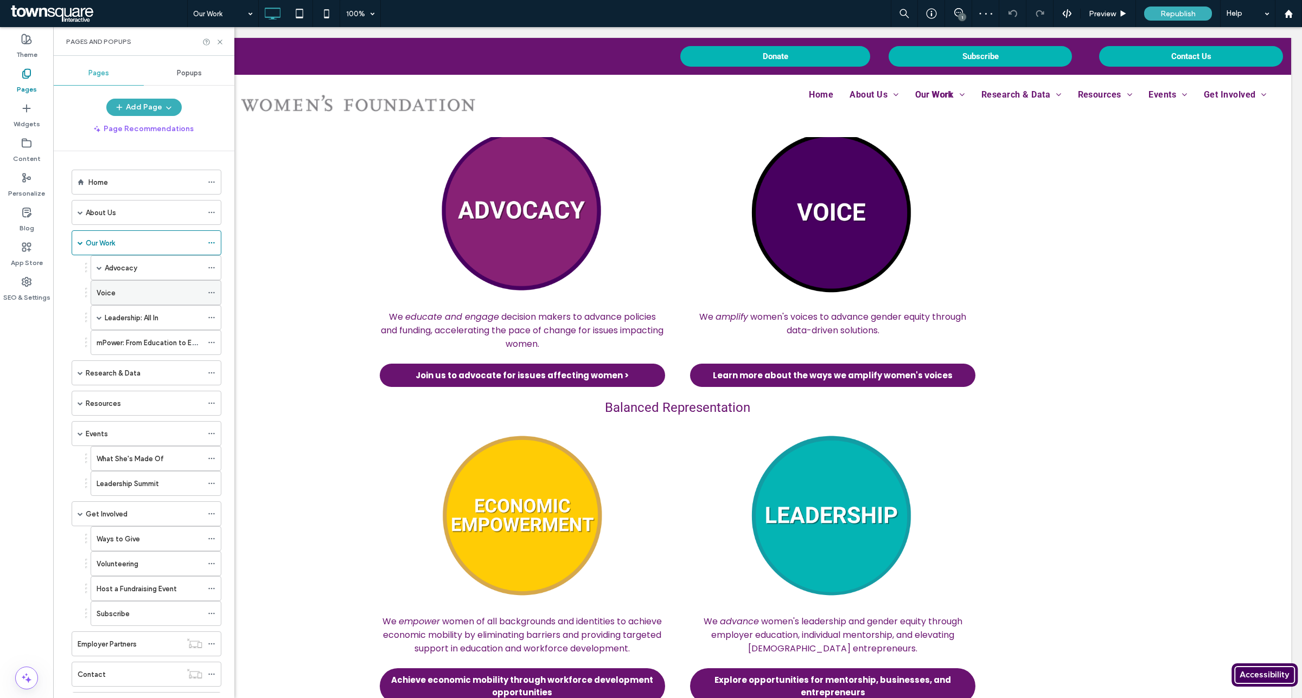
click at [131, 281] on div "Voice" at bounding box center [156, 292] width 131 height 25
click at [141, 266] on div "Advocacy" at bounding box center [154, 267] width 98 height 11
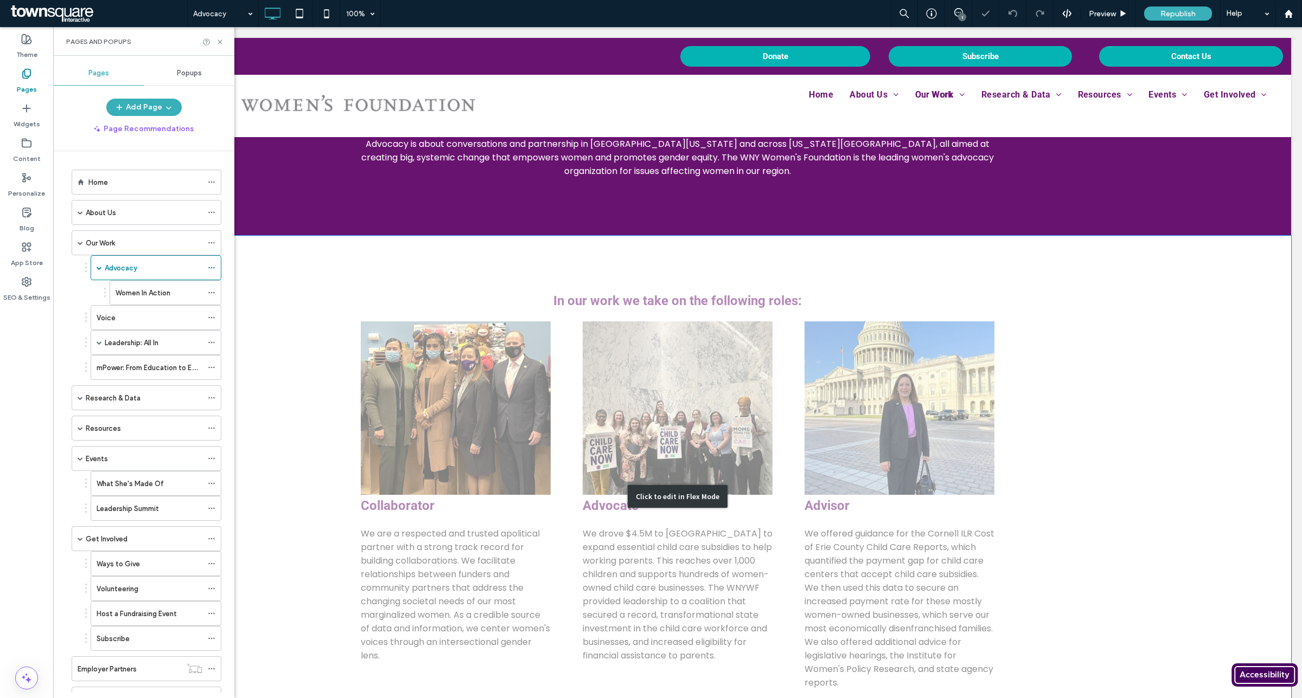
click at [483, 432] on div "Click to edit in Flex Mode" at bounding box center [677, 497] width 1227 height 522
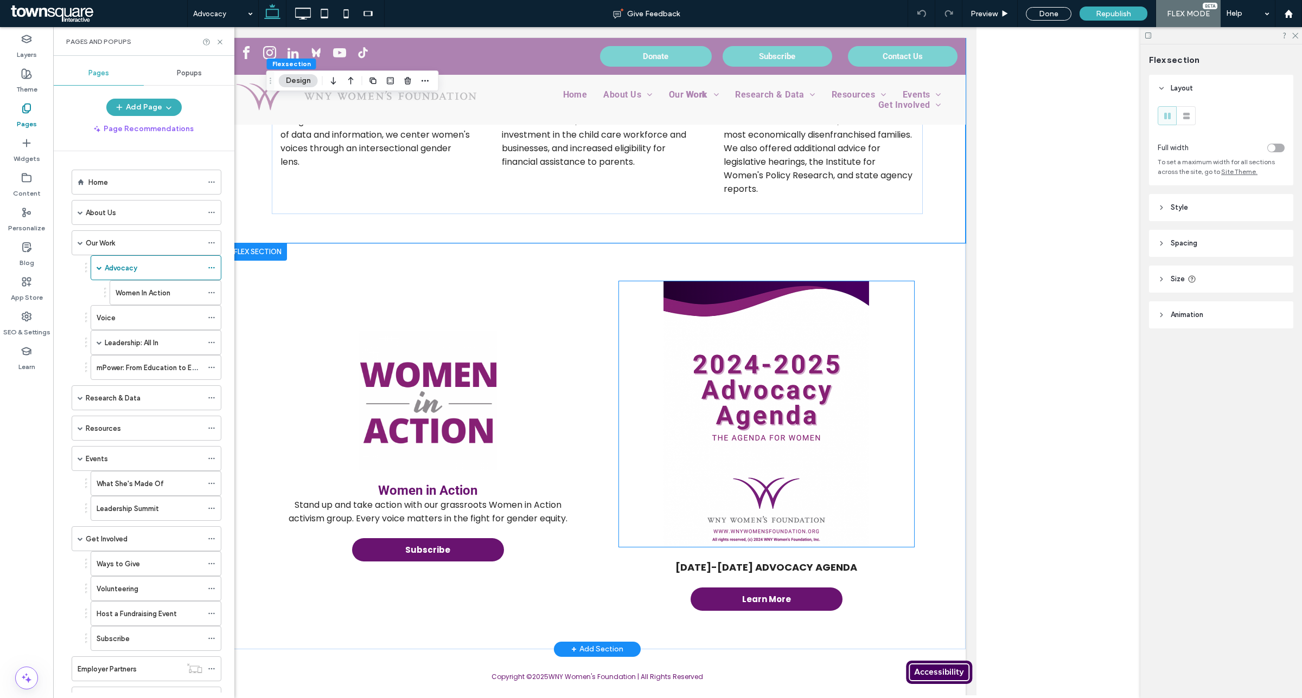
scroll to position [849, 0]
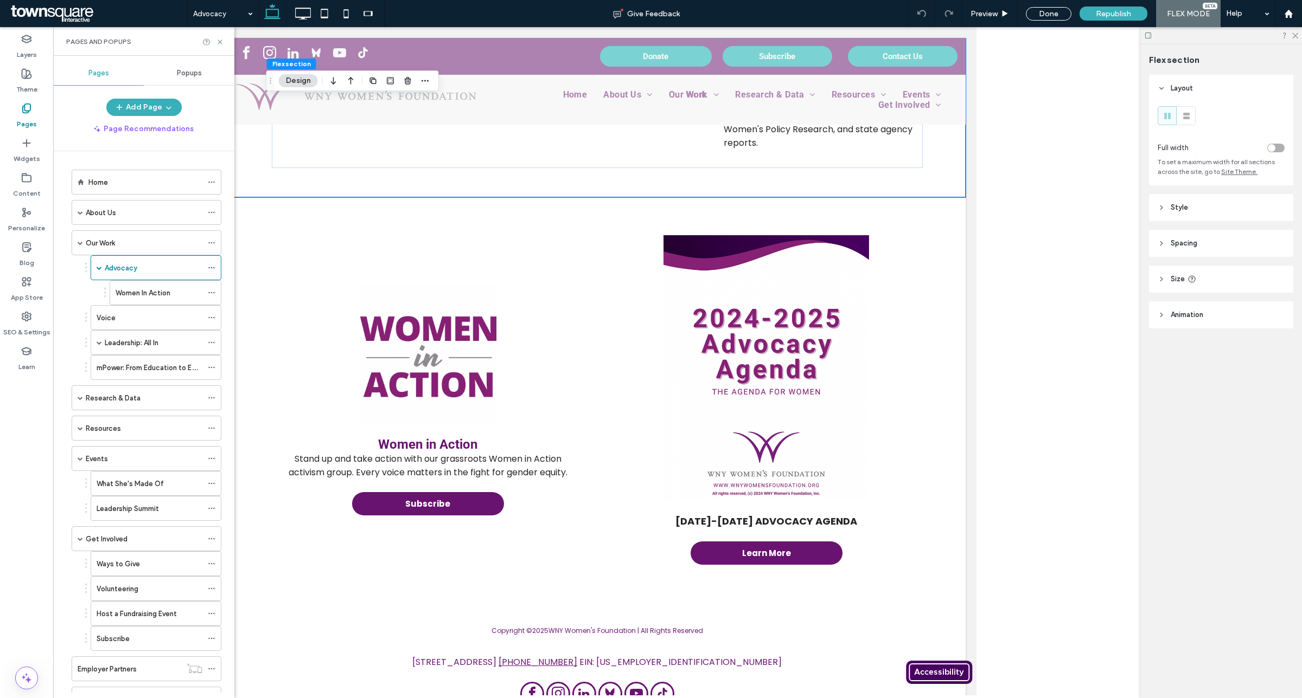
click at [41, 151] on div "Widgets" at bounding box center [26, 150] width 53 height 35
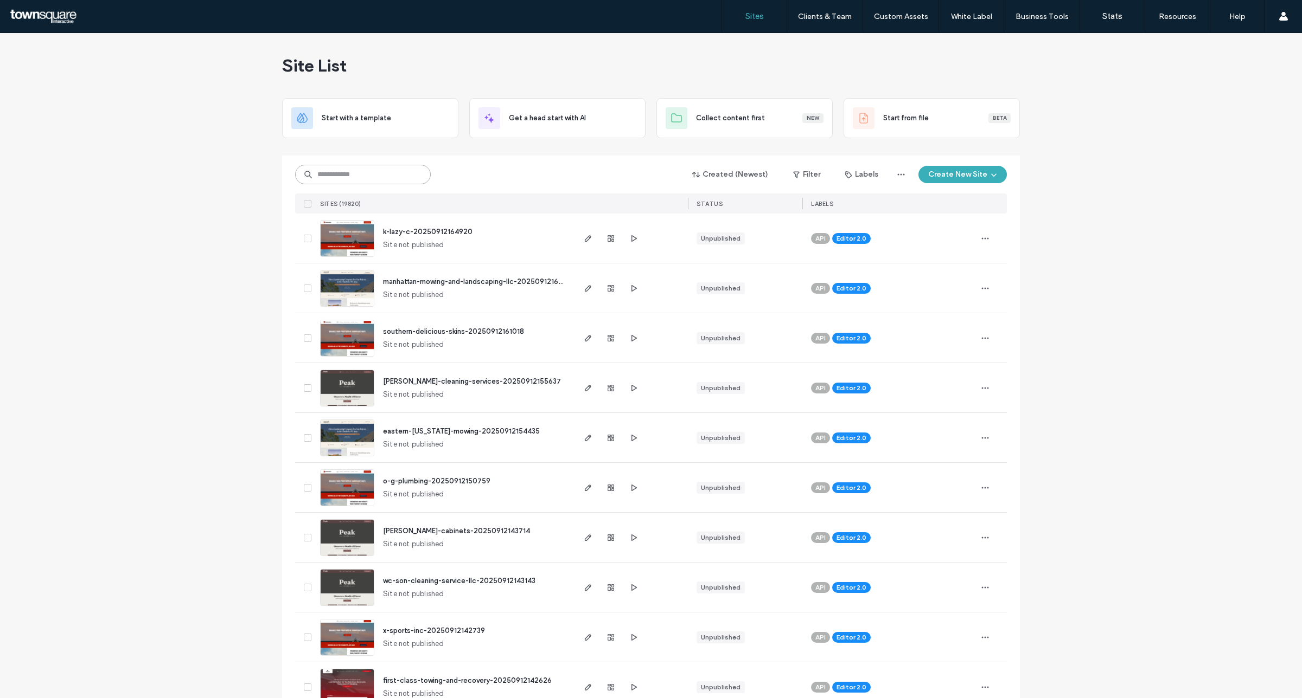
click at [358, 169] on input at bounding box center [363, 175] width 136 height 20
type input "********"
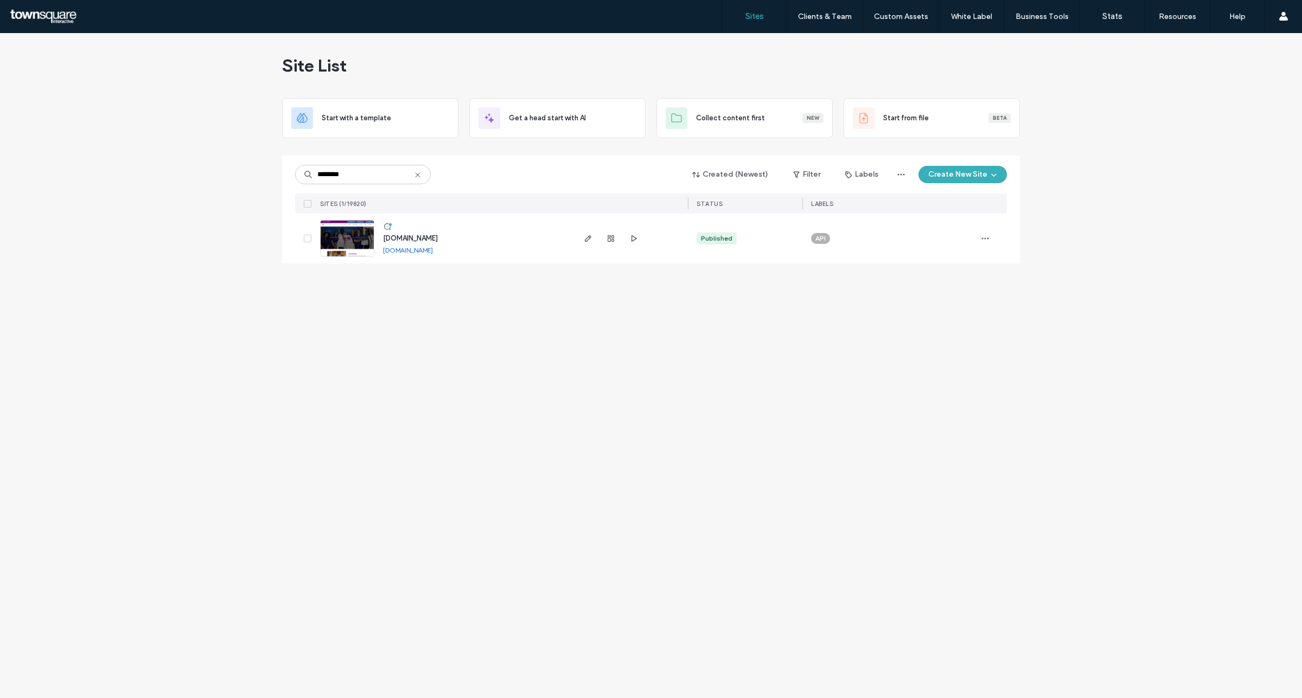
click at [578, 236] on div at bounding box center [630, 239] width 115 height 50
click at [587, 246] on div at bounding box center [610, 239] width 59 height 50
click at [587, 245] on span "button" at bounding box center [587, 238] width 13 height 13
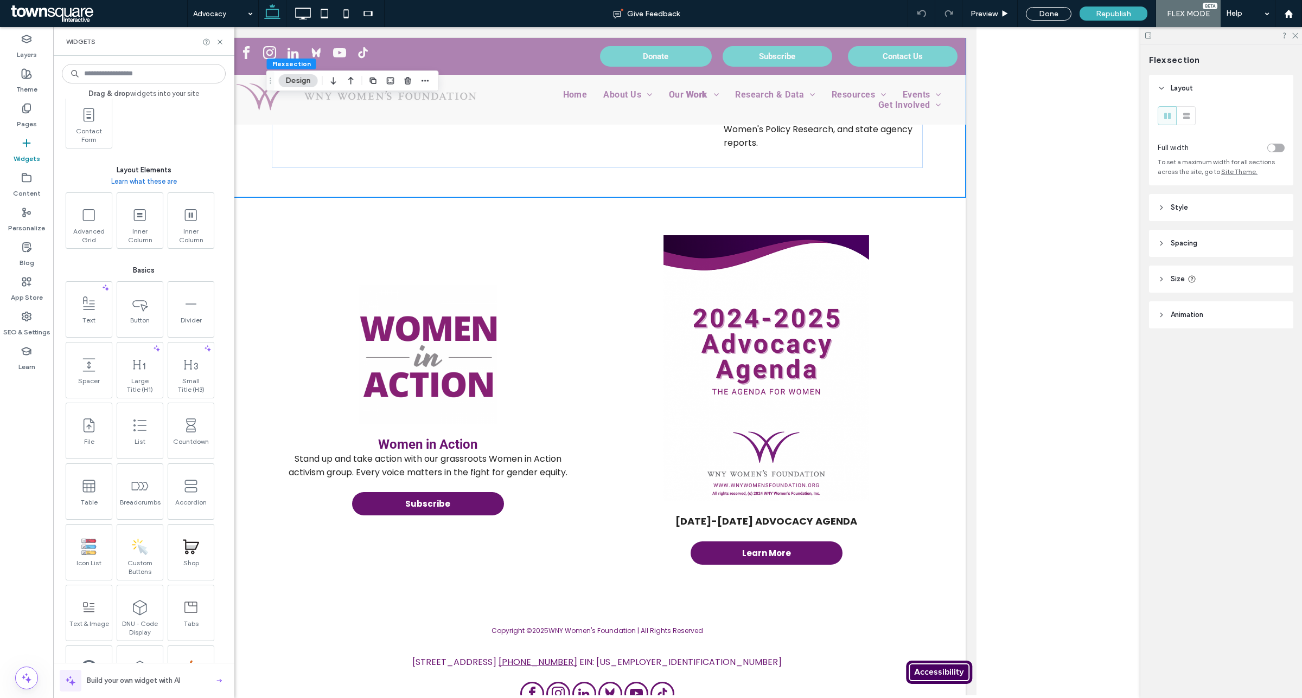
scroll to position [542, 0]
click at [219, 44] on icon at bounding box center [220, 42] width 8 height 8
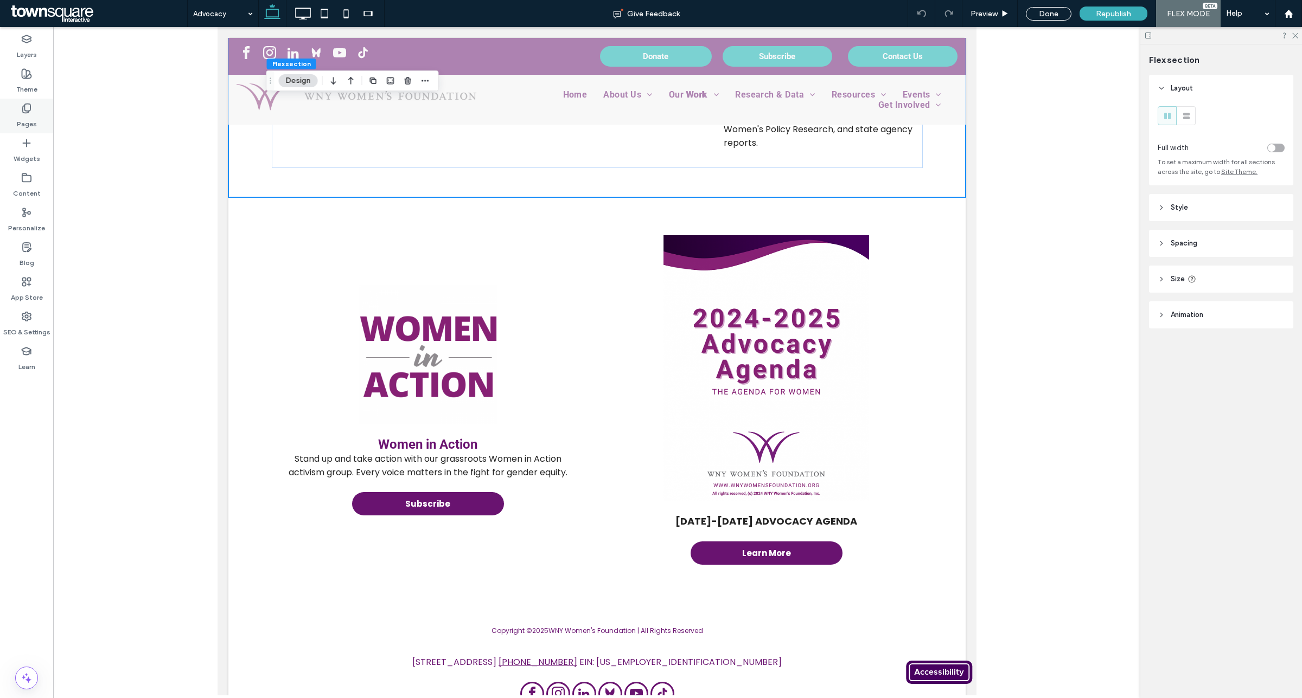
click at [42, 117] on div "Pages" at bounding box center [26, 116] width 53 height 35
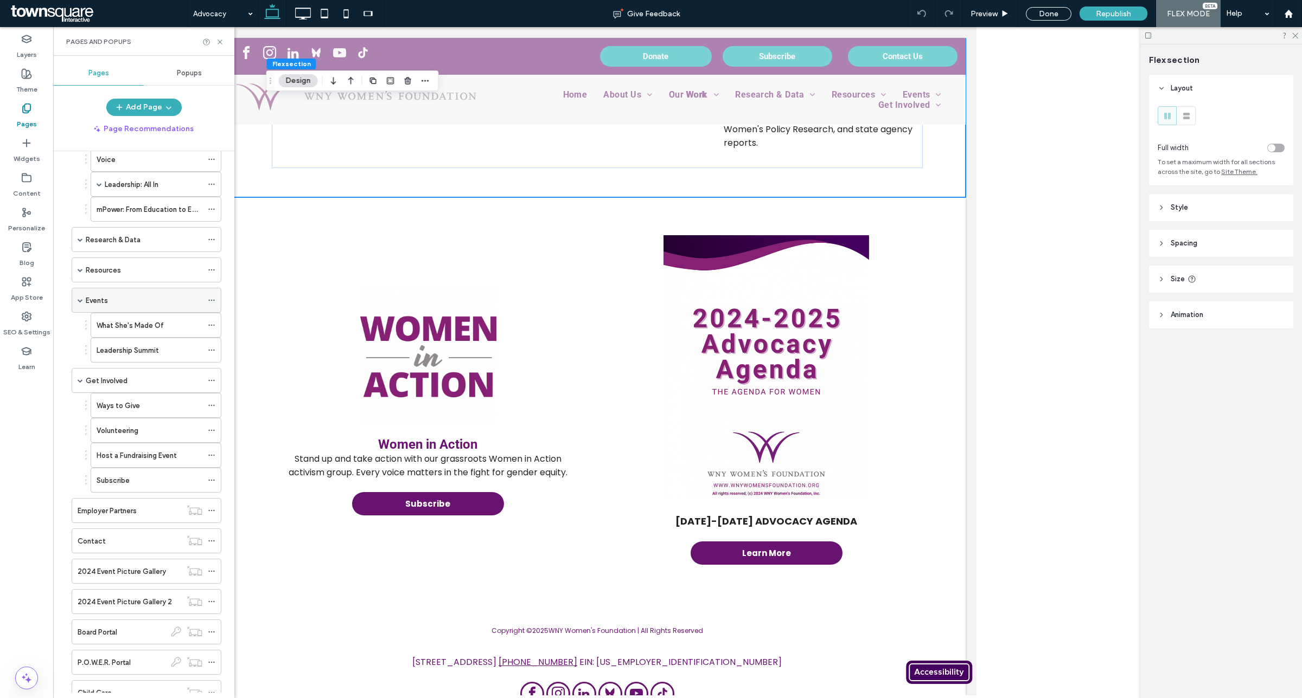
scroll to position [155, 0]
click at [106, 328] on label "What She's Made Of" at bounding box center [130, 329] width 67 height 19
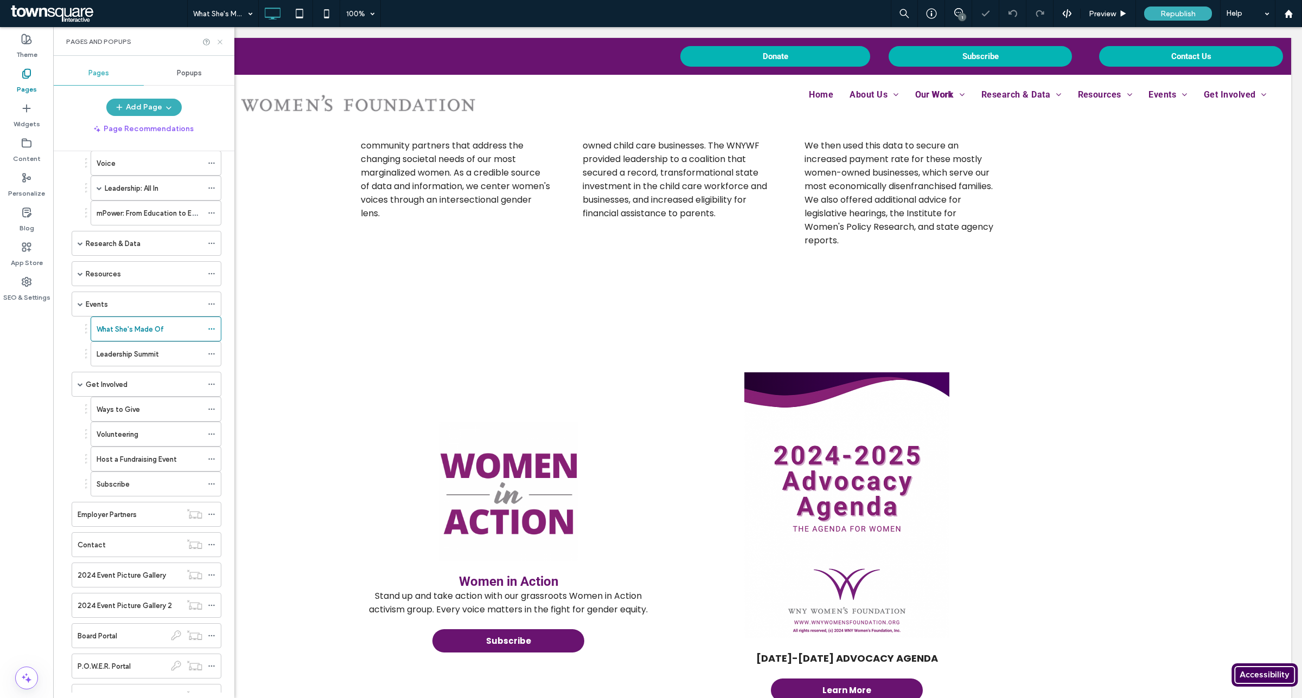
click at [220, 39] on icon at bounding box center [220, 42] width 8 height 8
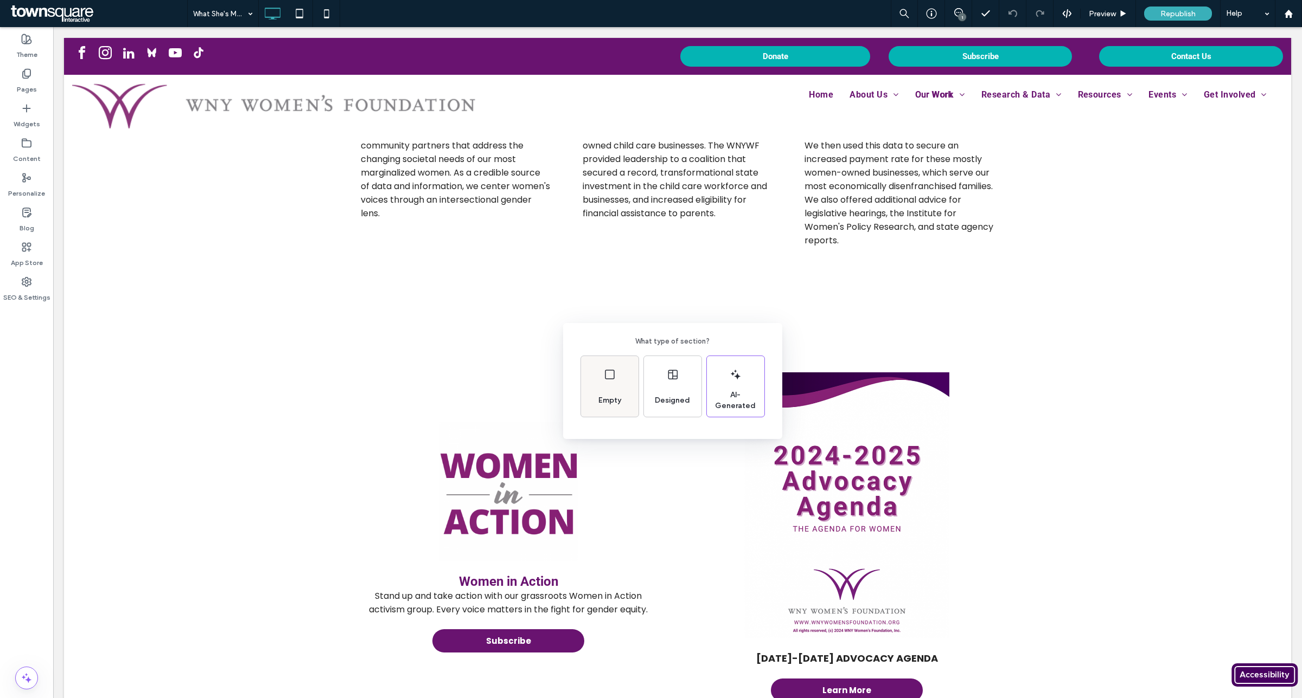
click at [611, 369] on icon at bounding box center [609, 374] width 13 height 13
click at [33, 116] on label "Widgets" at bounding box center [27, 121] width 27 height 15
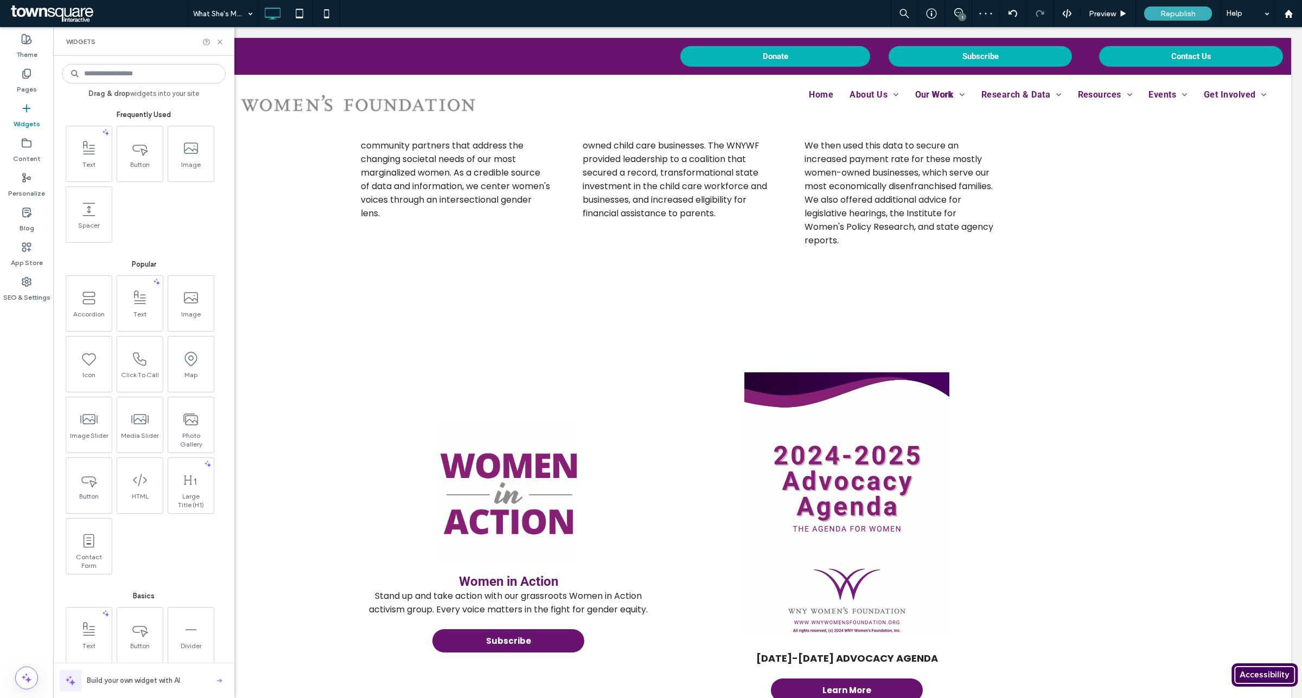
click at [134, 71] on input at bounding box center [144, 74] width 164 height 20
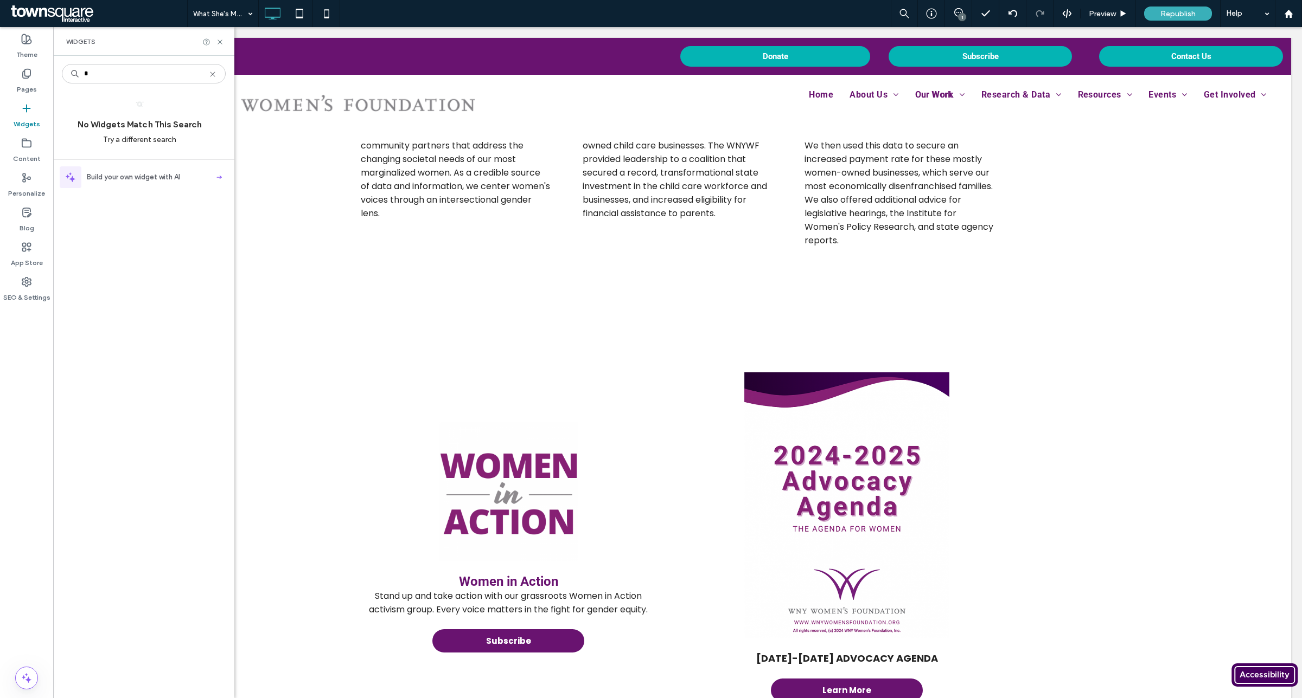
type input "*"
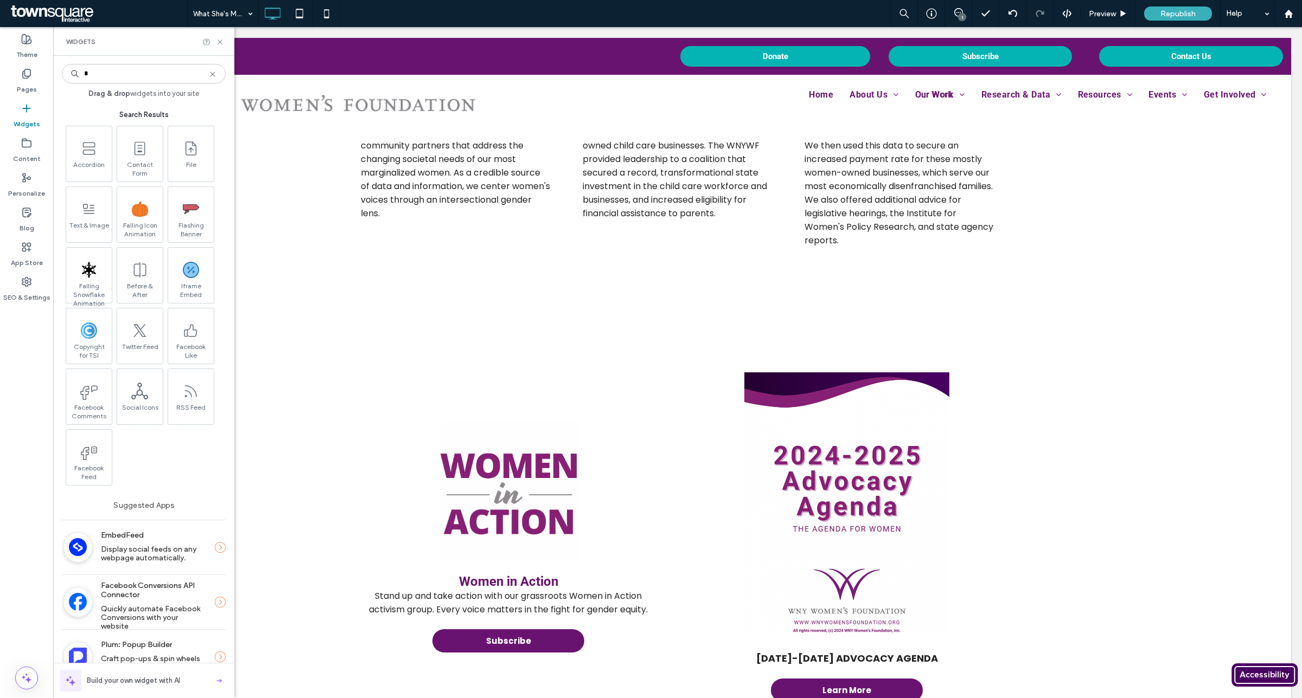
click at [228, 41] on div "Widgets" at bounding box center [143, 41] width 181 height 29
click at [221, 44] on icon at bounding box center [220, 42] width 8 height 8
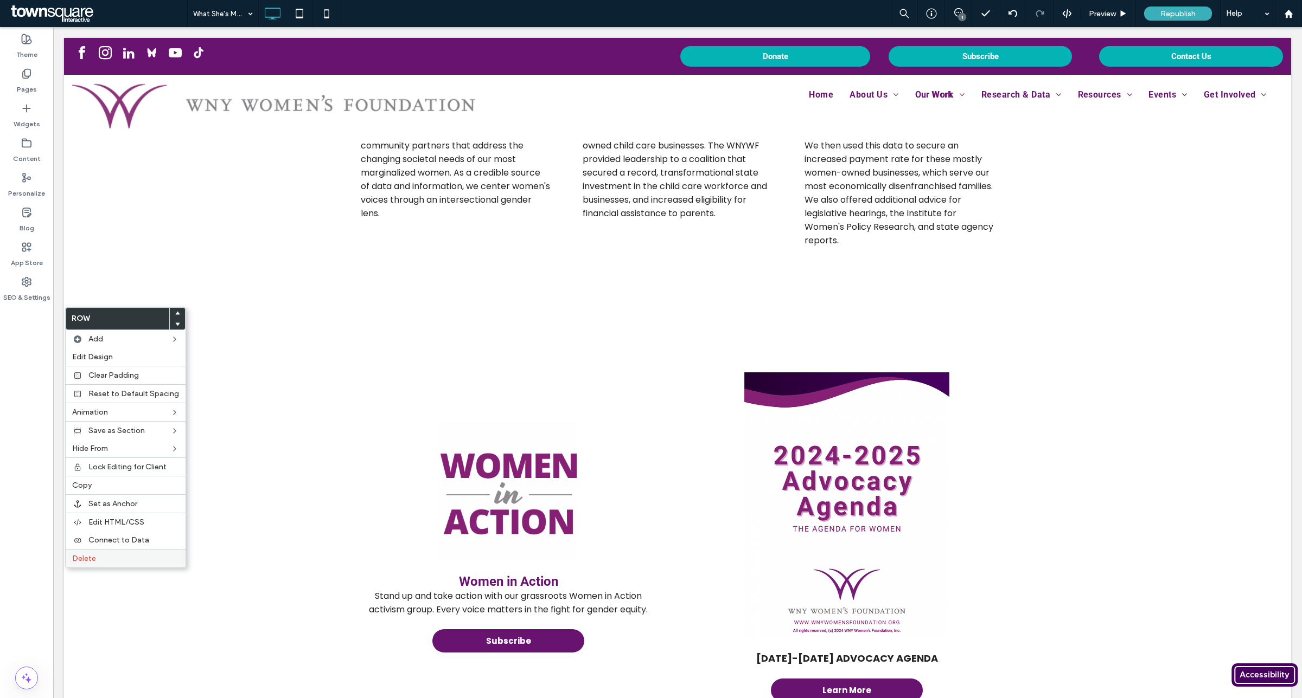
click at [101, 562] on label "Delete" at bounding box center [125, 558] width 107 height 9
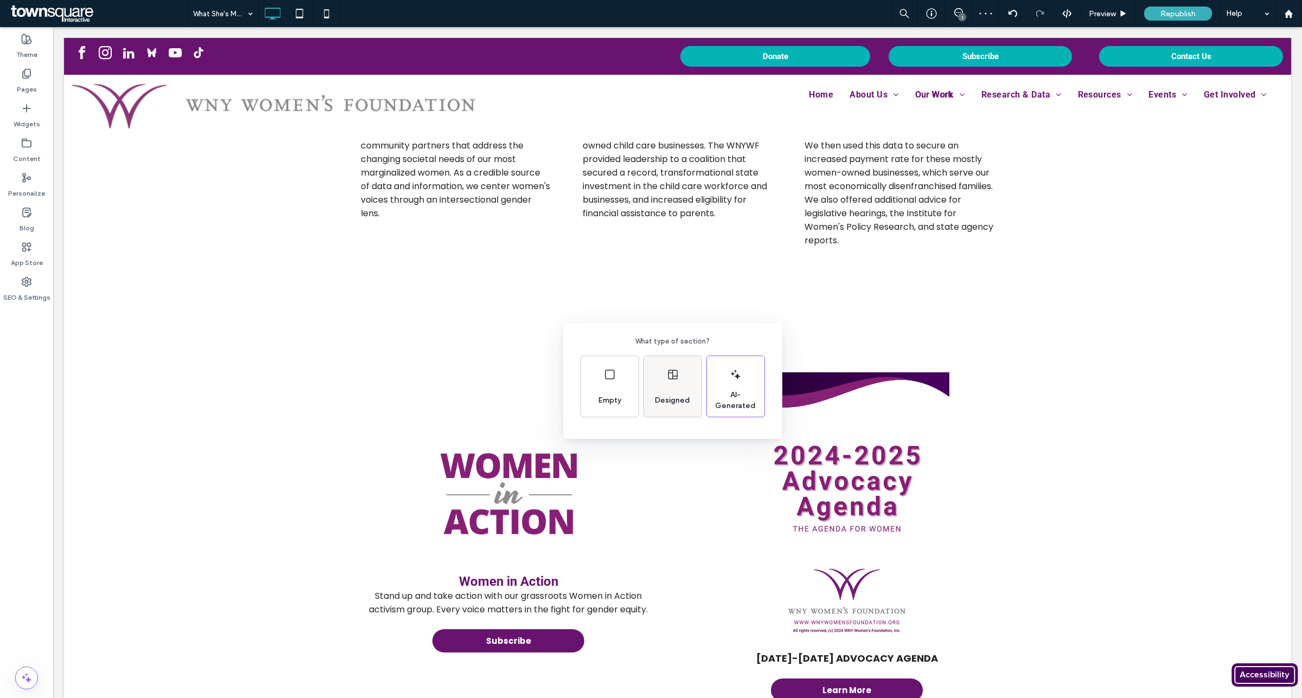
click at [674, 394] on div "Designed" at bounding box center [672, 401] width 44 height 24
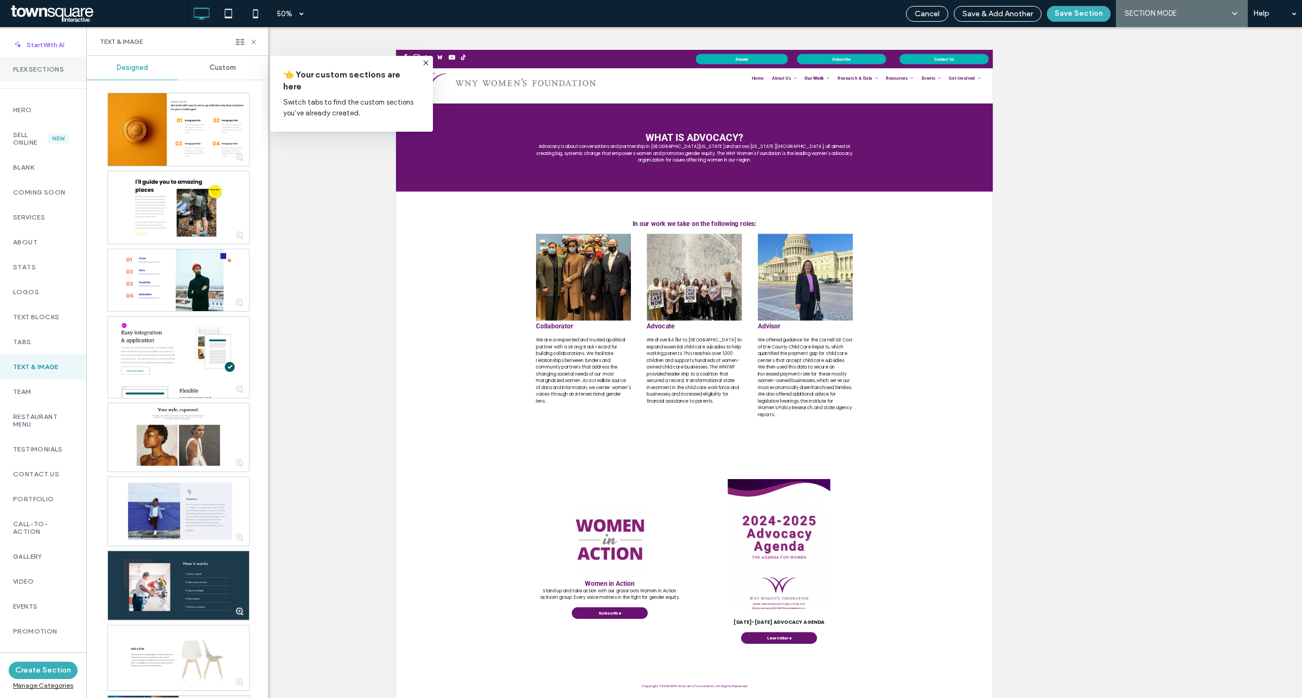
click at [56, 61] on div "Flex Sections" at bounding box center [43, 69] width 86 height 25
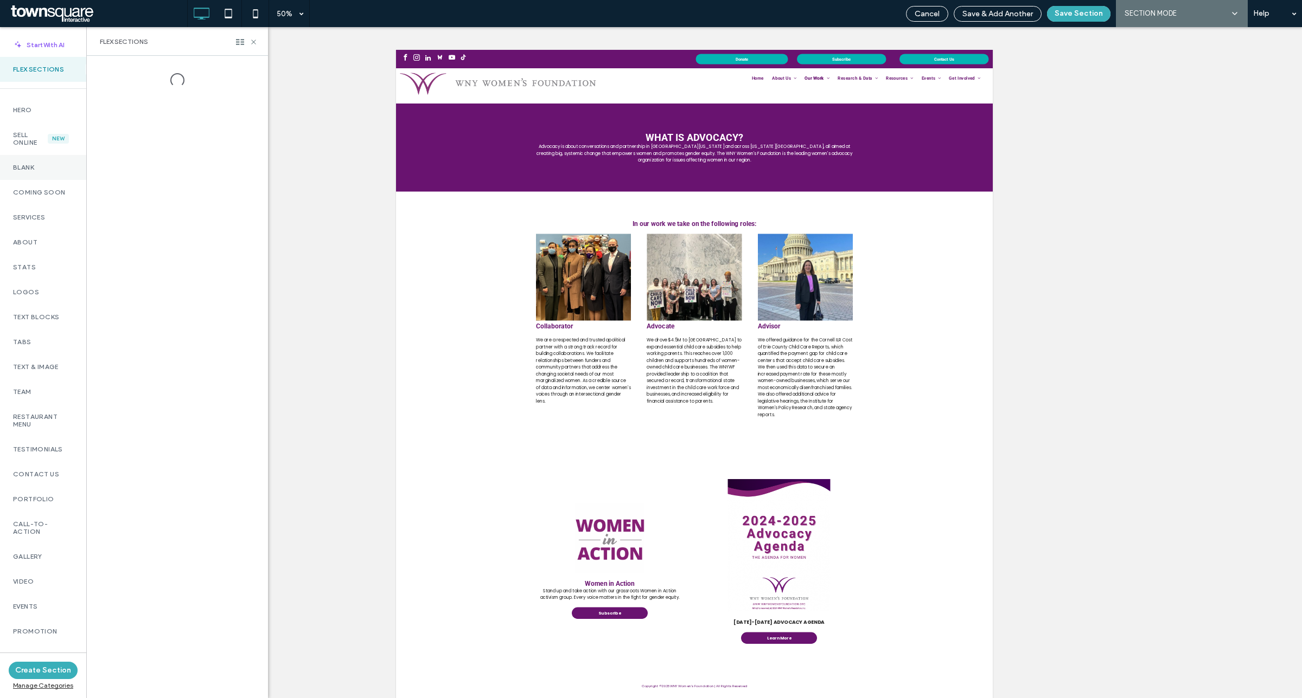
click at [47, 164] on label "Blank" at bounding box center [43, 168] width 60 height 8
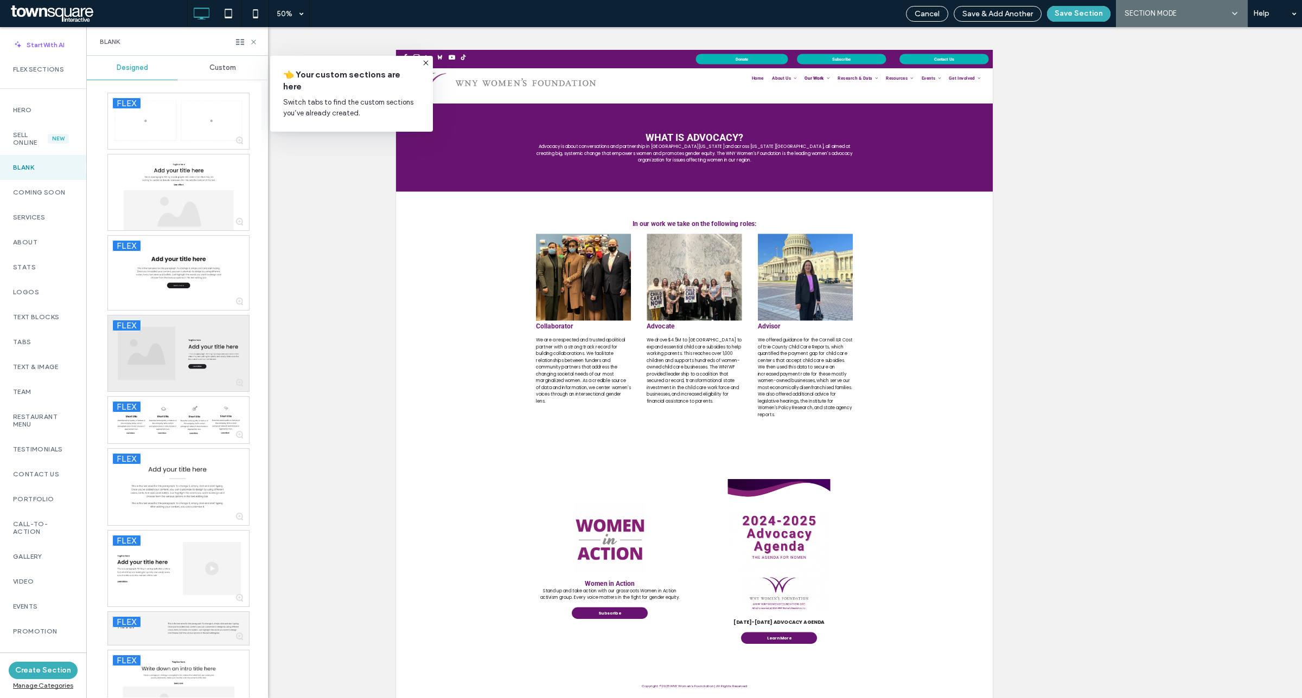
scroll to position [68, 0]
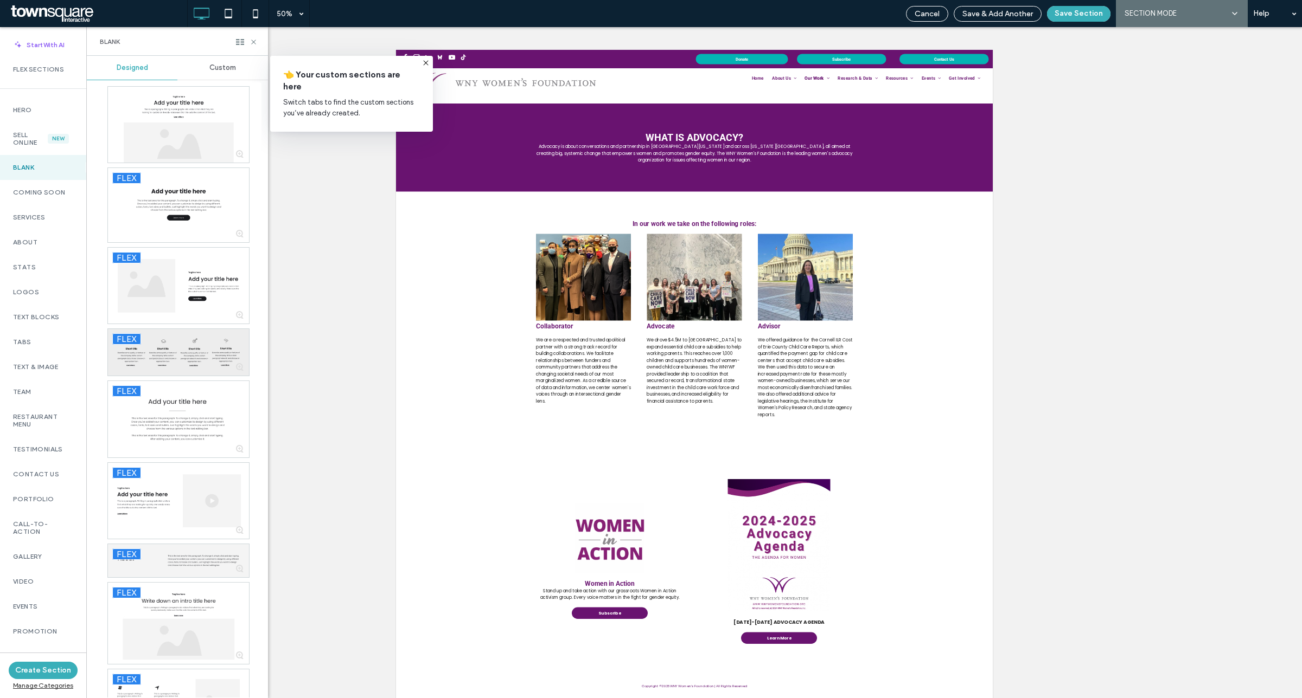
click at [180, 363] on div at bounding box center [178, 352] width 141 height 47
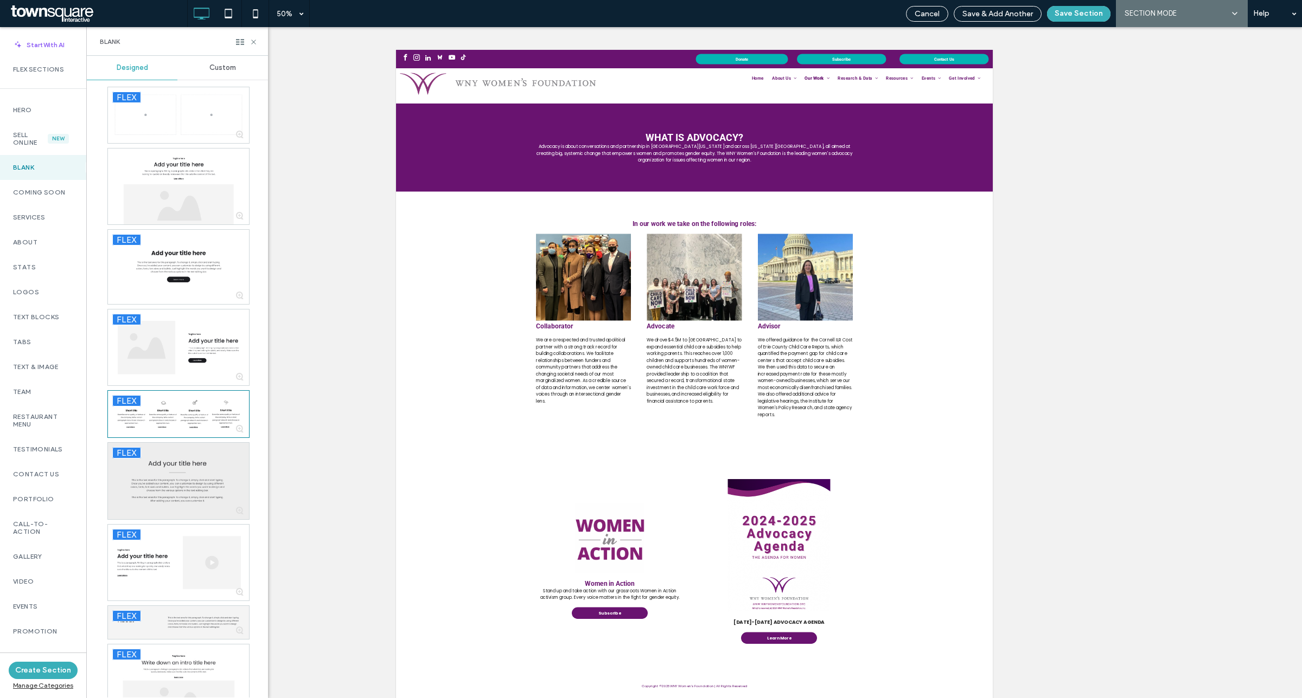
scroll to position [0, 0]
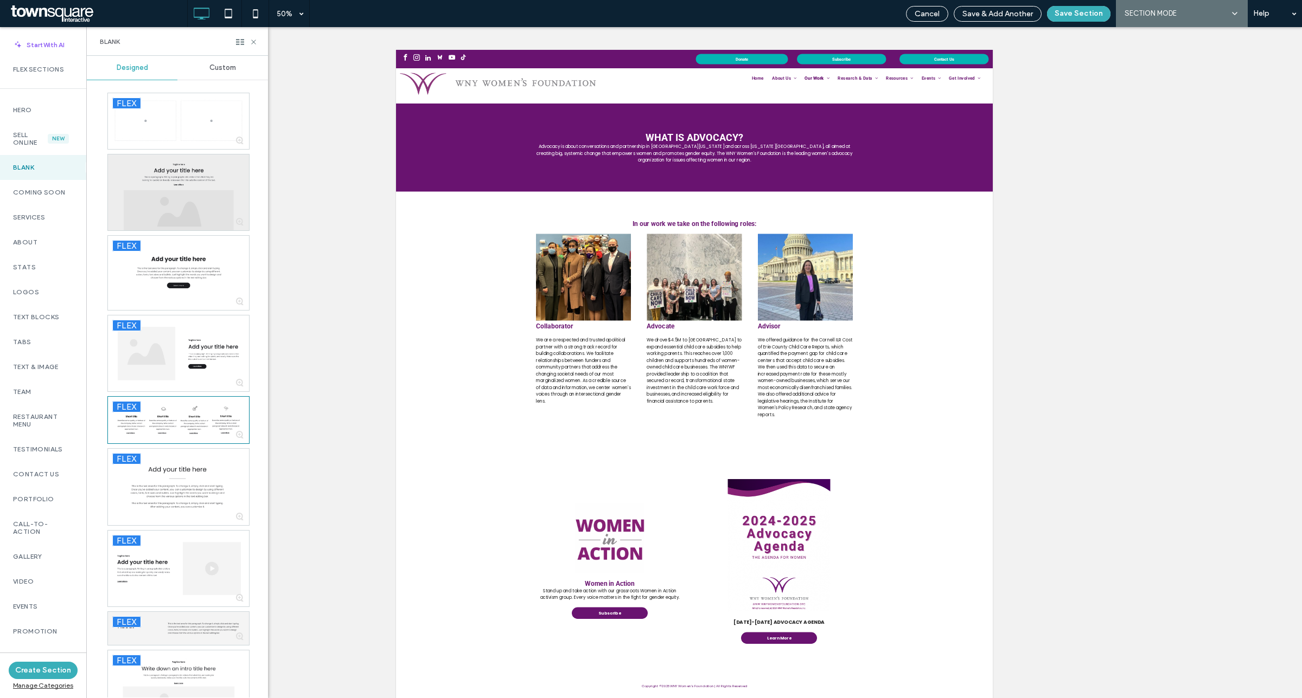
click at [194, 193] on div at bounding box center [178, 193] width 141 height 76
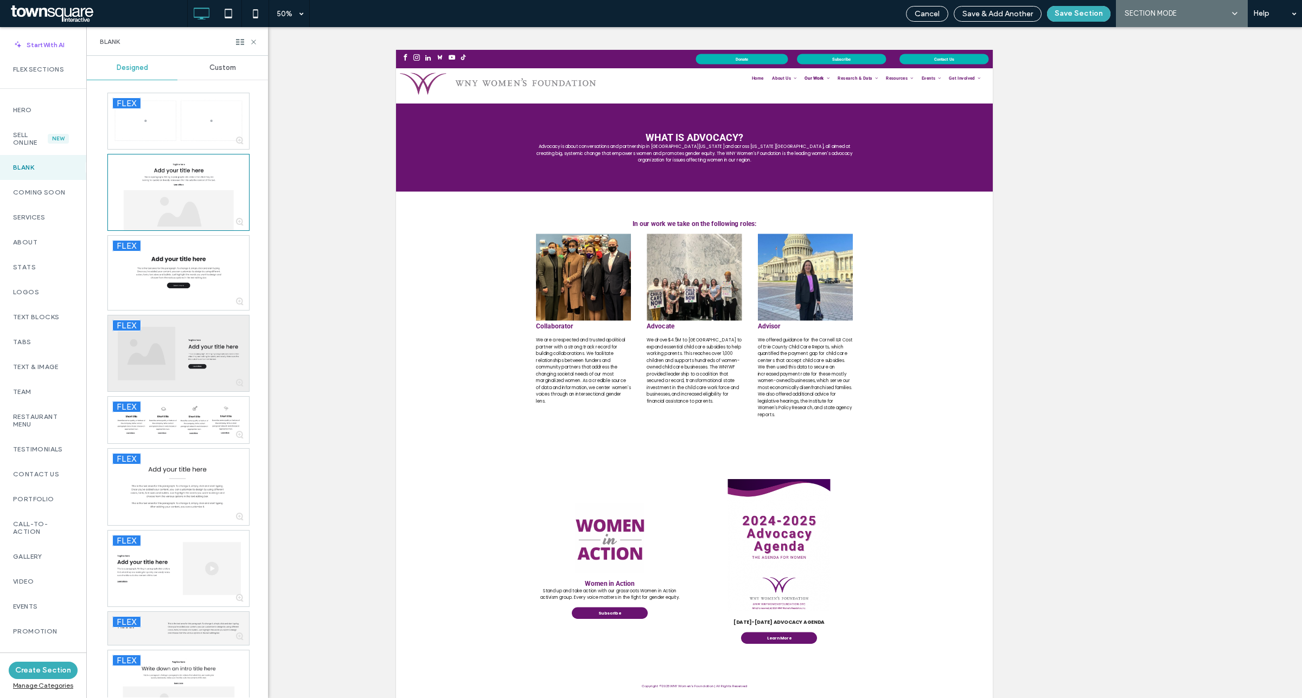
click at [163, 337] on div at bounding box center [178, 354] width 141 height 76
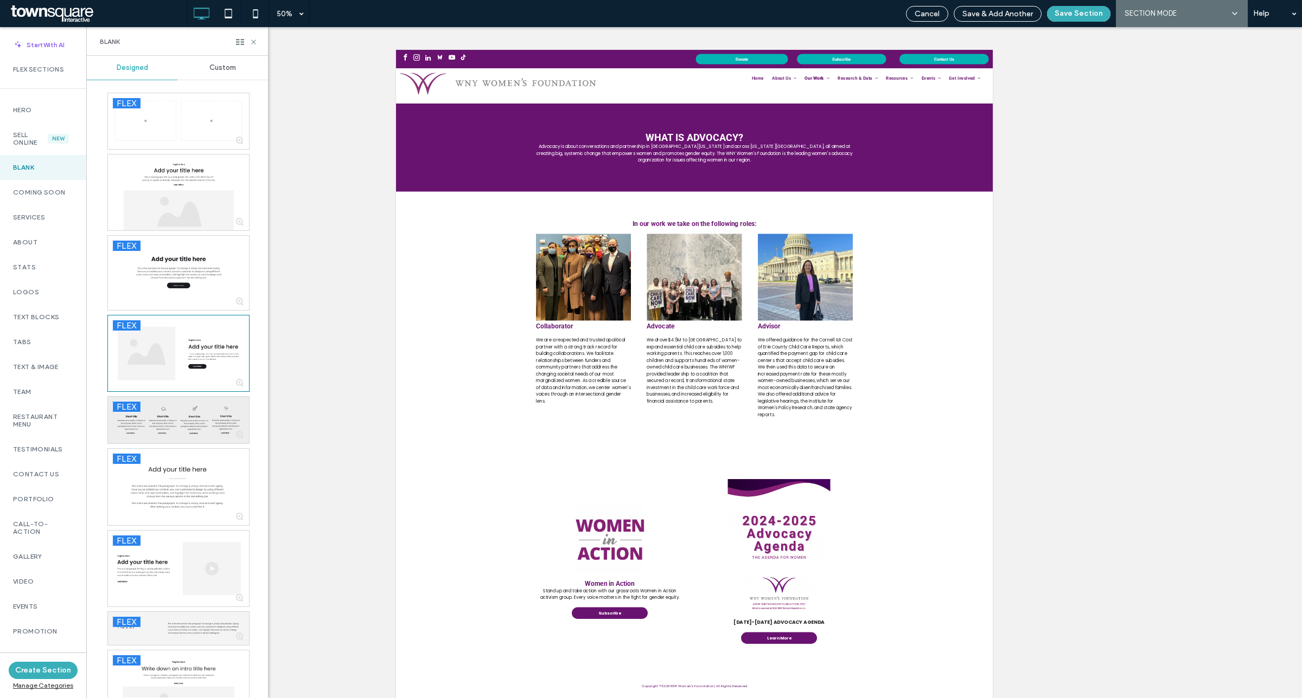
click at [179, 418] on div at bounding box center [178, 420] width 141 height 47
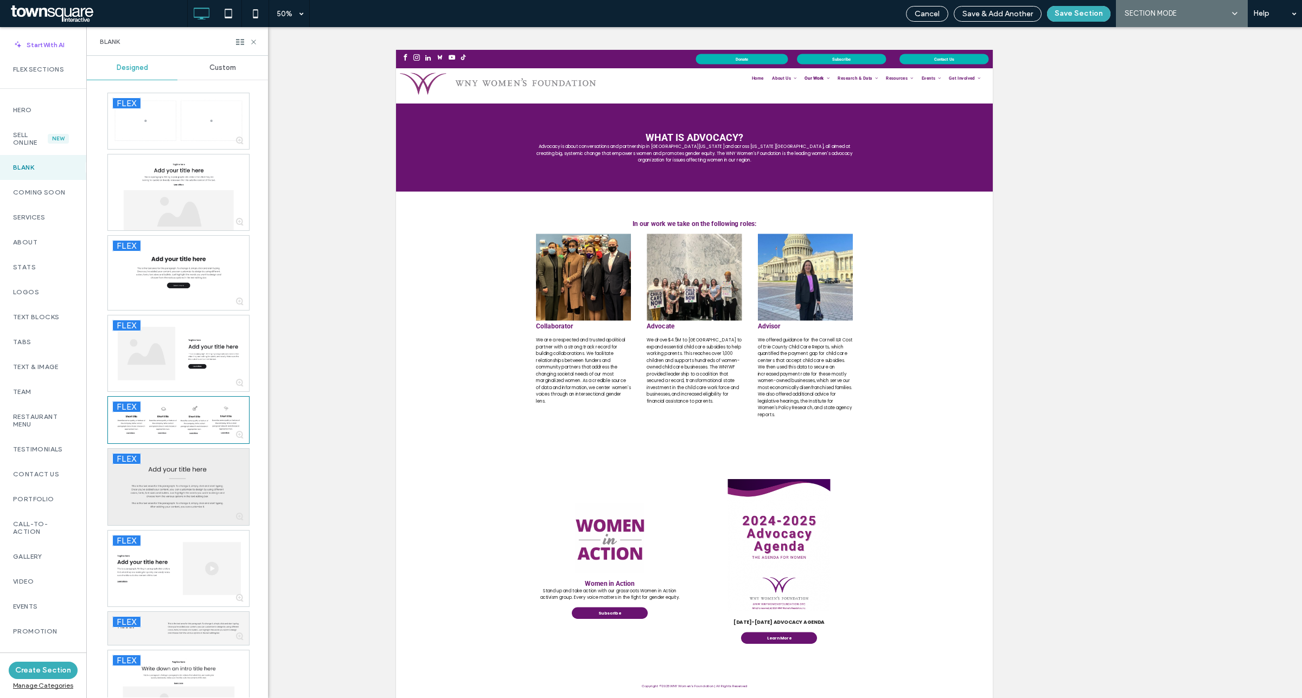
click at [218, 501] on div at bounding box center [178, 487] width 141 height 76
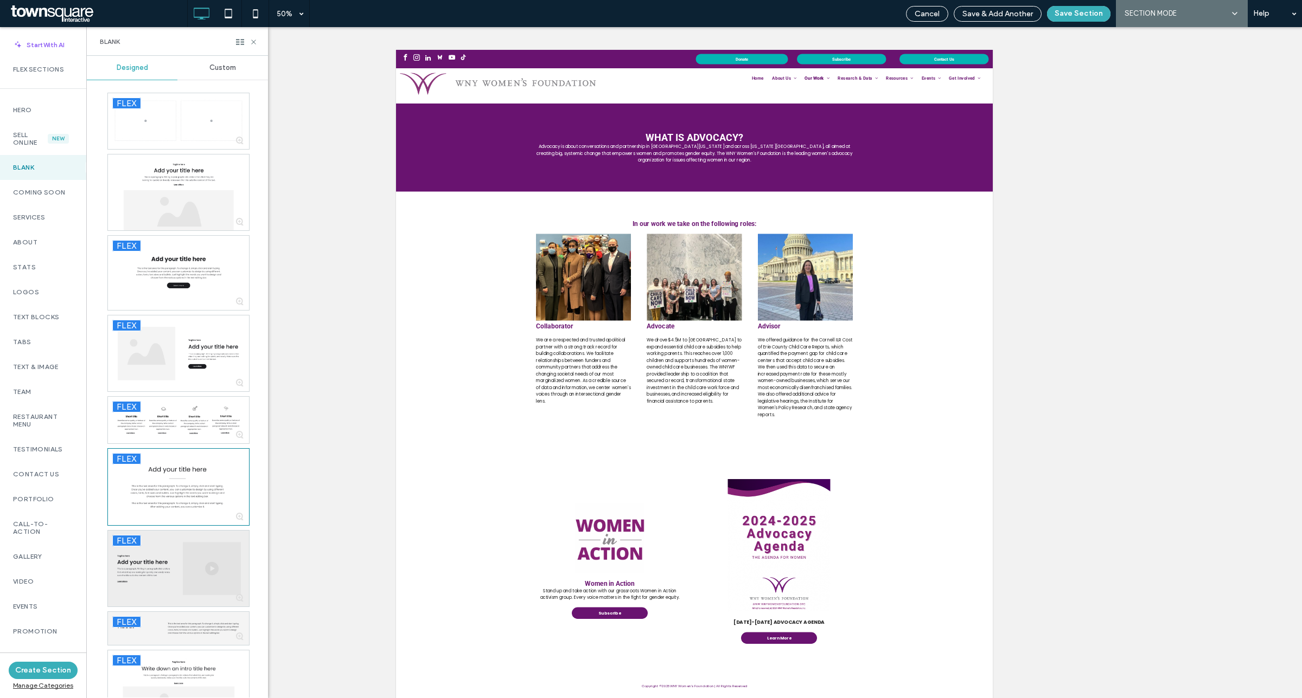
click at [212, 569] on div at bounding box center [178, 569] width 141 height 76
click at [198, 617] on div at bounding box center [178, 628] width 141 height 33
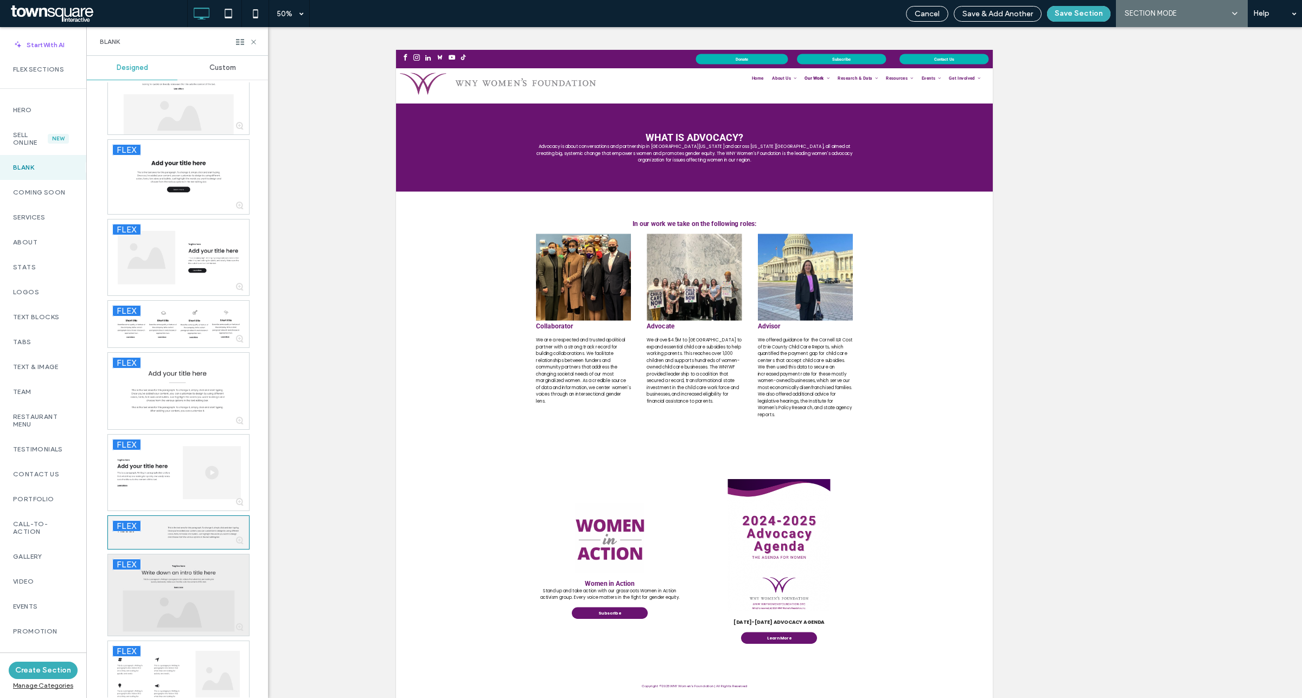
scroll to position [122, 0]
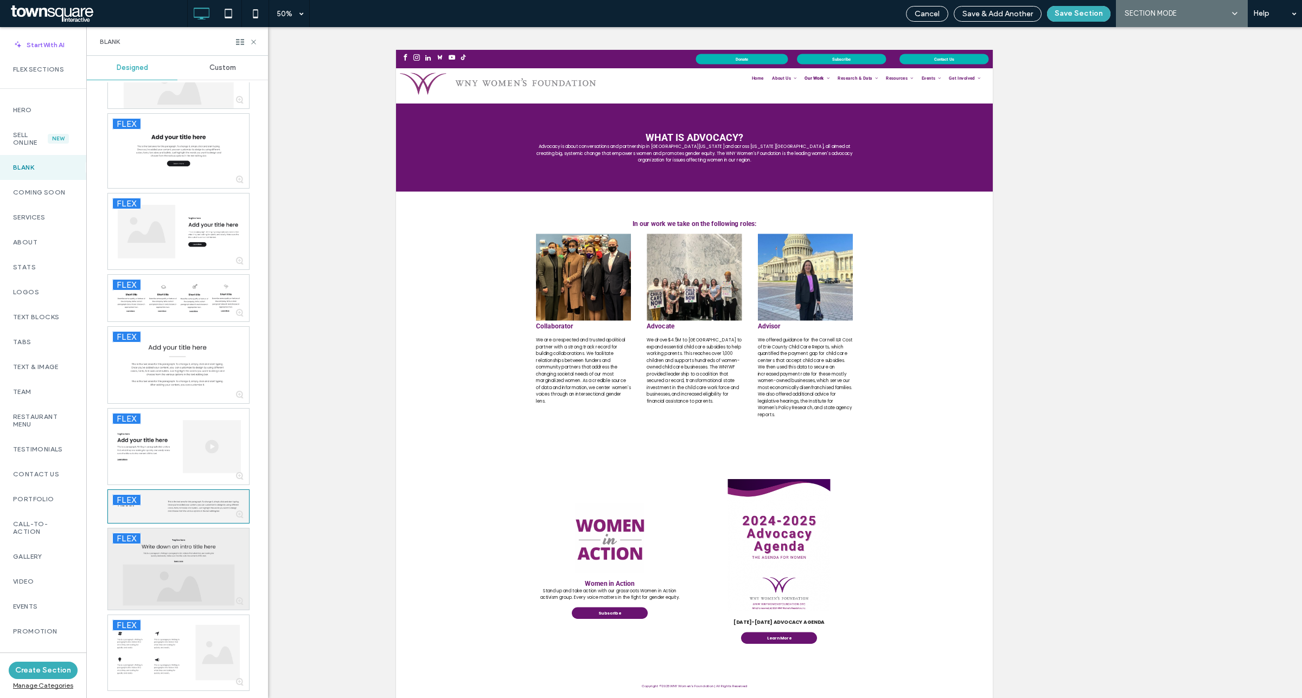
click at [183, 572] on div at bounding box center [178, 569] width 141 height 81
click at [193, 581] on div at bounding box center [178, 569] width 141 height 81
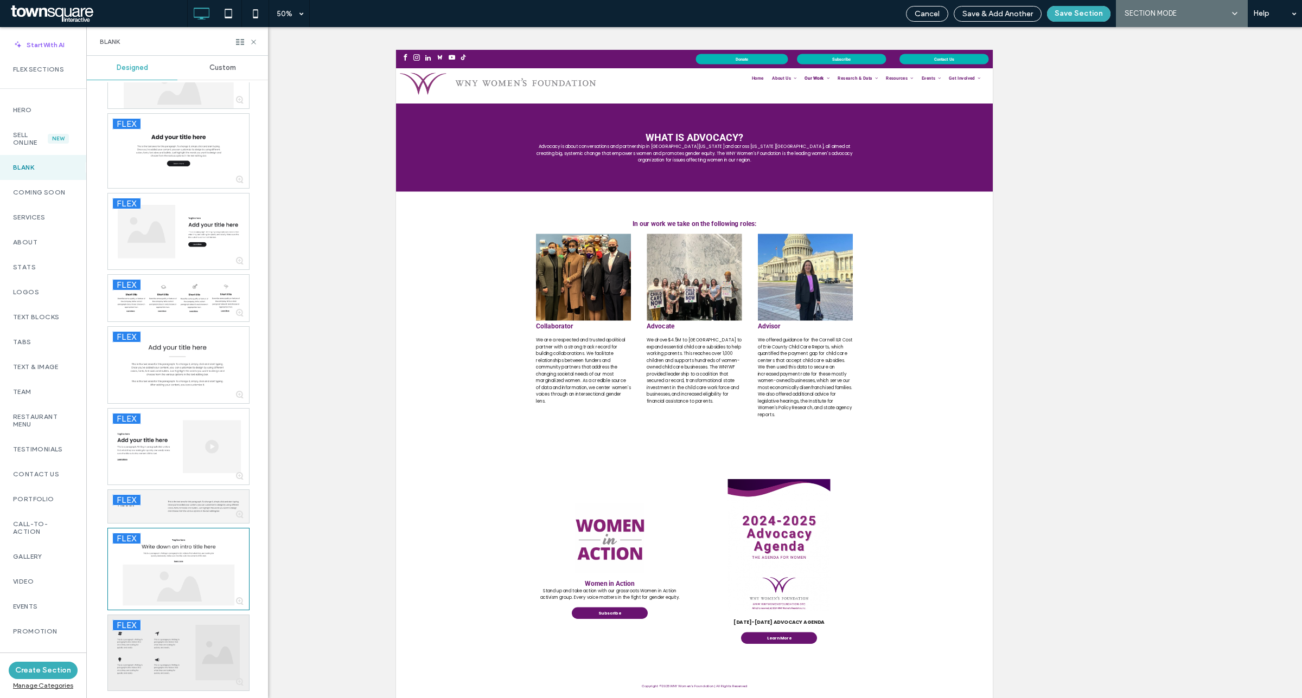
click at [207, 655] on div at bounding box center [178, 654] width 141 height 76
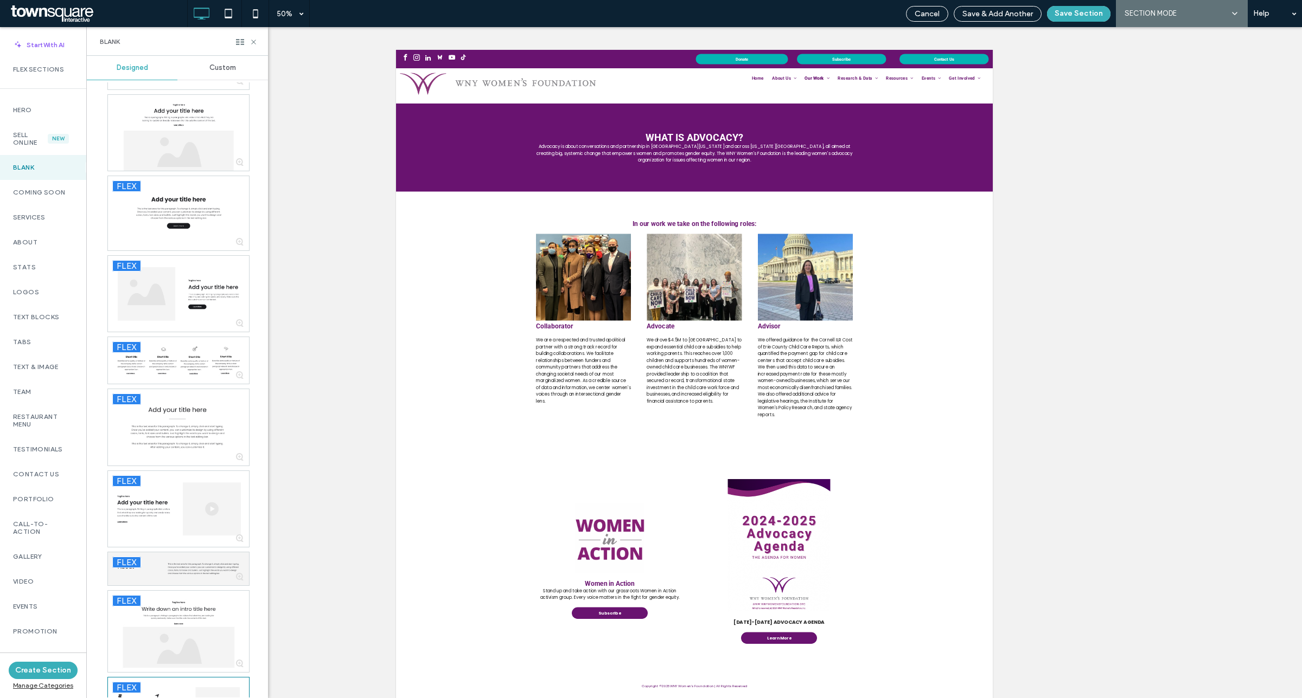
scroll to position [0, 0]
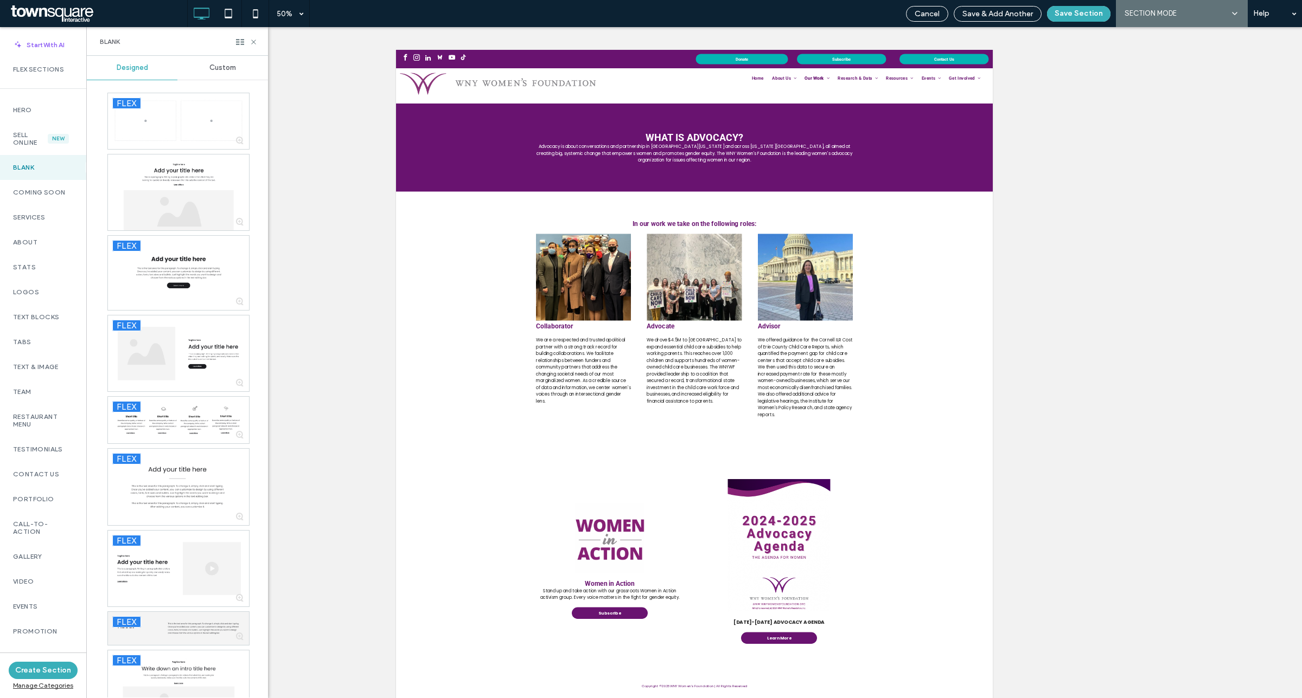
click at [207, 69] on div "Custom" at bounding box center [222, 68] width 91 height 24
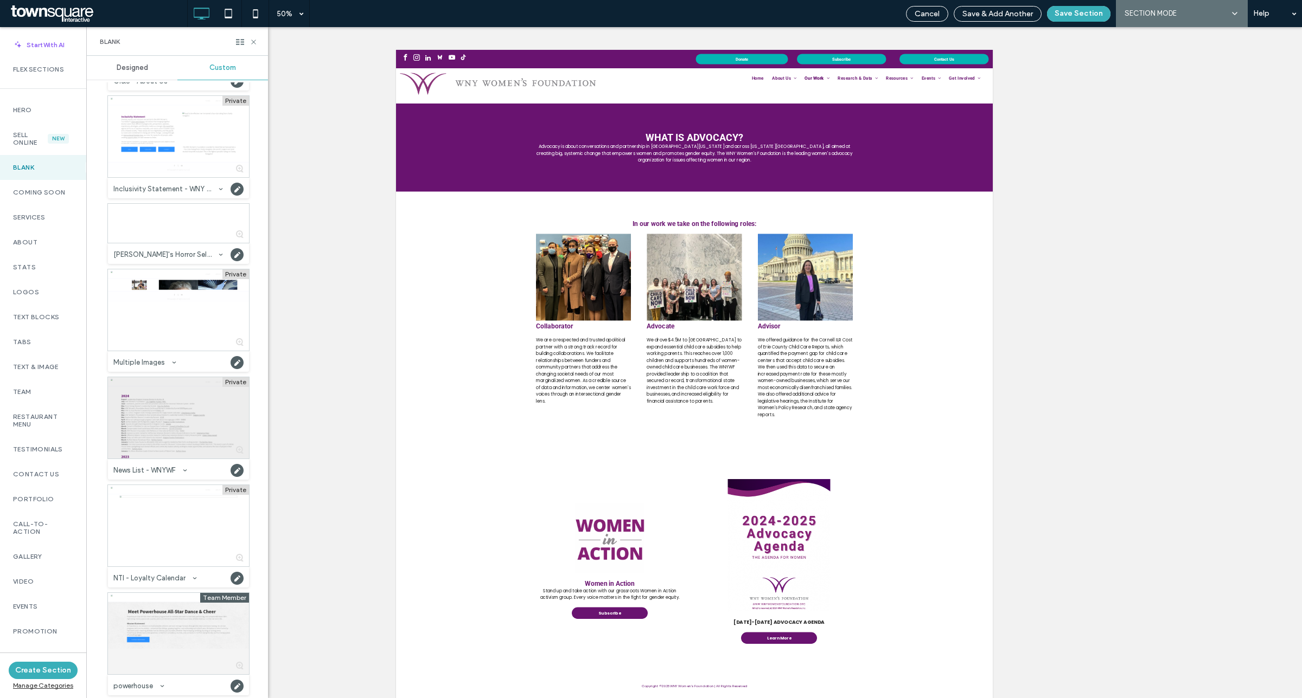
scroll to position [407, 0]
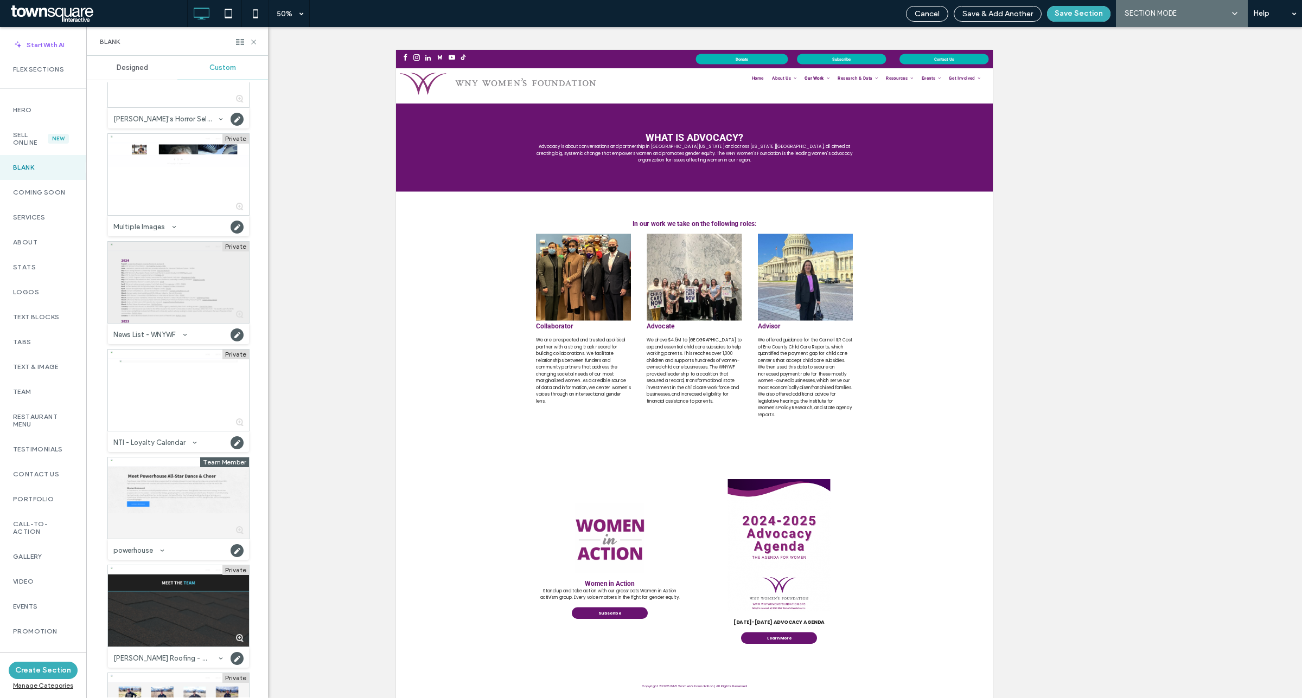
click at [148, 267] on div at bounding box center [178, 282] width 141 height 81
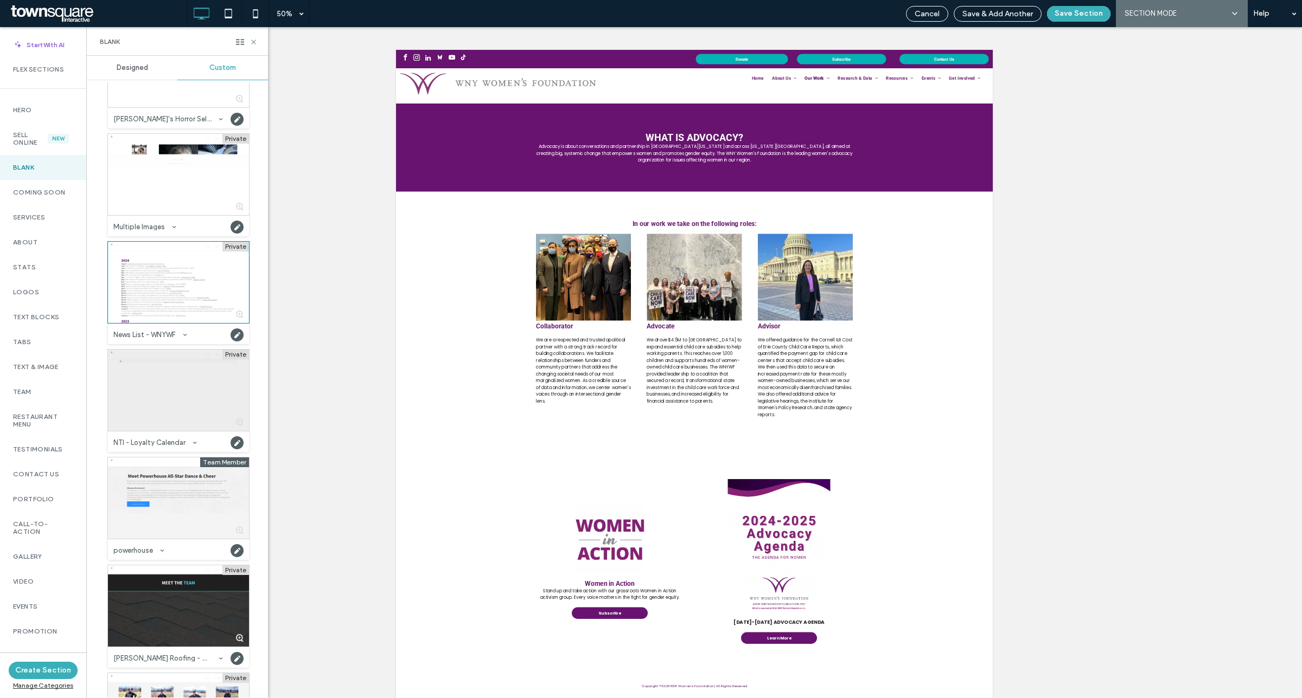
click at [145, 407] on div at bounding box center [178, 390] width 141 height 81
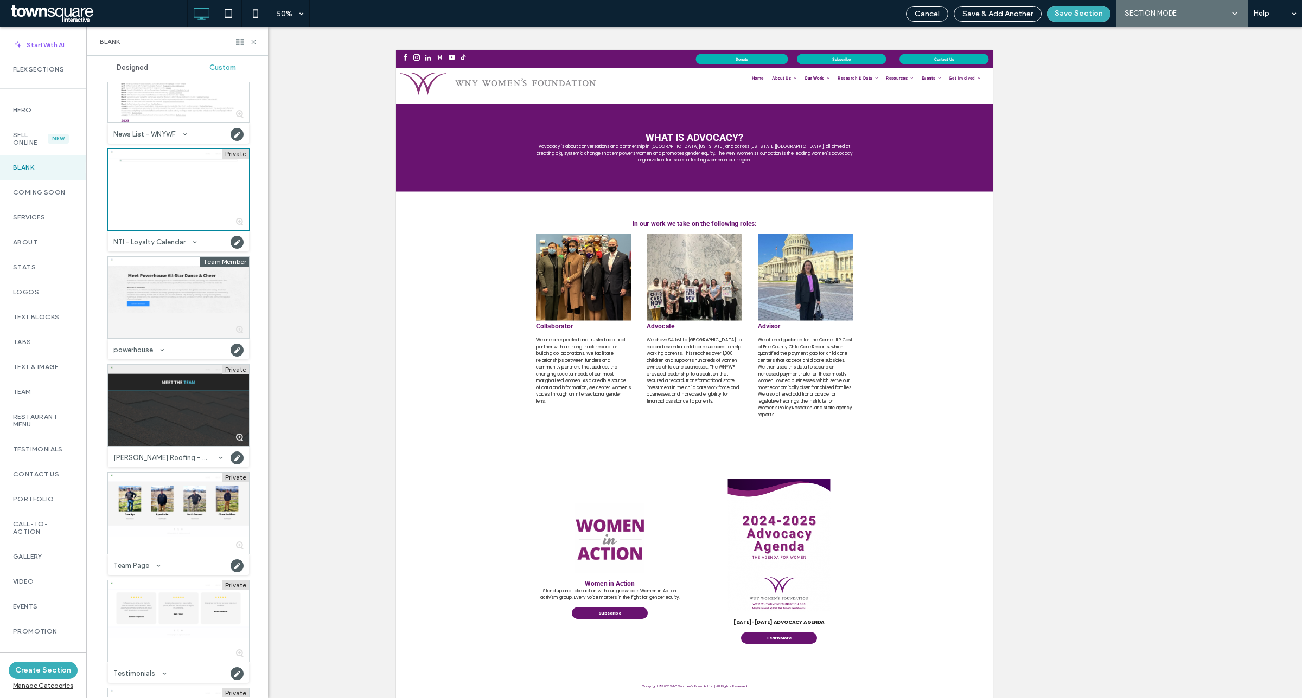
scroll to position [746, 0]
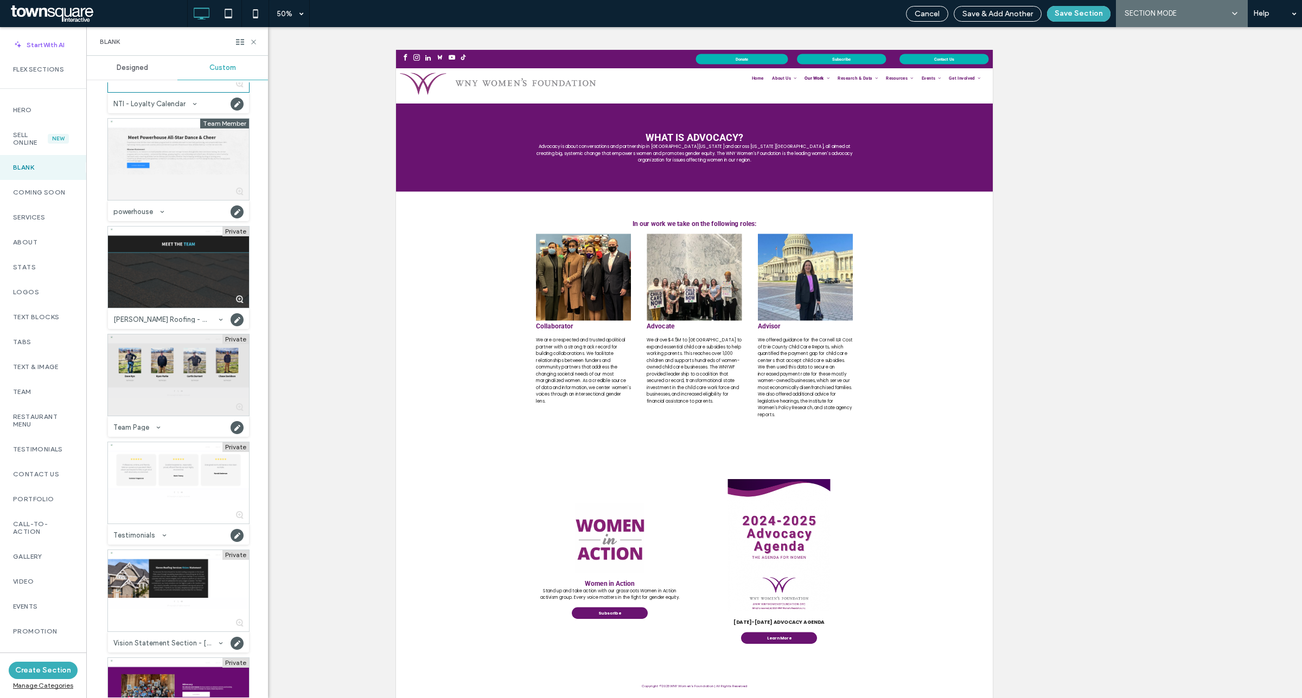
click at [145, 351] on div at bounding box center [178, 375] width 141 height 81
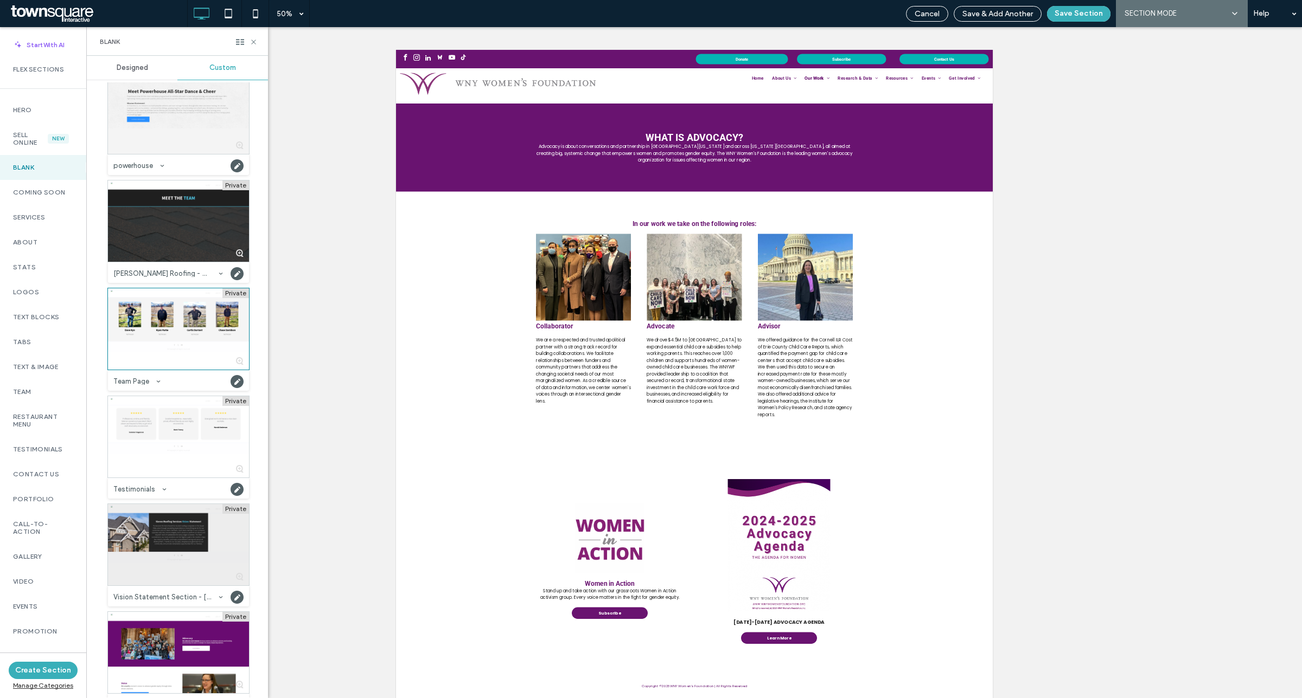
scroll to position [815, 0]
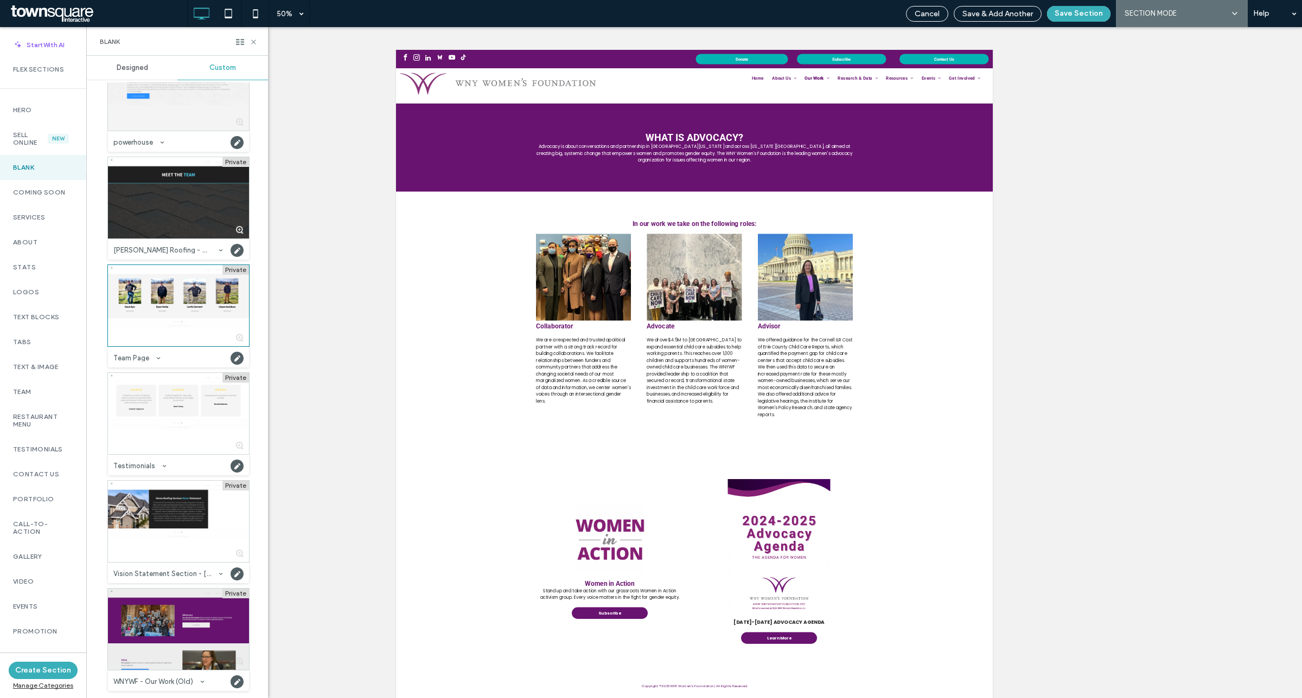
click at [168, 605] on div at bounding box center [178, 629] width 141 height 81
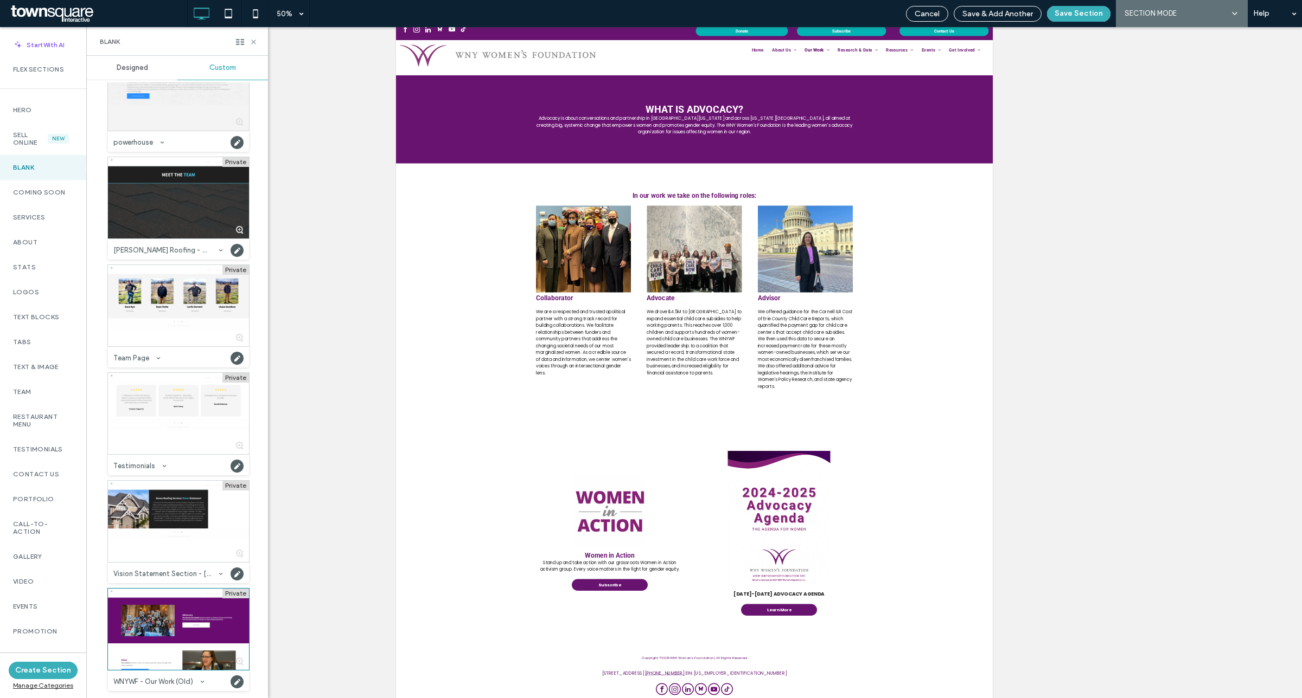
scroll to position [0, 0]
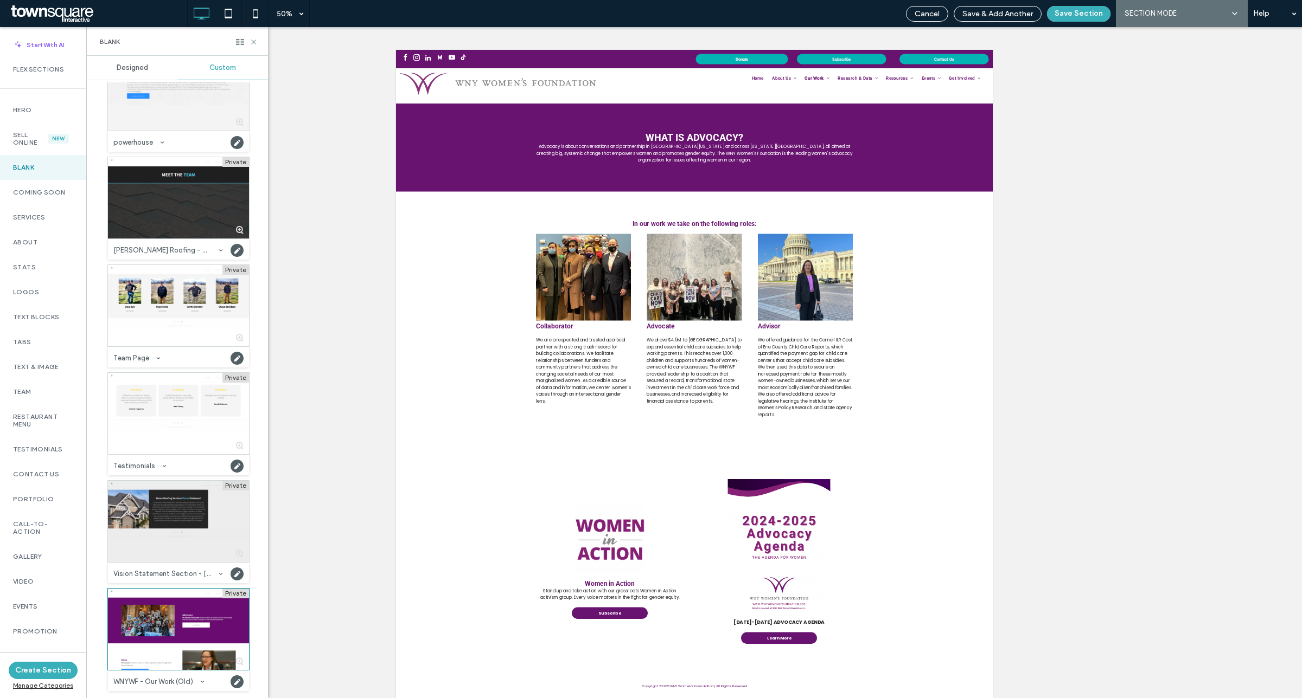
click at [153, 524] on div at bounding box center [178, 521] width 141 height 81
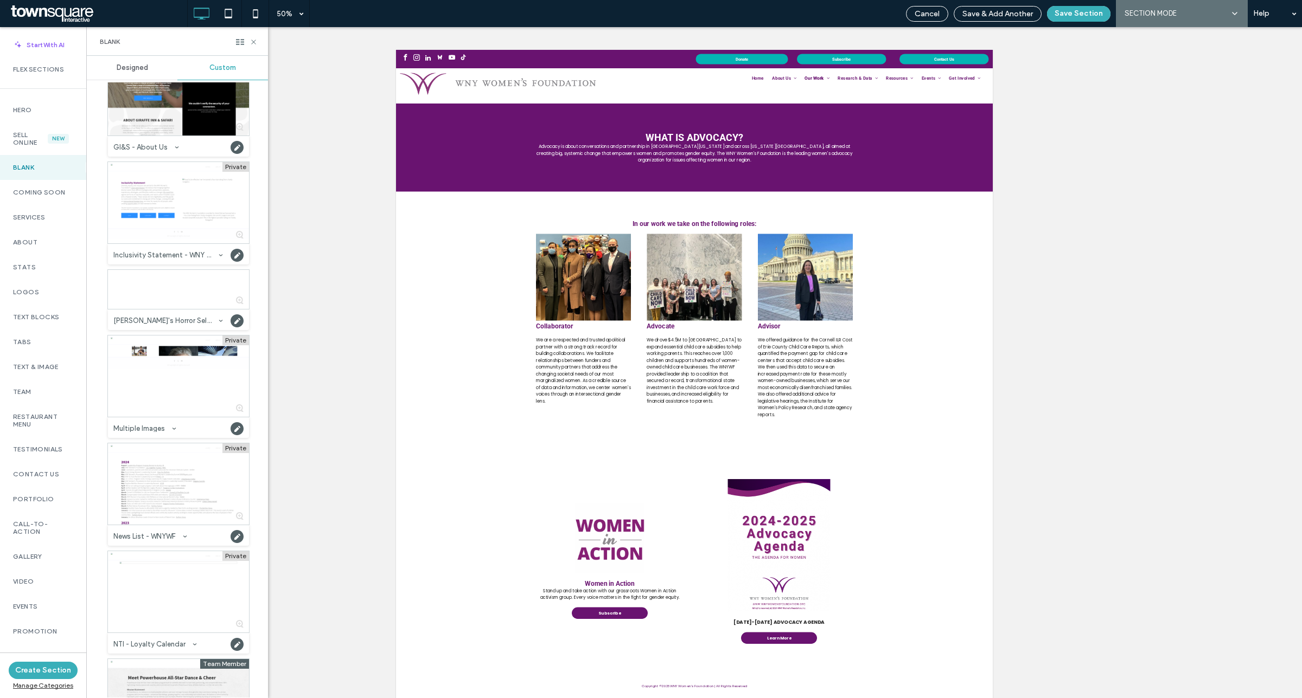
scroll to position [69, 0]
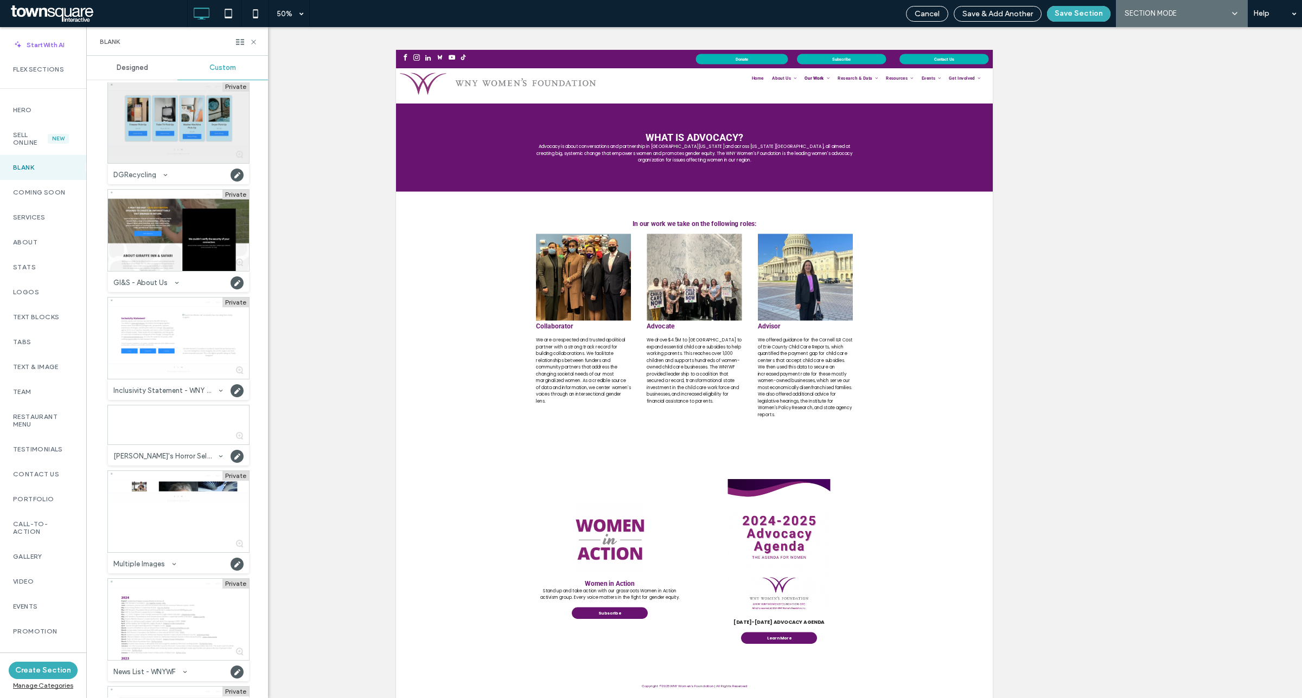
click at [155, 136] on div at bounding box center [178, 122] width 141 height 81
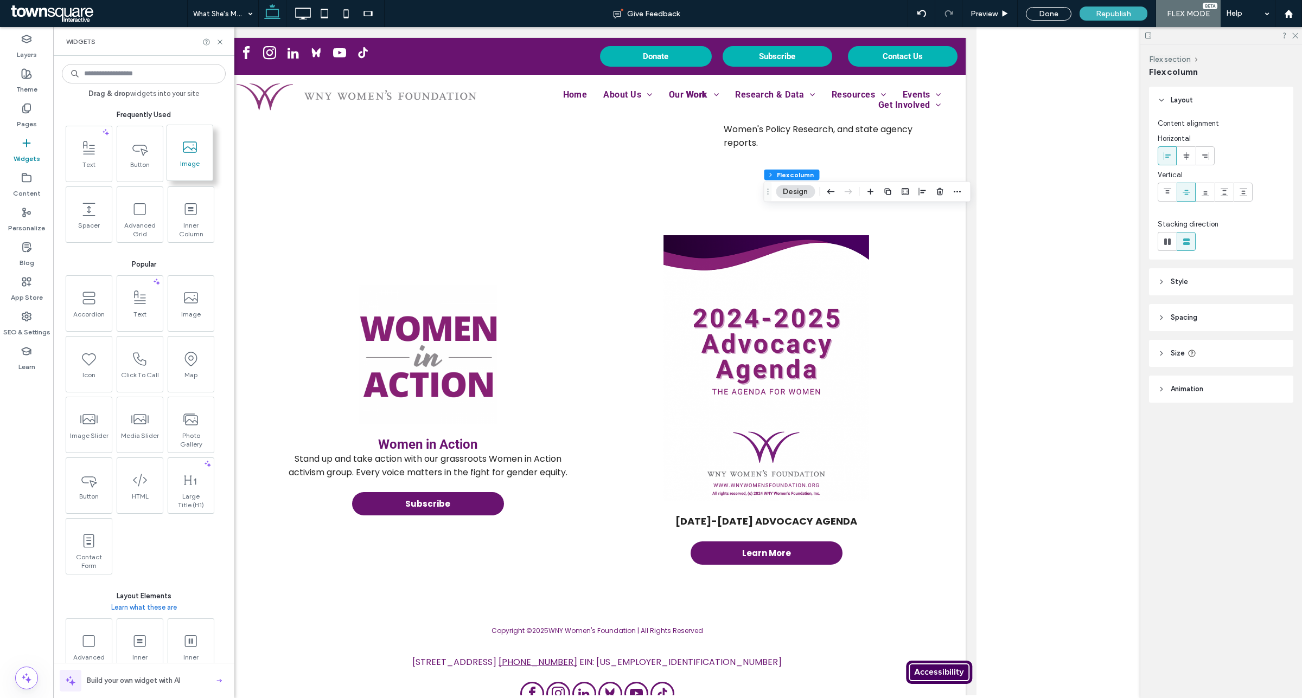
click at [189, 175] on div "Image" at bounding box center [190, 152] width 46 height 55
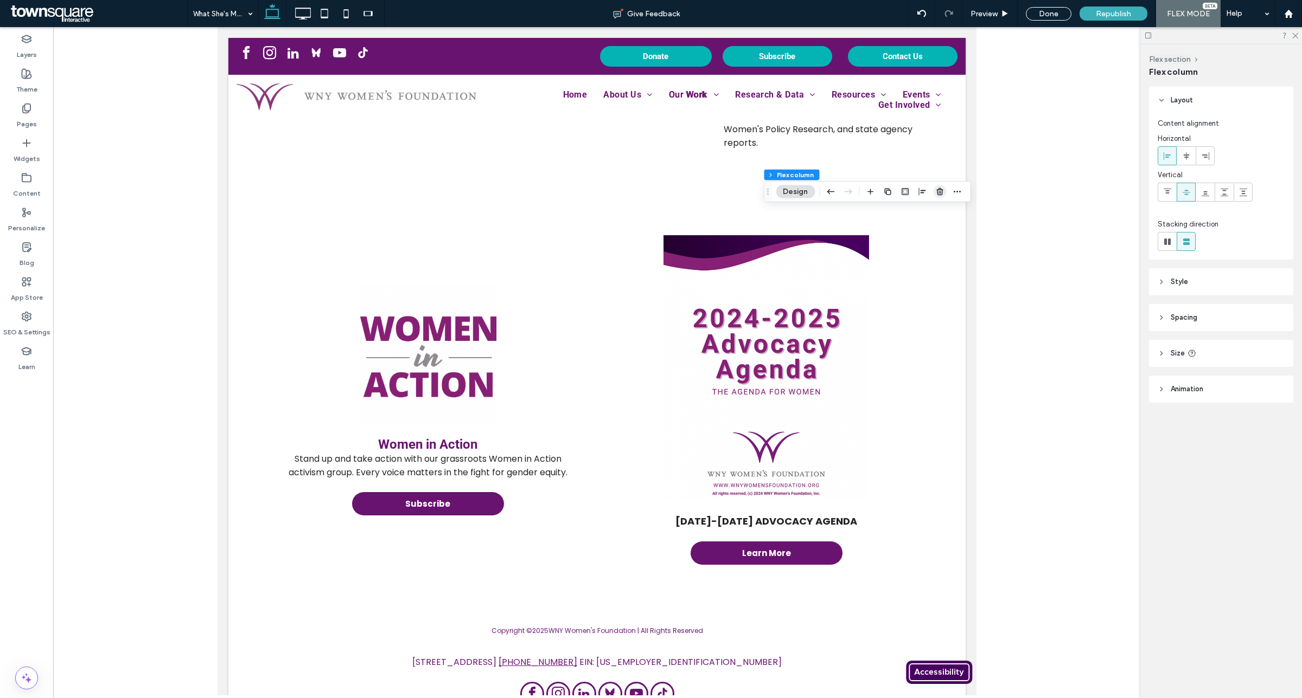
click at [937, 185] on span "button" at bounding box center [939, 191] width 13 height 13
click at [831, 196] on icon "button" at bounding box center [834, 192] width 9 height 9
click at [772, 188] on icon "button" at bounding box center [773, 192] width 9 height 9
click at [671, 193] on icon "button" at bounding box center [673, 192] width 9 height 9
click at [469, 196] on span "button" at bounding box center [471, 191] width 13 height 13
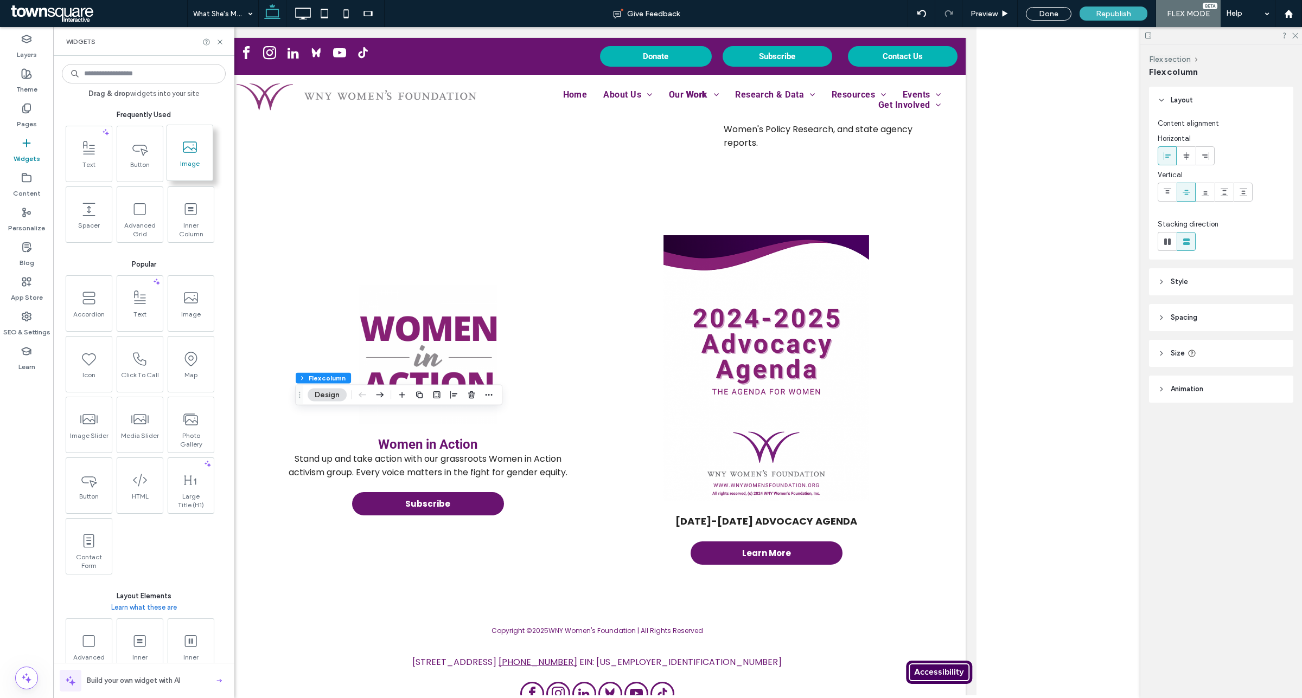
click at [193, 167] on span "Image" at bounding box center [190, 166] width 46 height 15
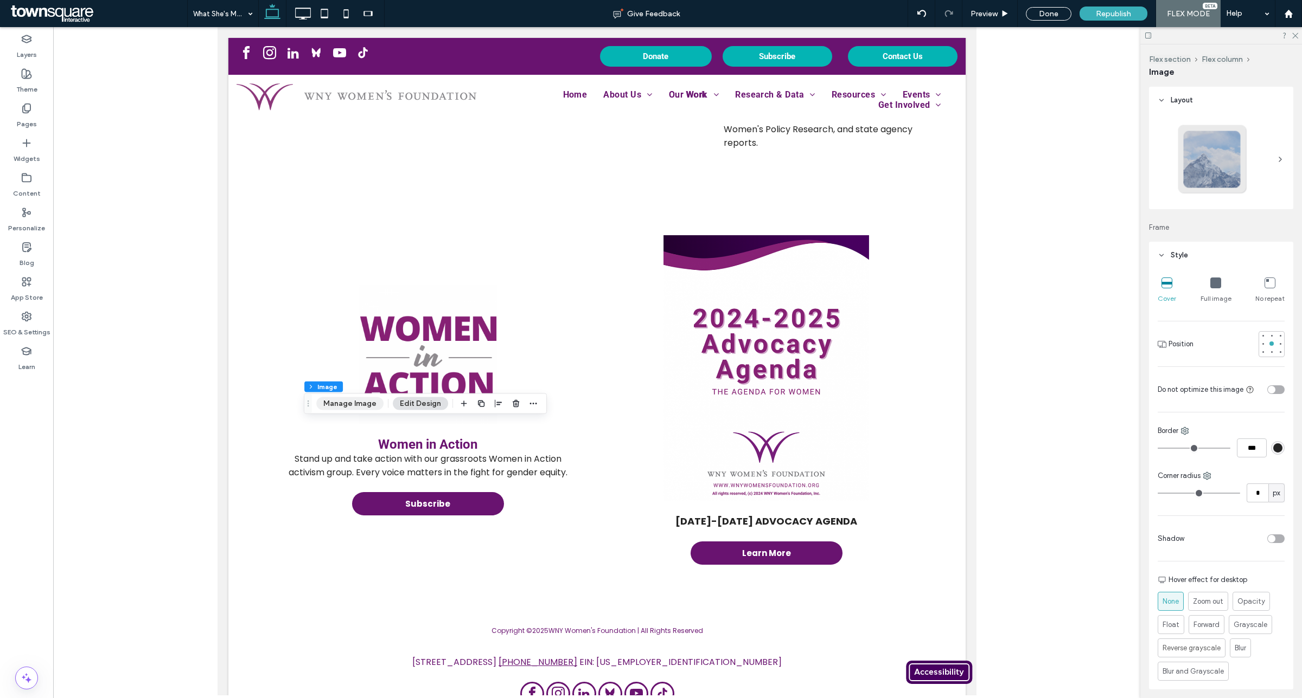
click at [358, 401] on button "Manage Image" at bounding box center [349, 404] width 67 height 13
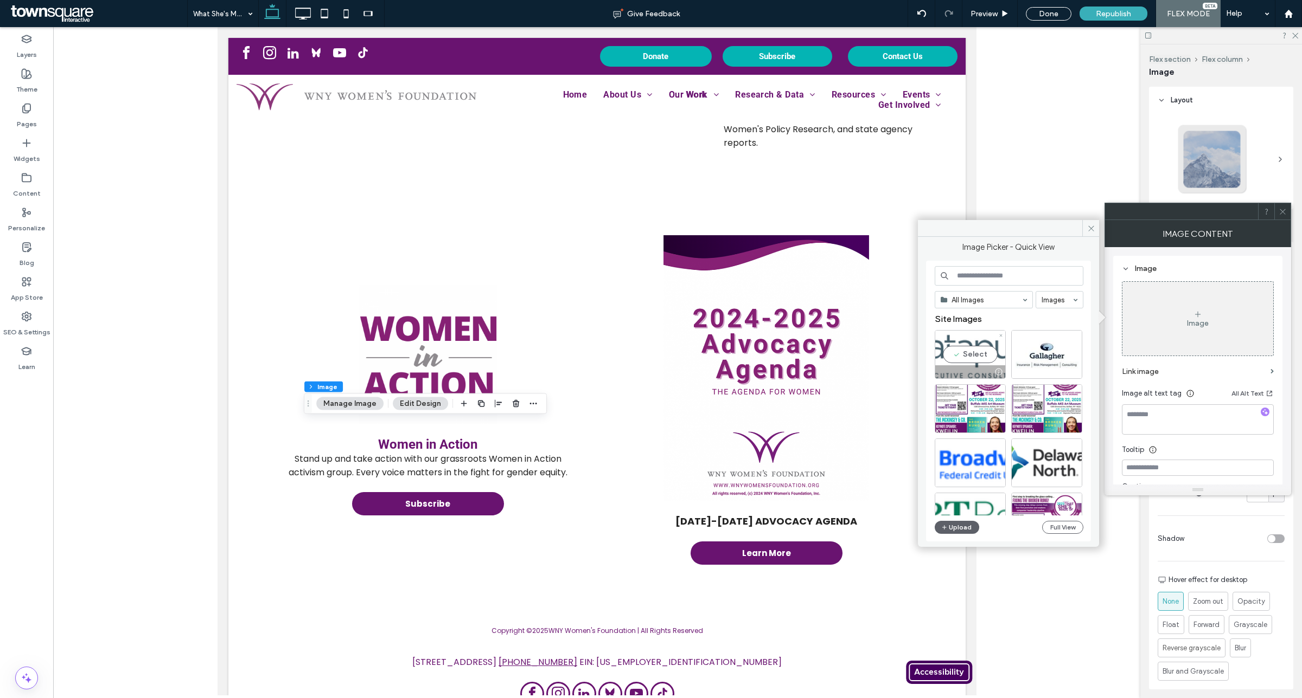
click at [947, 353] on div "Select" at bounding box center [969, 354] width 71 height 49
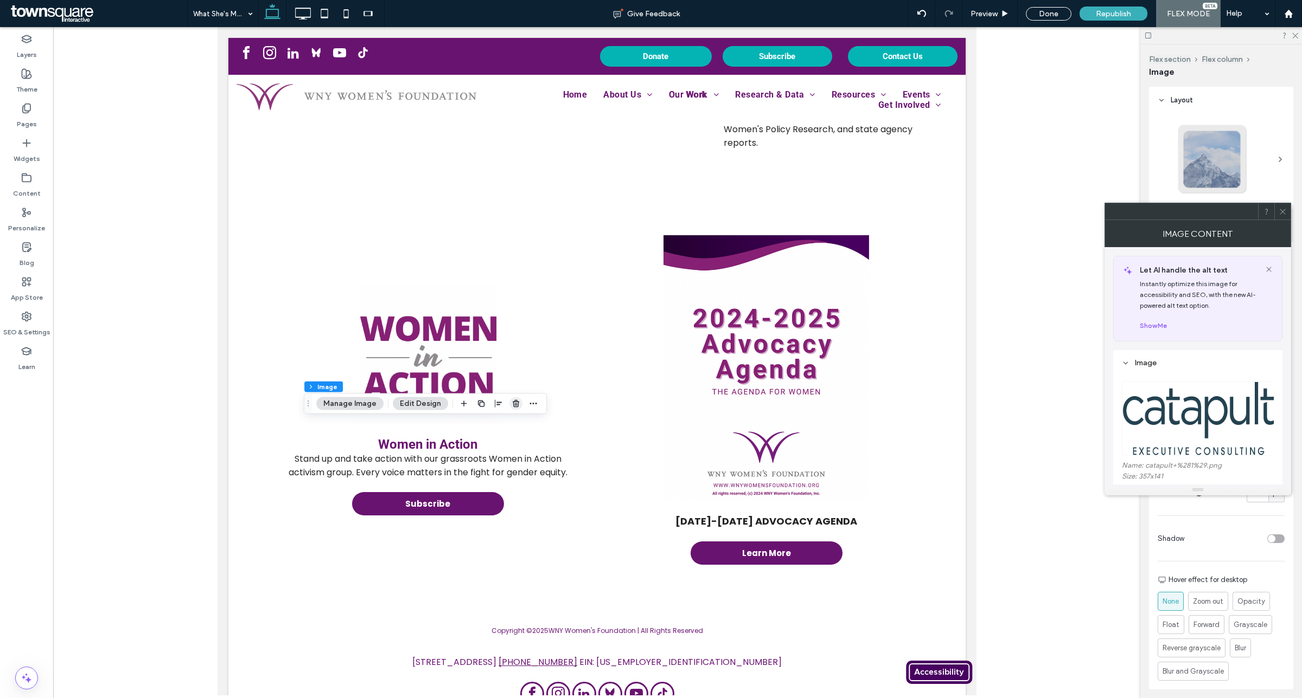
click at [511, 406] on icon "button" at bounding box center [515, 404] width 9 height 9
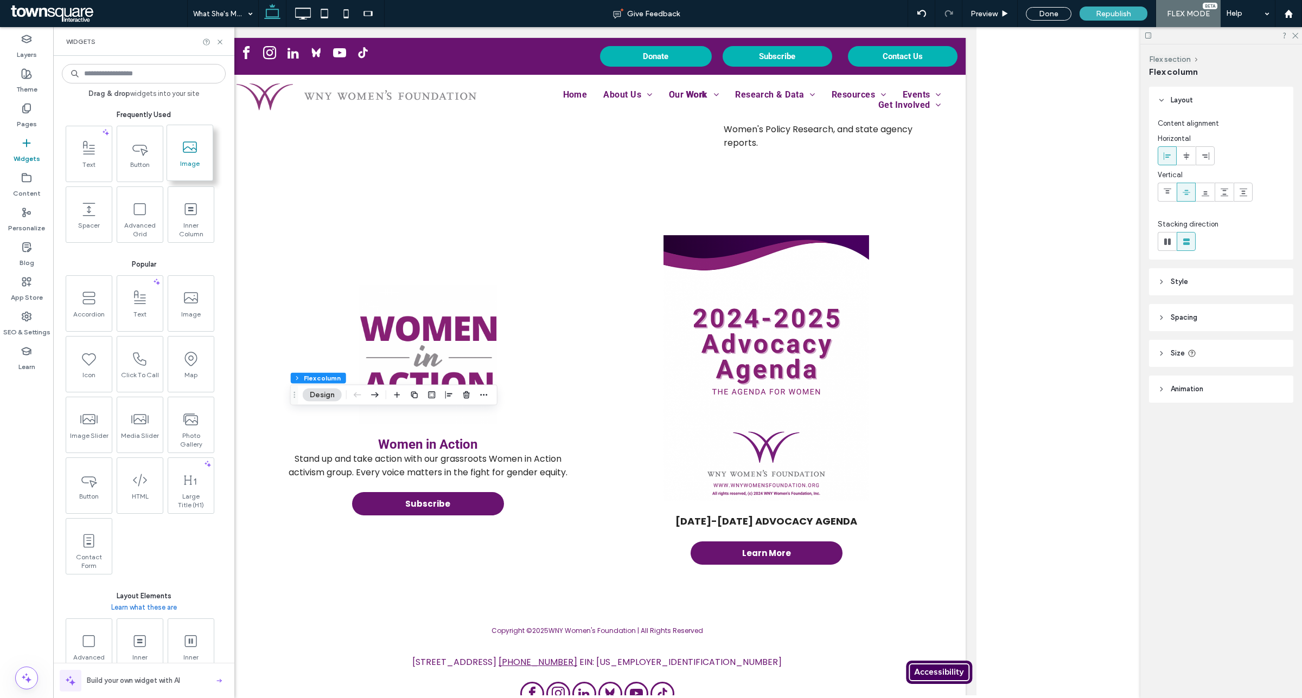
click at [191, 133] on div "Image" at bounding box center [190, 152] width 46 height 55
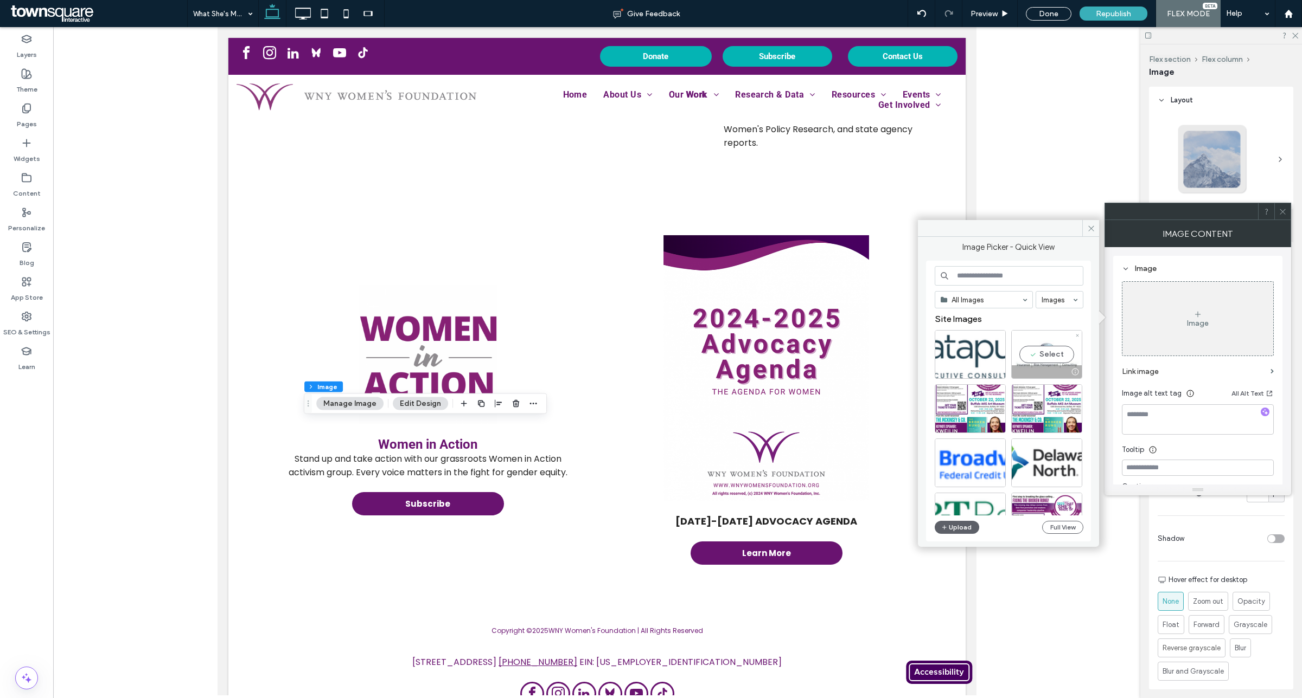
click at [1049, 354] on div "Select" at bounding box center [1046, 354] width 71 height 49
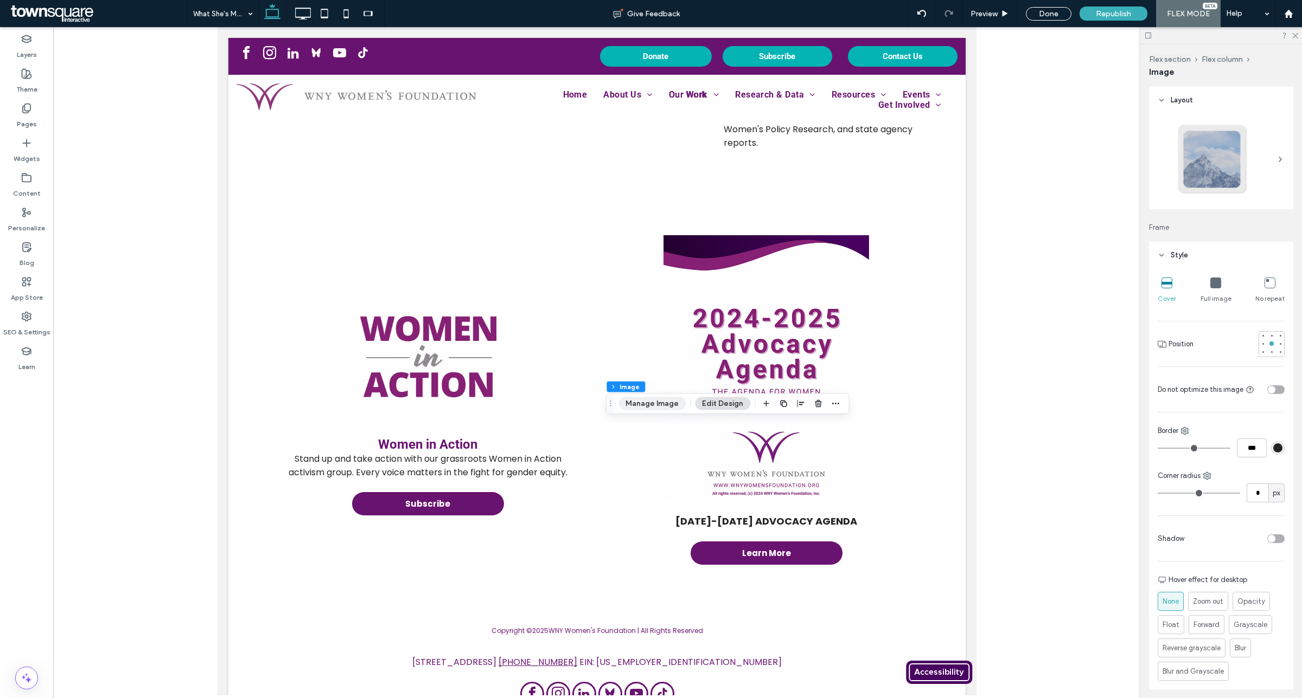
click at [663, 404] on button "Manage Image" at bounding box center [651, 404] width 67 height 13
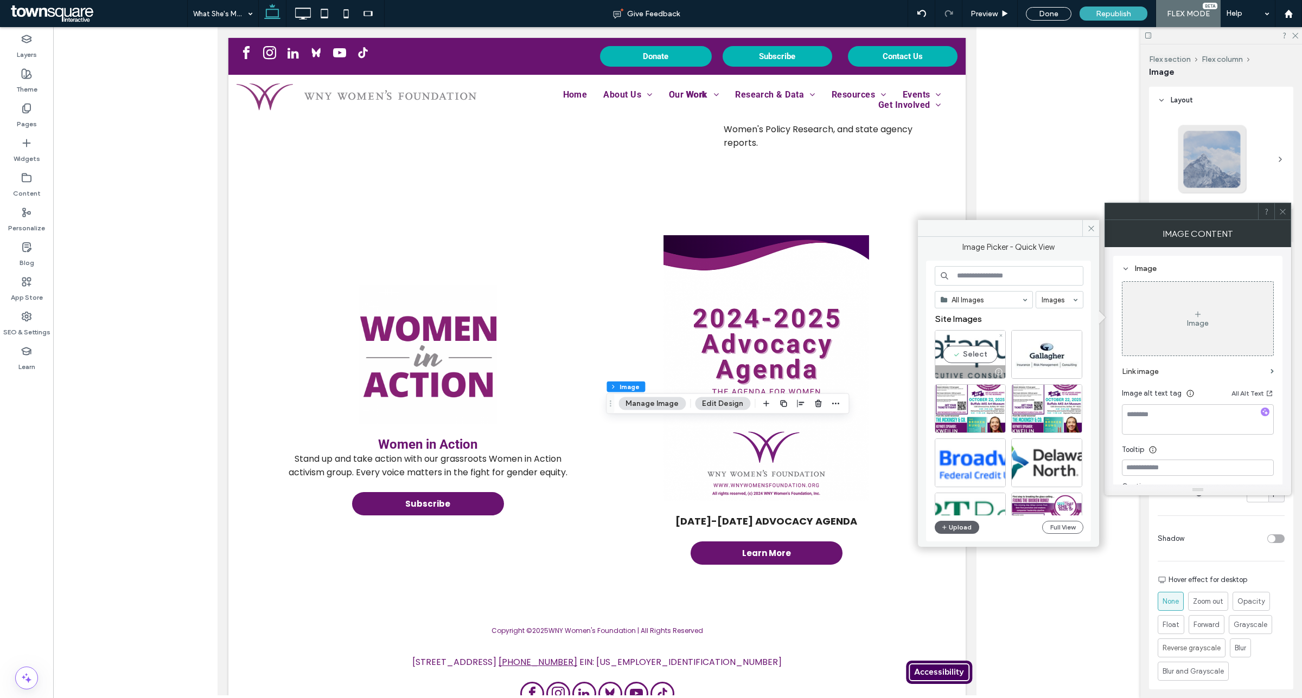
click at [983, 354] on div "Select" at bounding box center [969, 354] width 71 height 49
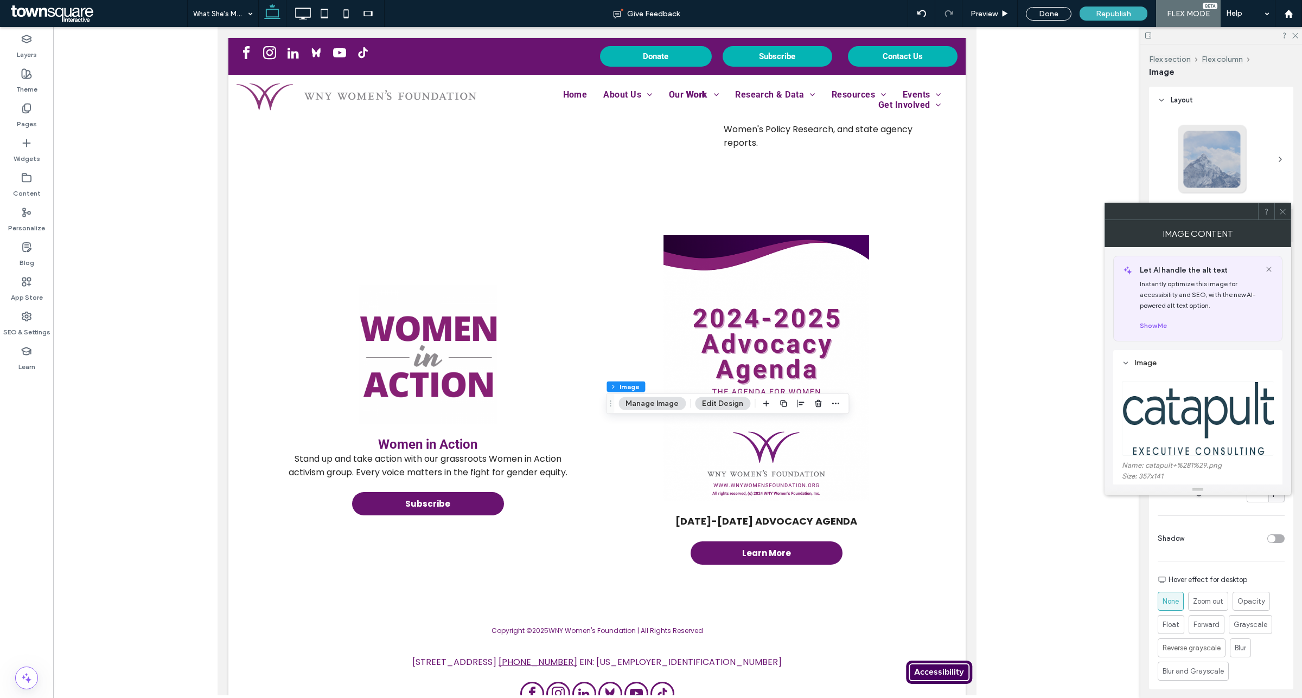
click at [1279, 215] on icon at bounding box center [1282, 212] width 8 height 8
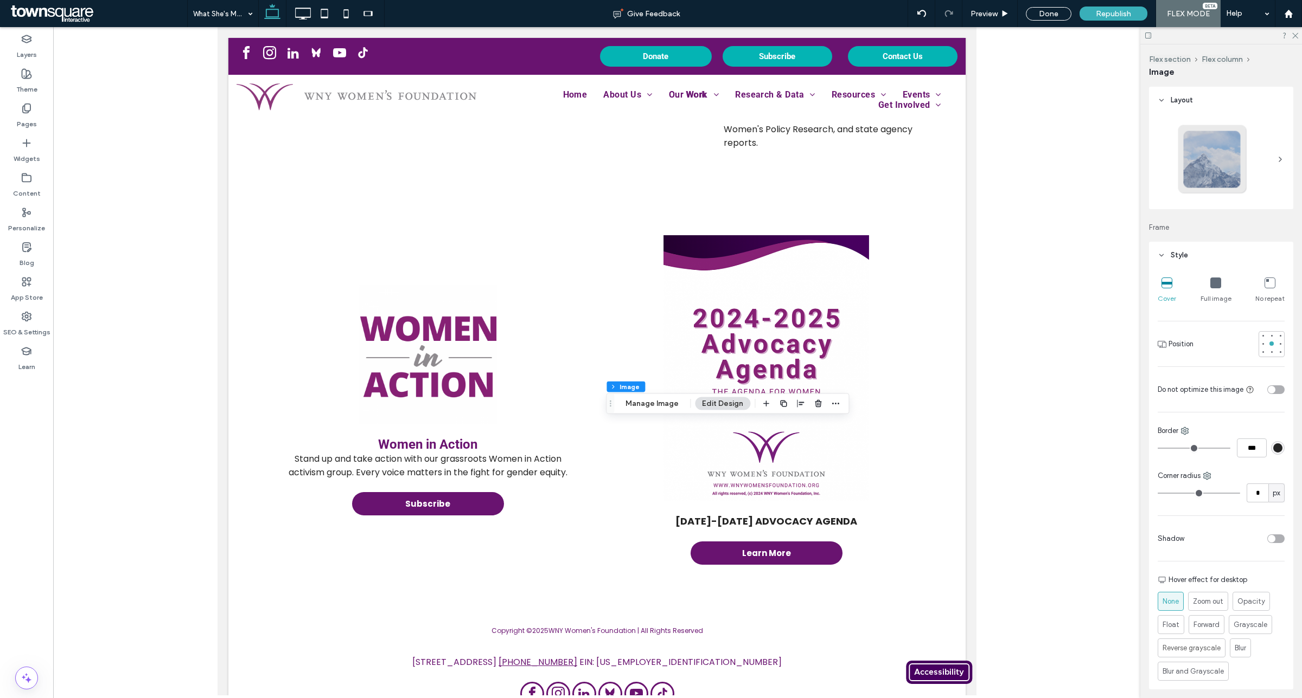
click at [709, 399] on button "Edit Design" at bounding box center [722, 404] width 55 height 13
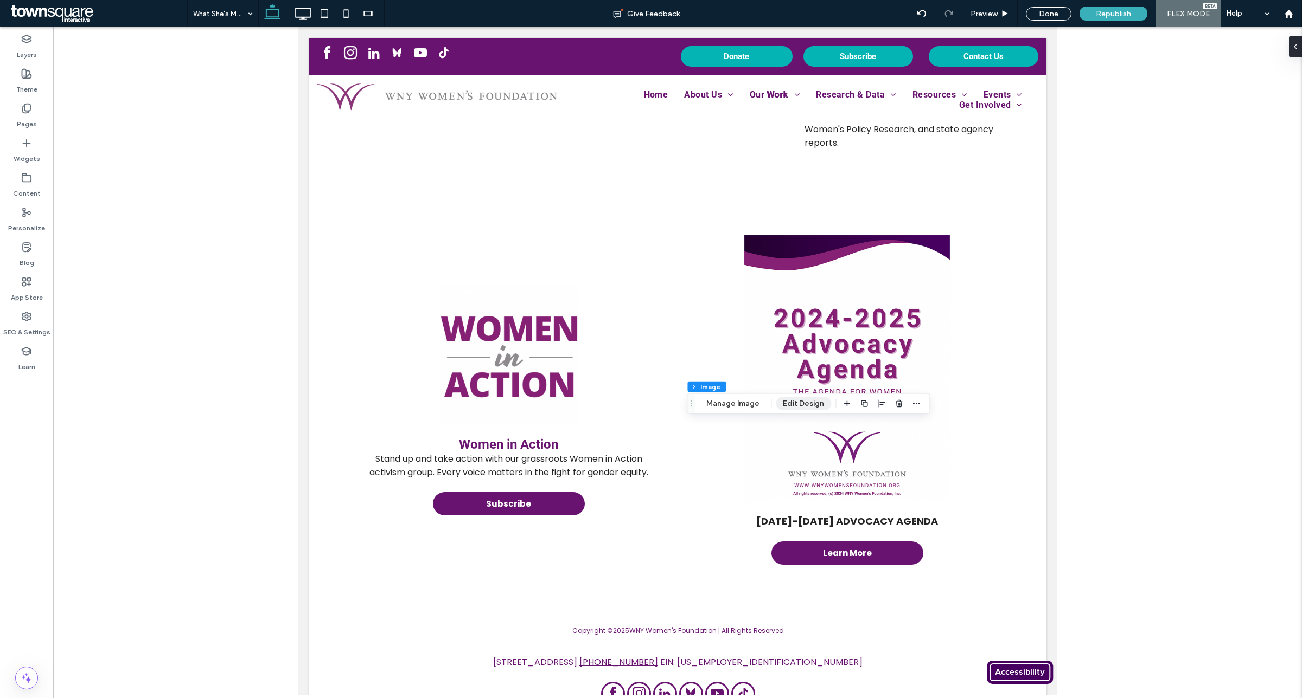
click at [787, 402] on button "Edit Design" at bounding box center [802, 404] width 55 height 13
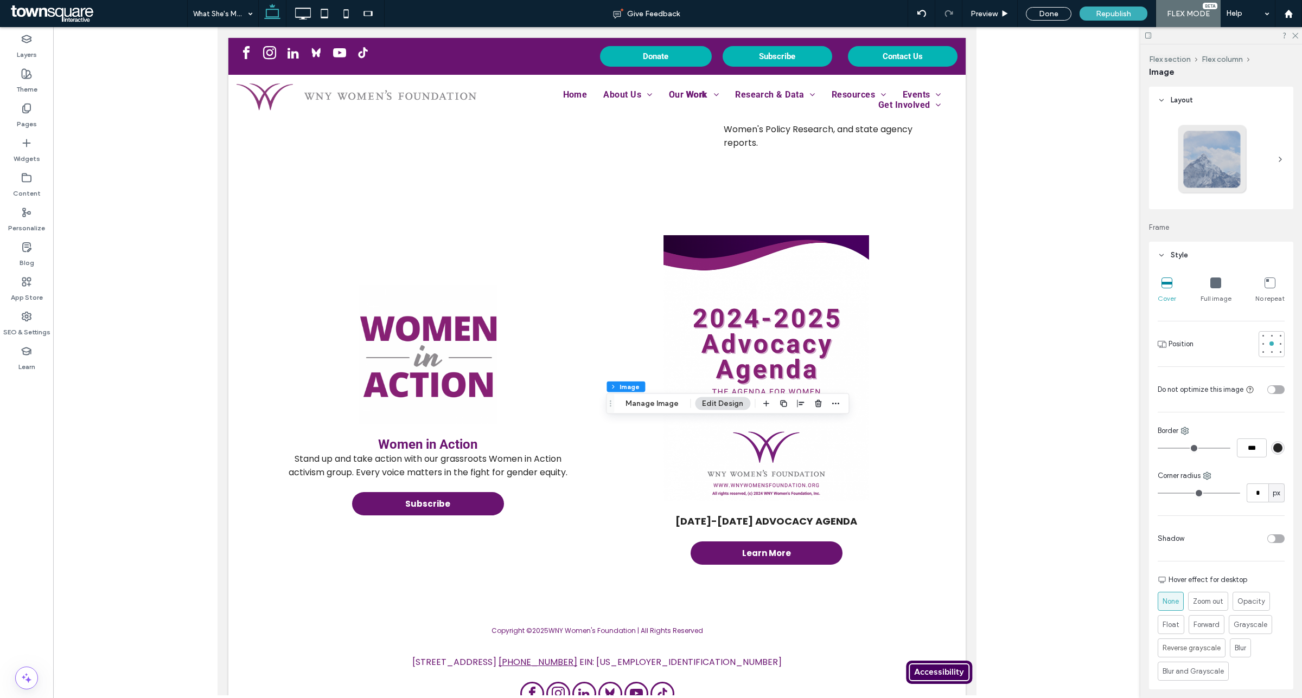
click at [1215, 289] on div at bounding box center [1215, 284] width 11 height 12
click at [720, 408] on button "Edit Design" at bounding box center [722, 404] width 55 height 13
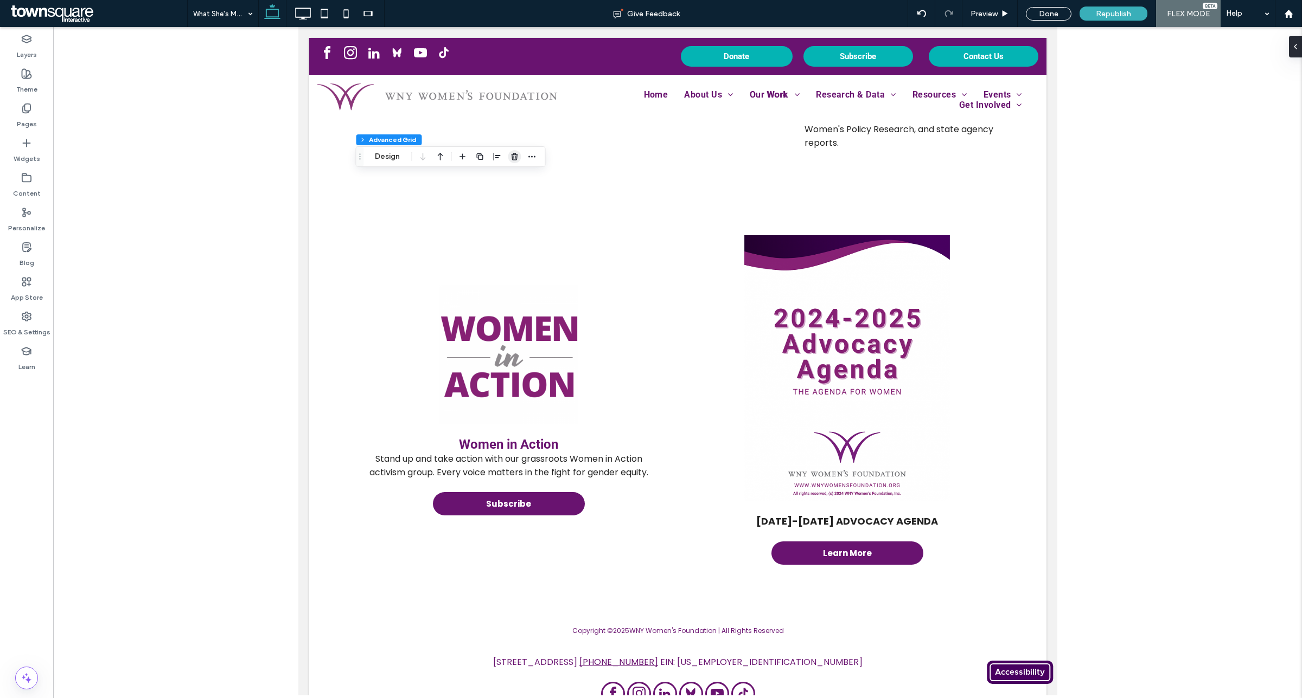
click at [511, 161] on icon "button" at bounding box center [514, 156] width 9 height 9
click at [1040, 15] on div "Done" at bounding box center [1048, 14] width 46 height 14
type input "***"
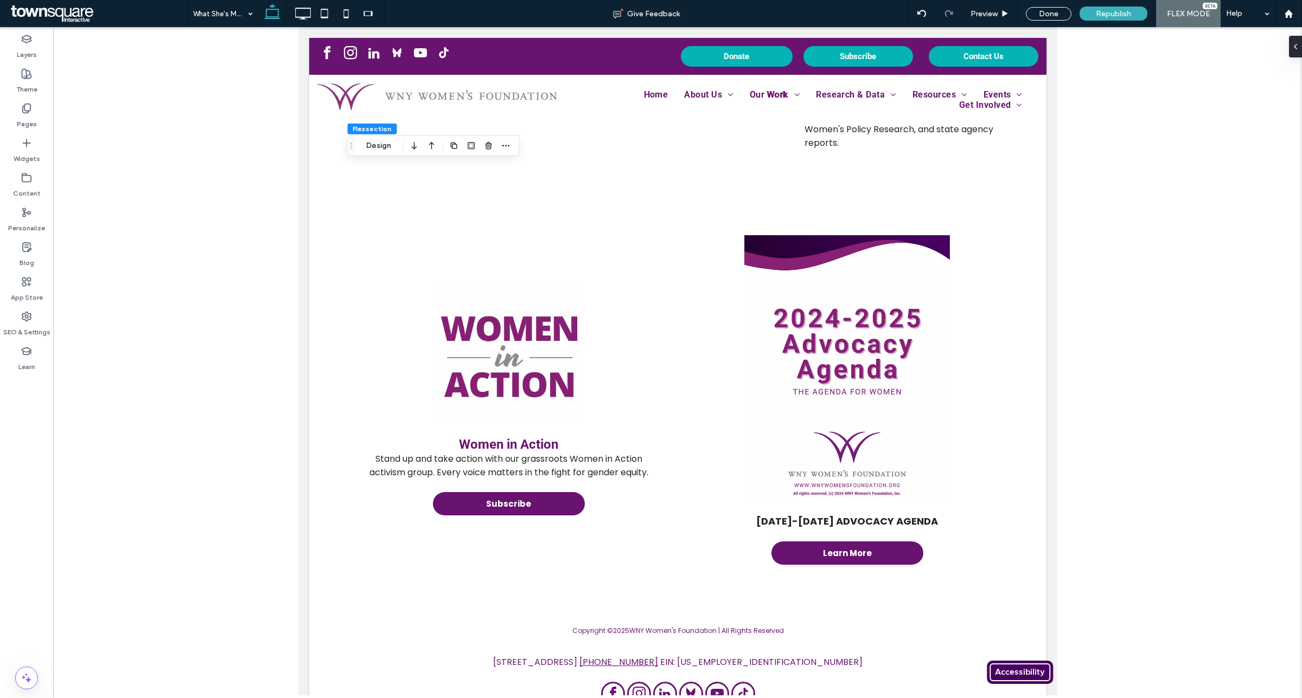
type input "***"
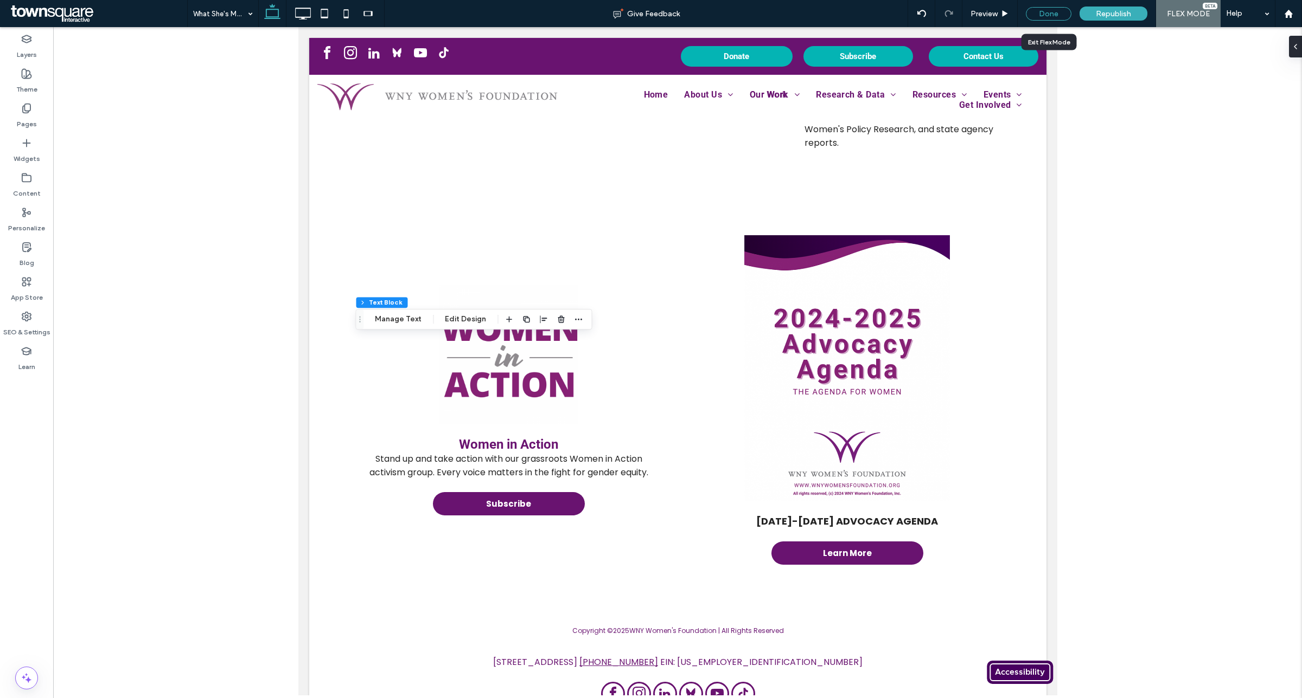
click at [1055, 15] on div "Done" at bounding box center [1048, 14] width 46 height 14
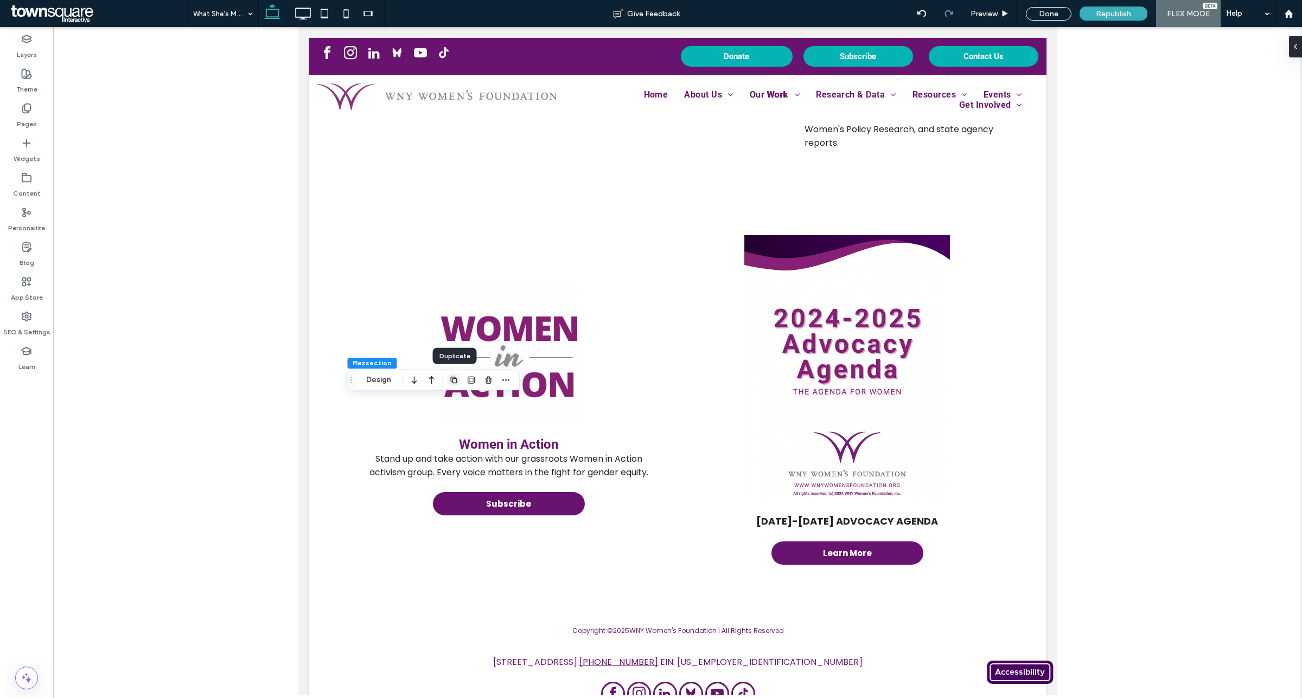
click at [457, 383] on use "button" at bounding box center [453, 380] width 7 height 7
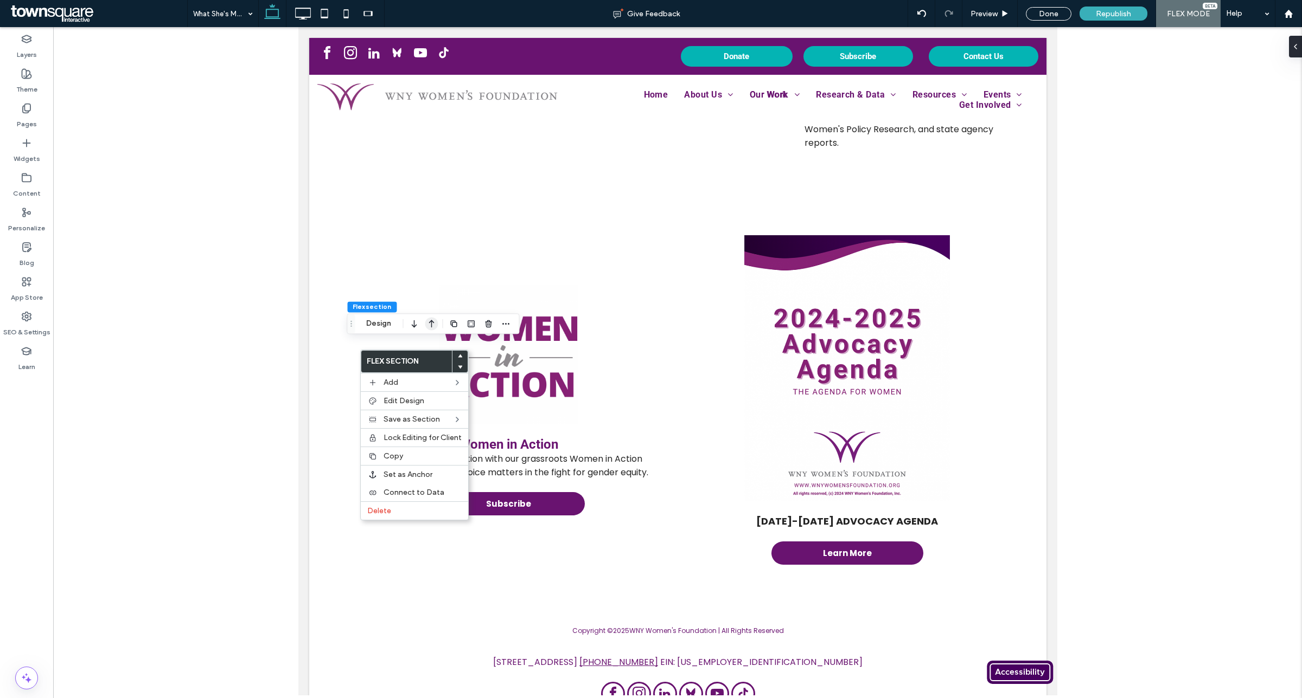
click at [433, 323] on icon "button" at bounding box center [431, 324] width 13 height 20
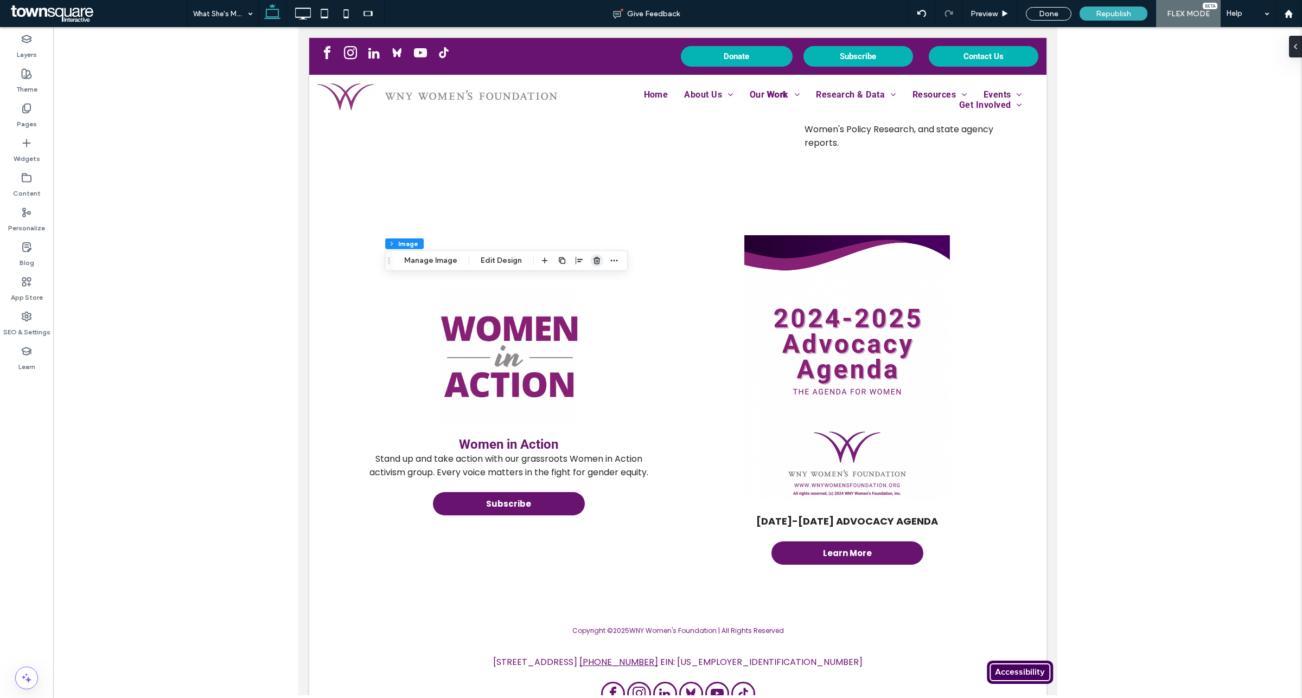
click at [594, 264] on icon "button" at bounding box center [596, 261] width 9 height 9
click at [894, 260] on icon "button" at bounding box center [898, 261] width 9 height 9
click at [802, 524] on icon "button" at bounding box center [802, 523] width 9 height 9
click at [958, 453] on use "button" at bounding box center [955, 455] width 7 height 7
click at [457, 495] on use "button" at bounding box center [453, 496] width 7 height 7
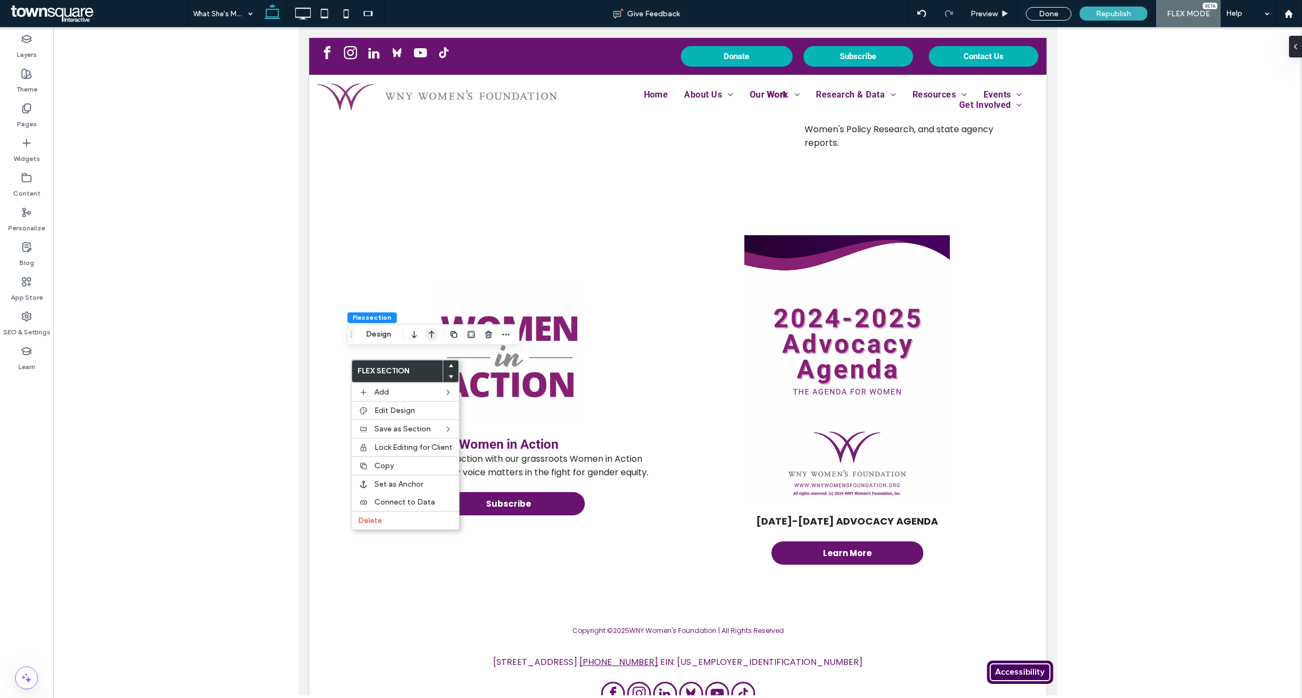
click at [432, 340] on icon "button" at bounding box center [431, 335] width 13 height 20
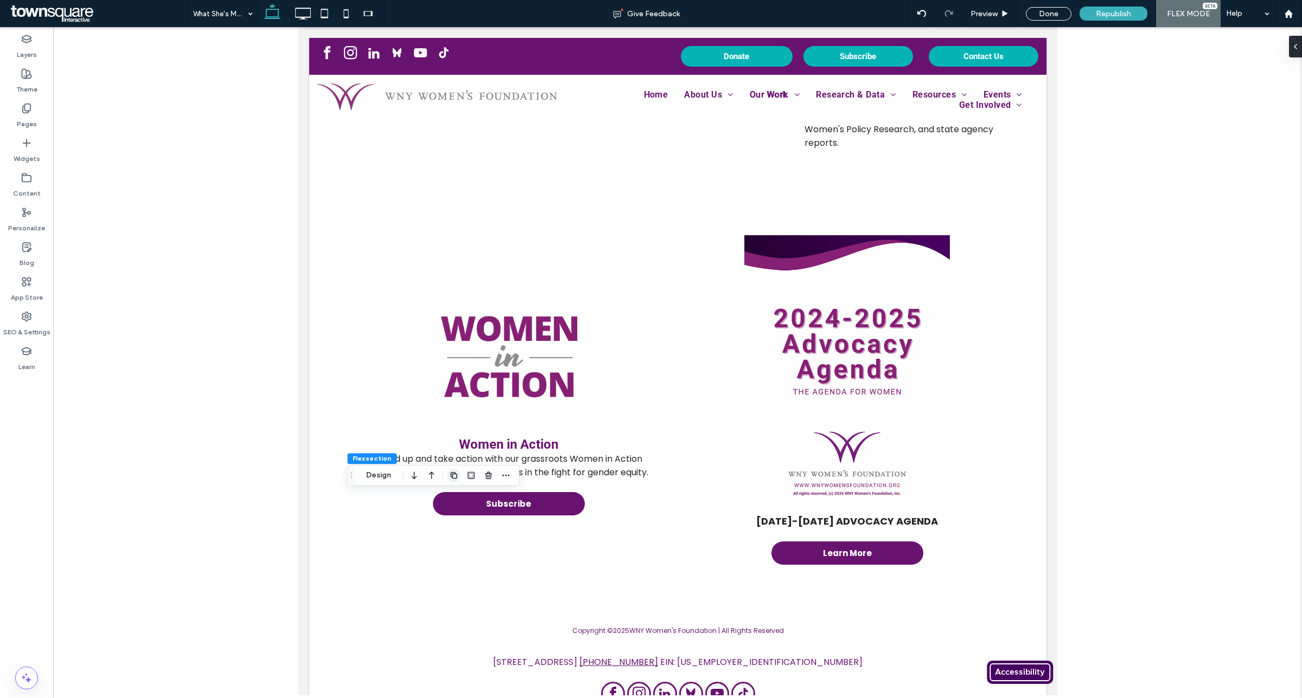
click at [454, 472] on use "button" at bounding box center [453, 475] width 7 height 7
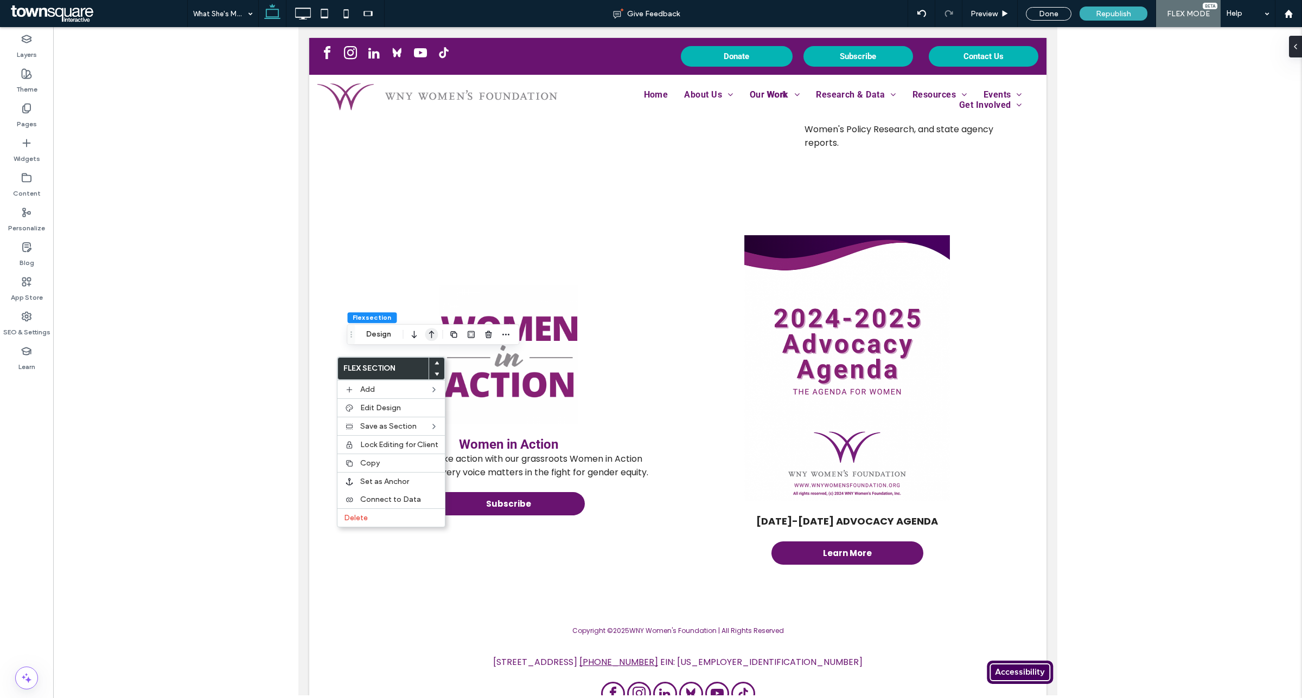
click at [432, 337] on icon "button" at bounding box center [431, 335] width 13 height 20
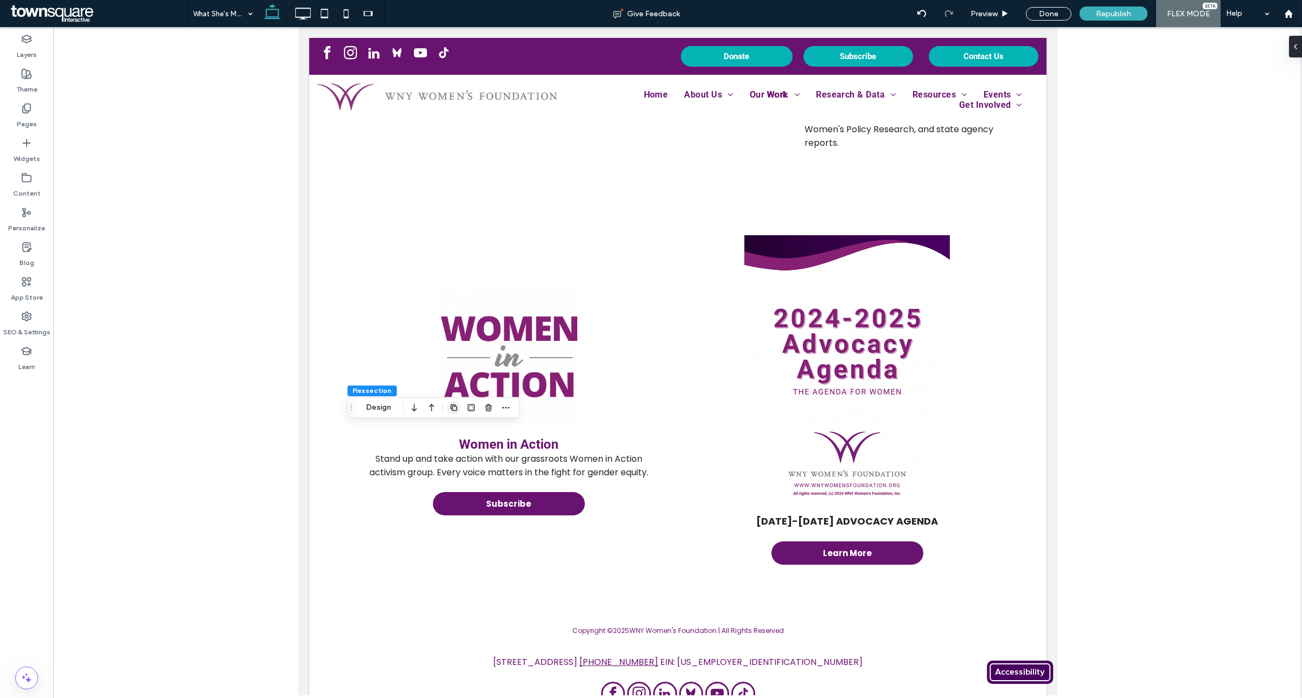
click at [454, 405] on use "button" at bounding box center [453, 408] width 7 height 7
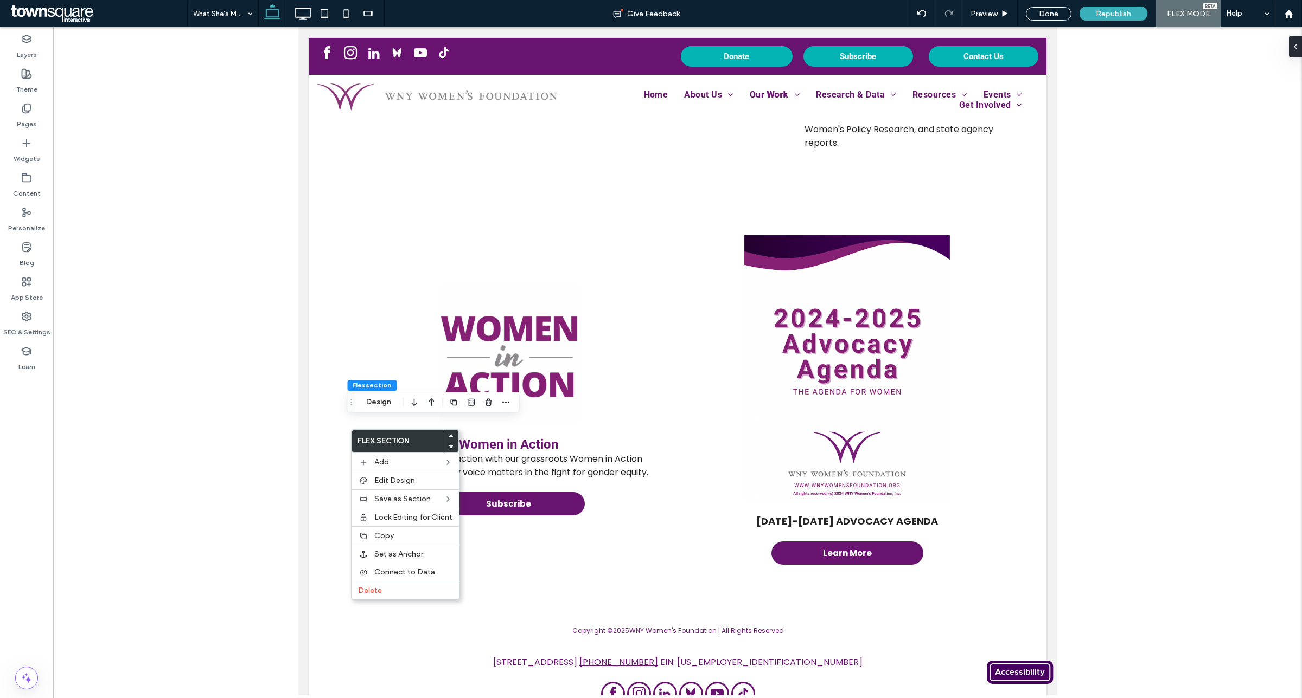
click at [430, 406] on icon "button" at bounding box center [431, 403] width 13 height 20
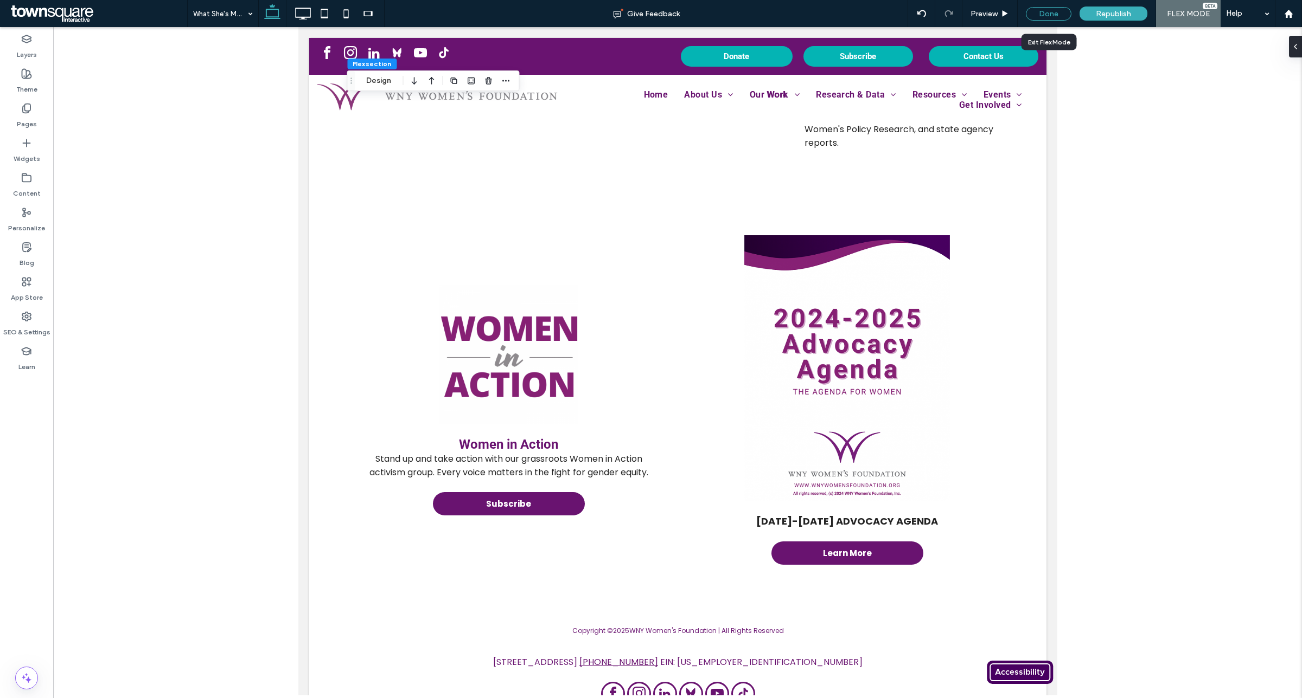
click at [1054, 12] on div "Done" at bounding box center [1048, 14] width 46 height 14
type input "***"
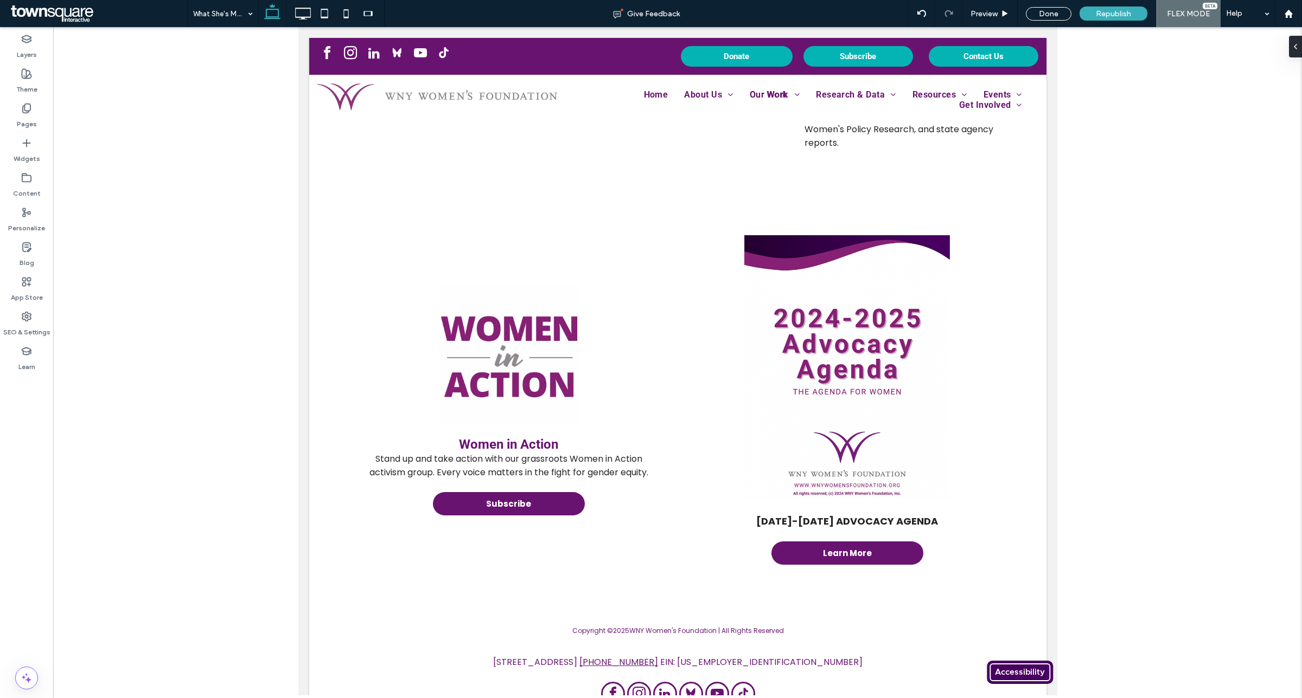
type input "***"
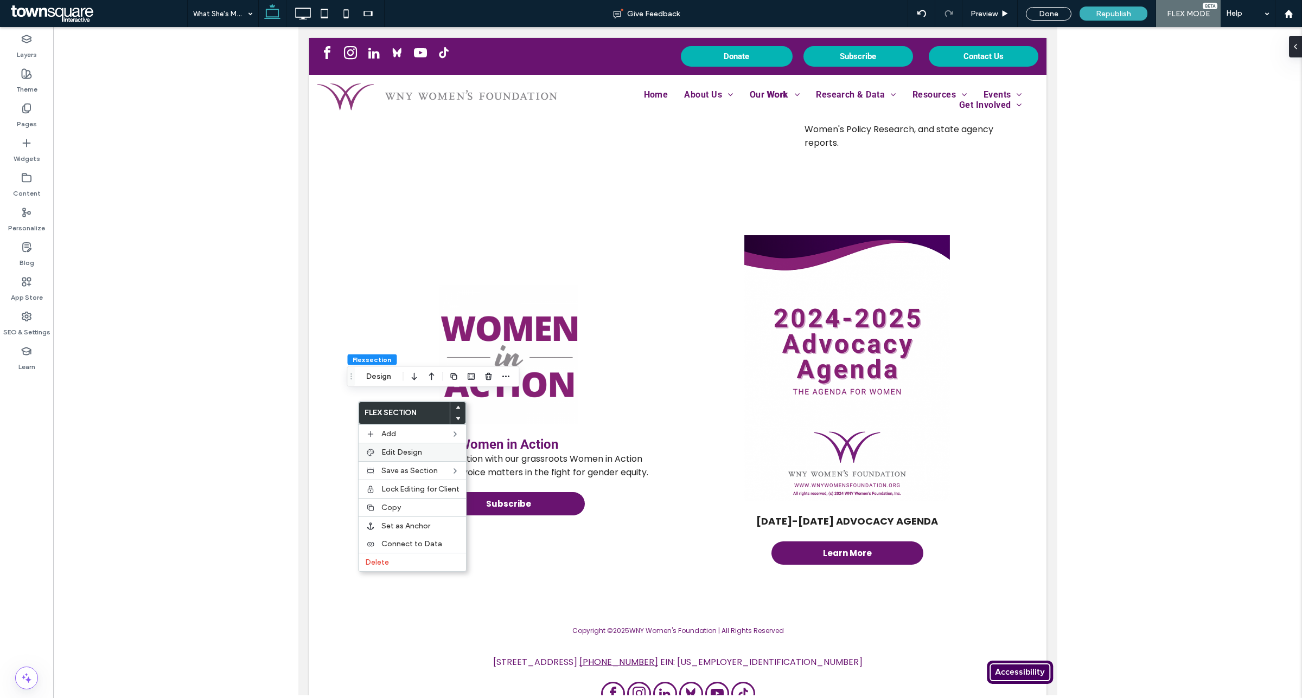
click at [418, 456] on span "Edit Design" at bounding box center [401, 452] width 41 height 9
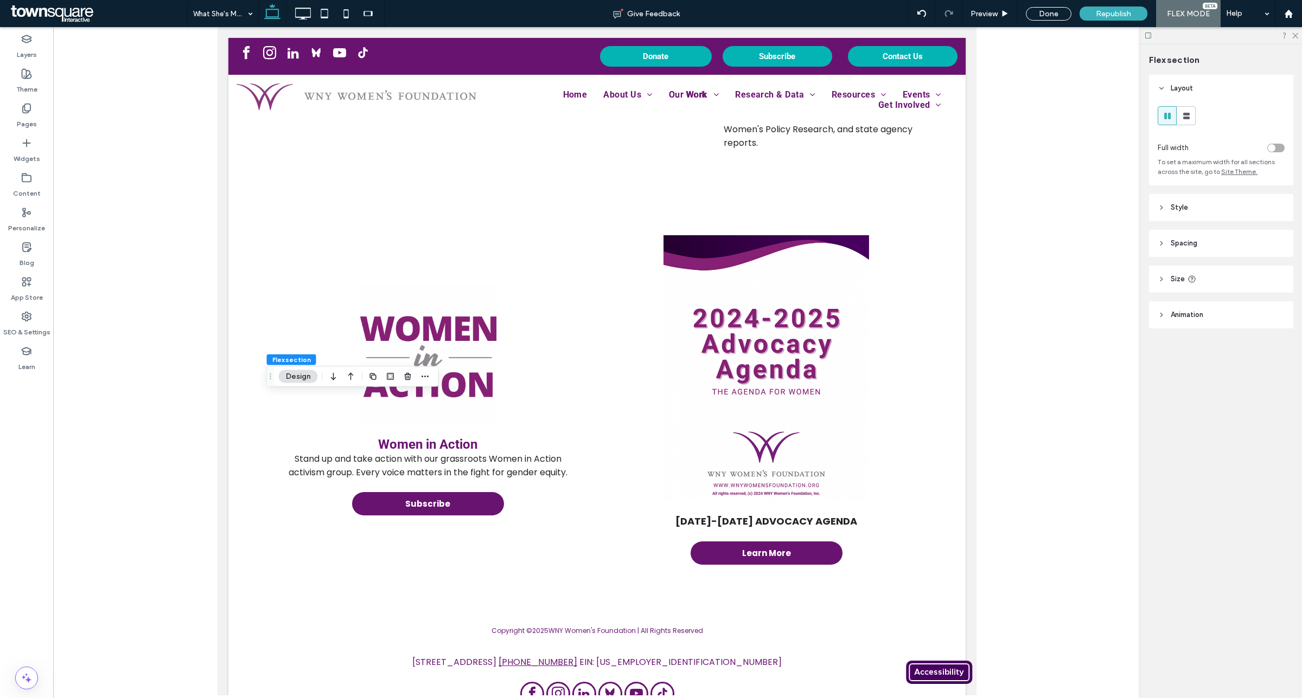
click at [1196, 238] on header "Spacing" at bounding box center [1221, 243] width 144 height 27
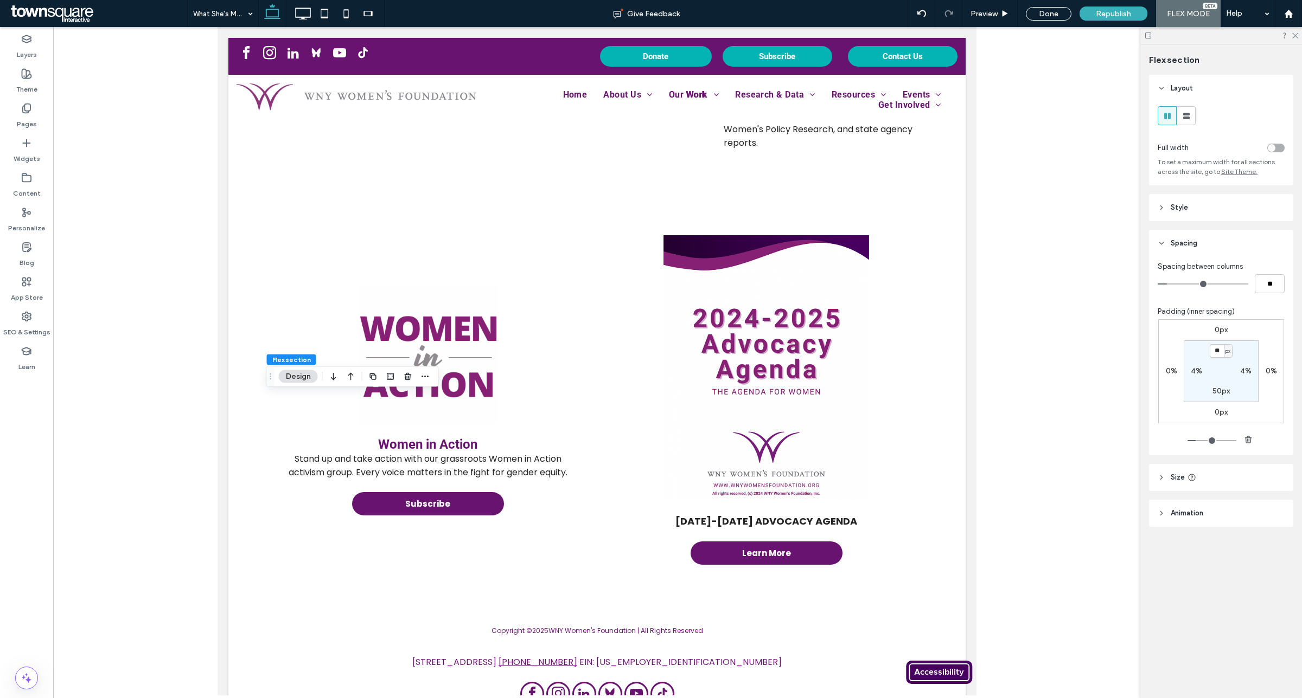
type input "*"
type input "**"
type input "*"
type input "**"
drag, startPoint x: 1169, startPoint y: 288, endPoint x: 1154, endPoint y: 291, distance: 15.4
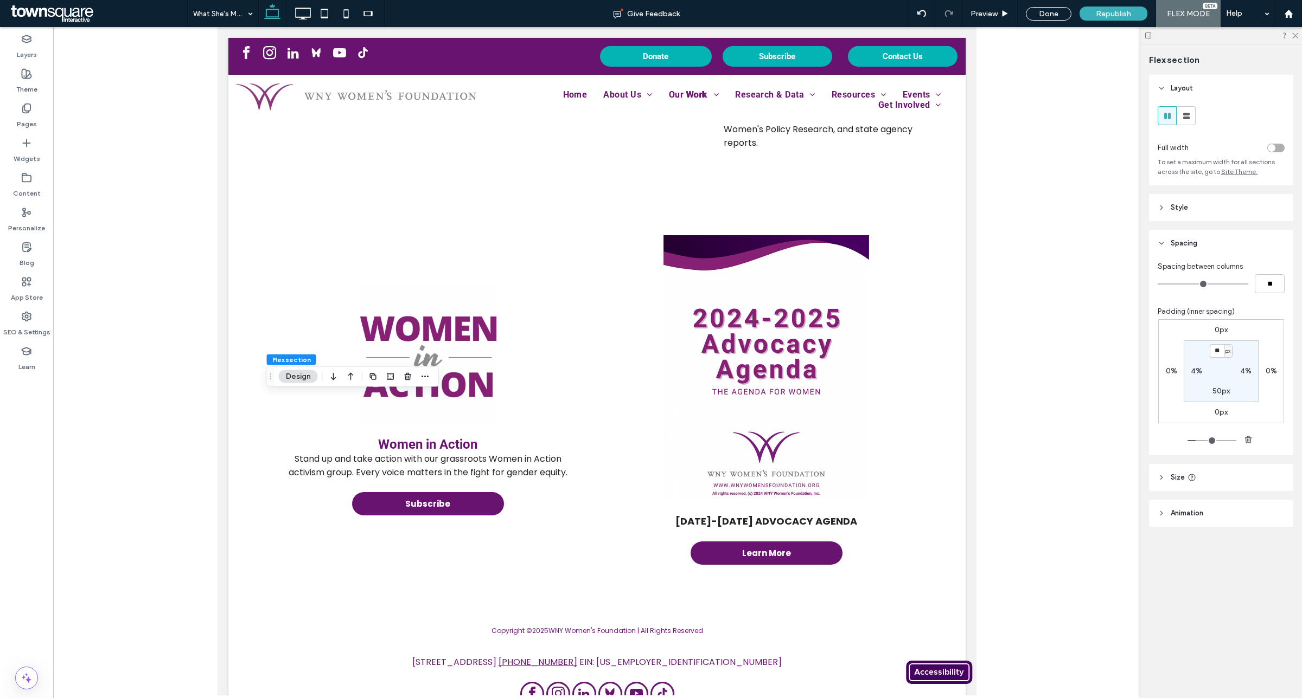
click at [1157, 285] on input "range" at bounding box center [1202, 284] width 91 height 1
type input "*"
type input "**"
type input "*"
type input "**"
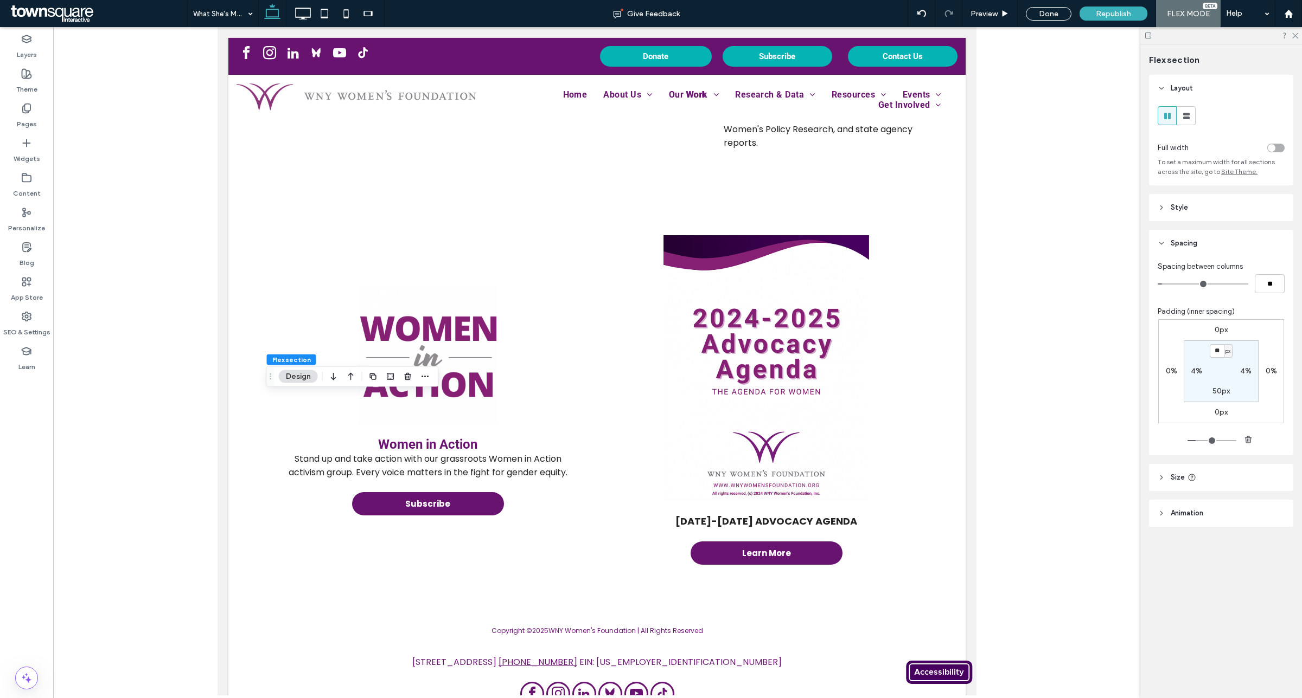
type input "*"
type input "**"
type input "*"
type input "**"
type input "*"
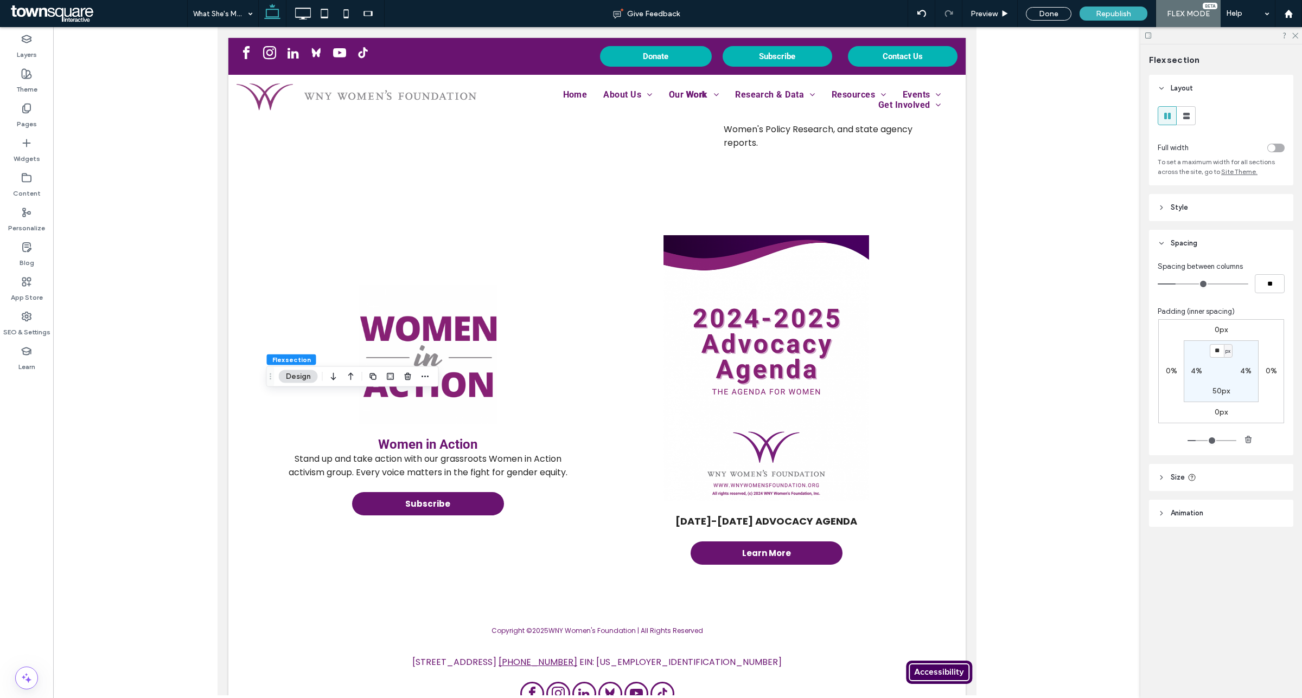
type input "**"
type input "*"
type input "**"
drag, startPoint x: 1162, startPoint y: 287, endPoint x: 1184, endPoint y: 286, distance: 21.8
click at [1184, 285] on input "range" at bounding box center [1202, 284] width 91 height 1
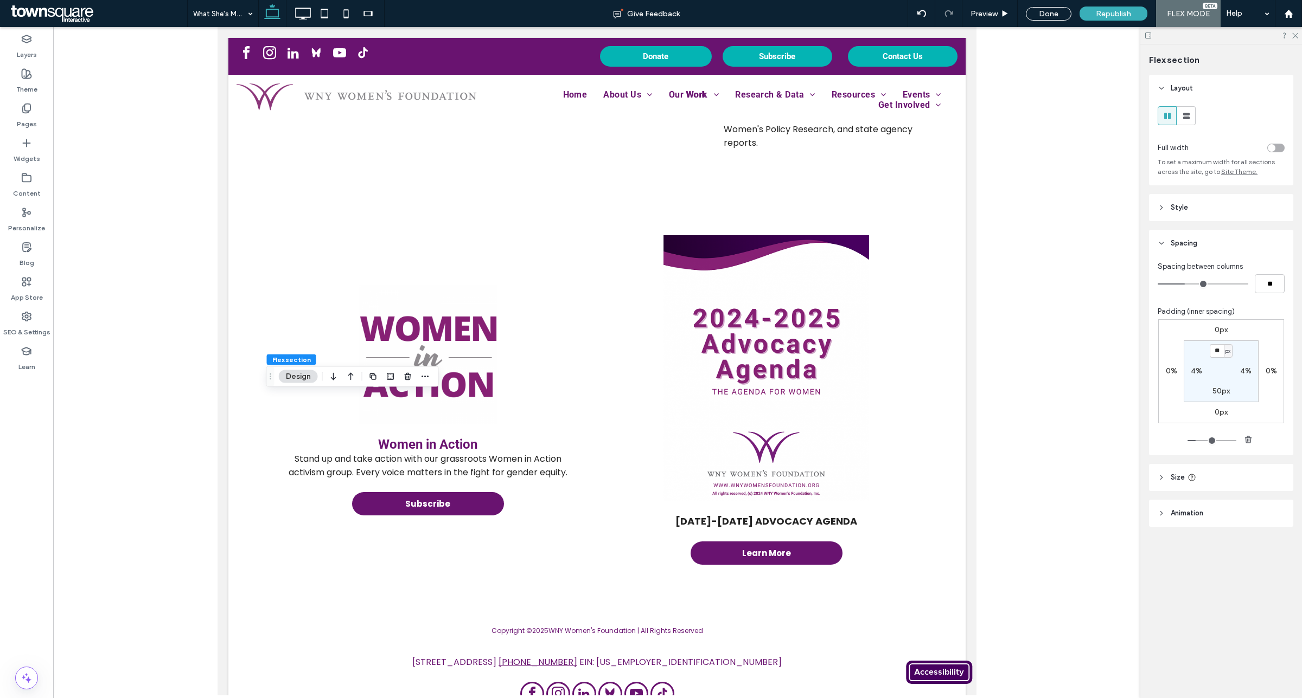
type input "*"
type input "**"
type input "*"
click at [1181, 285] on input "range" at bounding box center [1202, 284] width 91 height 1
click at [1202, 334] on div "0px 0% 0px 0% ** px 4% 50px 4%" at bounding box center [1221, 371] width 126 height 104
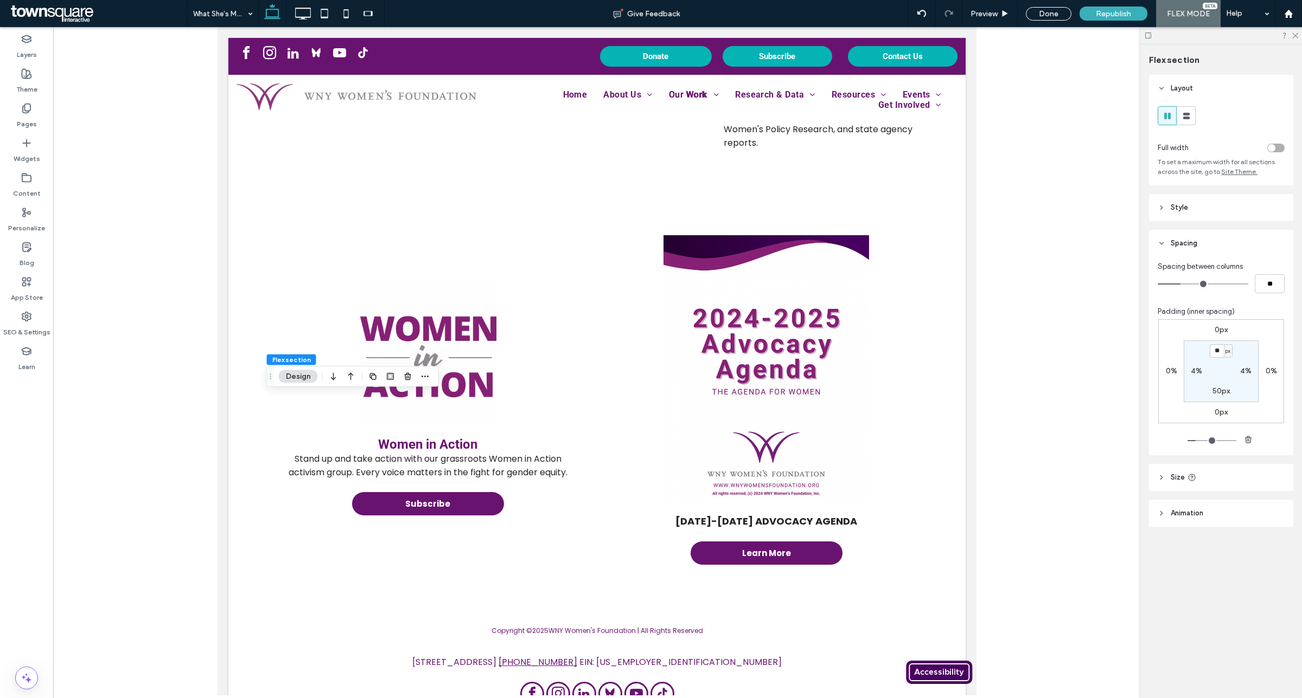
click at [1219, 335] on label "0px" at bounding box center [1220, 329] width 13 height 9
type input "*"
type input "**"
type input "*"
type input "***"
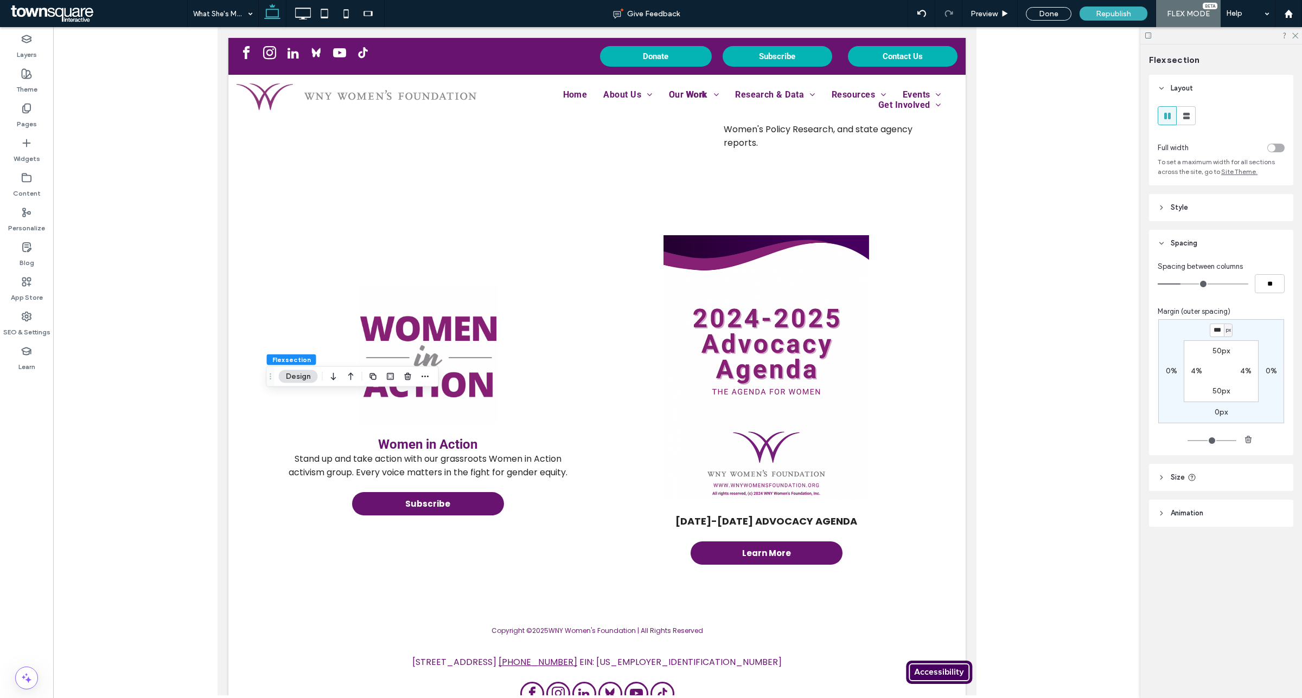
type input "*"
type input "***"
type input "*"
type input "***"
type input "*"
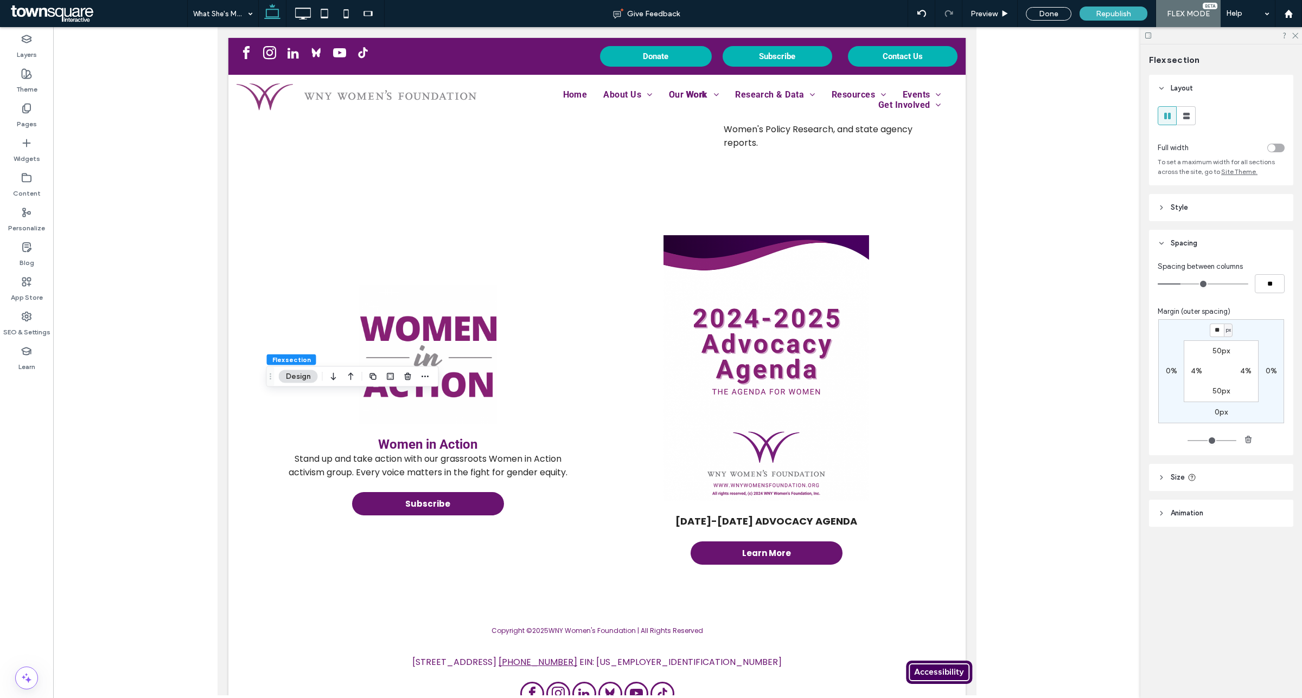
type input "*"
type input "***"
click at [1127, 557] on div at bounding box center [596, 361] width 1087 height 669
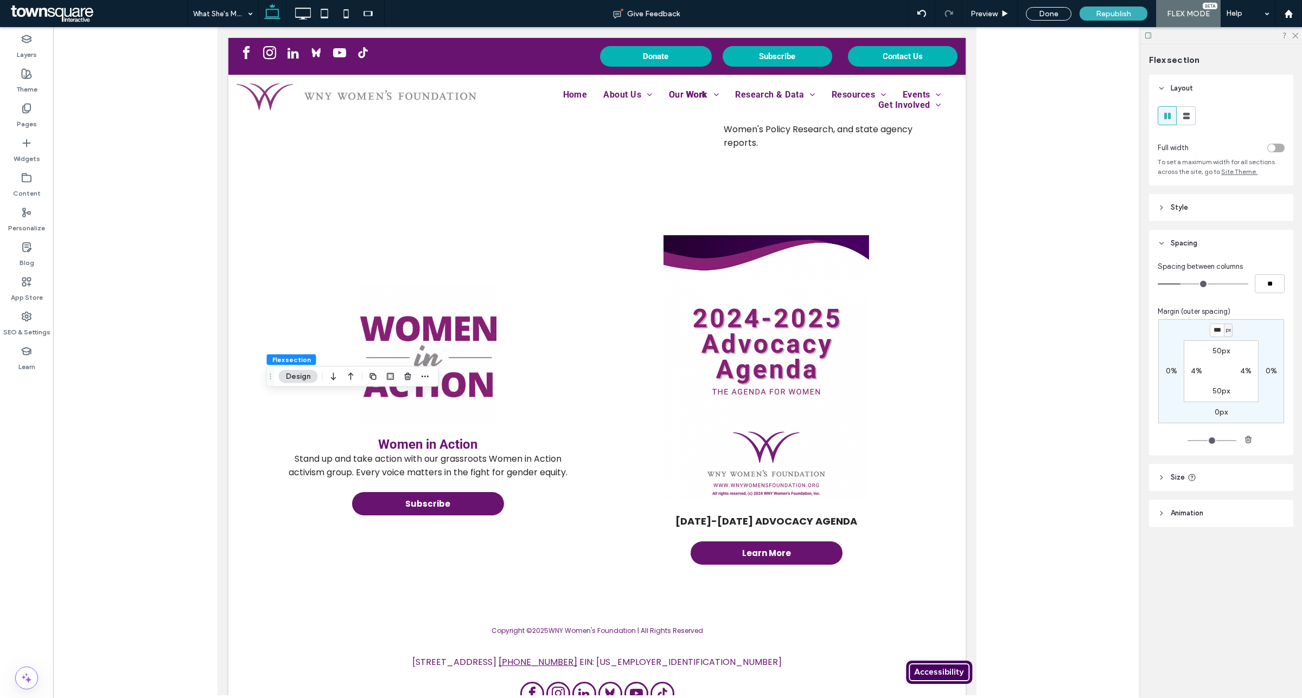
type input "*"
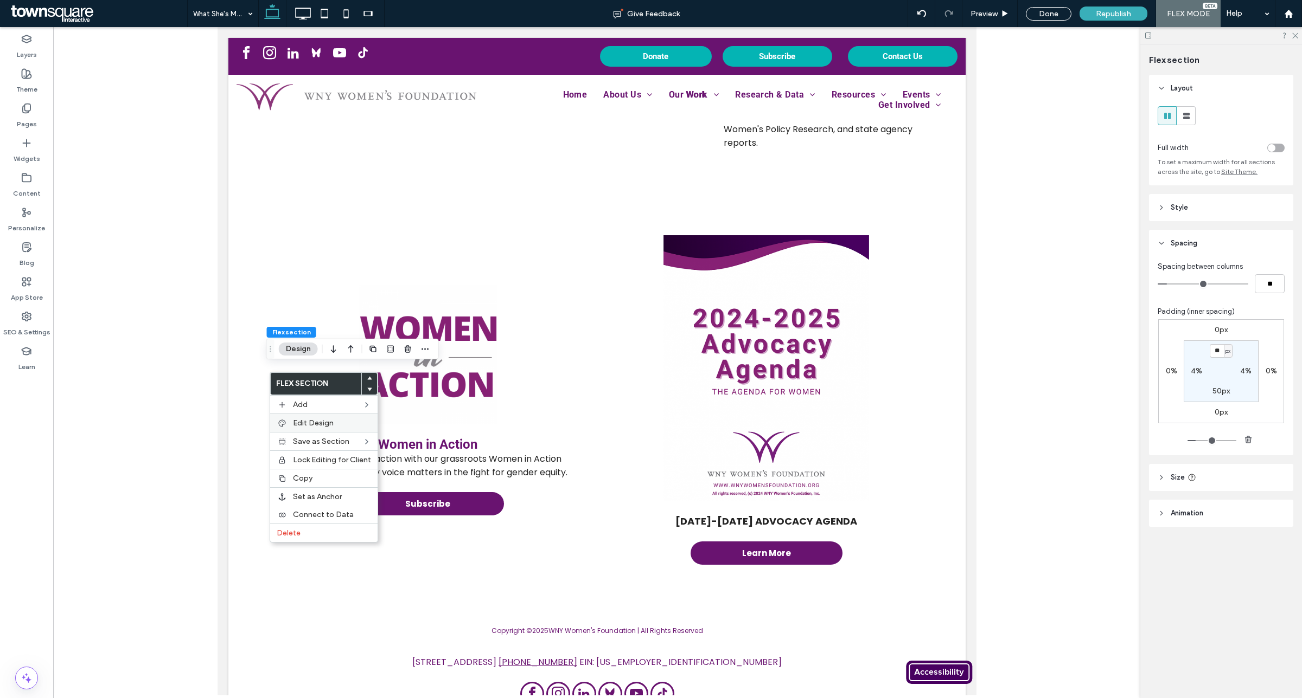
click at [319, 431] on div "Edit Design" at bounding box center [323, 423] width 107 height 18
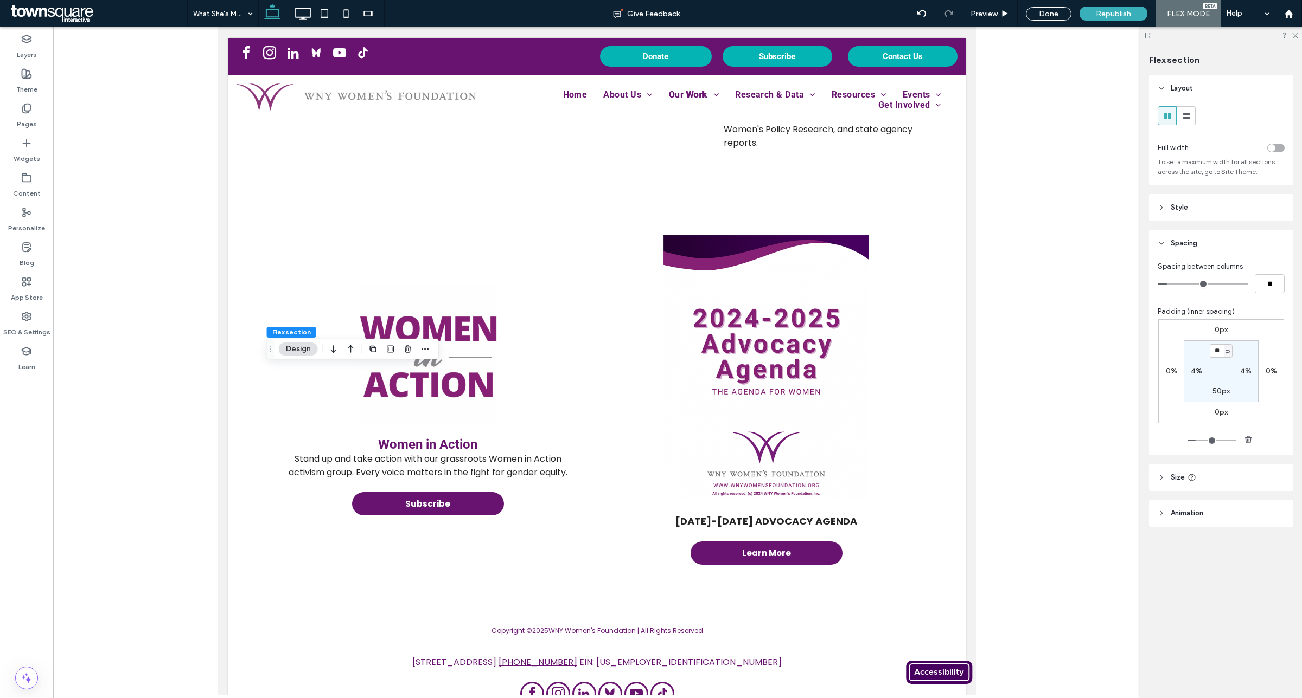
click at [1216, 337] on div "0px 0% 0px 0% ** px 4% 50px 4%" at bounding box center [1221, 371] width 126 height 104
click at [1218, 334] on label "0px" at bounding box center [1220, 329] width 13 height 9
type input "*"
type input "***"
click at [1070, 461] on div at bounding box center [596, 361] width 1087 height 669
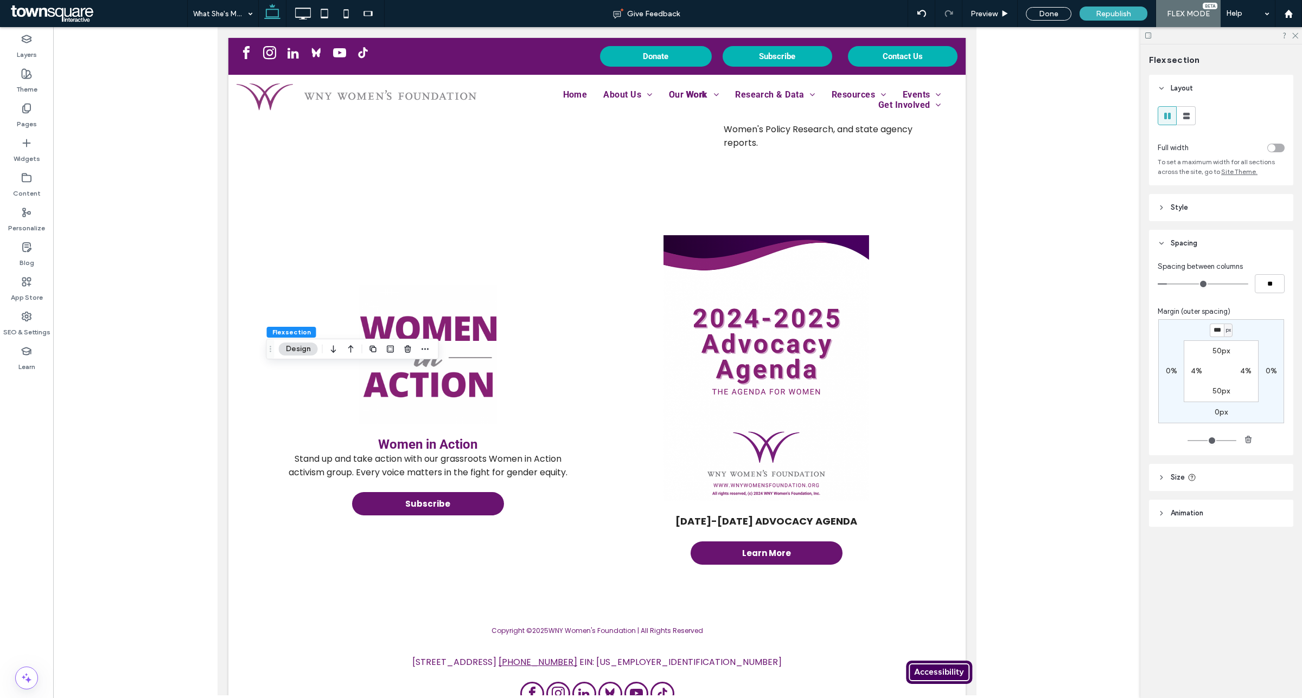
type input "*"
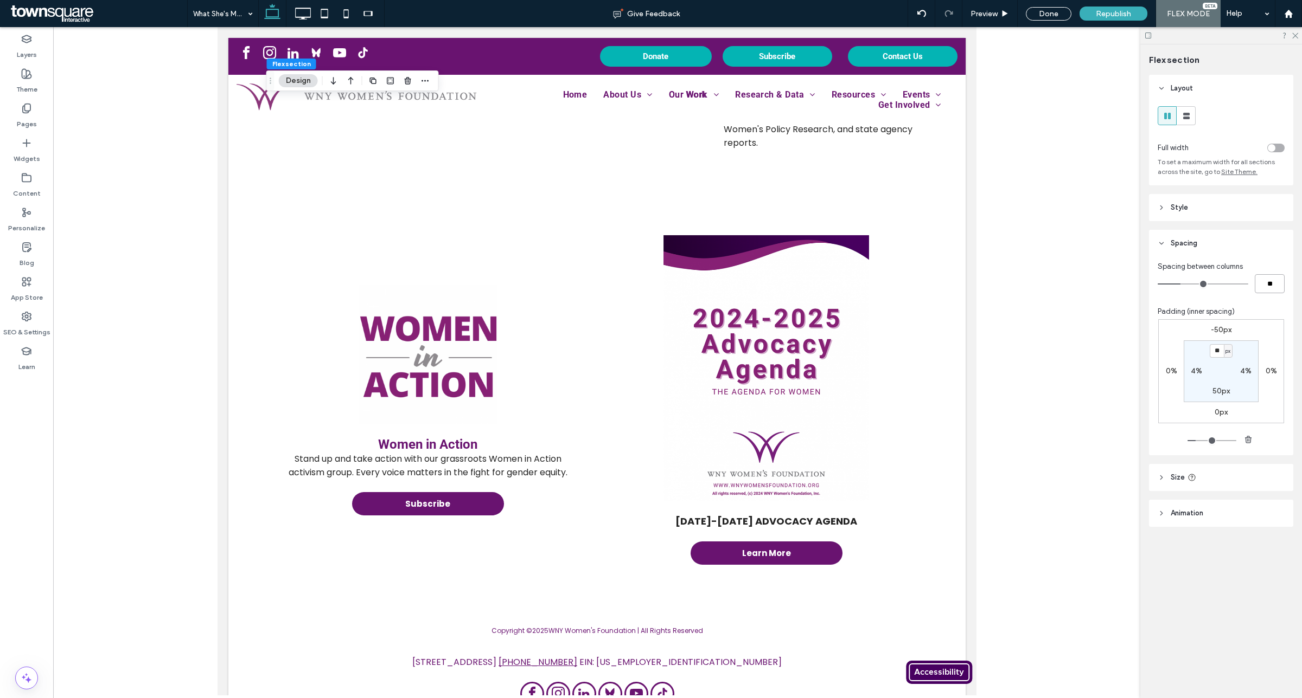
click at [1269, 286] on input "**" at bounding box center [1269, 283] width 30 height 19
type input "**"
type input "*"
click at [1219, 330] on label "0px" at bounding box center [1220, 329] width 13 height 9
type input "*"
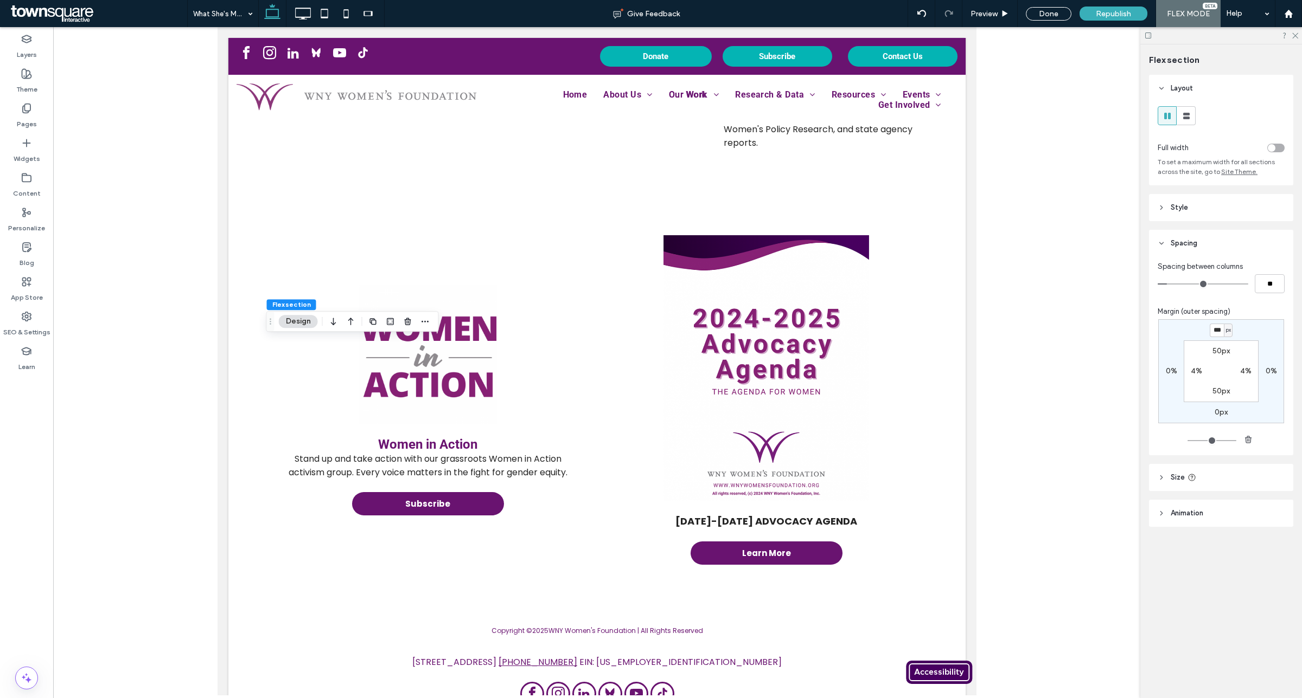
type input "***"
click at [1056, 574] on div at bounding box center [596, 361] width 1087 height 669
type input "*"
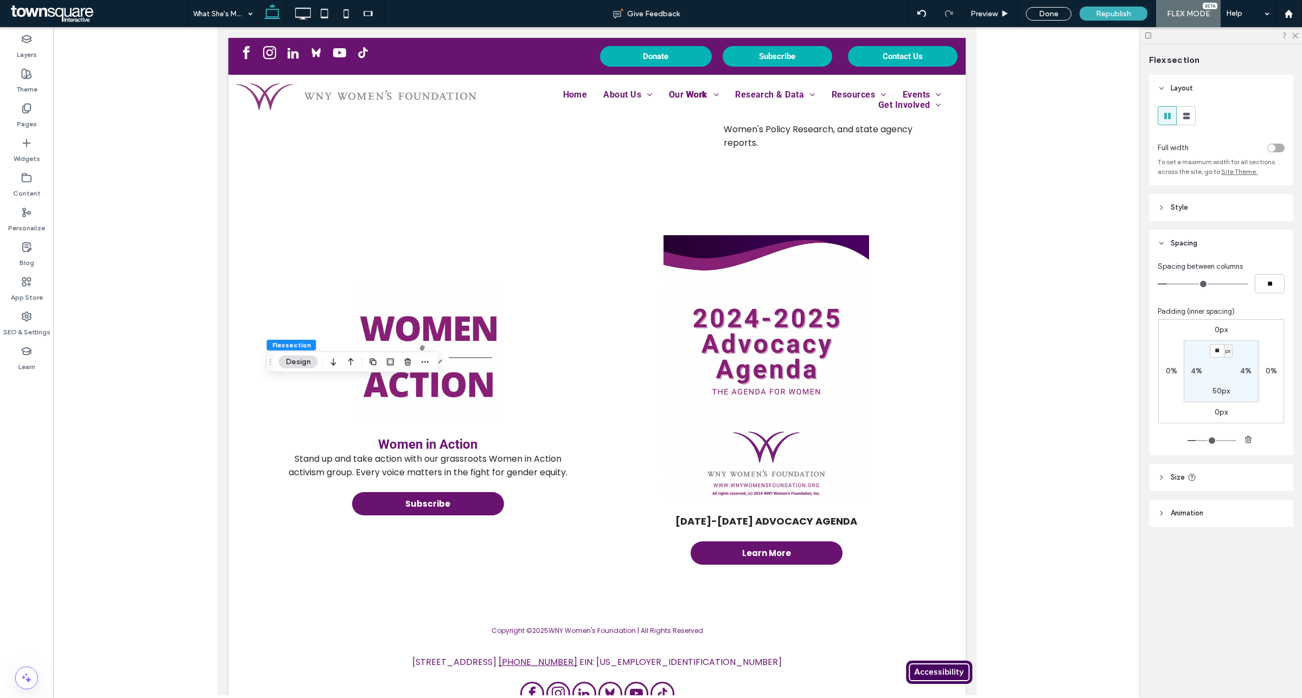
click at [1216, 330] on label "0px" at bounding box center [1220, 329] width 13 height 9
type input "*"
type input "***"
click at [1193, 616] on div "Flex section Layout Full width To set a maximum width for all sections across t…" at bounding box center [1221, 371] width 162 height 654
type input "*"
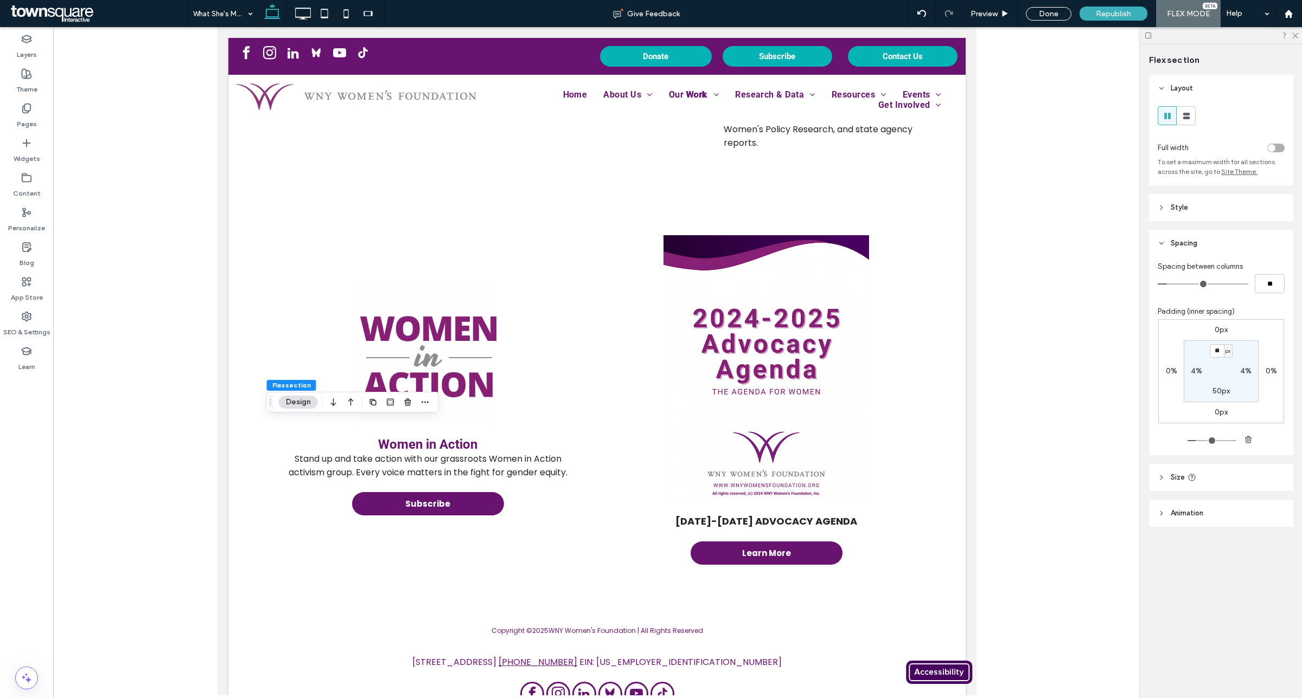
click at [1216, 334] on label "0px" at bounding box center [1220, 329] width 13 height 9
type input "*"
type input "***"
click at [1235, 646] on div "Flex section Layout Full width To set a maximum width for all sections across t…" at bounding box center [1221, 371] width 162 height 654
type input "*"
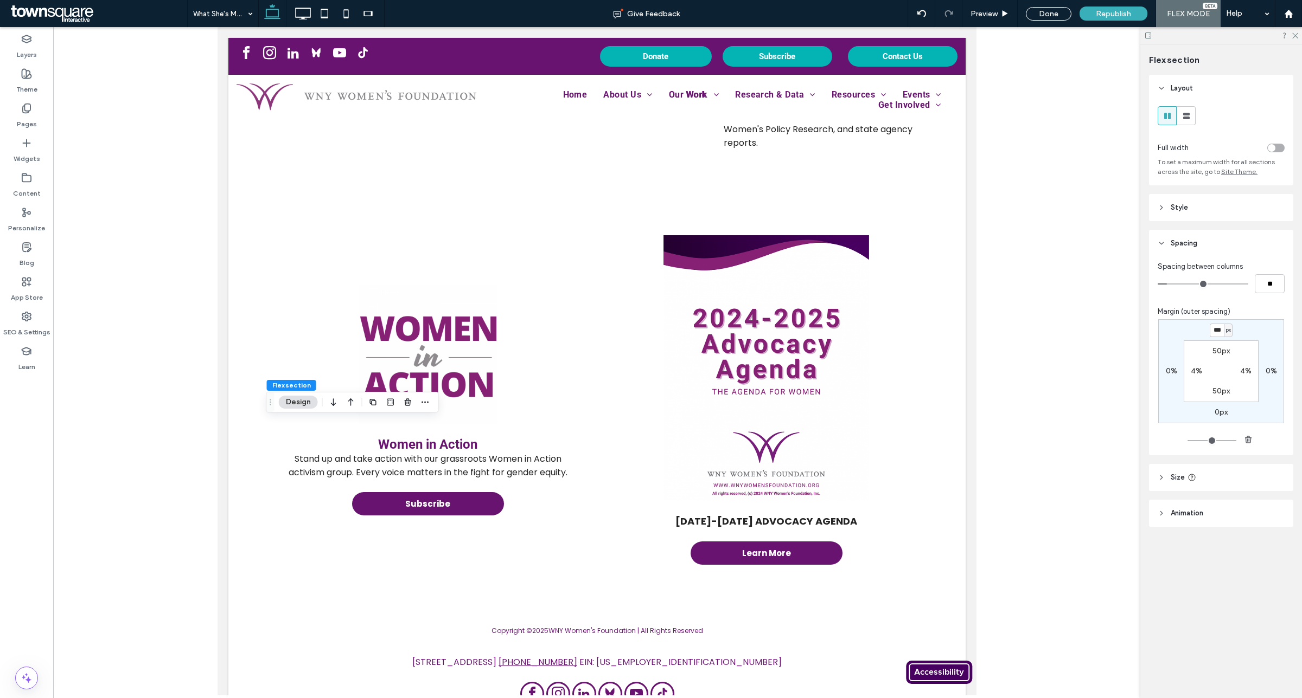
click at [1024, 556] on div at bounding box center [596, 361] width 1087 height 669
click at [1053, 12] on div "Done" at bounding box center [1048, 14] width 46 height 14
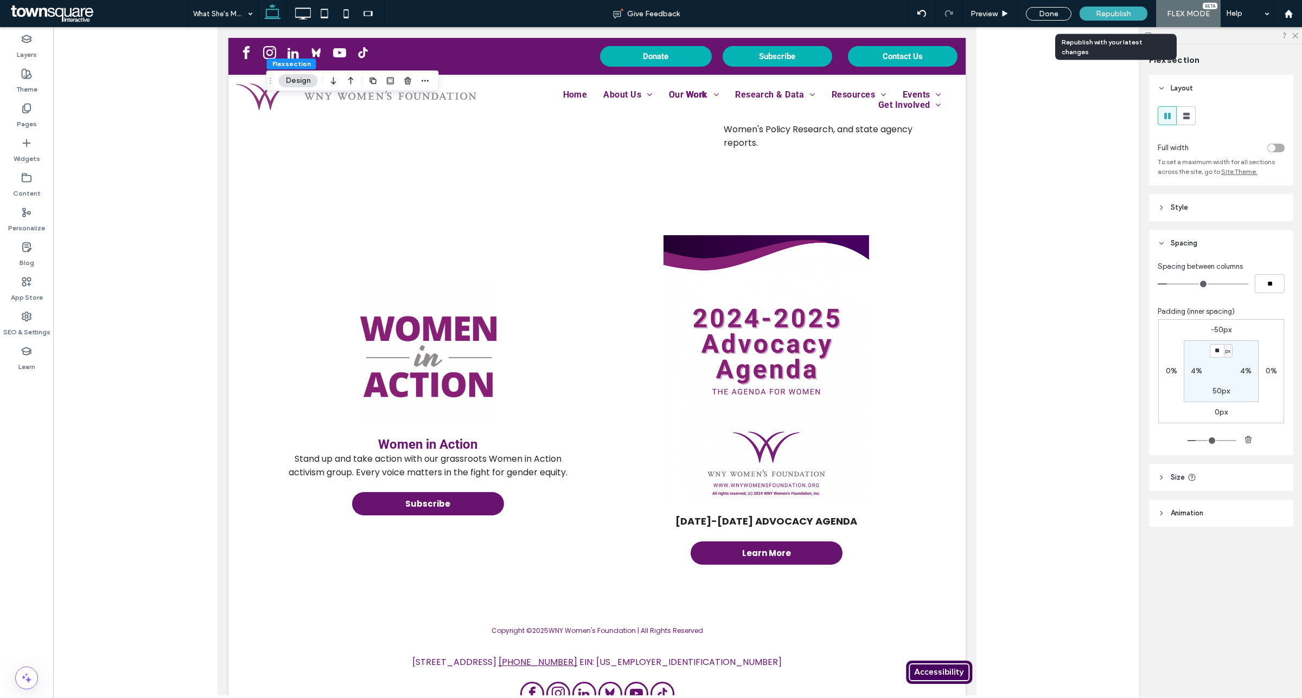
click at [1121, 18] on div "Republish" at bounding box center [1113, 14] width 68 height 14
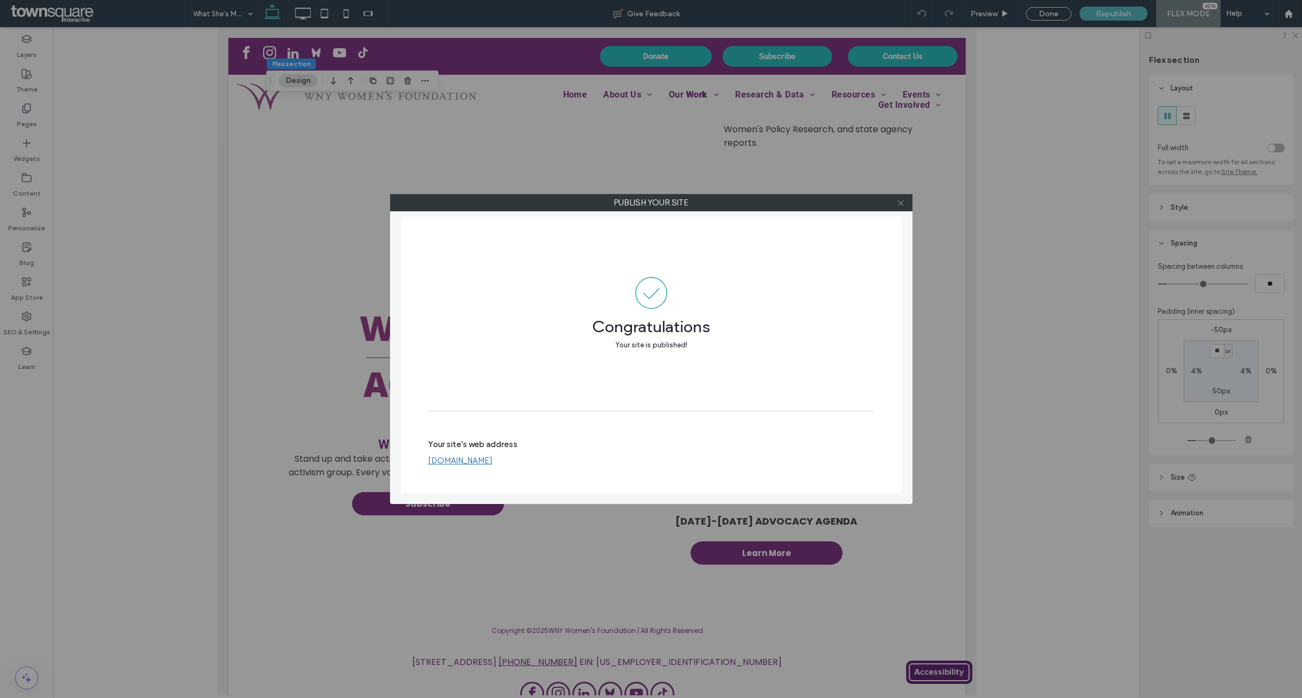
click at [899, 204] on use at bounding box center [900, 202] width 5 height 5
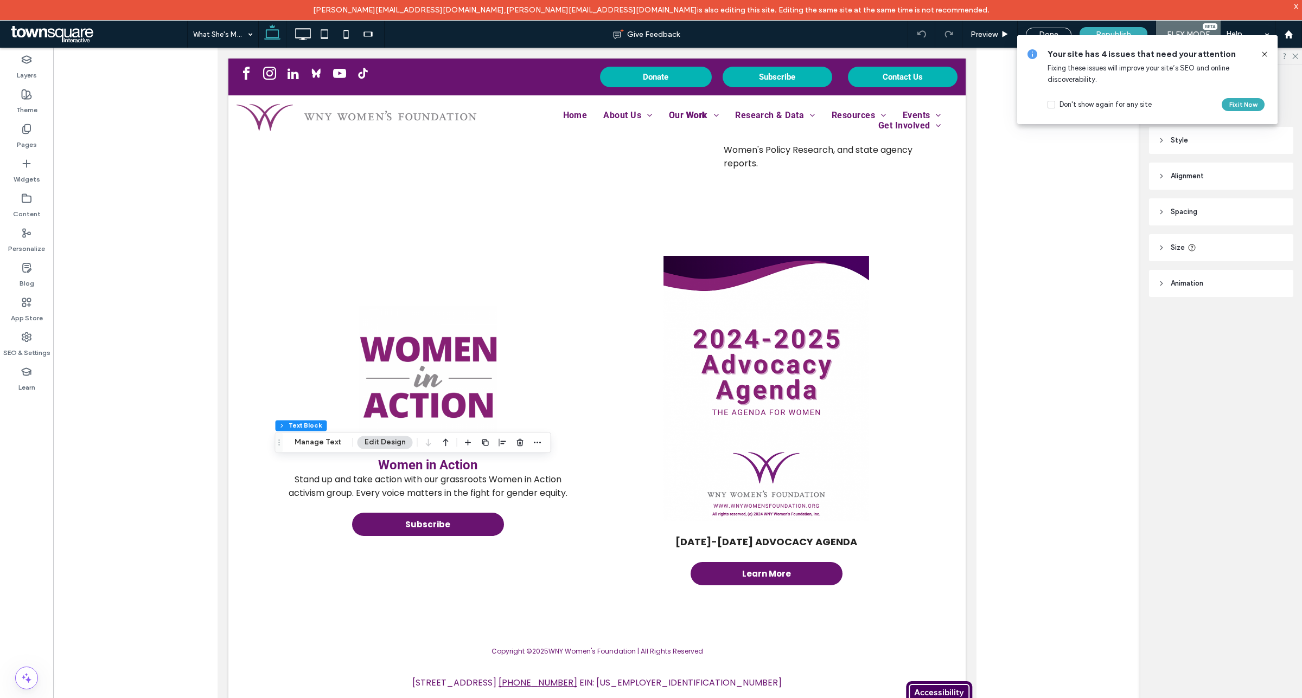
click at [537, 451] on div at bounding box center [537, 443] width 13 height 20
click at [537, 445] on icon "button" at bounding box center [537, 442] width 9 height 9
click at [305, 427] on button "Flex section" at bounding box center [297, 425] width 45 height 11
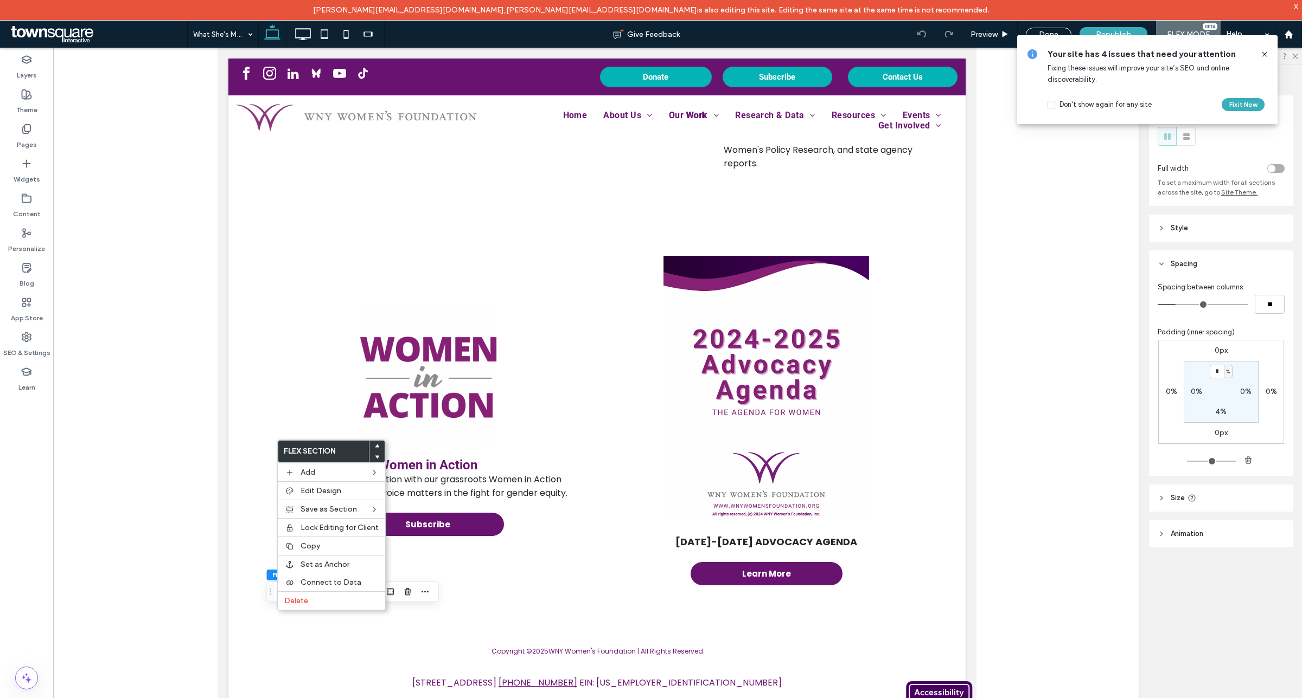
click at [157, 449] on div at bounding box center [596, 382] width 1087 height 669
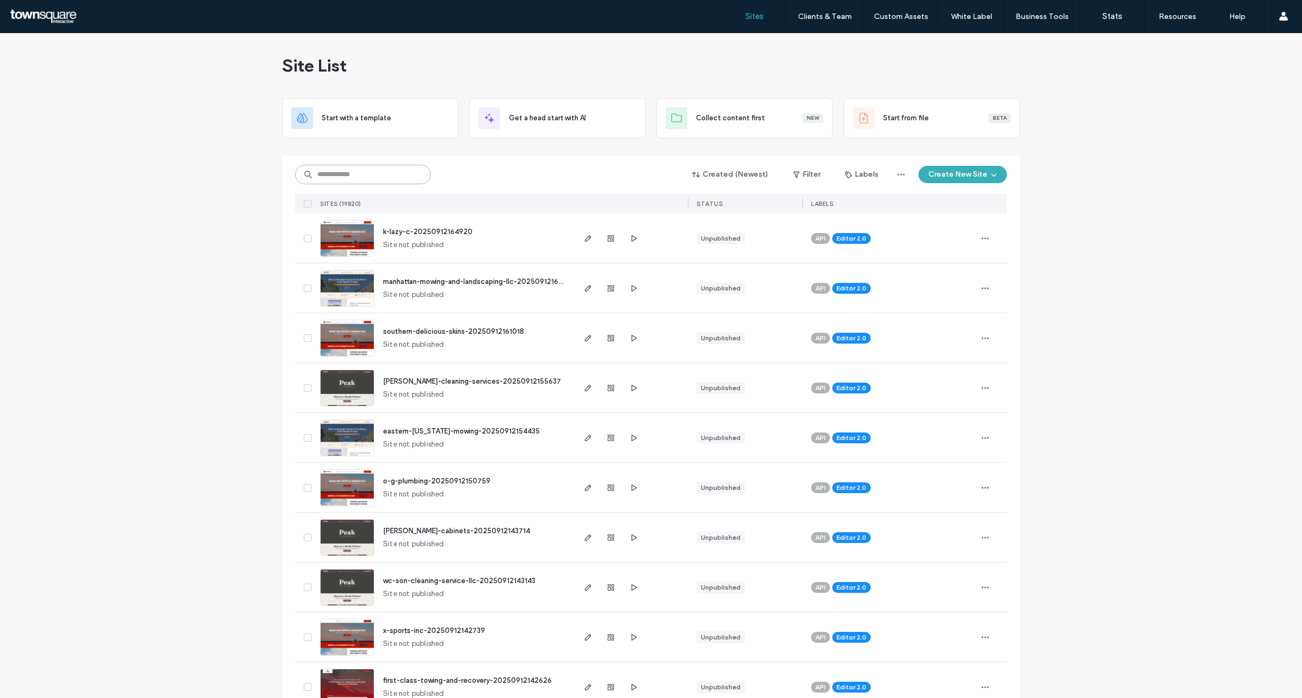
click at [373, 171] on input at bounding box center [363, 175] width 136 height 20
type input "********"
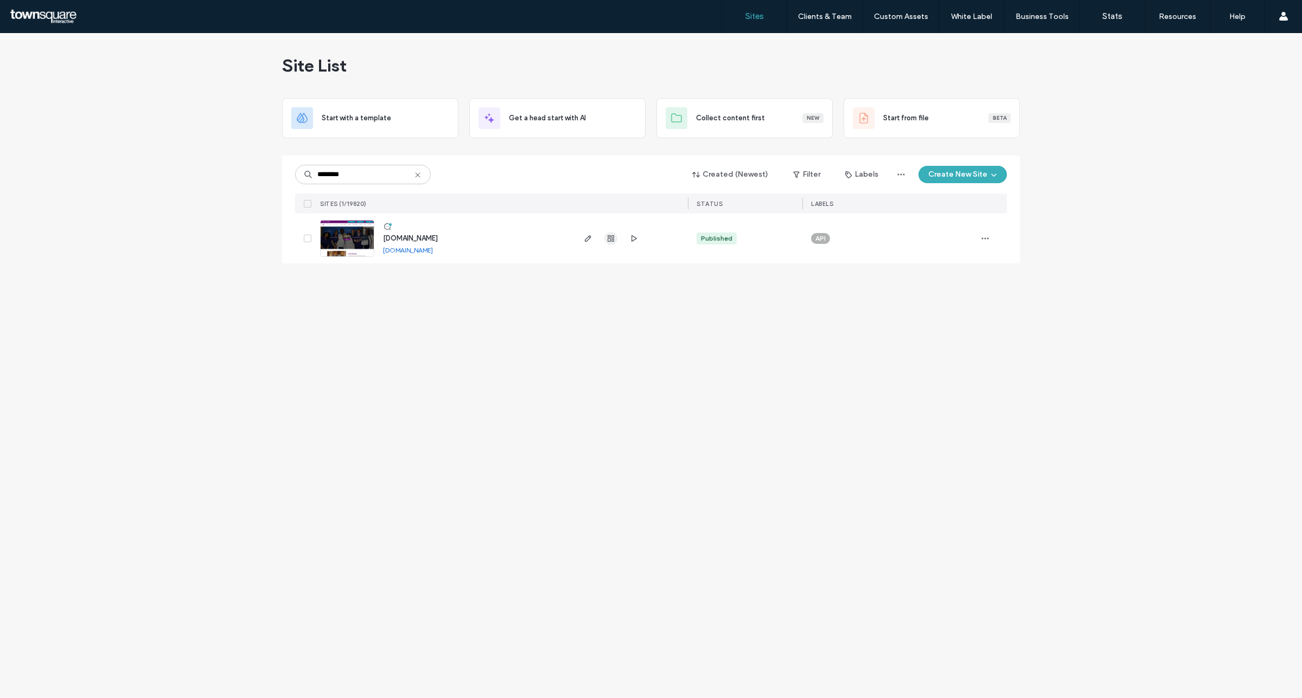
click at [612, 240] on icon "button" at bounding box center [610, 238] width 9 height 9
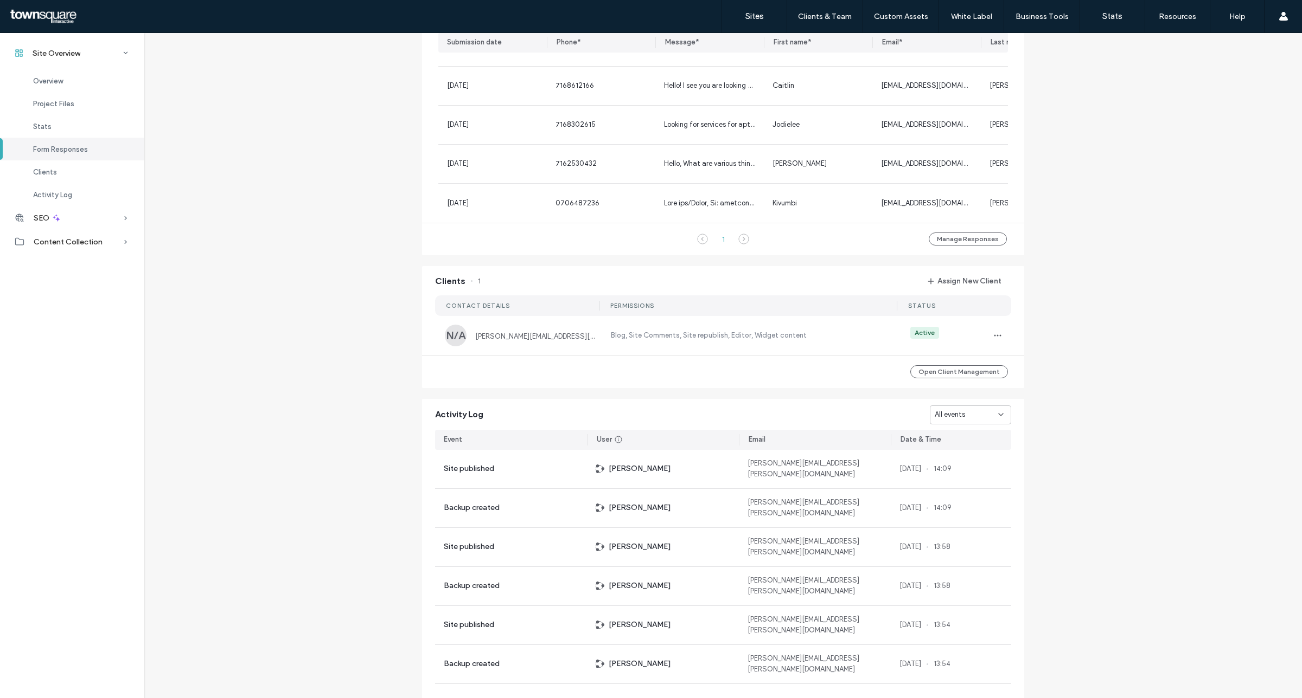
scroll to position [812, 0]
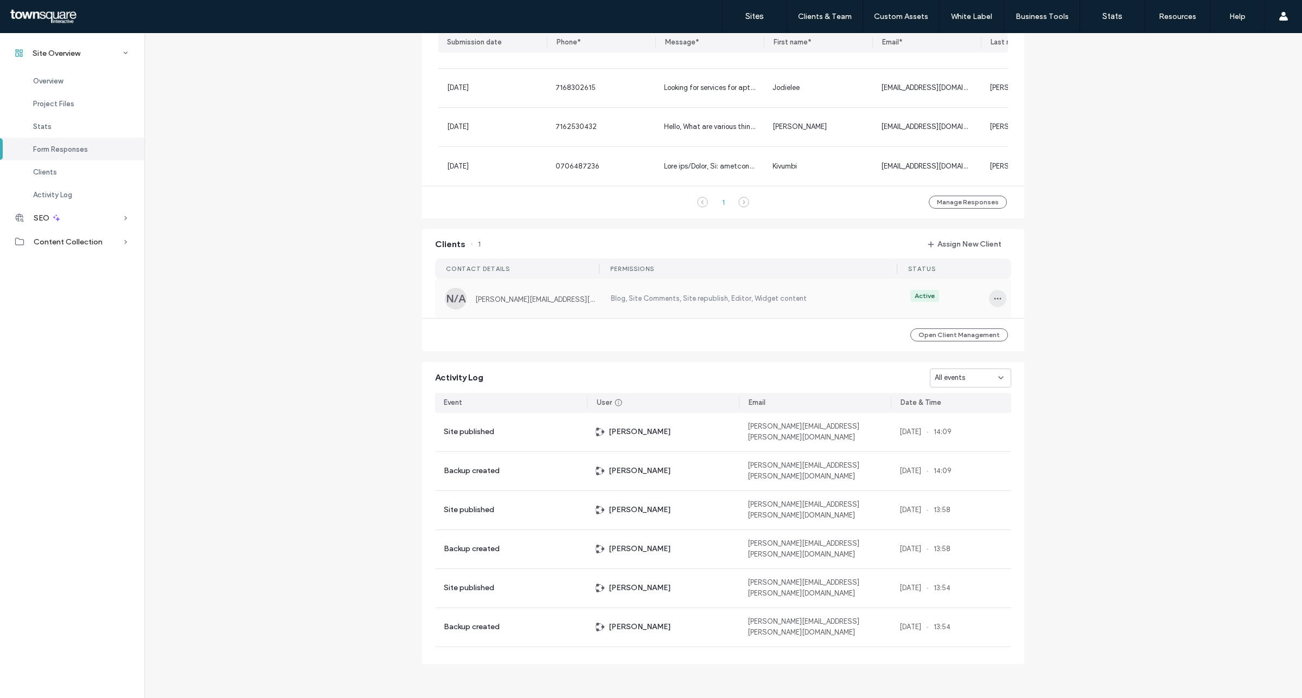
click at [989, 297] on span "button" at bounding box center [997, 298] width 17 height 17
click at [1036, 330] on span "Edit Permissions" at bounding box center [1033, 327] width 52 height 11
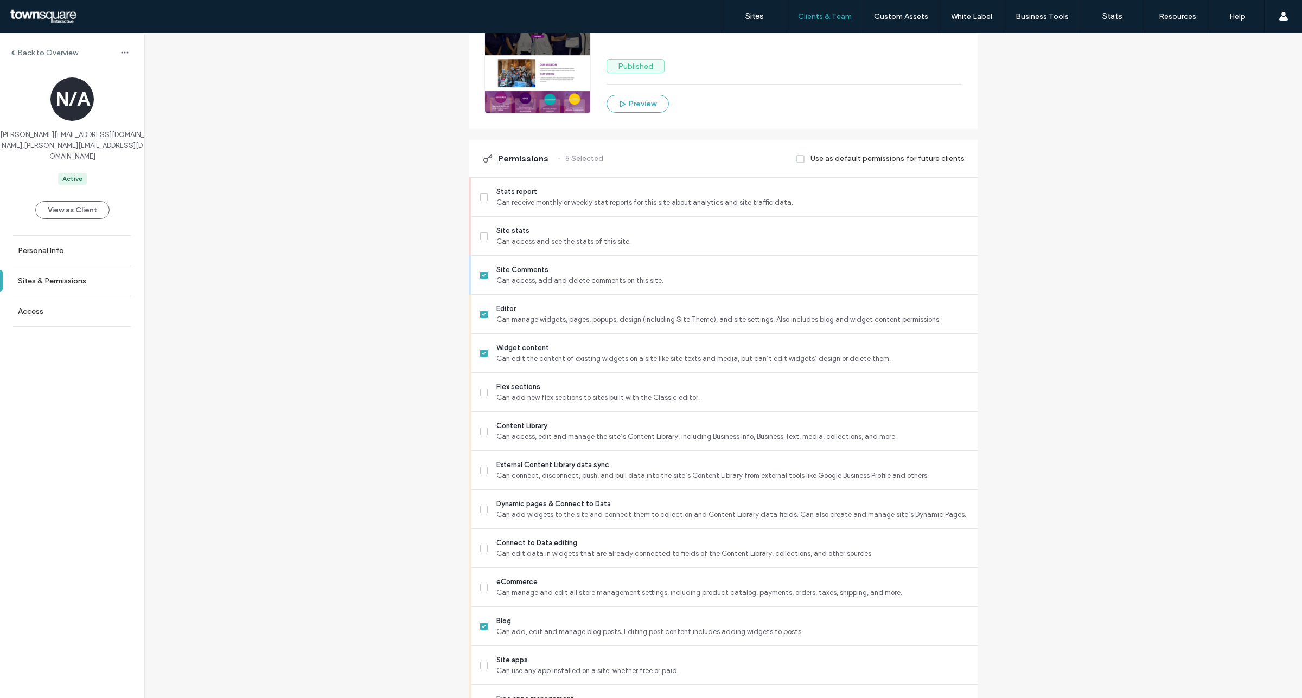
scroll to position [339, 0]
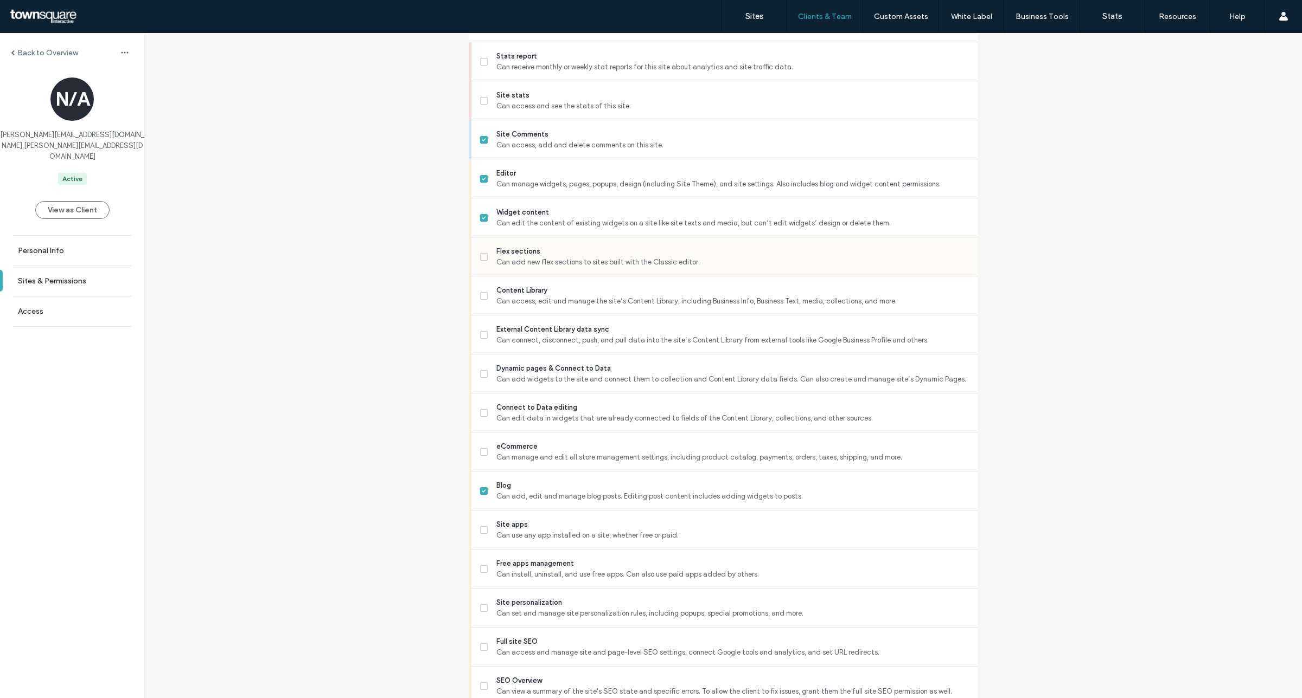
click at [480, 259] on span at bounding box center [484, 257] width 8 height 8
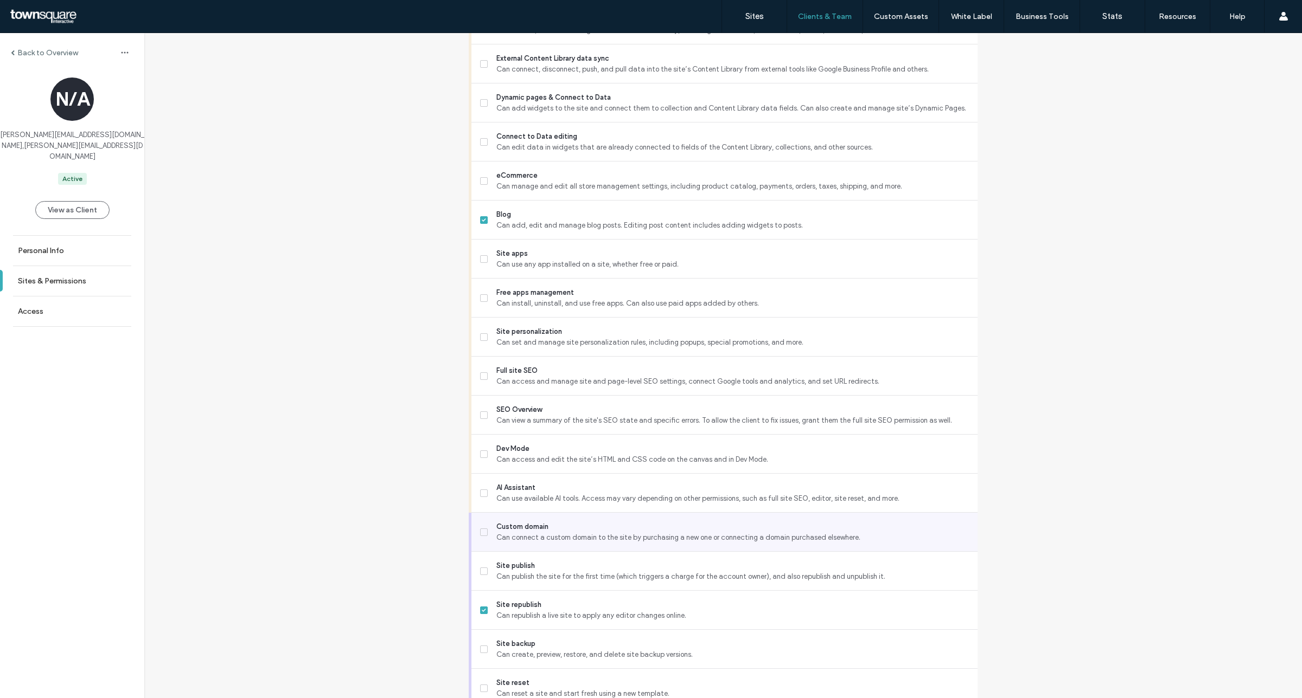
scroll to position [659, 0]
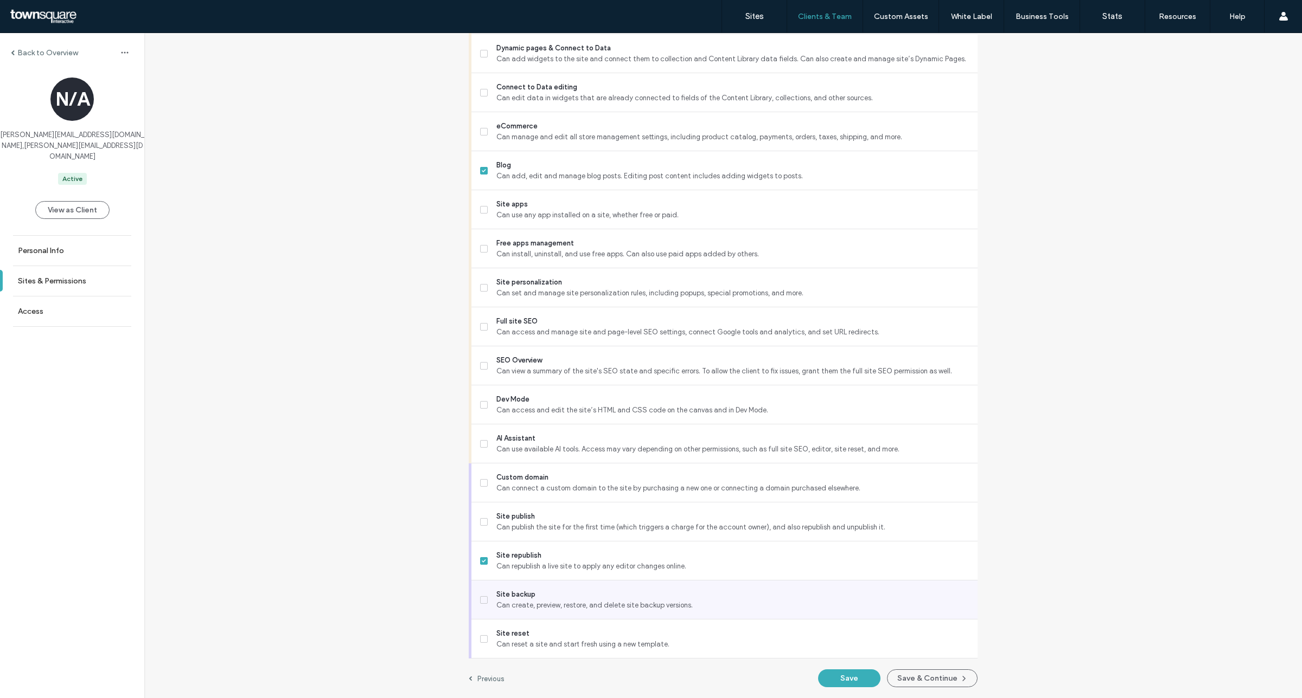
click at [481, 606] on div "Site backup Can create, preview, restore, and delete site backup versions." at bounding box center [728, 600] width 497 height 39
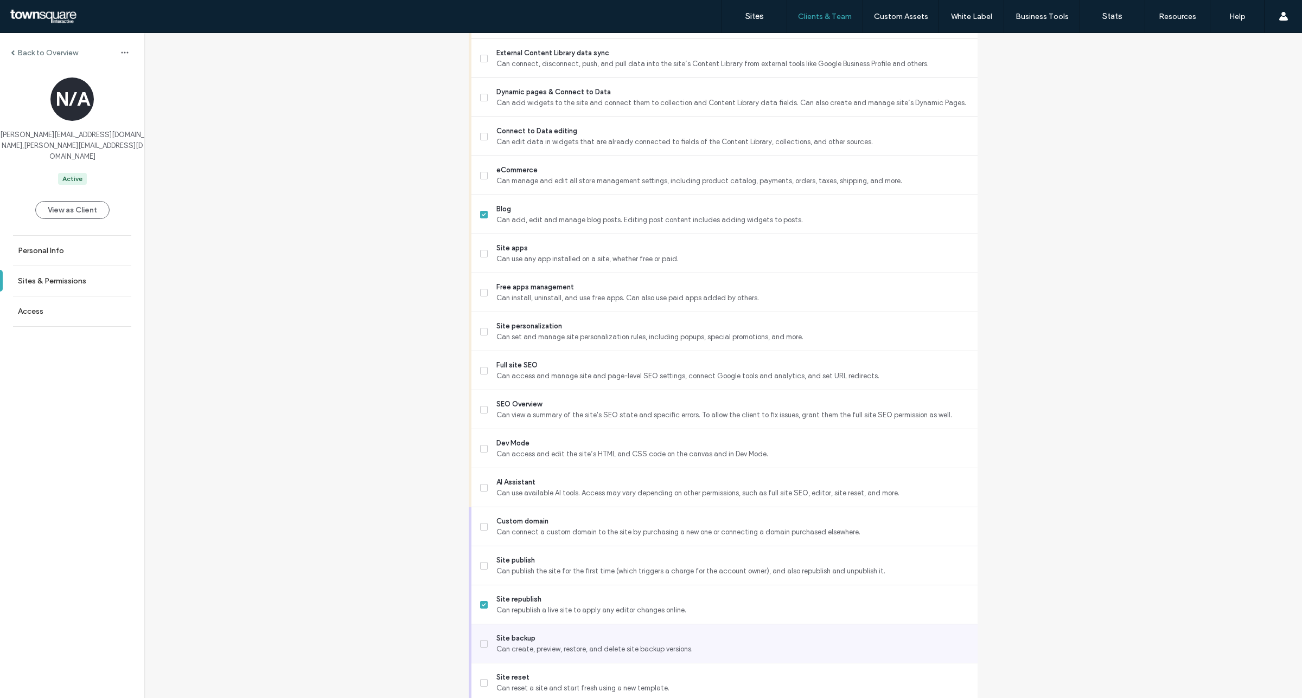
scroll to position [592, 0]
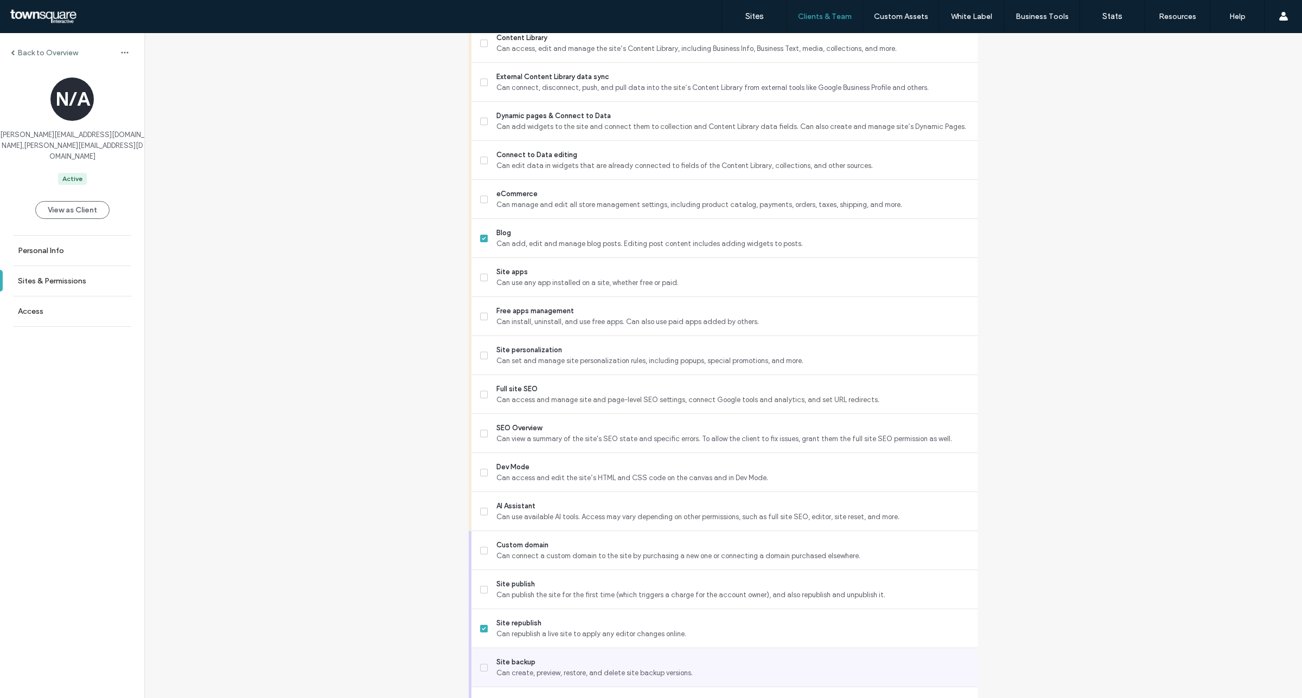
click at [486, 663] on label "Site backup Can create, preview, restore, and delete site backup versions." at bounding box center [724, 668] width 489 height 22
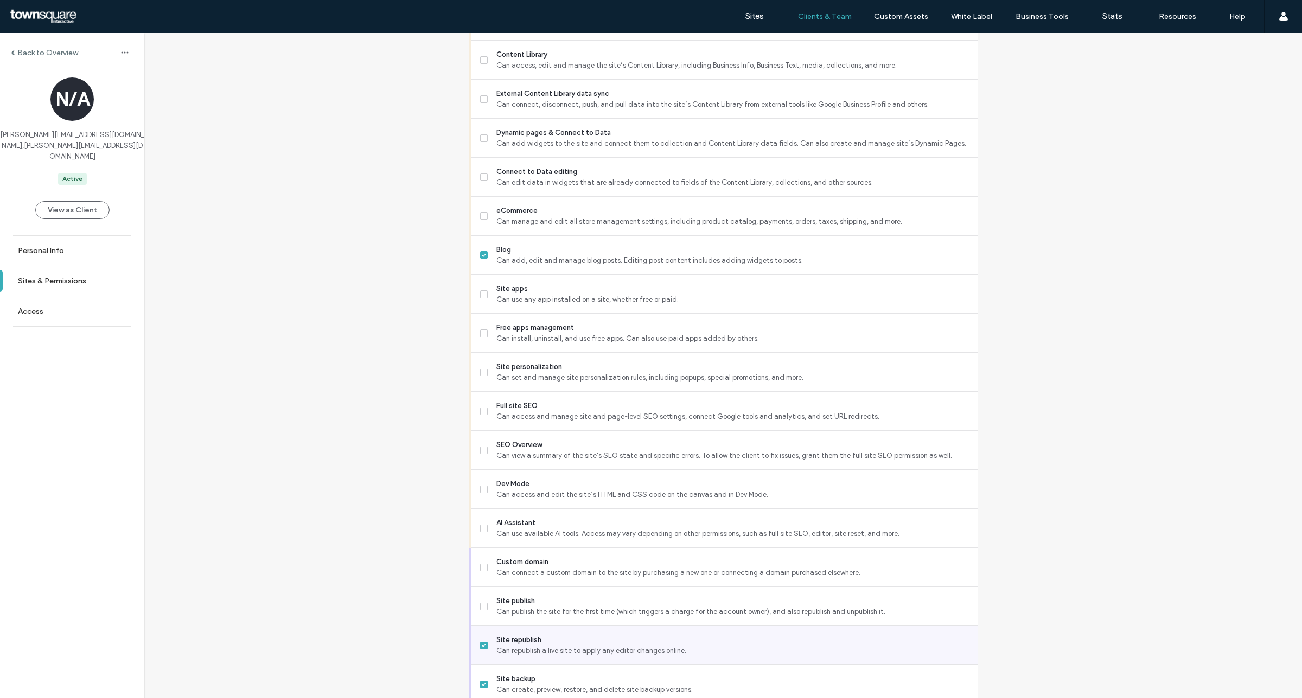
scroll to position [659, 0]
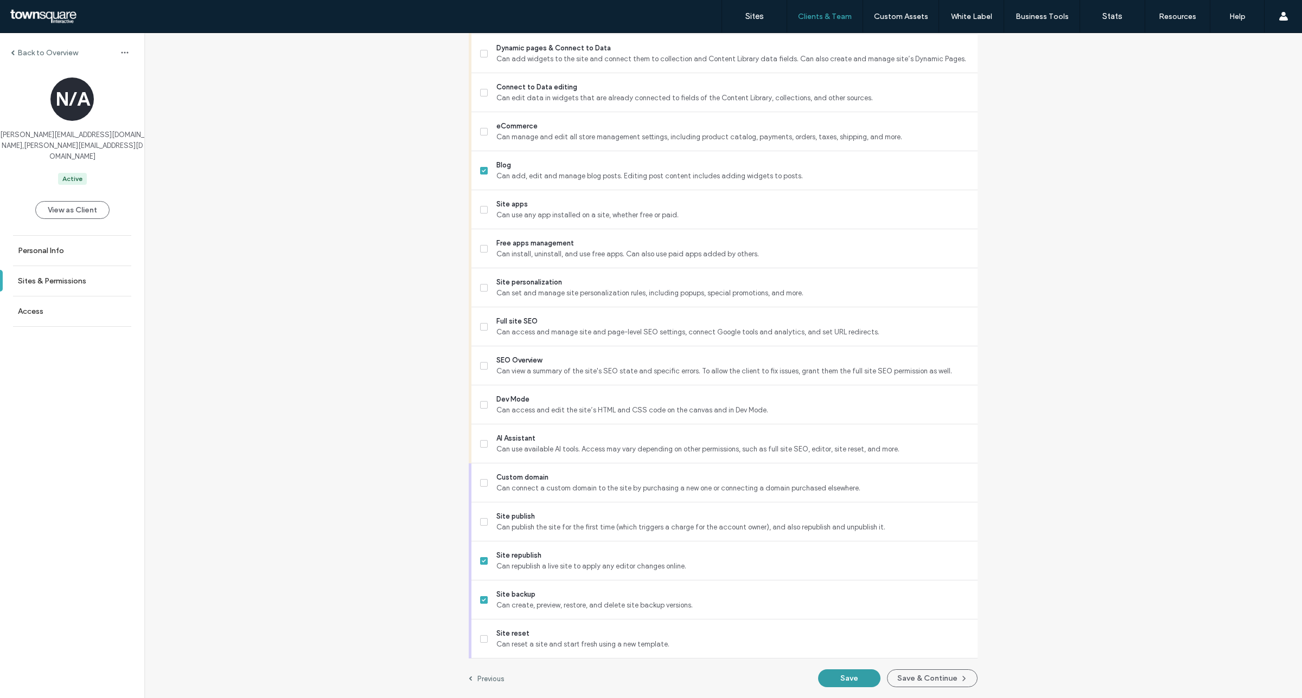
click at [841, 681] on button "Save" at bounding box center [849, 679] width 62 height 18
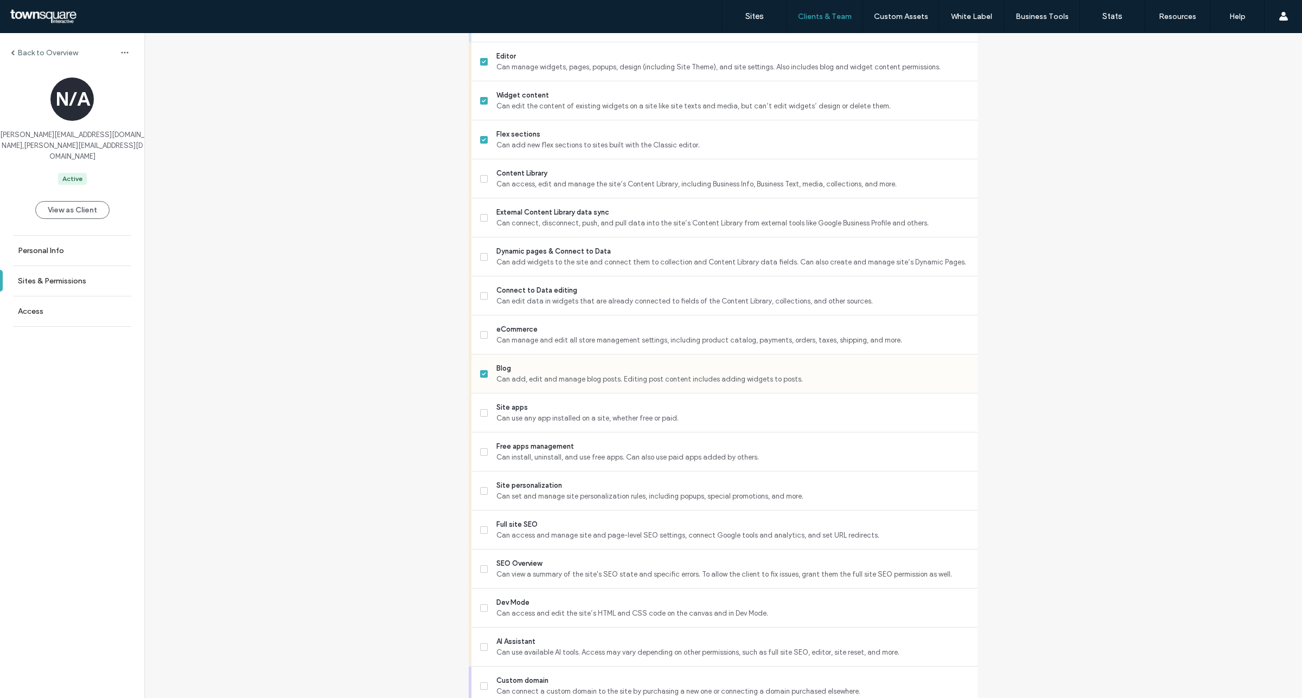
scroll to position [253, 0]
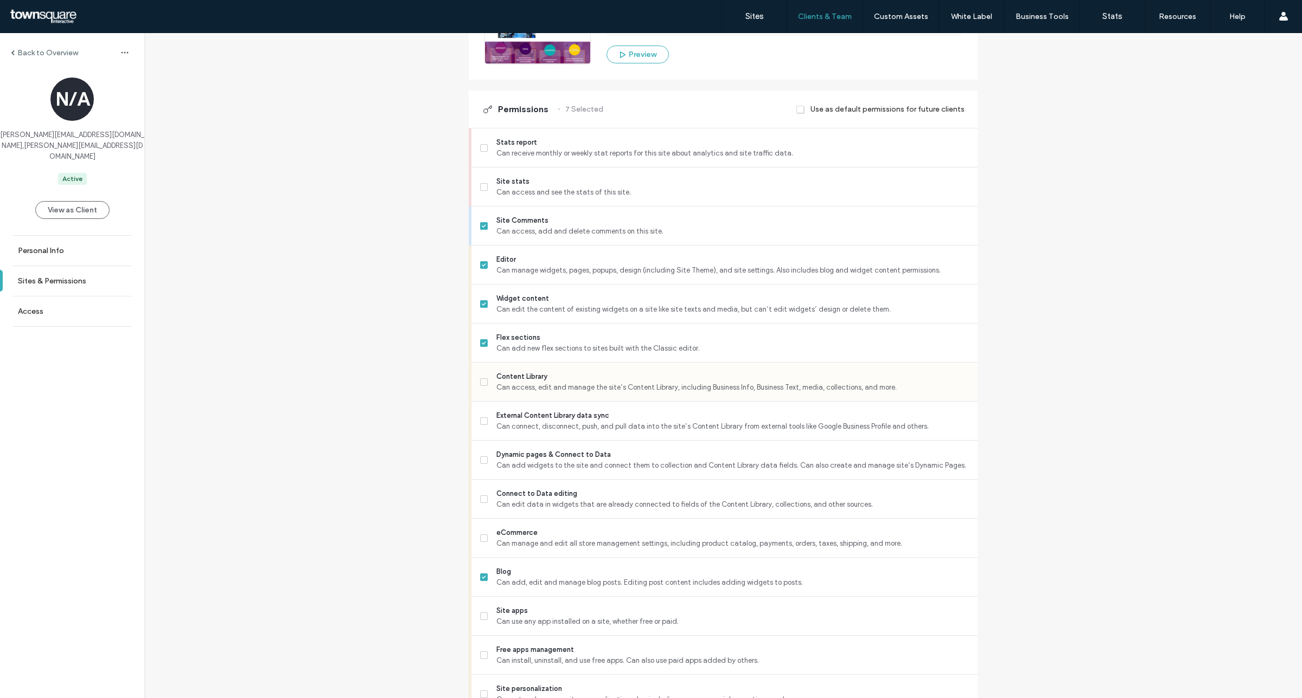
click at [480, 384] on span at bounding box center [484, 383] width 8 height 8
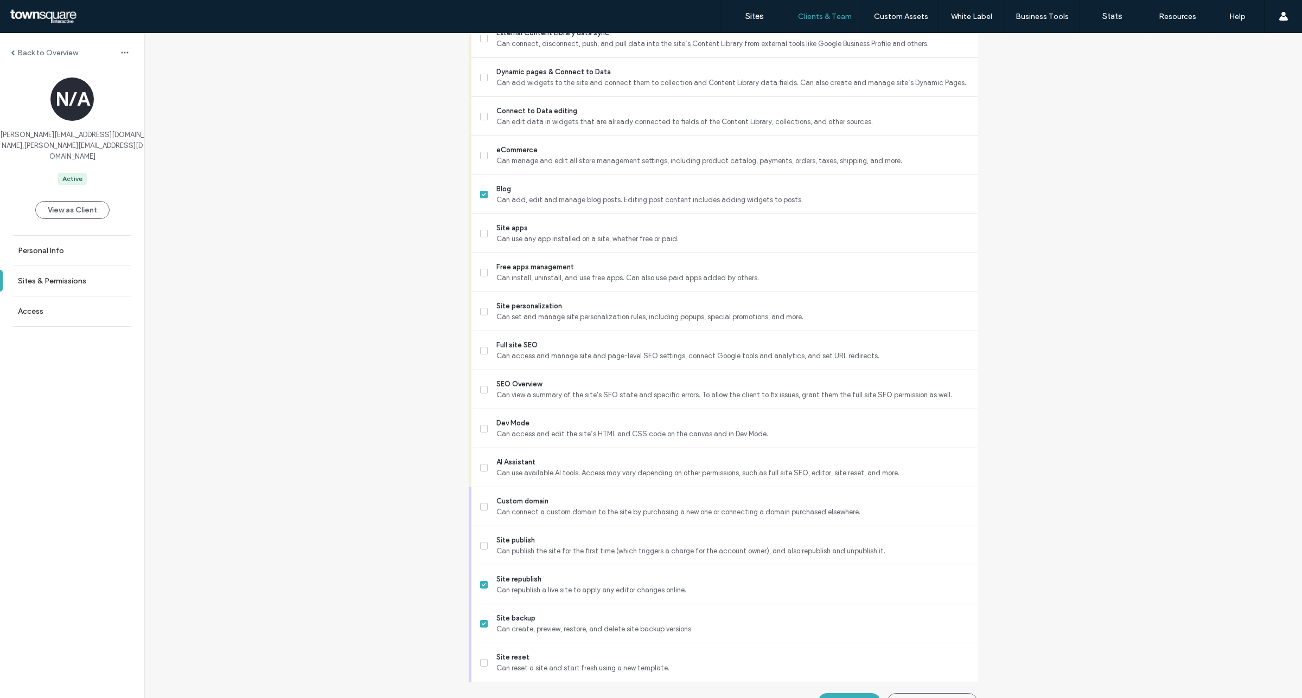
scroll to position [659, 0]
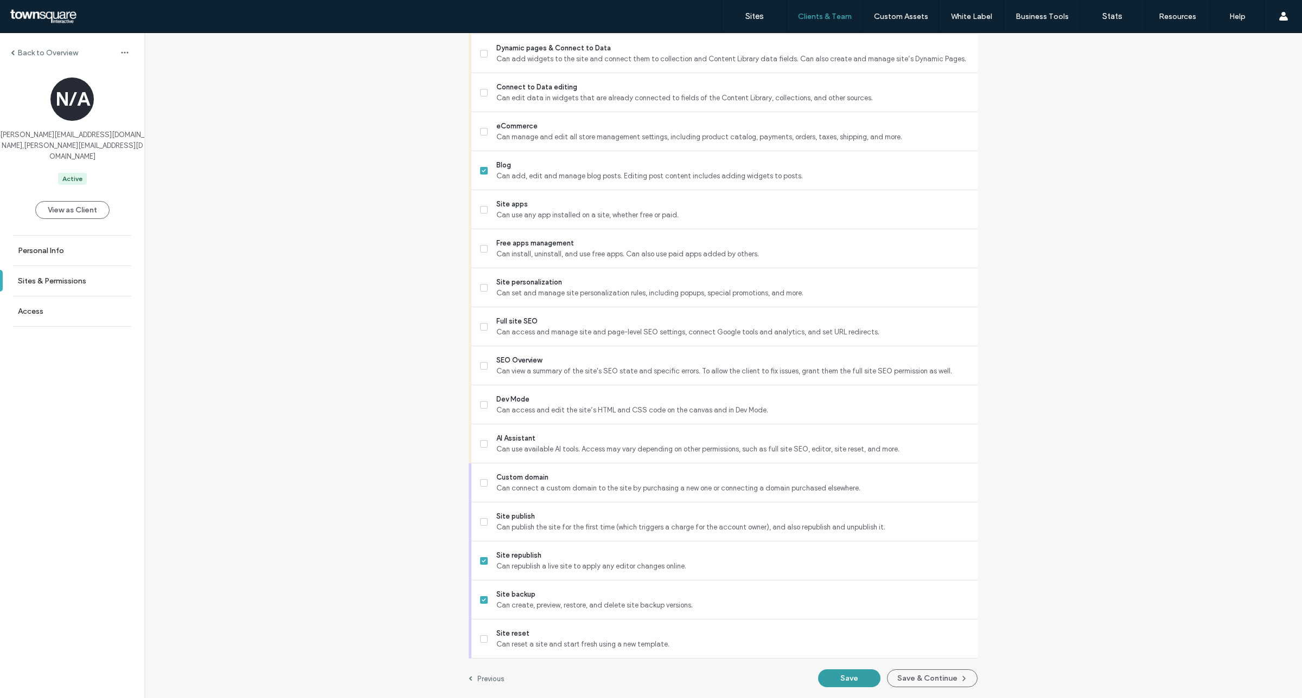
click at [861, 671] on button "Save" at bounding box center [849, 679] width 62 height 18
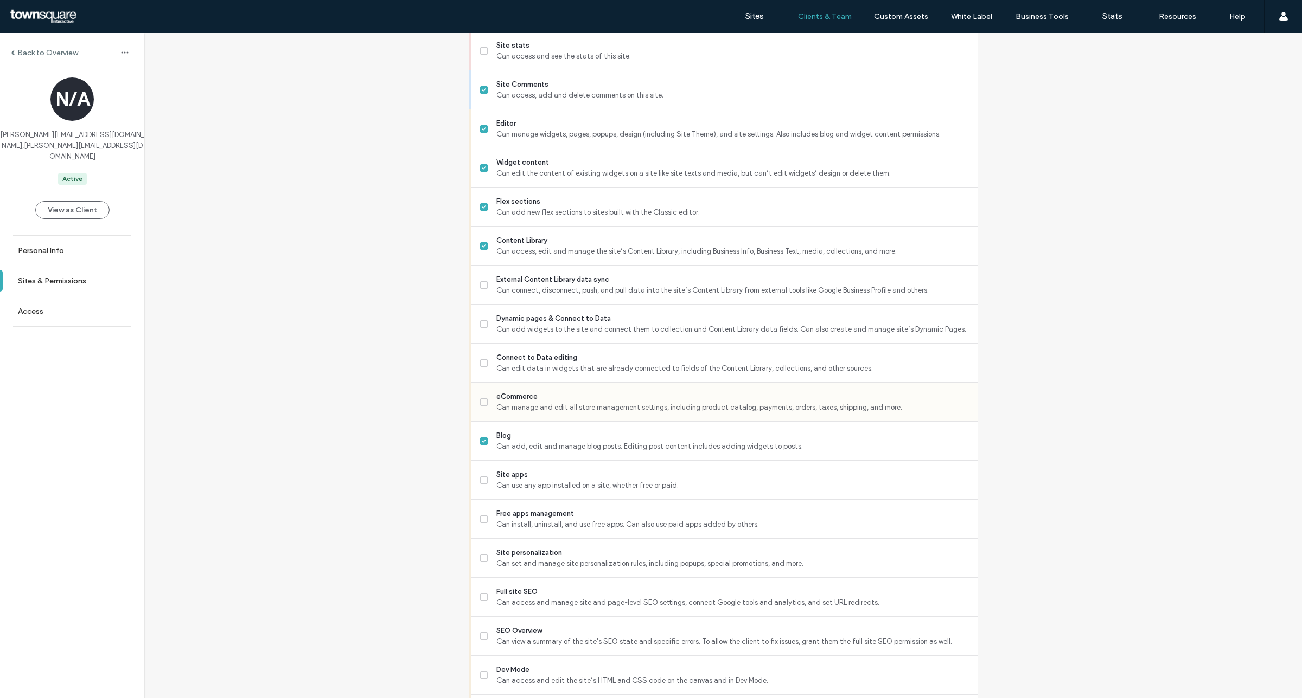
scroll to position [388, 0]
click at [482, 247] on icon at bounding box center [484, 246] width 4 height 3
click at [483, 327] on span at bounding box center [484, 325] width 8 height 8
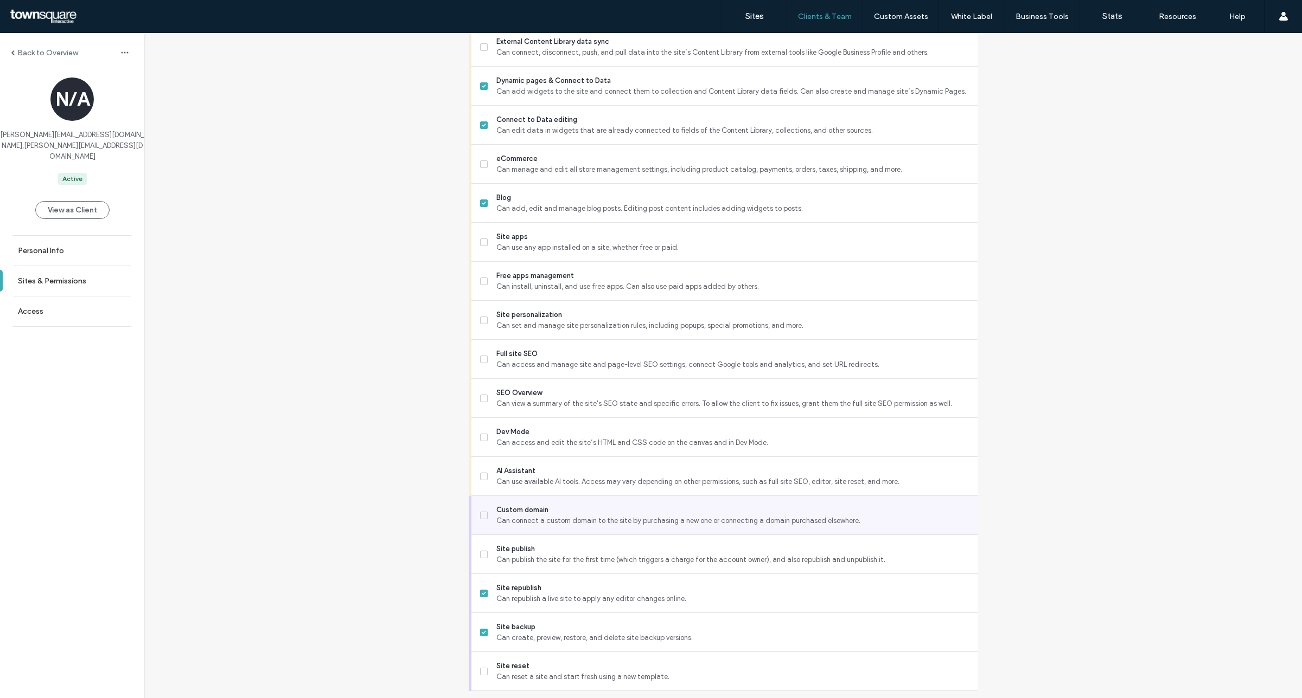
scroll to position [659, 0]
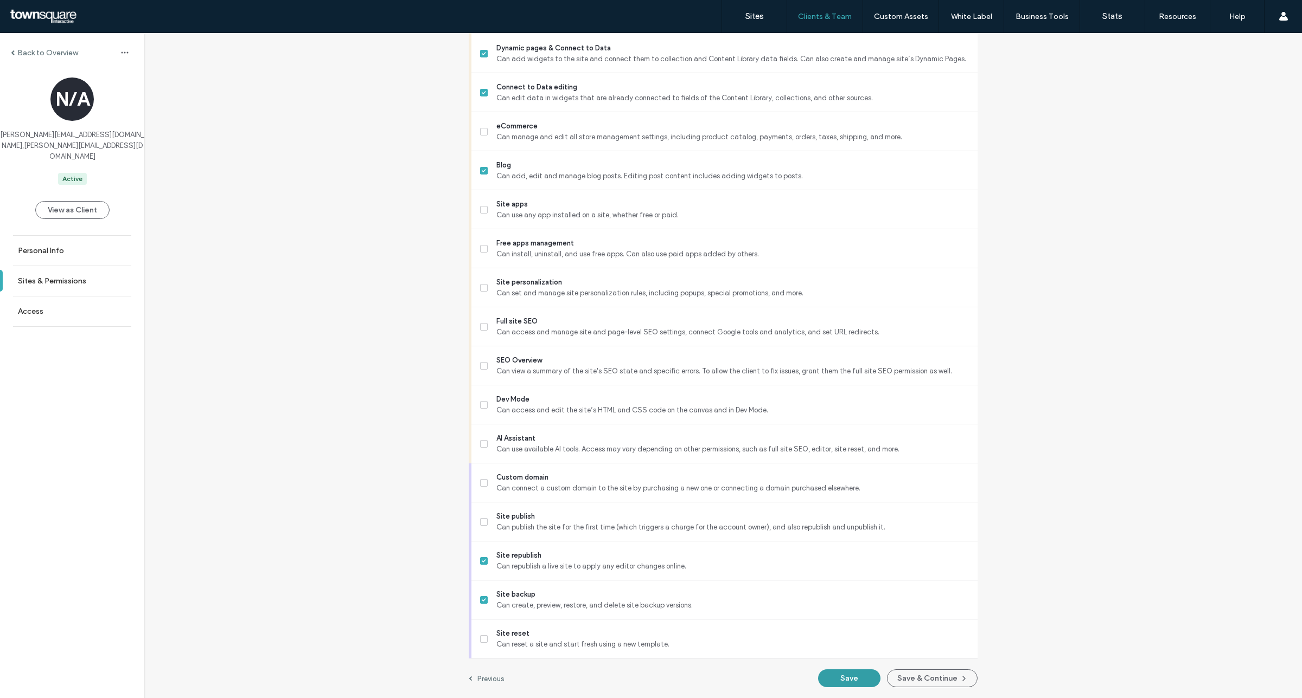
click at [844, 681] on button "Save" at bounding box center [849, 679] width 62 height 18
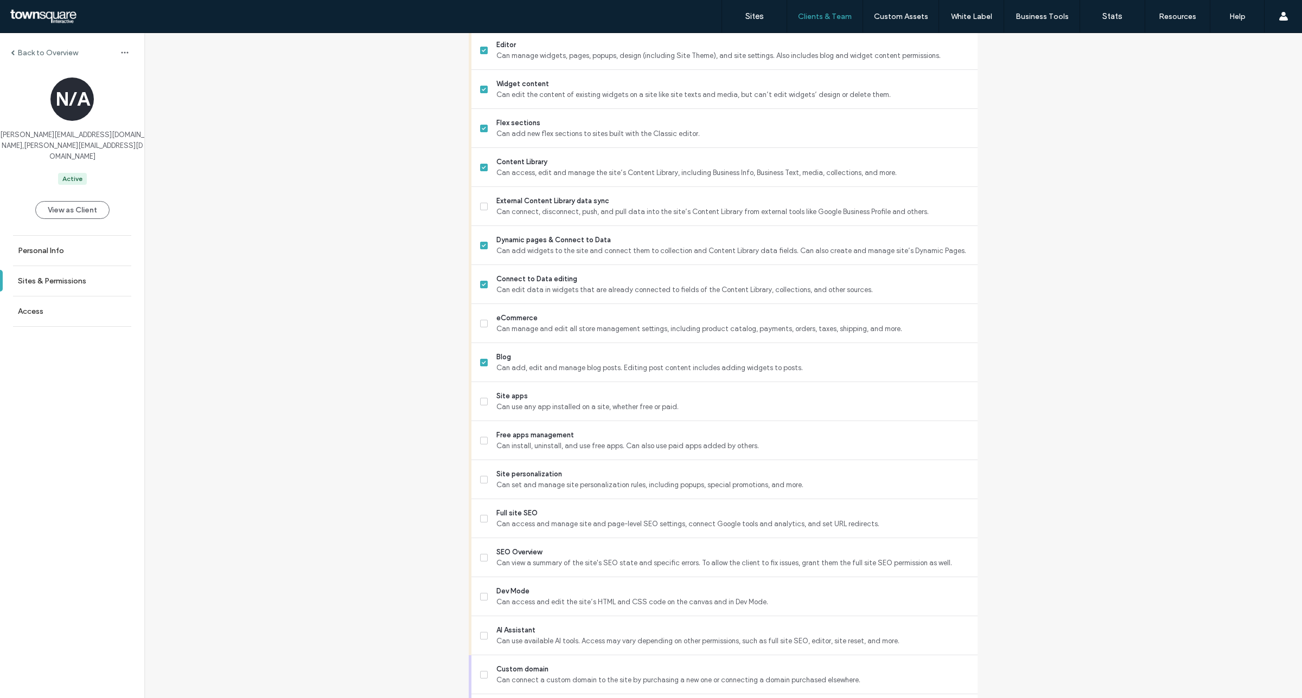
scroll to position [475, 0]
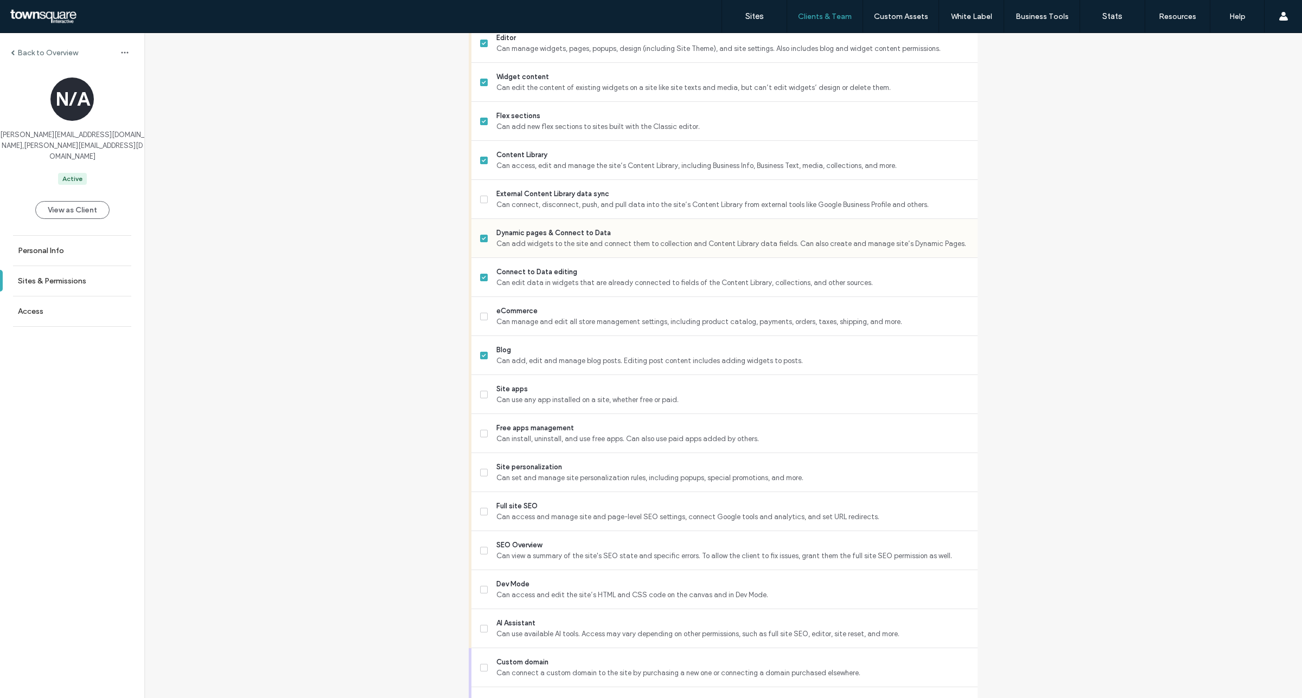
click at [480, 240] on span at bounding box center [484, 239] width 8 height 8
click at [480, 272] on label "Connect to Data editing Can edit data in widgets that are already connected to …" at bounding box center [724, 278] width 489 height 22
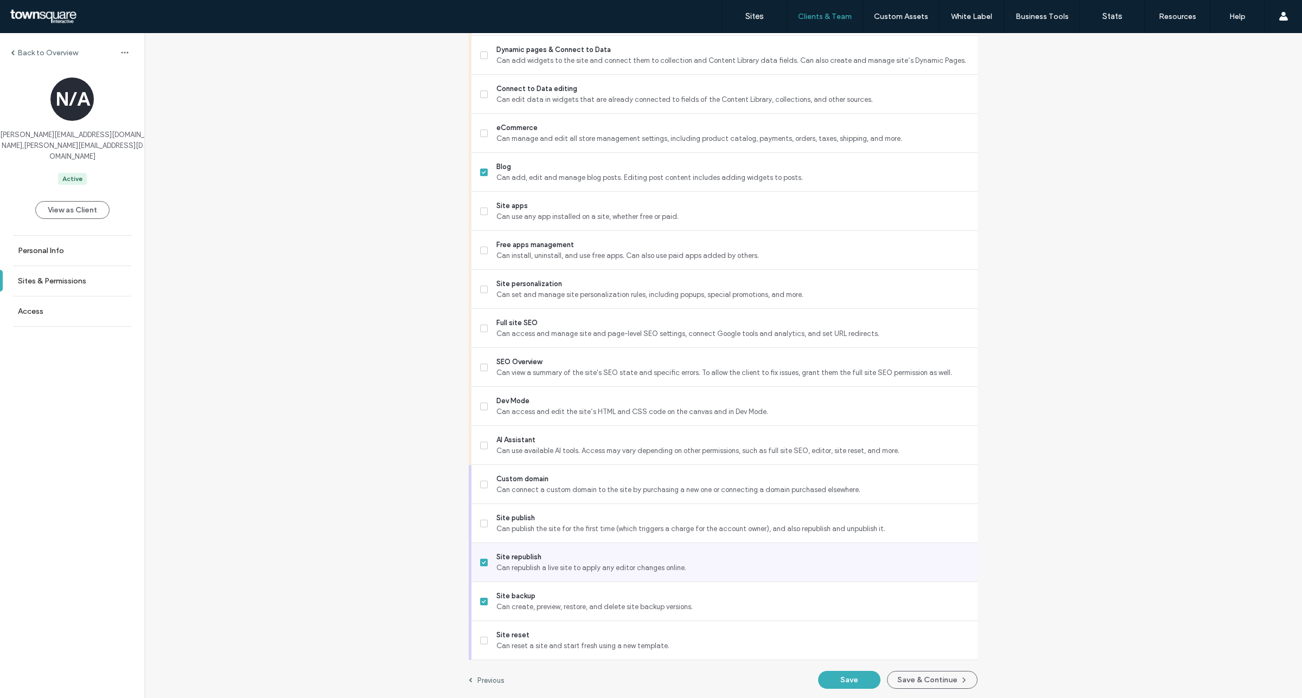
scroll to position [659, 0]
click at [841, 682] on button "Save" at bounding box center [849, 679] width 62 height 18
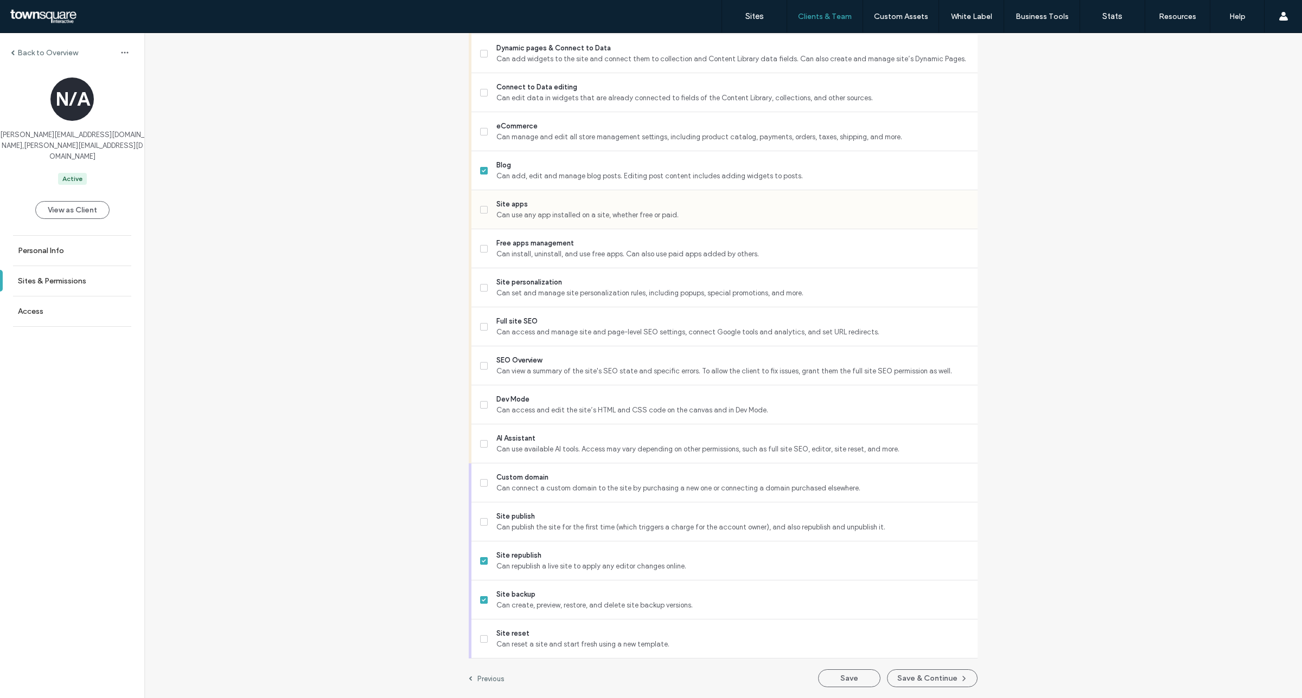
scroll to position [592, 0]
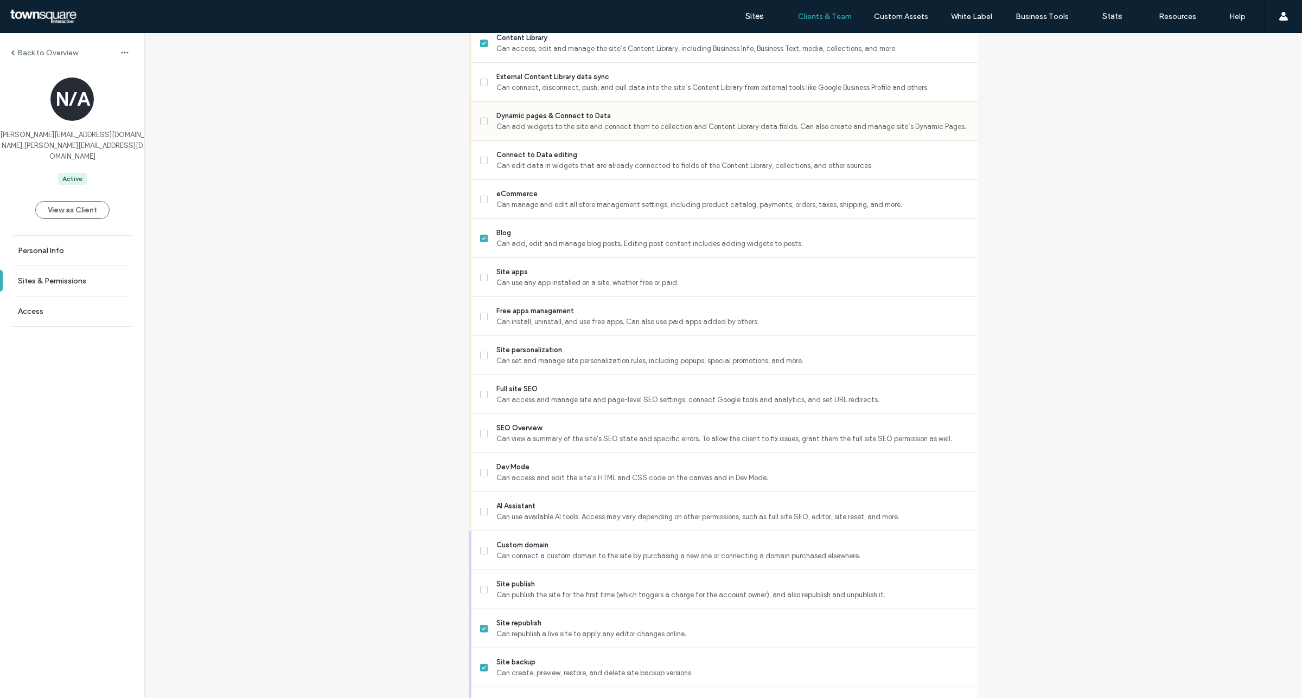
click at [483, 120] on span at bounding box center [484, 122] width 8 height 8
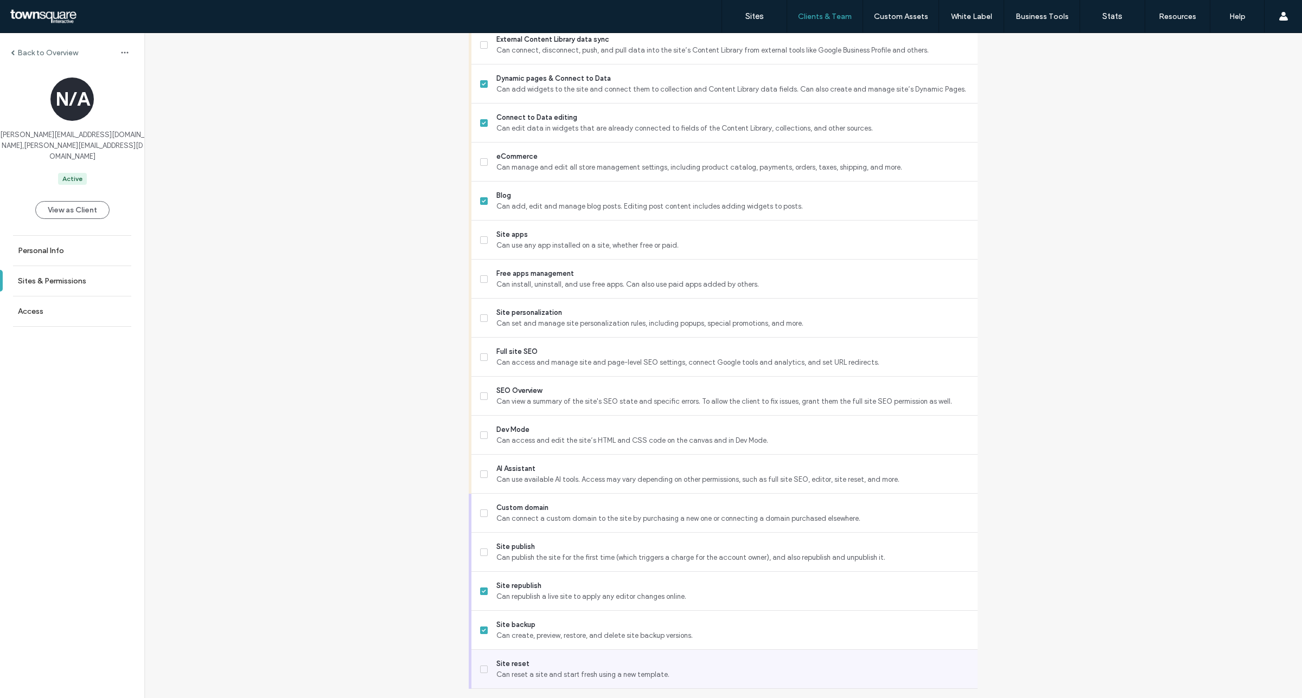
scroll to position [659, 0]
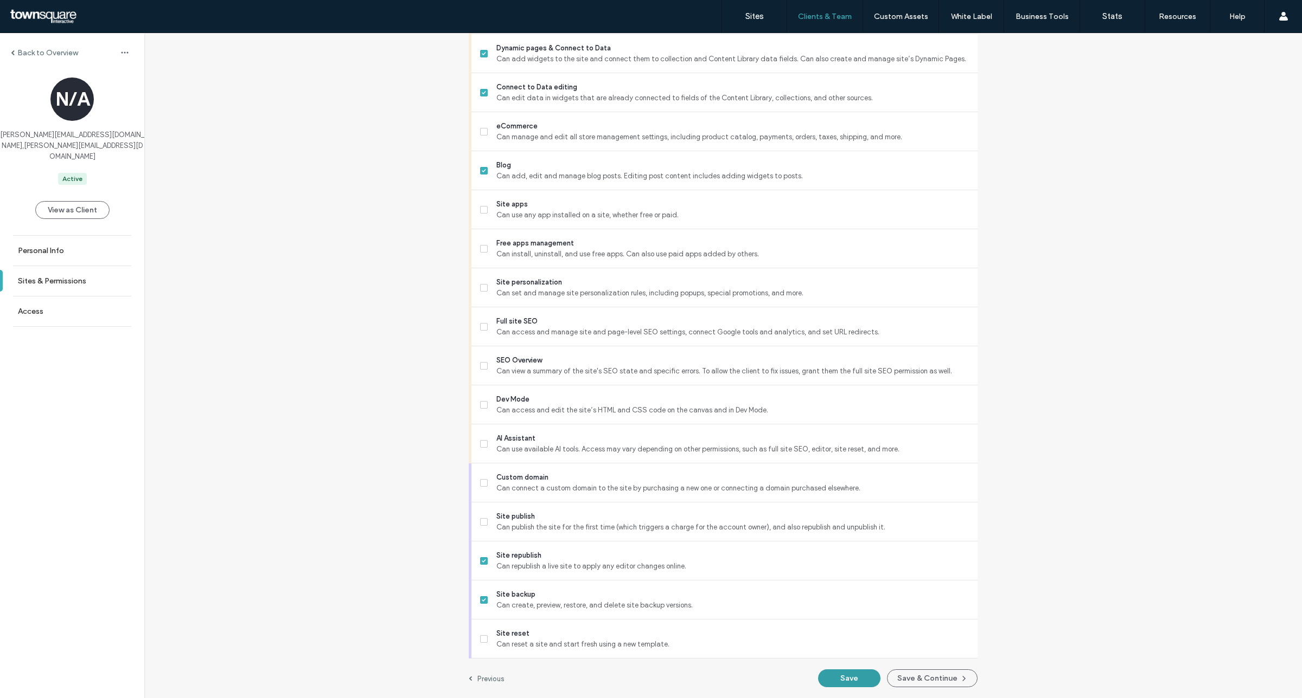
click at [849, 676] on button "Save" at bounding box center [849, 679] width 62 height 18
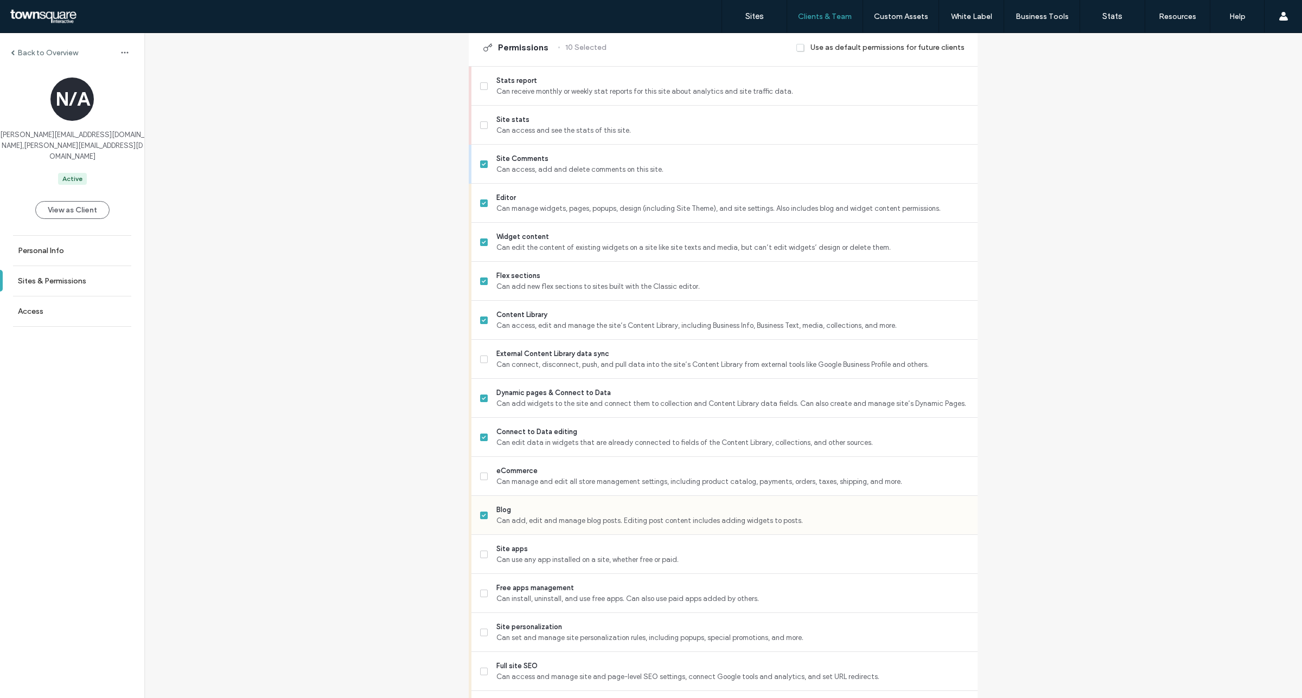
scroll to position [456, 0]
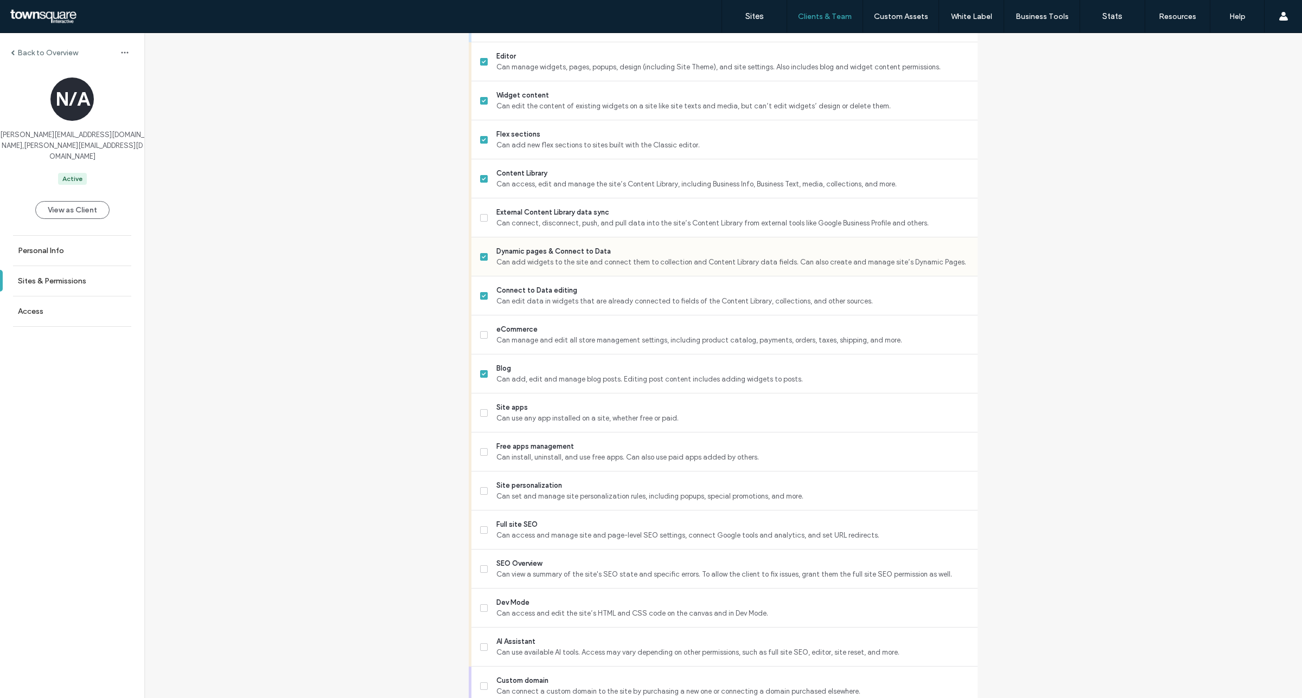
click at [482, 258] on icon at bounding box center [484, 256] width 4 height 3
click at [482, 291] on label "Connect to Data editing Can edit data in widgets that are already connected to …" at bounding box center [724, 296] width 489 height 22
click at [480, 492] on span at bounding box center [484, 492] width 8 height 8
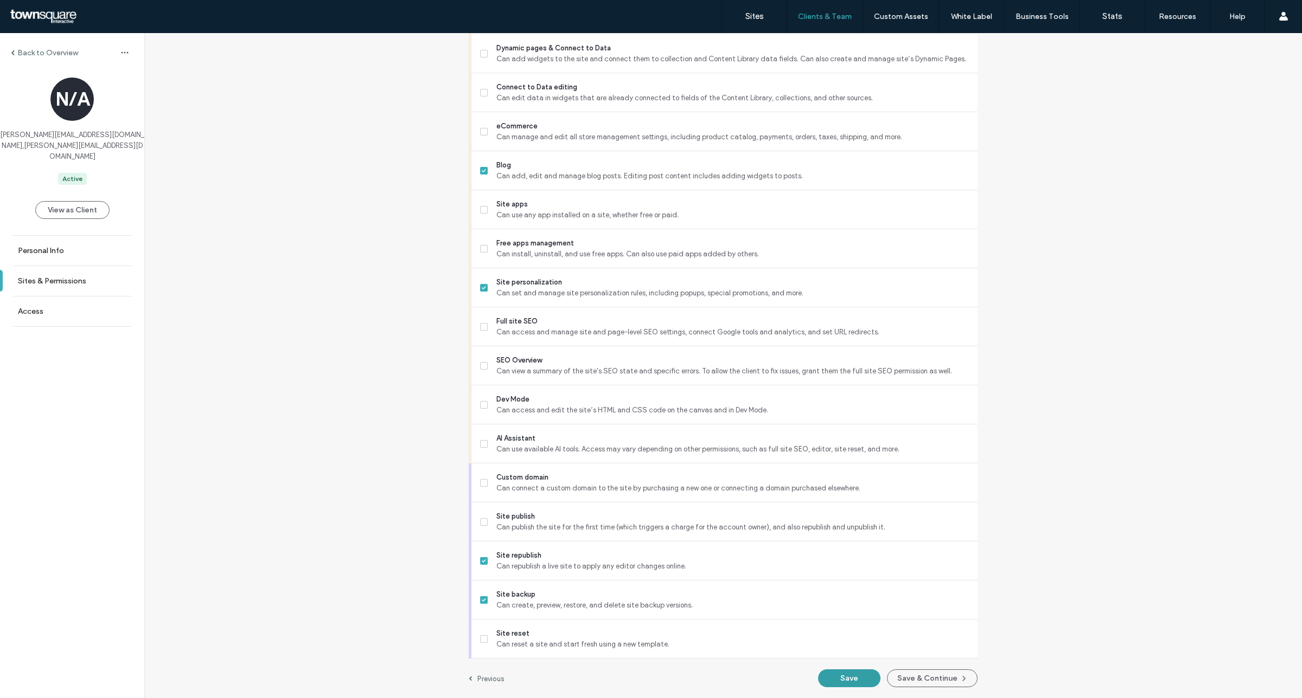
click at [837, 679] on button "Save" at bounding box center [849, 679] width 62 height 18
